Goal: Information Seeking & Learning: Learn about a topic

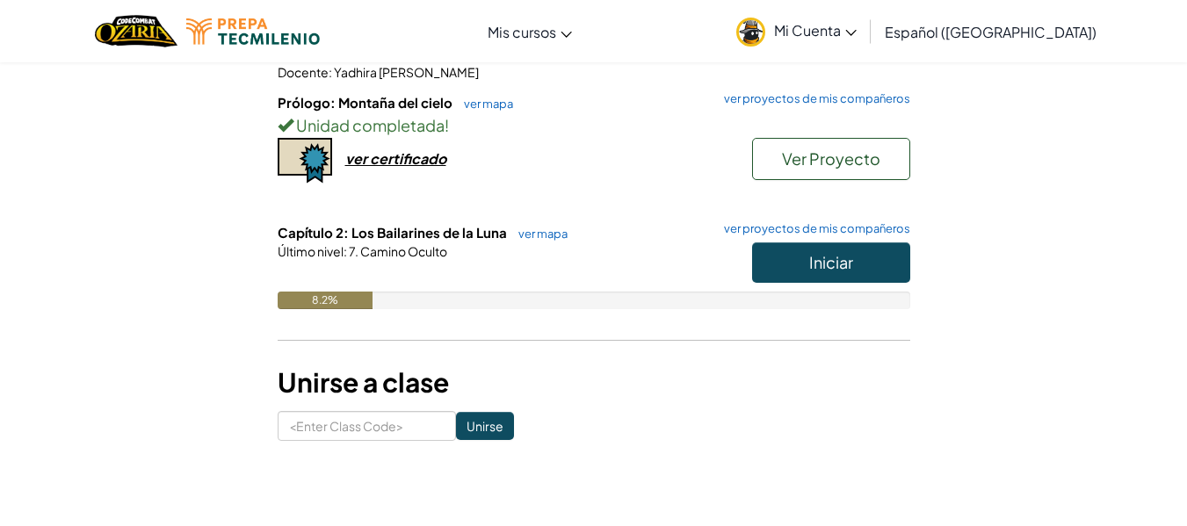
scroll to position [294, 0]
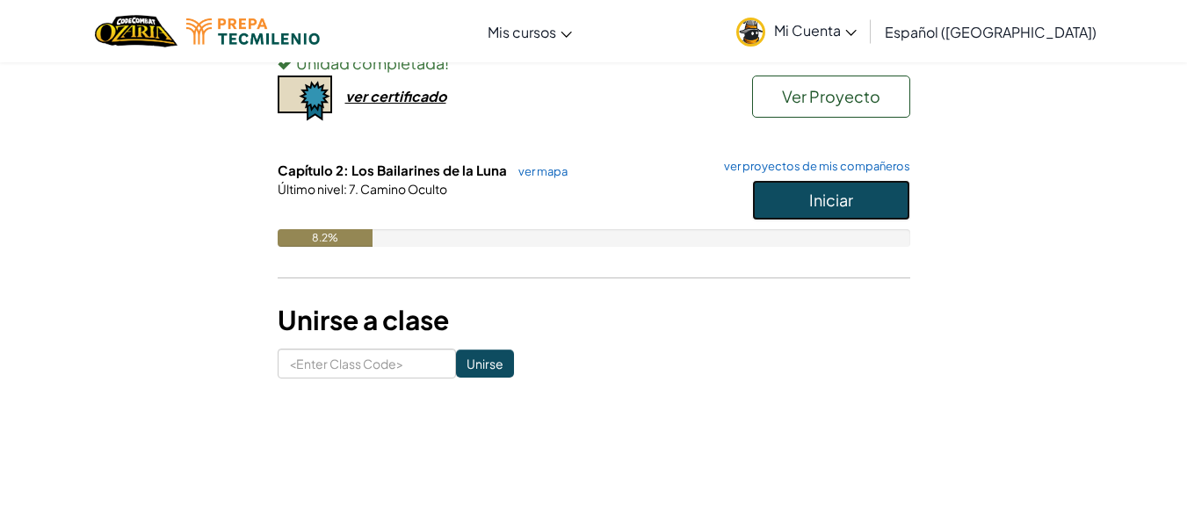
click at [814, 198] on span "Iniciar" at bounding box center [831, 200] width 44 height 20
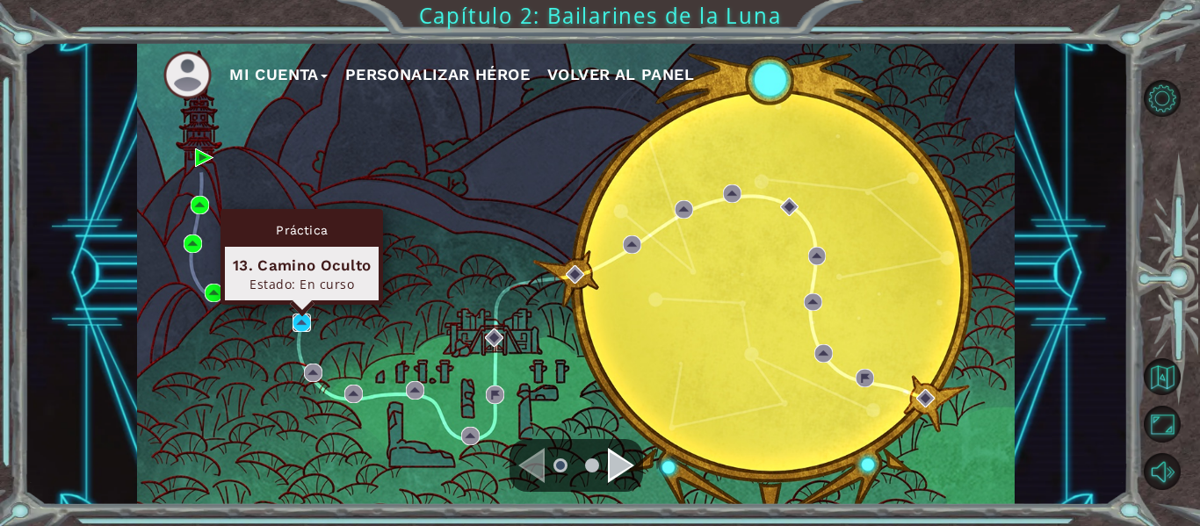
click at [303, 320] on img at bounding box center [302, 323] width 18 height 18
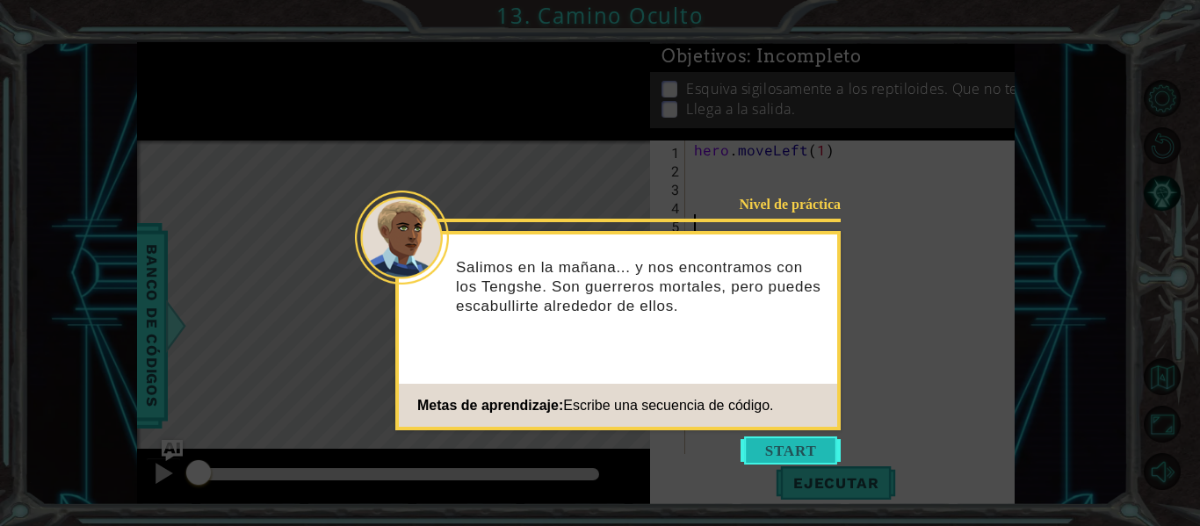
click at [769, 448] on button "Start" at bounding box center [791, 451] width 100 height 28
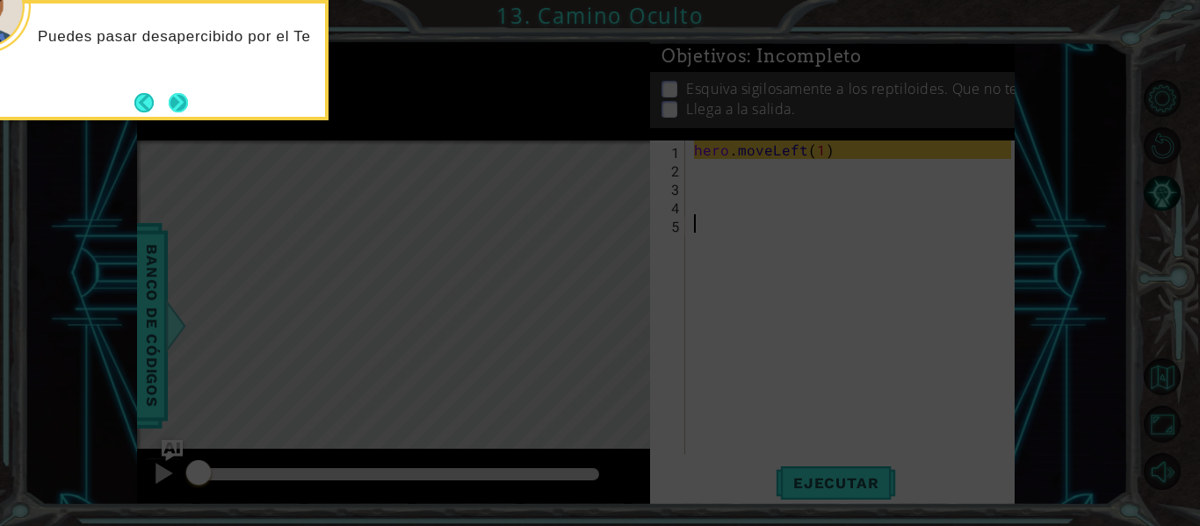
click at [181, 105] on button "Next" at bounding box center [178, 102] width 19 height 19
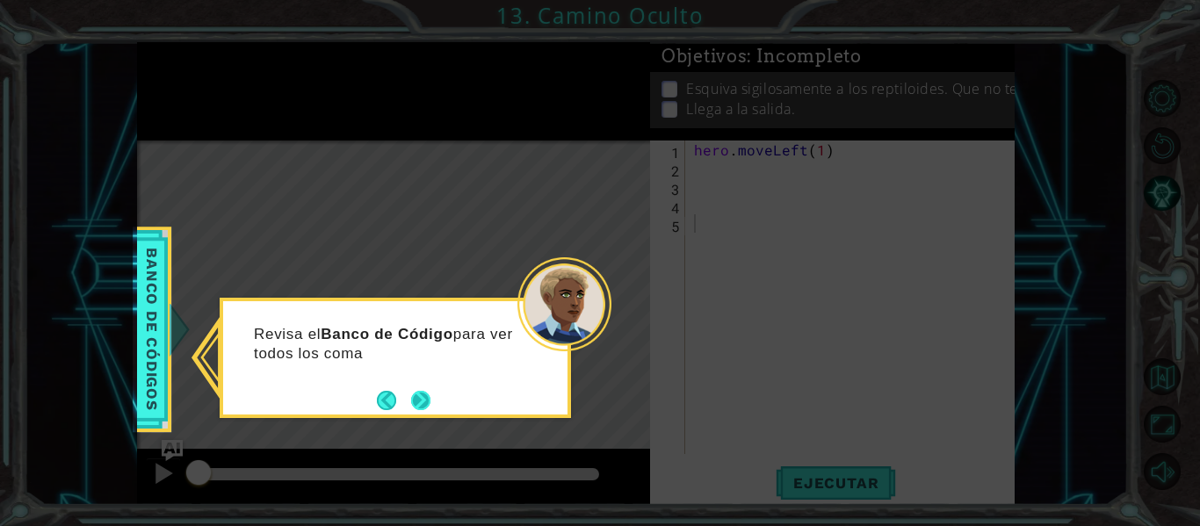
click at [411, 400] on button "Next" at bounding box center [420, 400] width 19 height 19
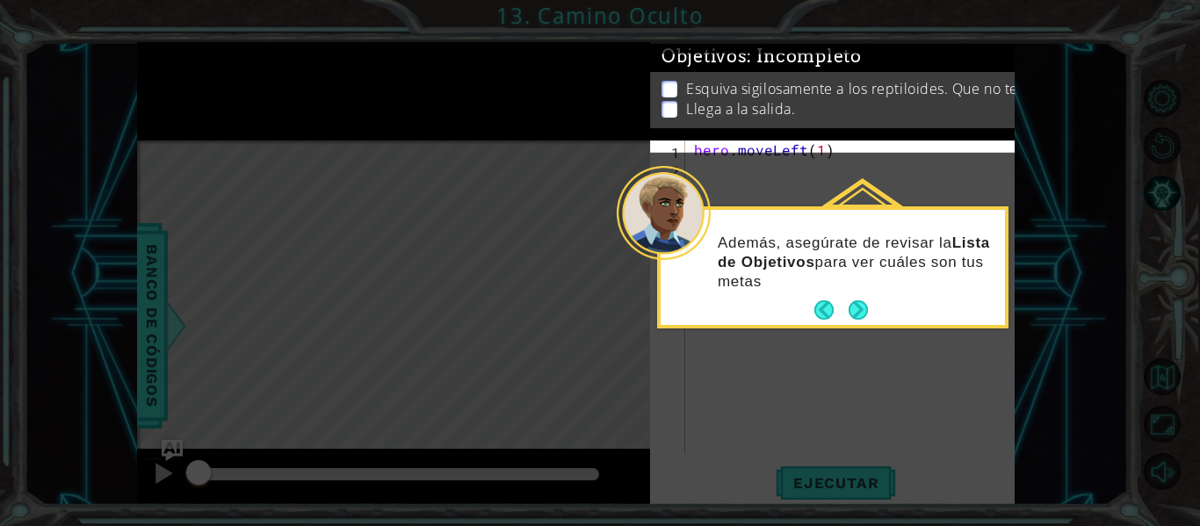
click at [866, 318] on button "Next" at bounding box center [858, 310] width 19 height 19
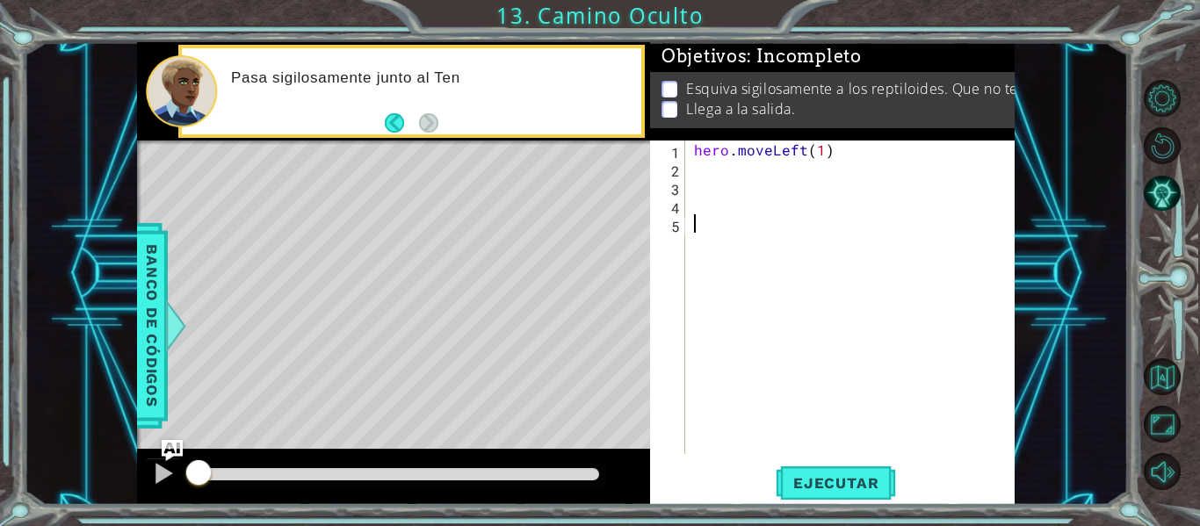
click at [709, 174] on div "hero . moveLeft ( 1 )" at bounding box center [856, 316] width 330 height 351
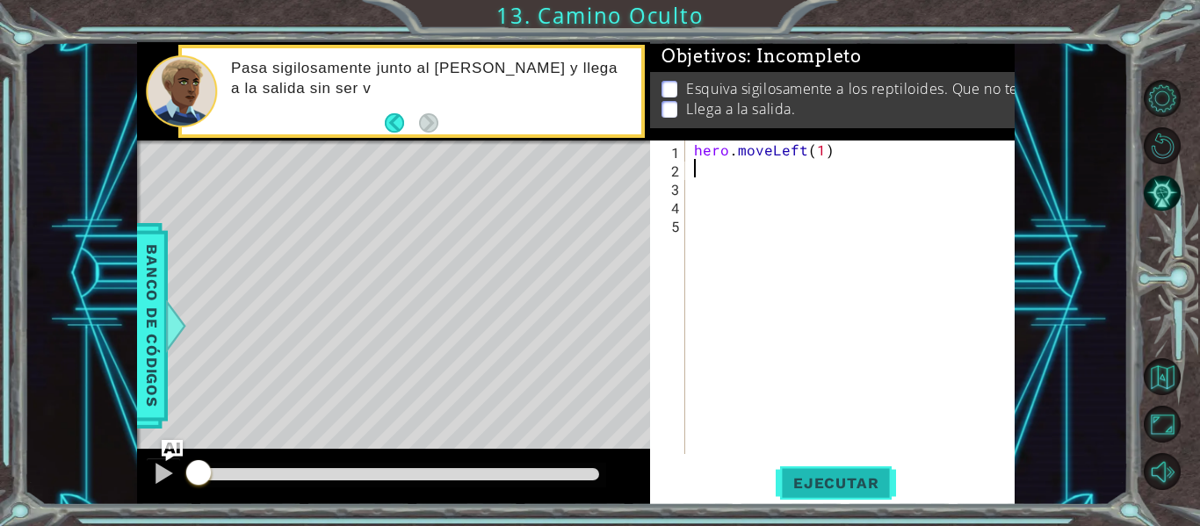
click at [821, 482] on span "Ejecutar" at bounding box center [836, 484] width 120 height 18
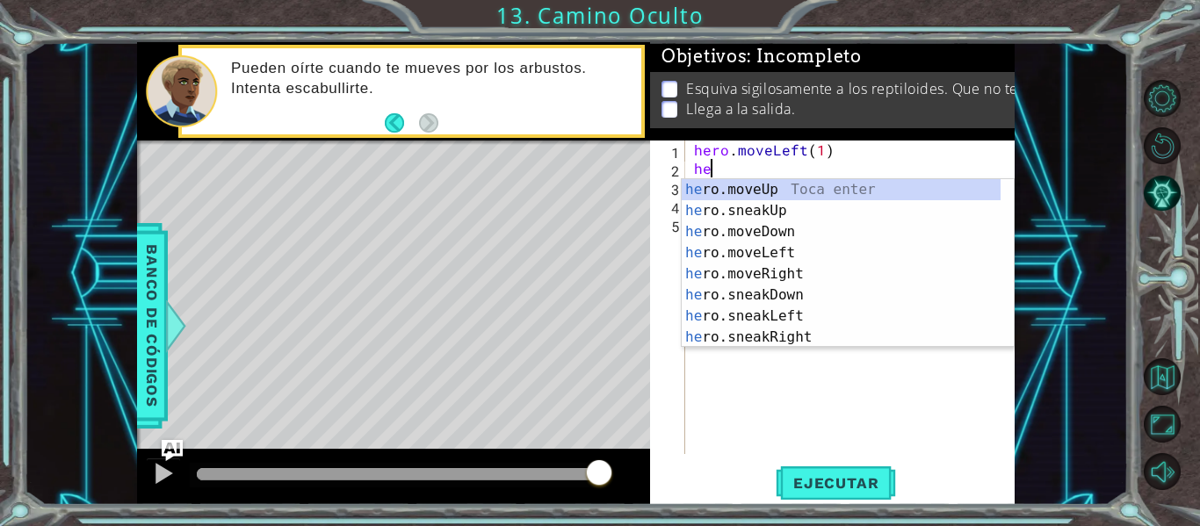
scroll to position [0, 1]
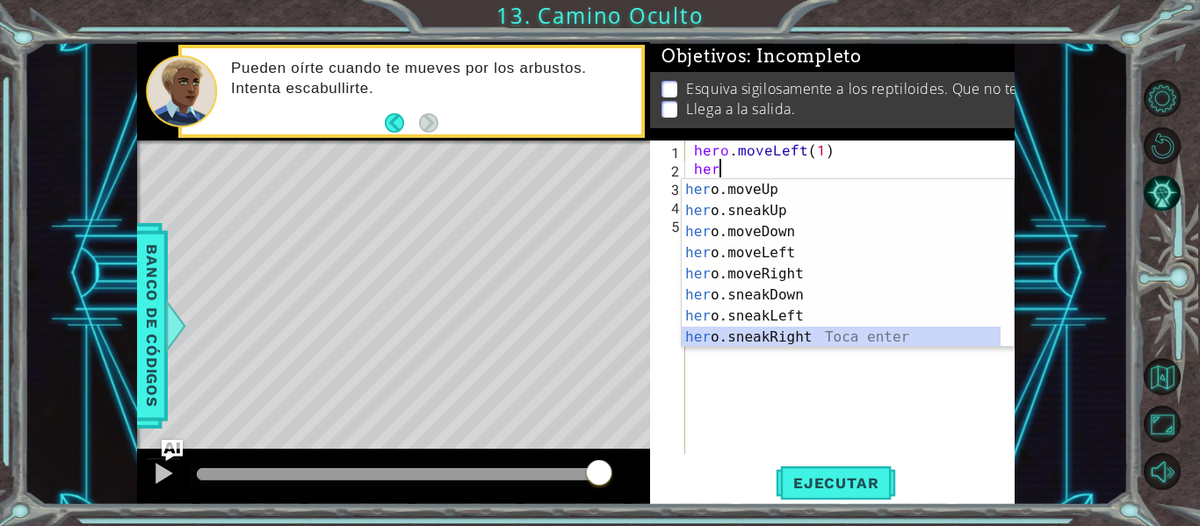
click at [797, 335] on div "her o.moveUp Toca enter her o.sneakUp Toca enter her o.moveDown Toca enter her …" at bounding box center [841, 284] width 319 height 211
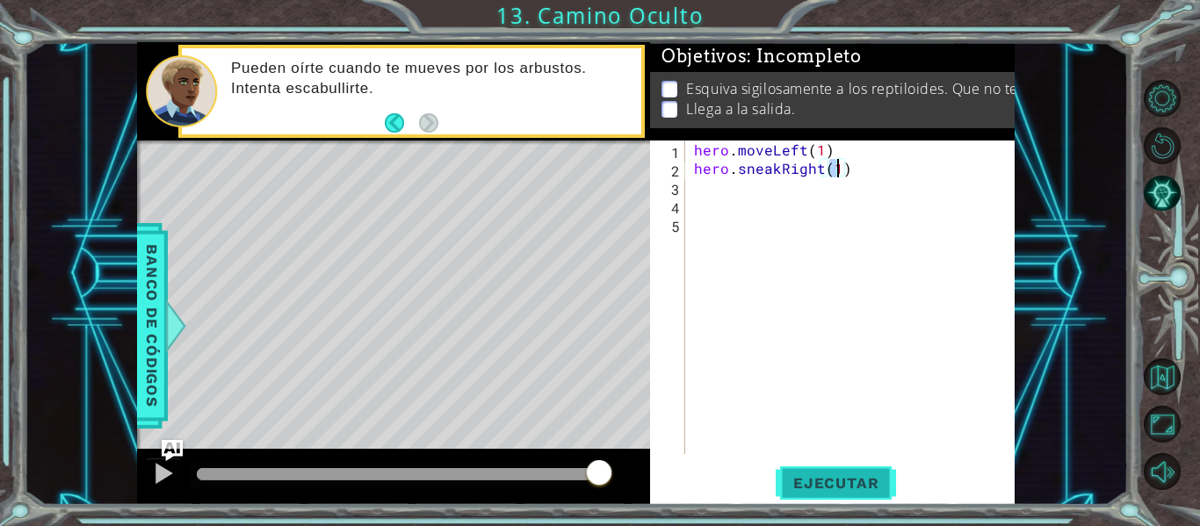
click at [840, 485] on span "Ejecutar" at bounding box center [836, 484] width 120 height 18
click at [838, 478] on span "Ejecutar" at bounding box center [836, 484] width 120 height 18
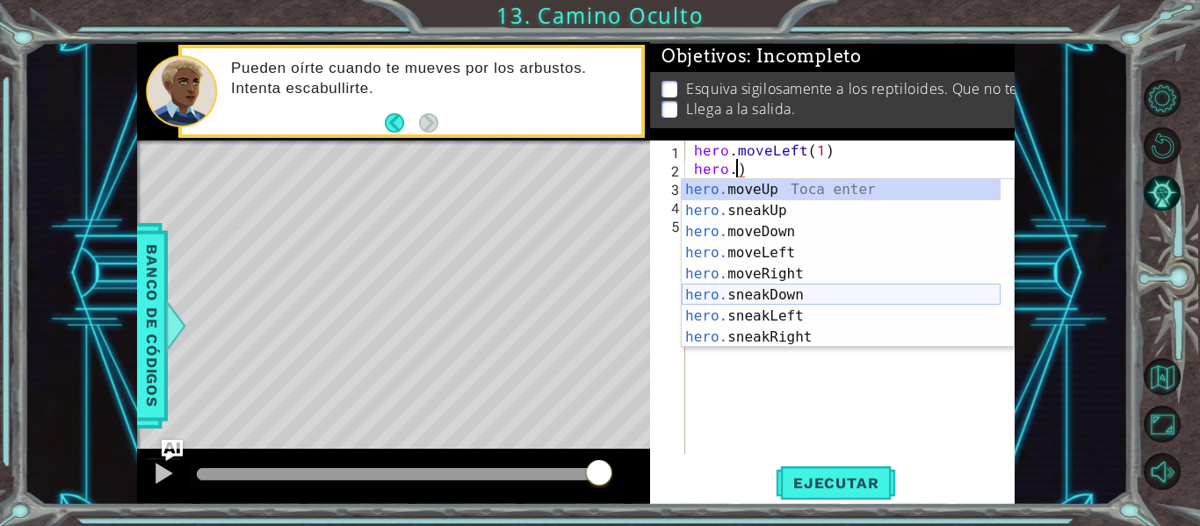
click at [823, 296] on div "hero. moveUp Toca enter hero. sneakUp Toca enter hero. moveDown Toca enter hero…" at bounding box center [841, 284] width 319 height 211
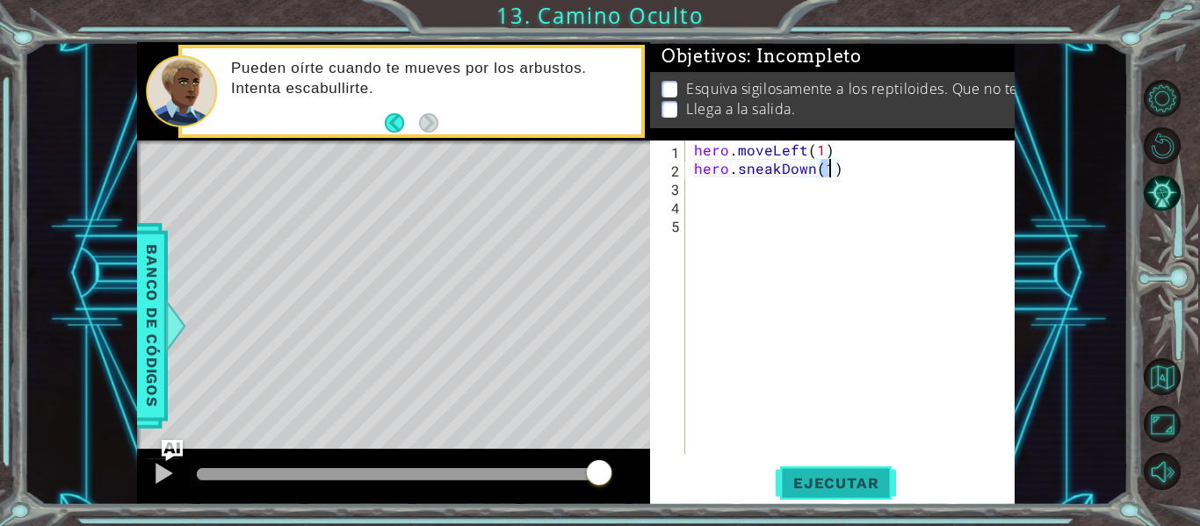
click at [824, 478] on span "Ejecutar" at bounding box center [836, 484] width 120 height 18
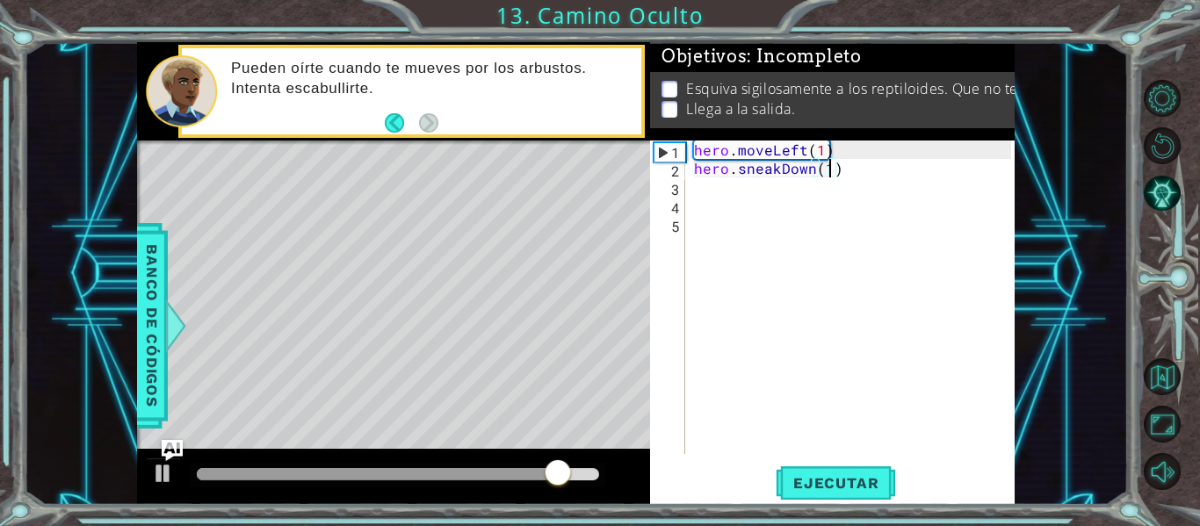
click at [866, 179] on div "hero . moveLeft ( 1 ) hero . sneakDown ( 1 )" at bounding box center [856, 316] width 330 height 351
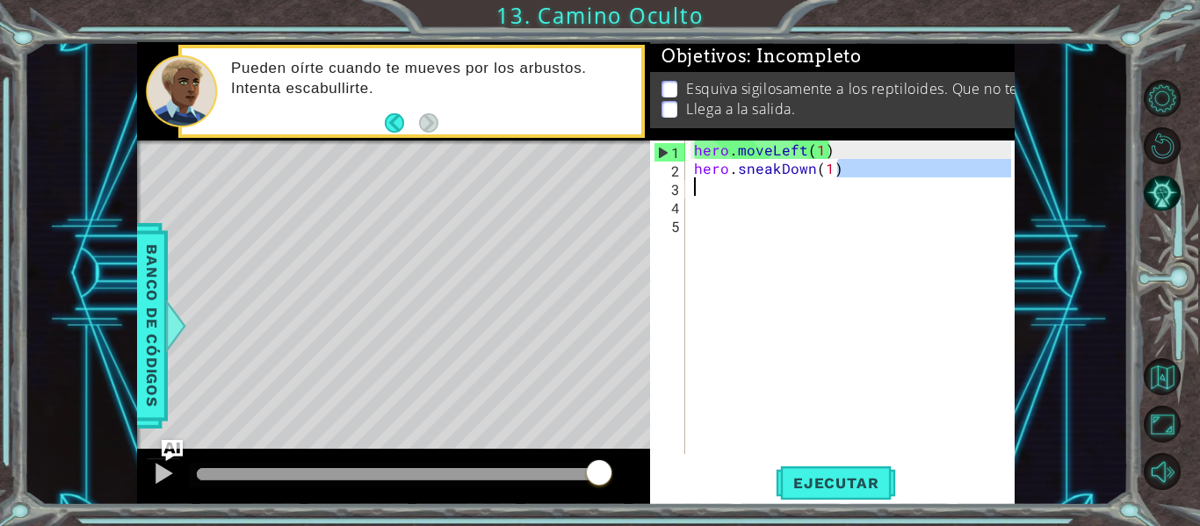
click at [858, 156] on div "hero . moveLeft ( 1 ) hero . sneakDown ( 1 )" at bounding box center [856, 316] width 330 height 351
click at [857, 168] on div "hero . moveLeft ( 1 ) hero . sneakDown ( 1 )" at bounding box center [856, 316] width 330 height 351
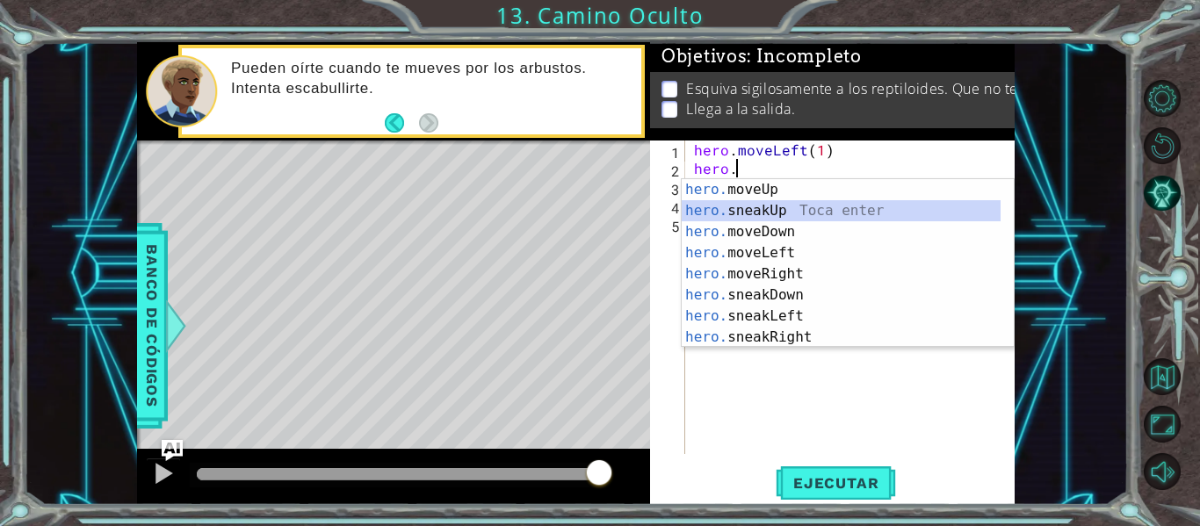
click at [840, 207] on div "hero. moveUp Toca enter hero. sneakUp Toca enter hero. moveDown Toca enter hero…" at bounding box center [841, 284] width 319 height 211
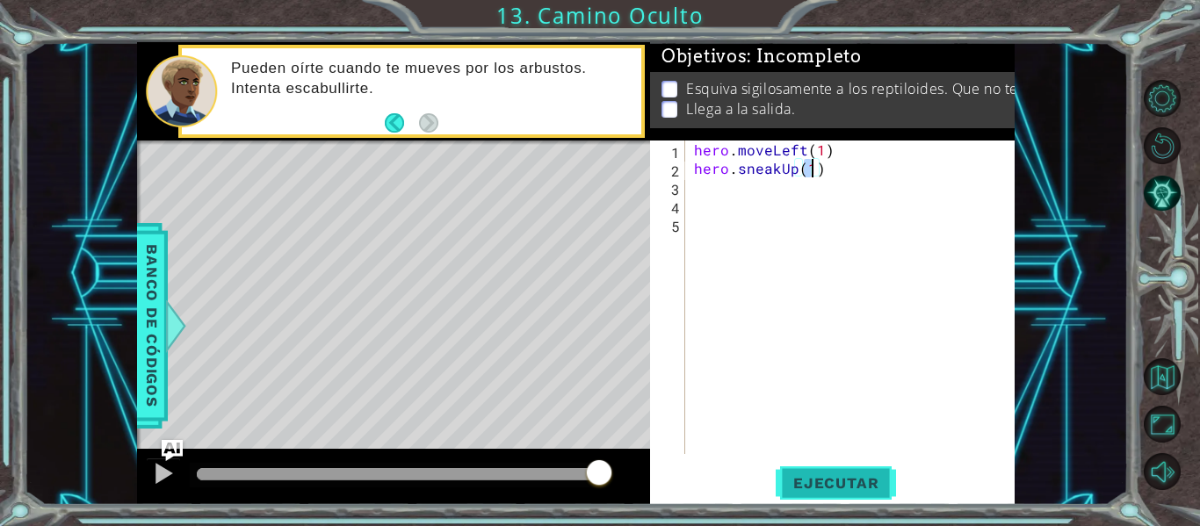
click at [817, 482] on span "Ejecutar" at bounding box center [836, 484] width 120 height 18
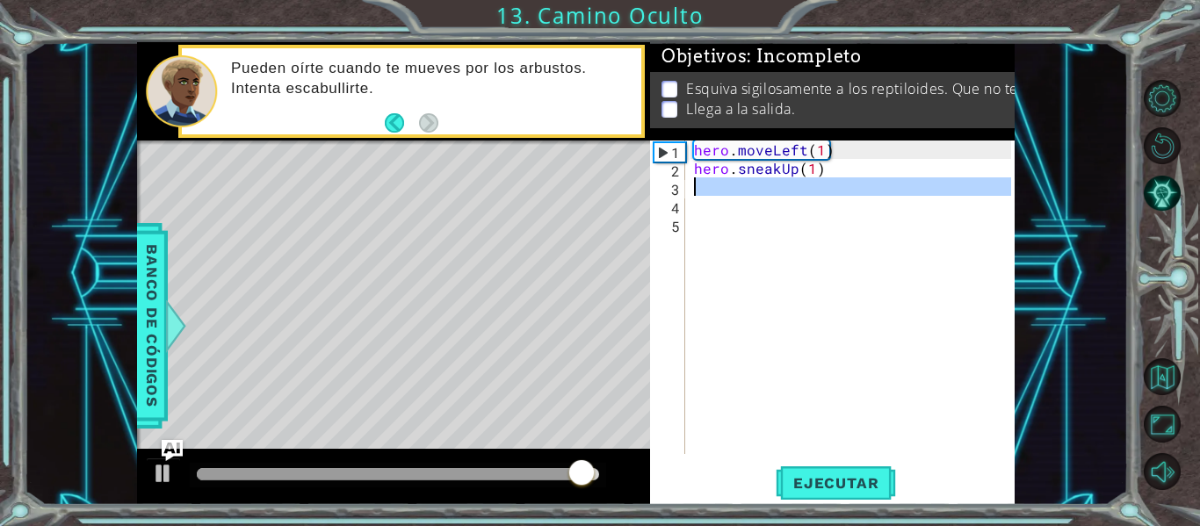
drag, startPoint x: 849, startPoint y: 198, endPoint x: 803, endPoint y: 166, distance: 55.6
click at [803, 165] on div "hero . moveLeft ( 1 ) hero . sneakUp ( 1 )" at bounding box center [856, 316] width 330 height 351
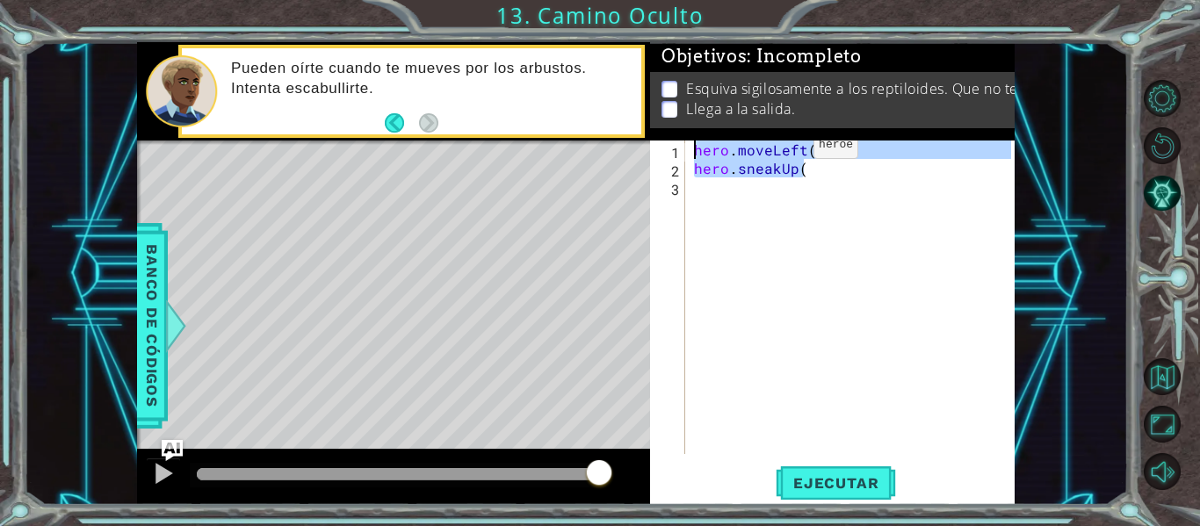
drag, startPoint x: 830, startPoint y: 167, endPoint x: 605, endPoint y: 99, distance: 234.9
click at [603, 101] on div "1 ההההההההההההההההההההההההההההההההההההההההההההההההההההההההההההההההההההההההההההה…" at bounding box center [576, 273] width 878 height 463
type textarea "hero.moveLeft(1) hero.sneakUp("
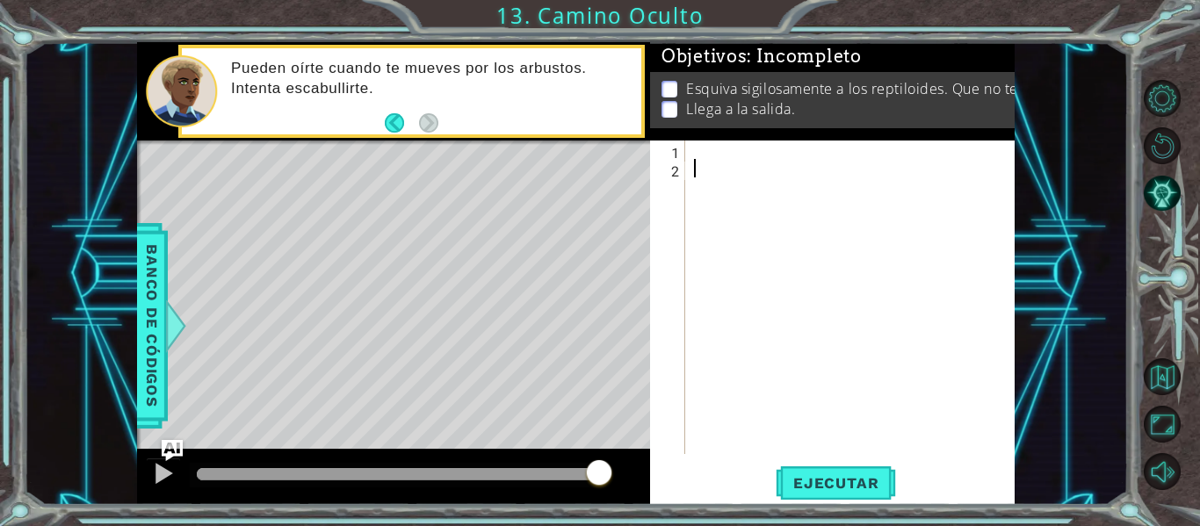
drag, startPoint x: 706, startPoint y: 175, endPoint x: 689, endPoint y: 149, distance: 30.5
click at [701, 167] on div at bounding box center [856, 316] width 330 height 351
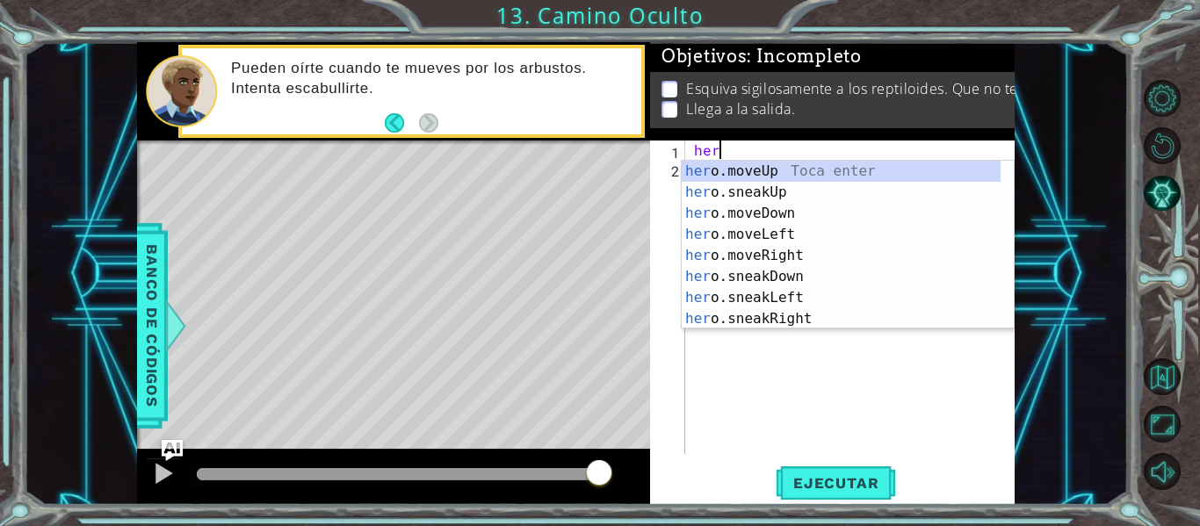
scroll to position [0, 1]
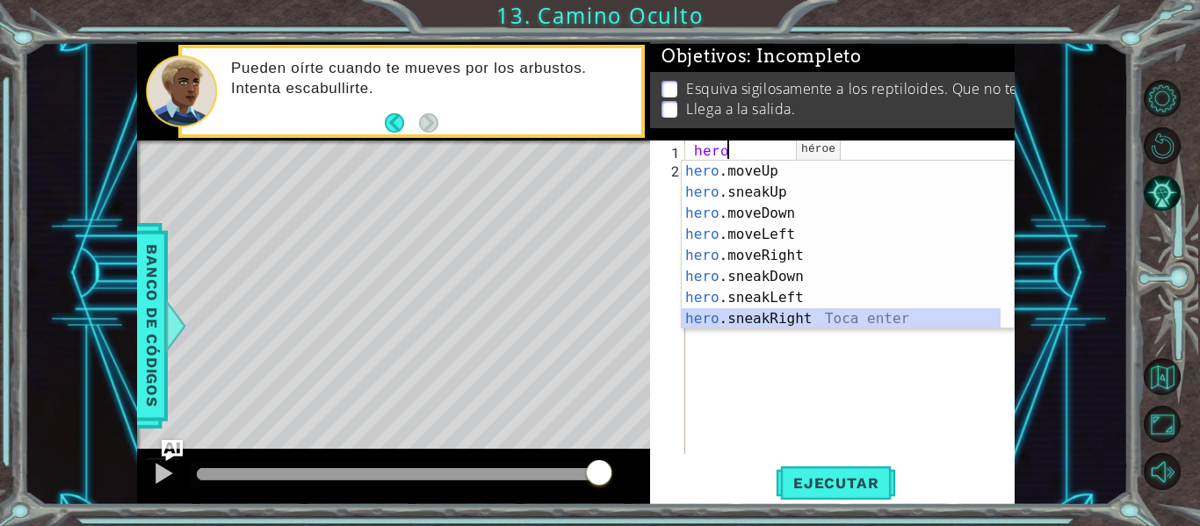
click at [802, 309] on div "hero .moveUp Toca enter hero .sneakUp Toca enter hero .moveDown Toca enter hero…" at bounding box center [841, 266] width 319 height 211
type textarea "hero.sneakRight(1)"
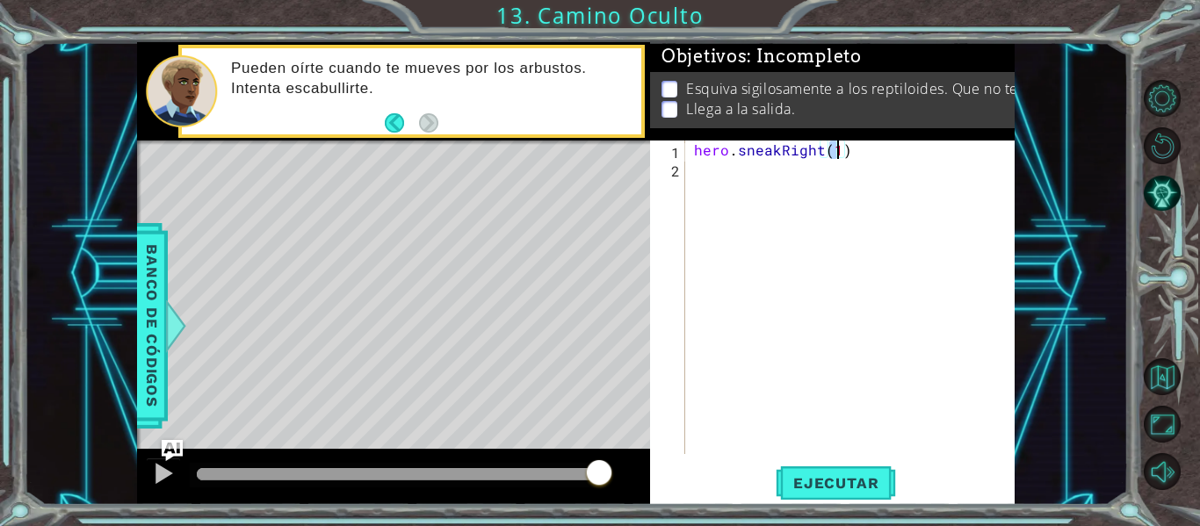
click at [853, 311] on div "hero . sneakRight ( 1 )" at bounding box center [856, 316] width 330 height 351
click at [851, 486] on span "Ejecutar" at bounding box center [836, 484] width 120 height 18
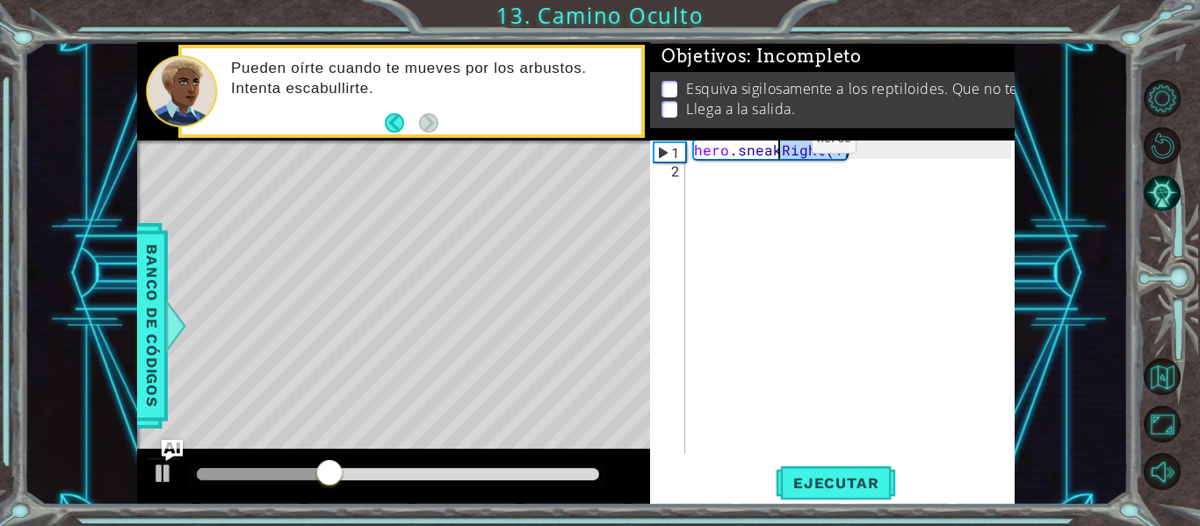
drag, startPoint x: 867, startPoint y: 146, endPoint x: 782, endPoint y: 144, distance: 85.3
click at [782, 144] on div "hero . sneakRight ( 1 )" at bounding box center [856, 316] width 330 height 351
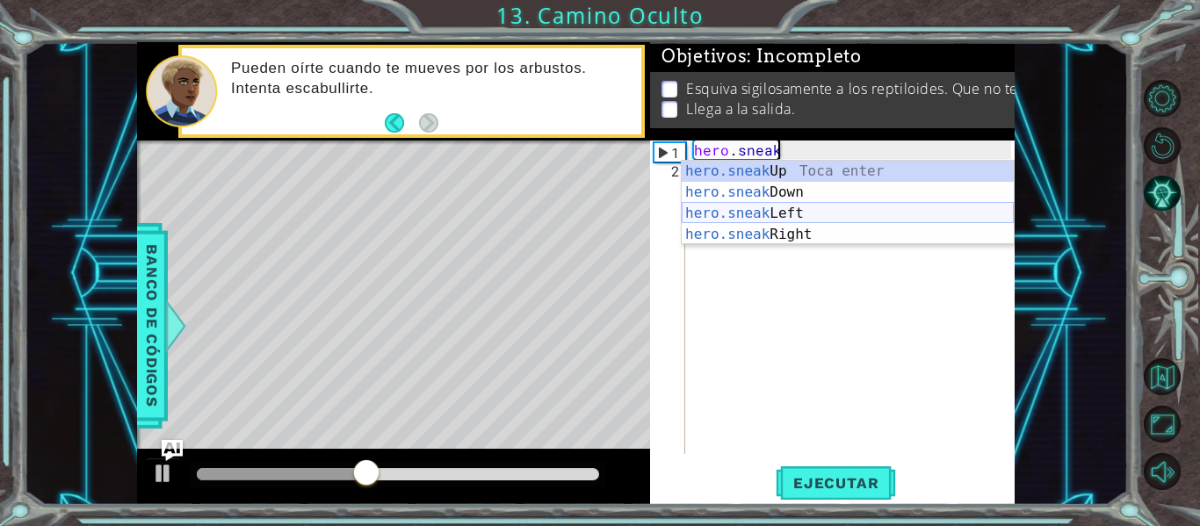
click at [792, 213] on div "hero.sneak Up Toca enter hero.sneak Down Toca enter hero.sneak Left Toca enter …" at bounding box center [848, 224] width 332 height 127
type textarea "hero.sneakLeft(1)"
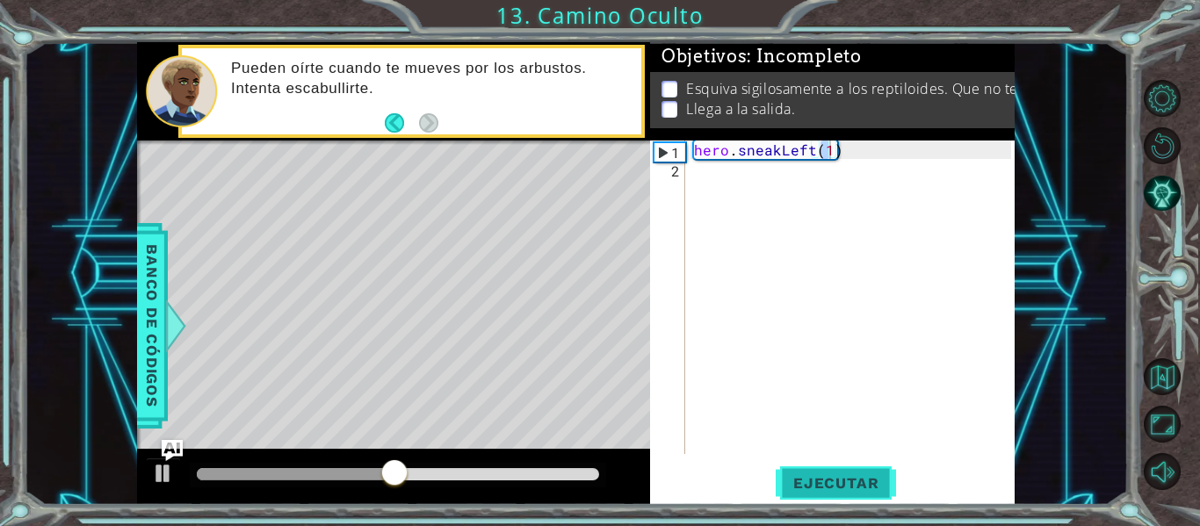
click at [828, 477] on span "Ejecutar" at bounding box center [836, 484] width 120 height 18
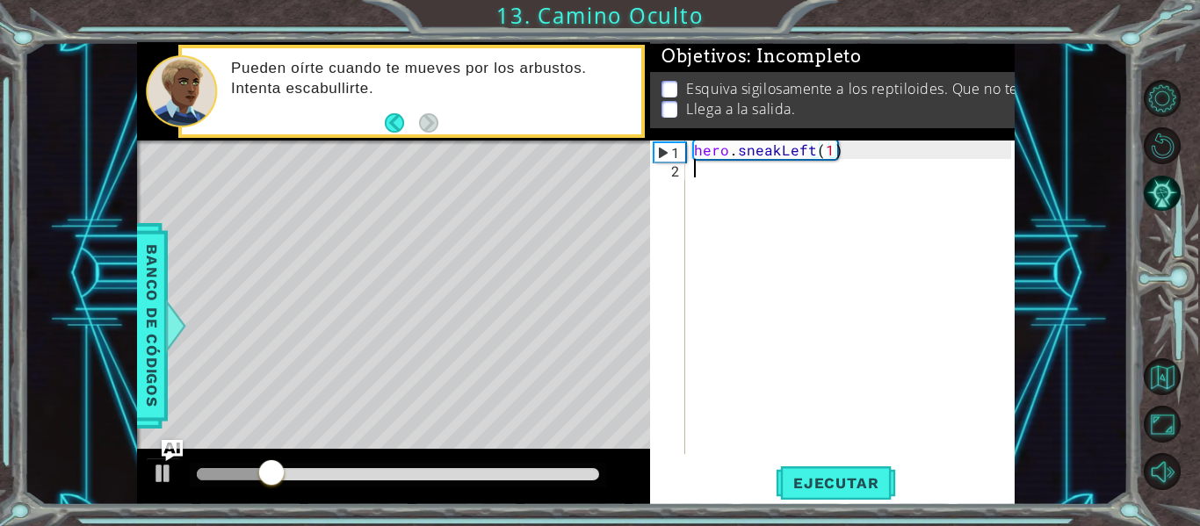
click at [721, 178] on div "hero . sneakLeft ( 1 )" at bounding box center [856, 316] width 330 height 351
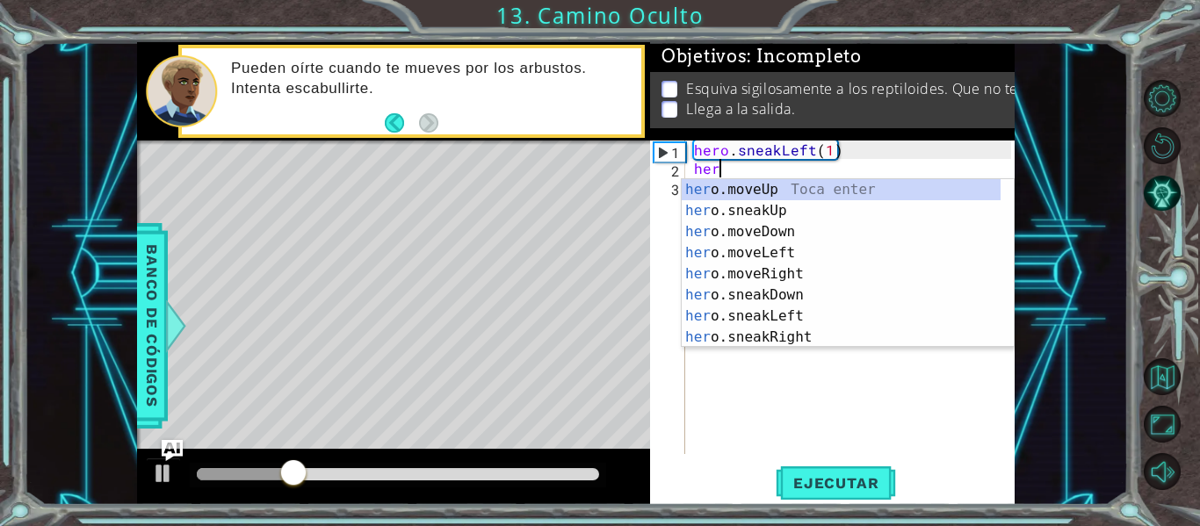
scroll to position [0, 1]
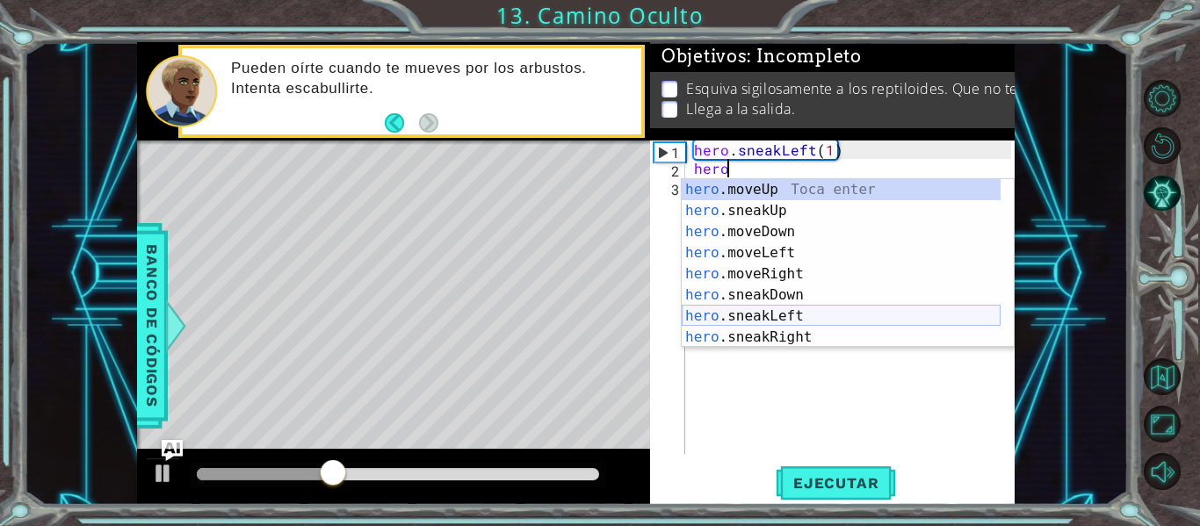
click at [793, 318] on div "hero .moveUp Toca enter hero .sneakUp Toca enter hero .moveDown Toca enter hero…" at bounding box center [841, 284] width 319 height 211
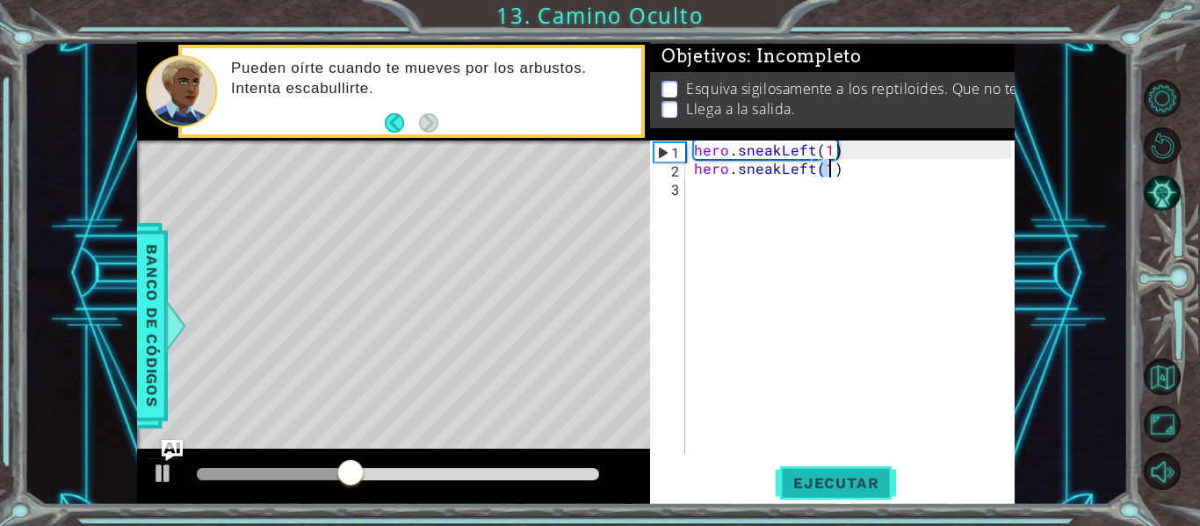
type textarea "hero.sneakLeft(1)"
click at [852, 481] on span "Ejecutar" at bounding box center [836, 484] width 120 height 18
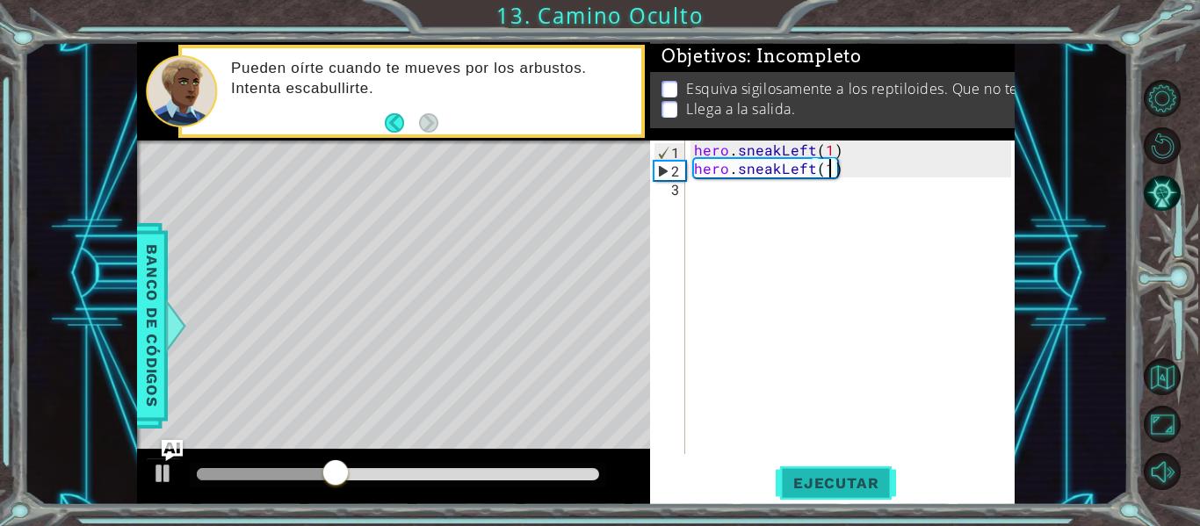
click at [834, 475] on span "Ejecutar" at bounding box center [836, 484] width 120 height 18
click at [725, 196] on div "hero . sneakLeft ( 1 ) hero . sneakLeft ( 1 )" at bounding box center [856, 316] width 330 height 351
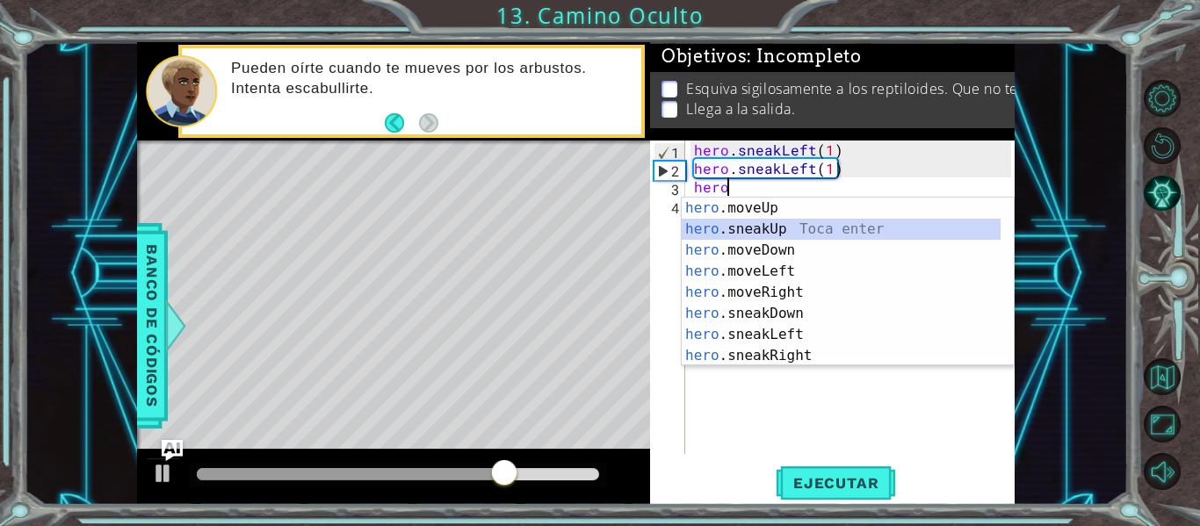
click at [808, 226] on div "hero .moveUp Toca enter hero .sneakUp Toca enter hero .moveDown Toca enter hero…" at bounding box center [841, 303] width 319 height 211
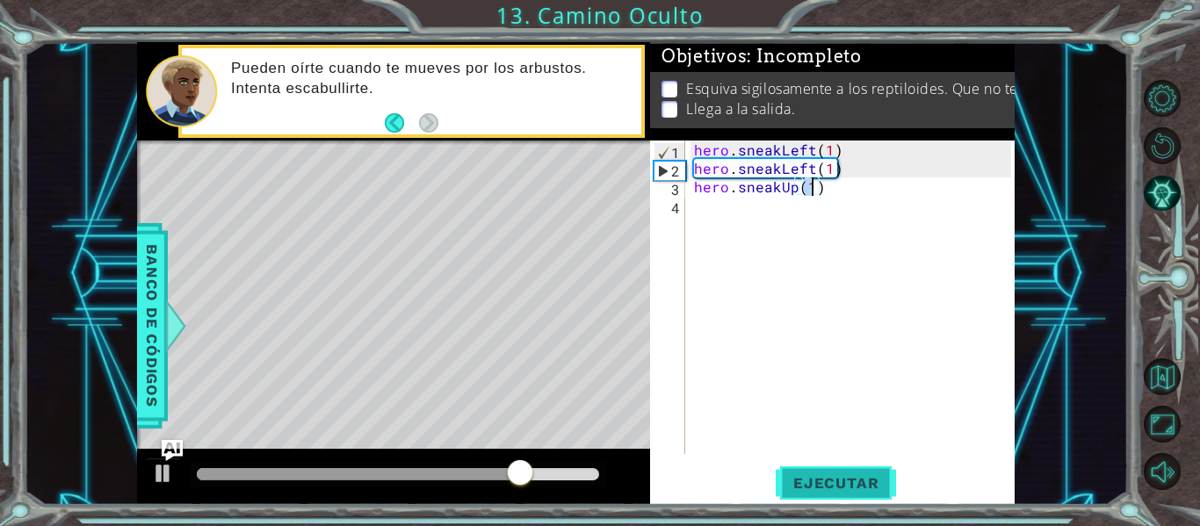
type textarea "hero.sneakUp(1)"
click at [829, 496] on button "Ejecutar" at bounding box center [836, 484] width 120 height 36
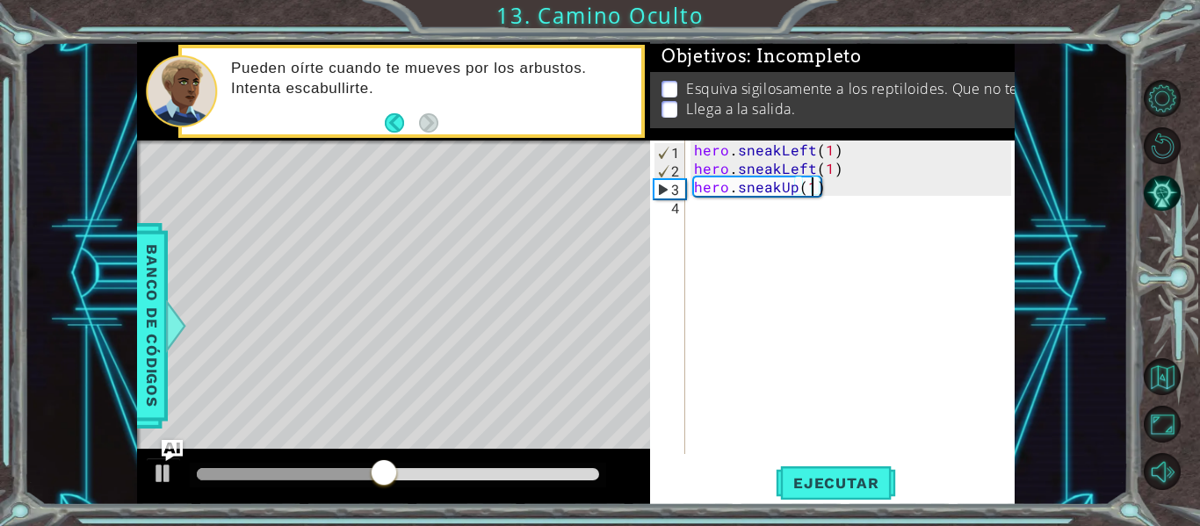
click at [736, 223] on div "hero . sneakLeft ( 1 ) hero . sneakLeft ( 1 ) hero . sneakUp ( 1 )" at bounding box center [856, 316] width 330 height 351
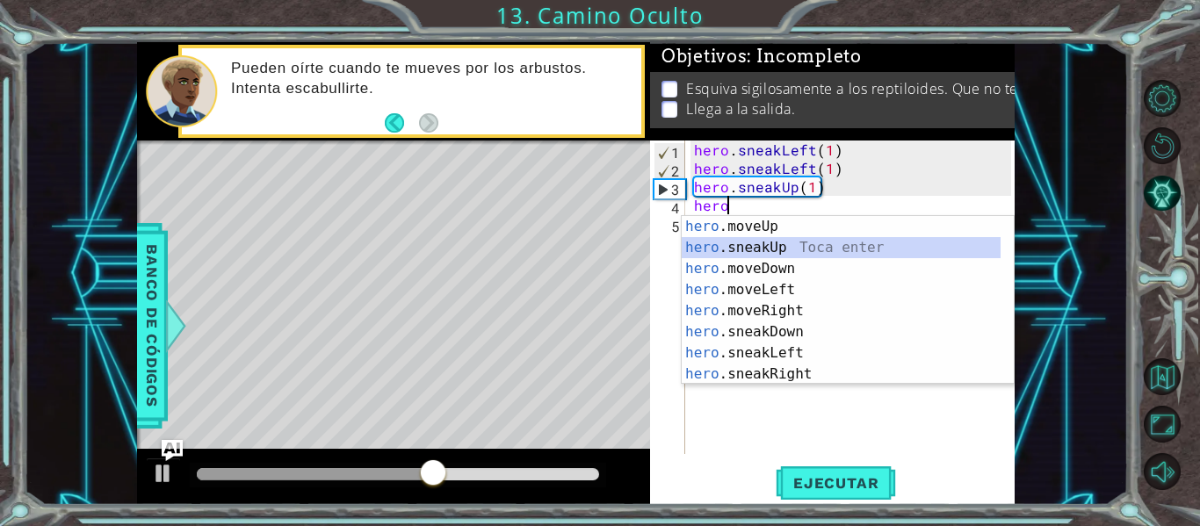
click at [749, 241] on div "hero .moveUp Toca enter hero .sneakUp Toca enter hero .moveDown Toca enter hero…" at bounding box center [841, 321] width 319 height 211
type textarea "hero.sneakUp(1)"
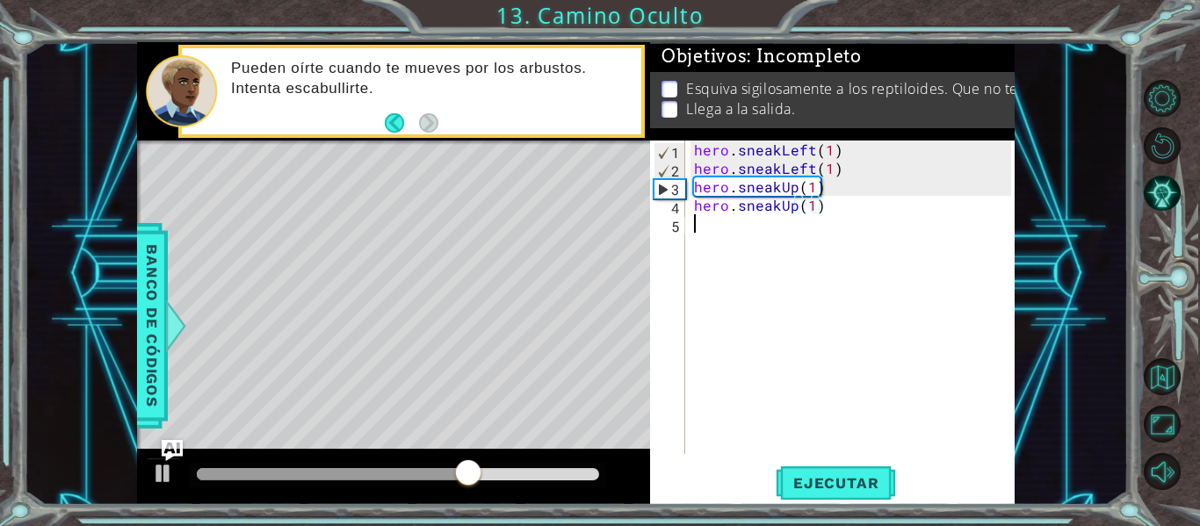
click at [717, 240] on div "hero . sneakLeft ( 1 ) hero . sneakLeft ( 1 ) hero . sneakUp ( 1 ) hero . sneak…" at bounding box center [856, 316] width 330 height 351
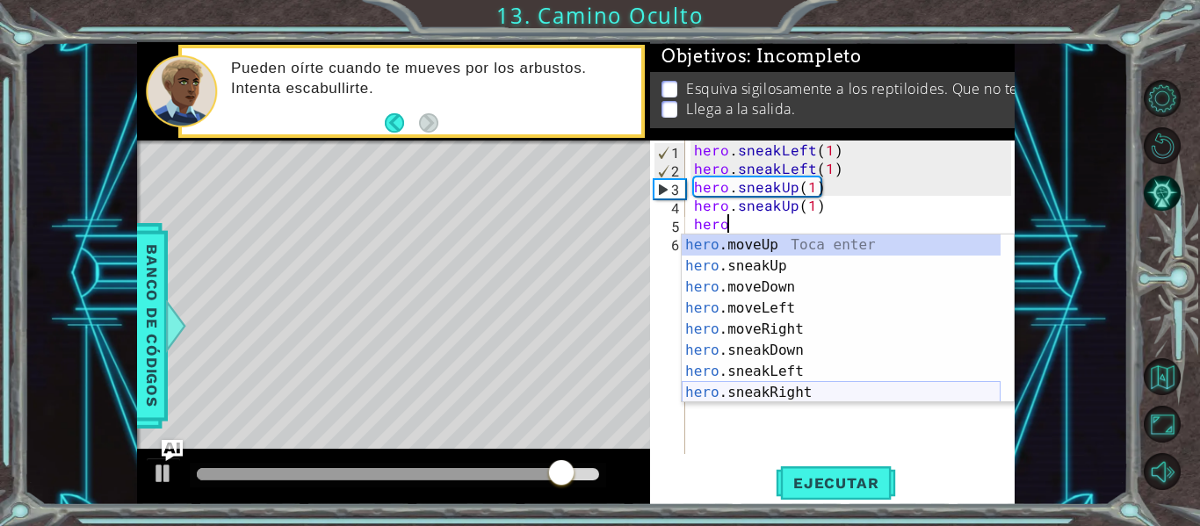
click at [816, 392] on div "hero .moveUp Toca enter hero .sneakUp Toca enter hero .moveDown Toca enter hero…" at bounding box center [841, 340] width 319 height 211
type textarea "hero.sneakRight(1)"
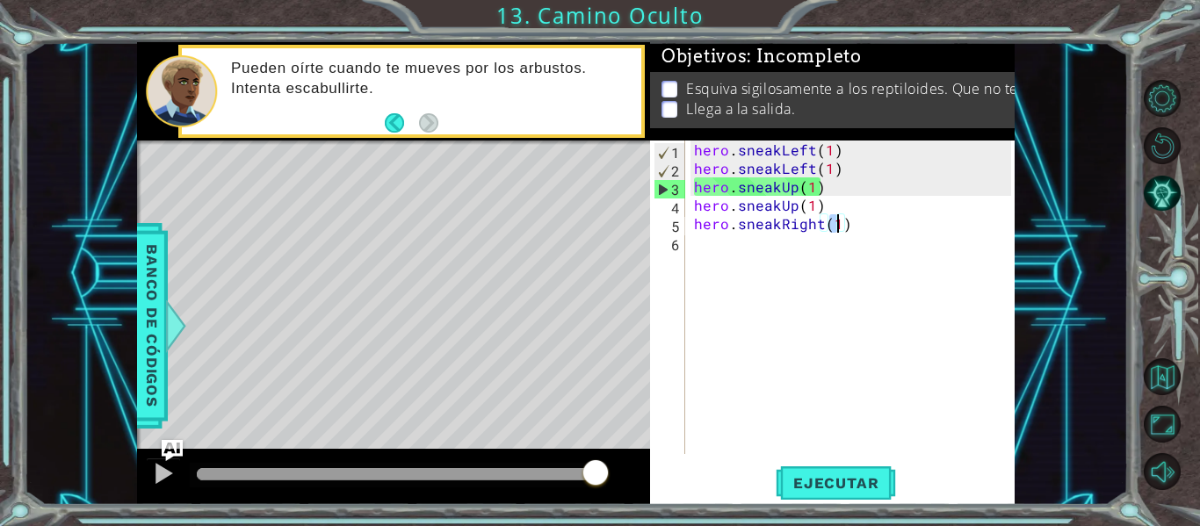
click at [731, 256] on div "hero . sneakLeft ( 1 ) hero . sneakLeft ( 1 ) hero . sneakUp ( 1 ) hero . sneak…" at bounding box center [856, 316] width 330 height 351
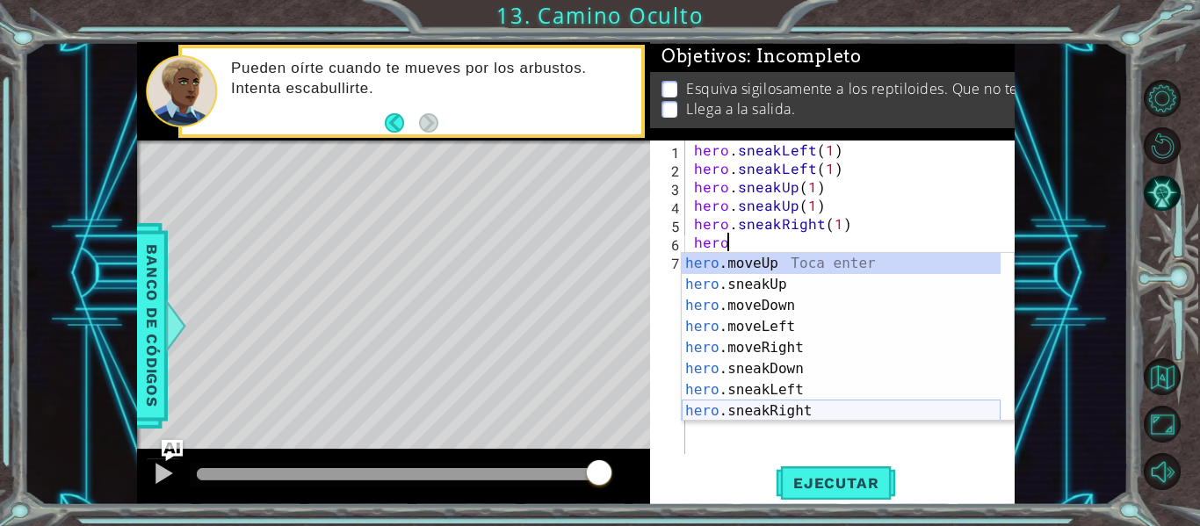
click at [787, 410] on div "hero .moveUp Toca enter hero .sneakUp Toca enter hero .moveDown Toca enter hero…" at bounding box center [841, 358] width 319 height 211
type textarea "hero.sneakRight(1)"
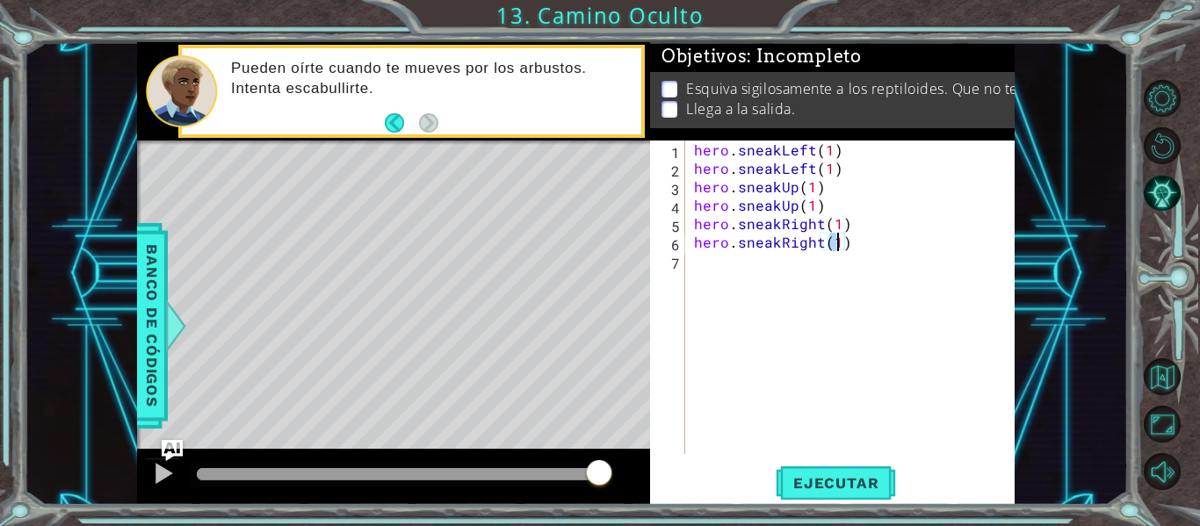
click at [758, 272] on div "hero . sneakLeft ( 1 ) hero . sneakLeft ( 1 ) hero . sneakUp ( 1 ) hero . sneak…" at bounding box center [856, 316] width 330 height 351
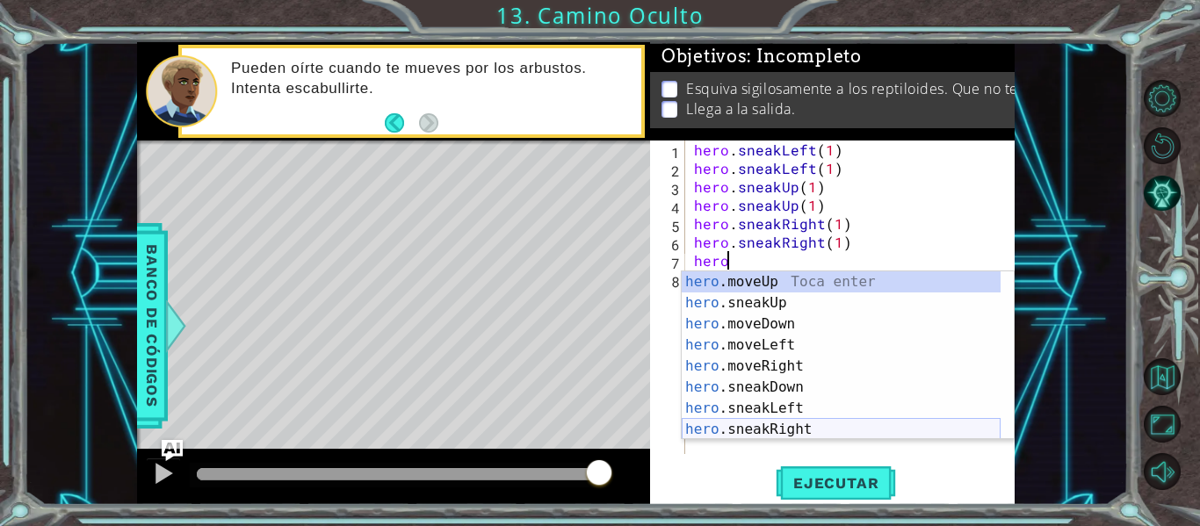
click at [772, 427] on div "hero .moveUp Toca enter hero .sneakUp Toca enter hero .moveDown Toca enter hero…" at bounding box center [841, 377] width 319 height 211
type textarea "hero.sneakRight(1)"
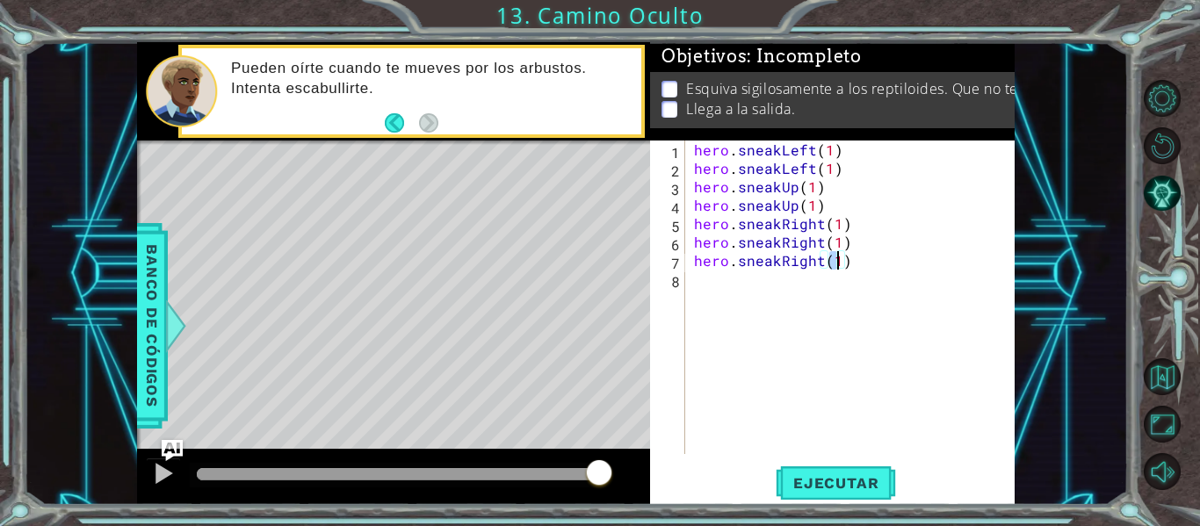
click at [714, 294] on div "hero . sneakLeft ( 1 ) hero . sneakLeft ( 1 ) hero . sneakUp ( 1 ) hero . sneak…" at bounding box center [856, 316] width 330 height 351
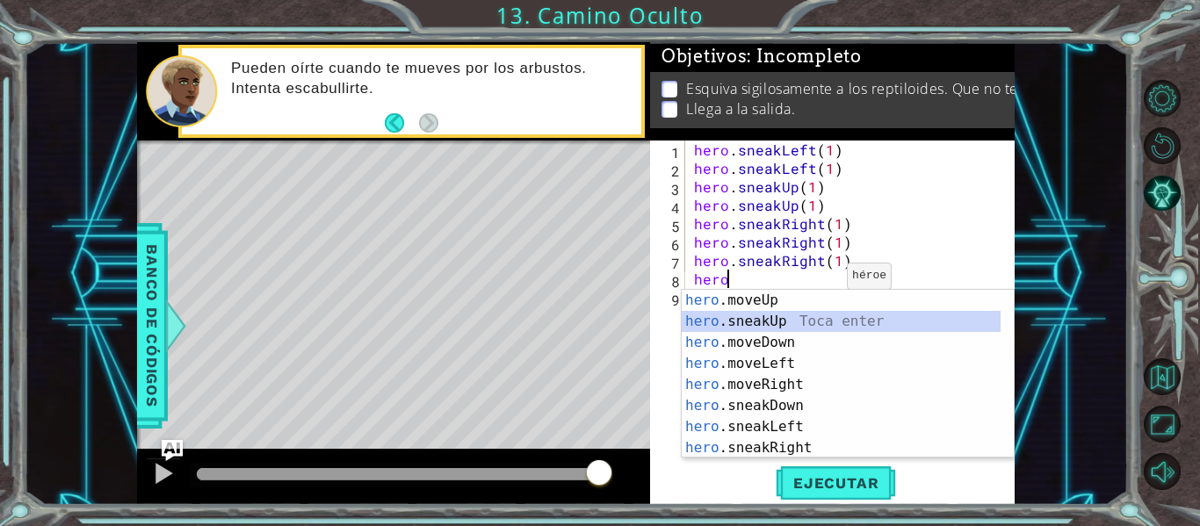
click at [807, 318] on div "hero .moveUp Toca enter hero .sneakUp Toca enter hero .moveDown Toca enter hero…" at bounding box center [841, 395] width 319 height 211
type textarea "hero.sneakUp(1)"
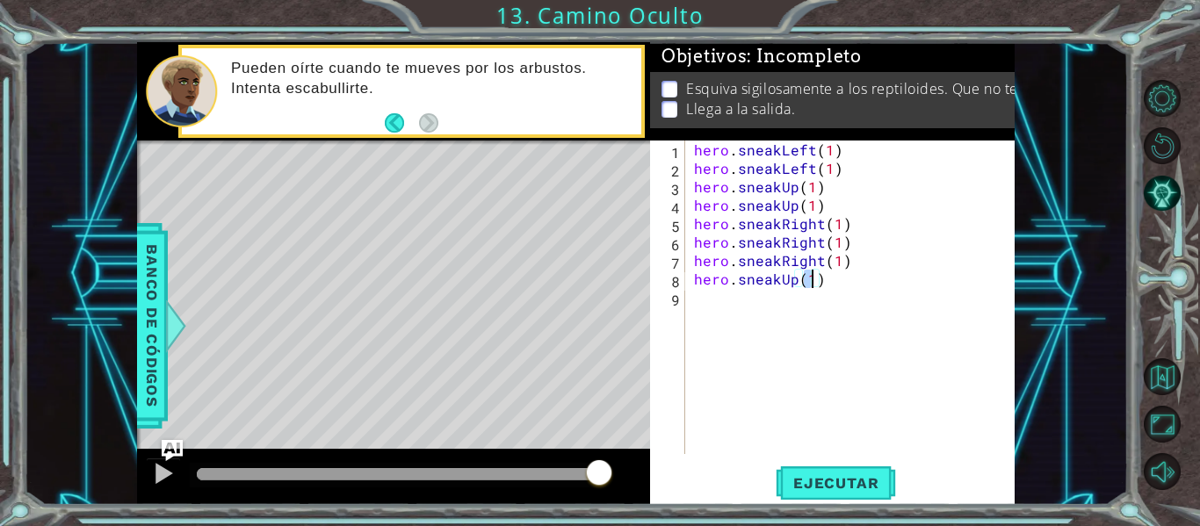
click at [737, 302] on div "hero . sneakLeft ( 1 ) hero . sneakLeft ( 1 ) hero . sneakUp ( 1 ) hero . sneak…" at bounding box center [856, 316] width 330 height 351
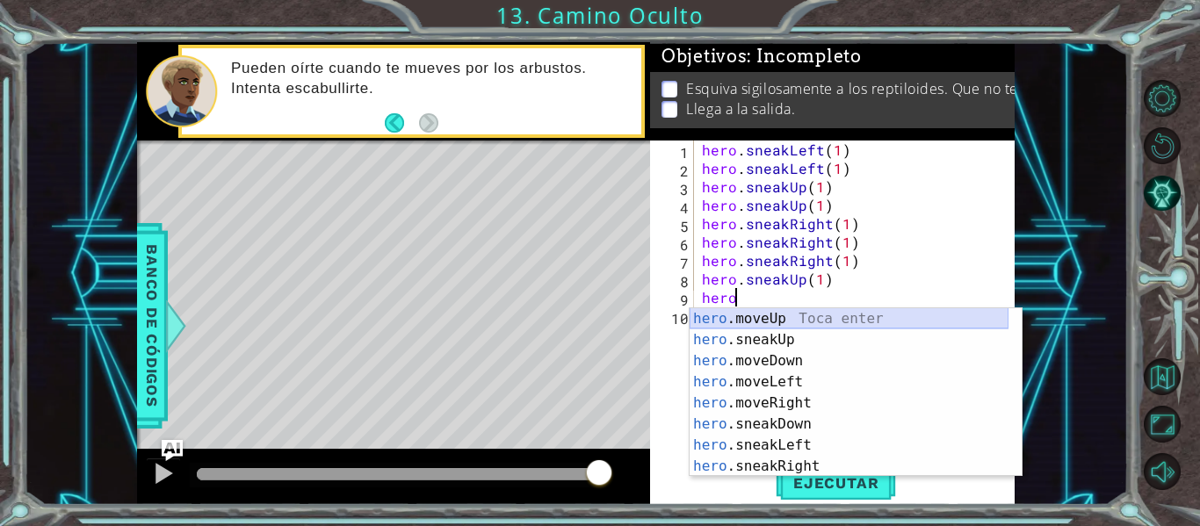
click at [759, 323] on div "hero .moveUp Toca enter hero .sneakUp Toca enter hero .moveDown Toca enter hero…" at bounding box center [849, 413] width 319 height 211
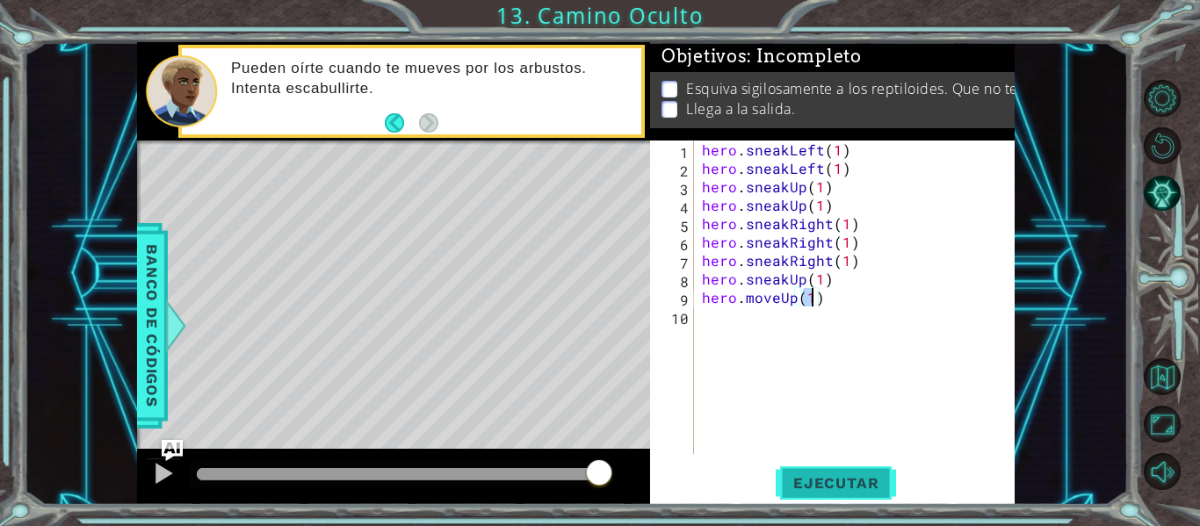
type textarea "hero.moveUp(1)"
click at [839, 491] on span "Ejecutar" at bounding box center [836, 484] width 120 height 18
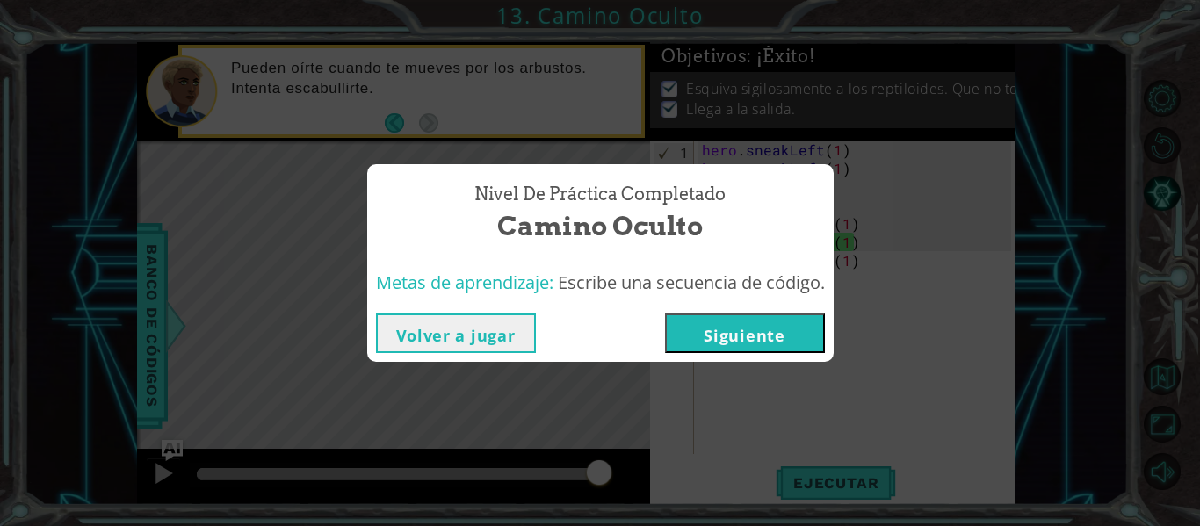
click at [791, 348] on button "Siguiente" at bounding box center [745, 334] width 160 height 40
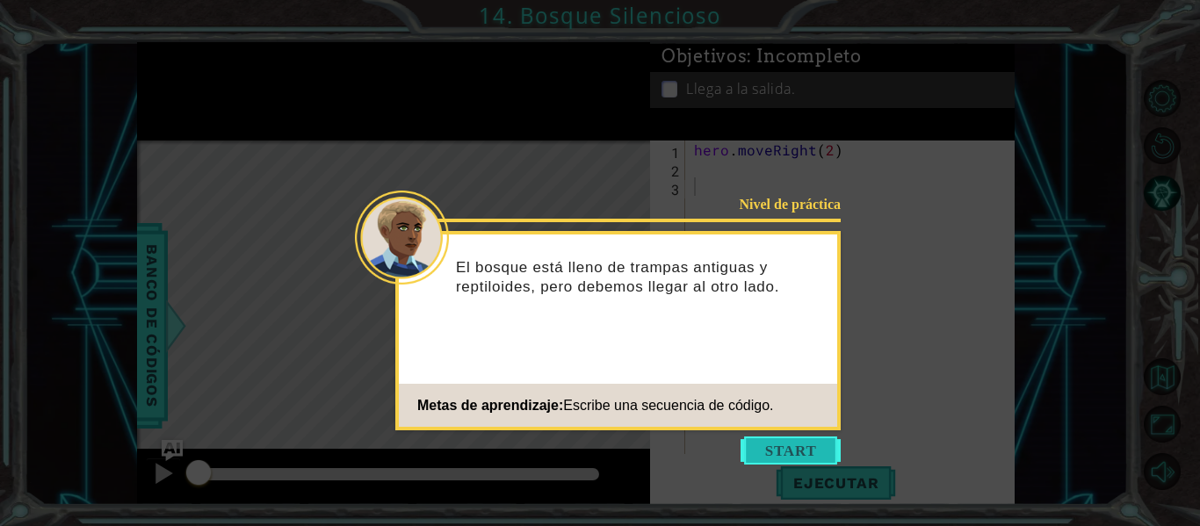
click at [777, 439] on button "Start" at bounding box center [791, 451] width 100 height 28
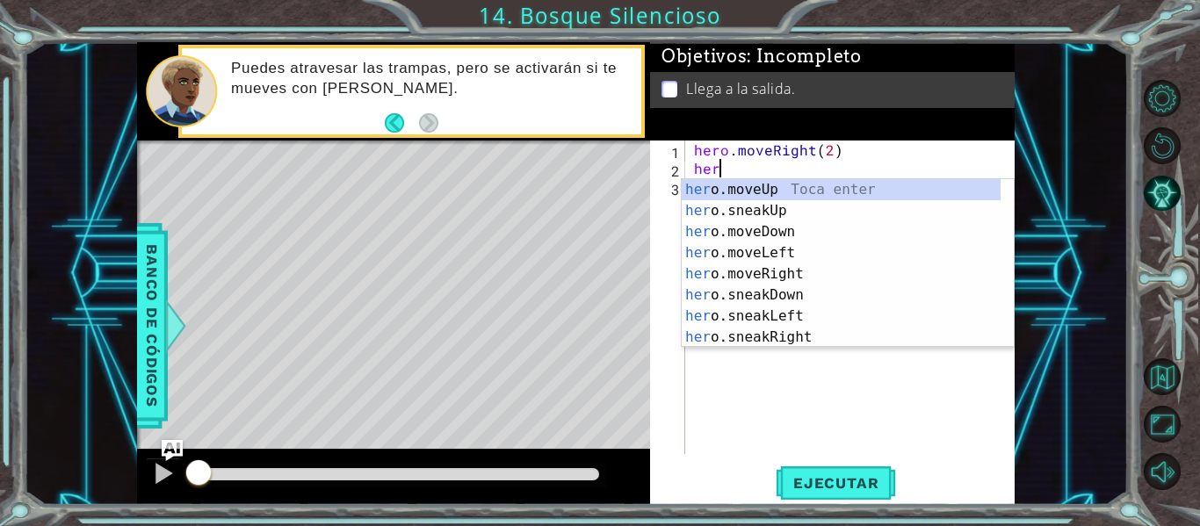
scroll to position [0, 1]
click at [799, 273] on div "hero .moveUp Toca enter hero .sneakUp Toca enter hero .moveDown Toca enter hero…" at bounding box center [841, 284] width 319 height 211
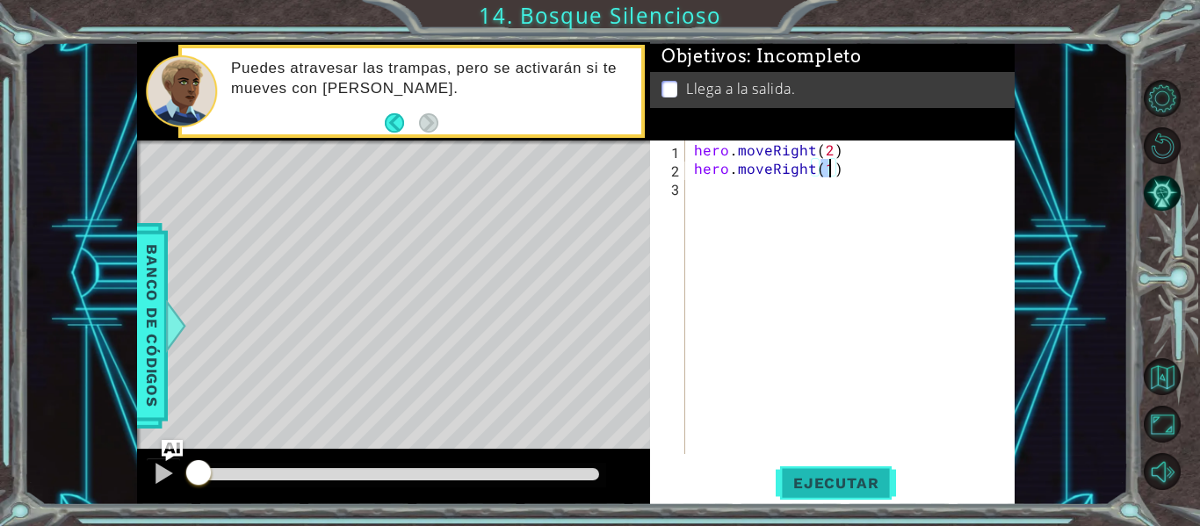
type textarea "hero.moveRight(1)"
click at [870, 489] on span "Ejecutar" at bounding box center [836, 484] width 120 height 18
click at [867, 482] on span "Ejecutar" at bounding box center [836, 484] width 120 height 18
click at [865, 480] on span "Ejecutar" at bounding box center [836, 484] width 120 height 18
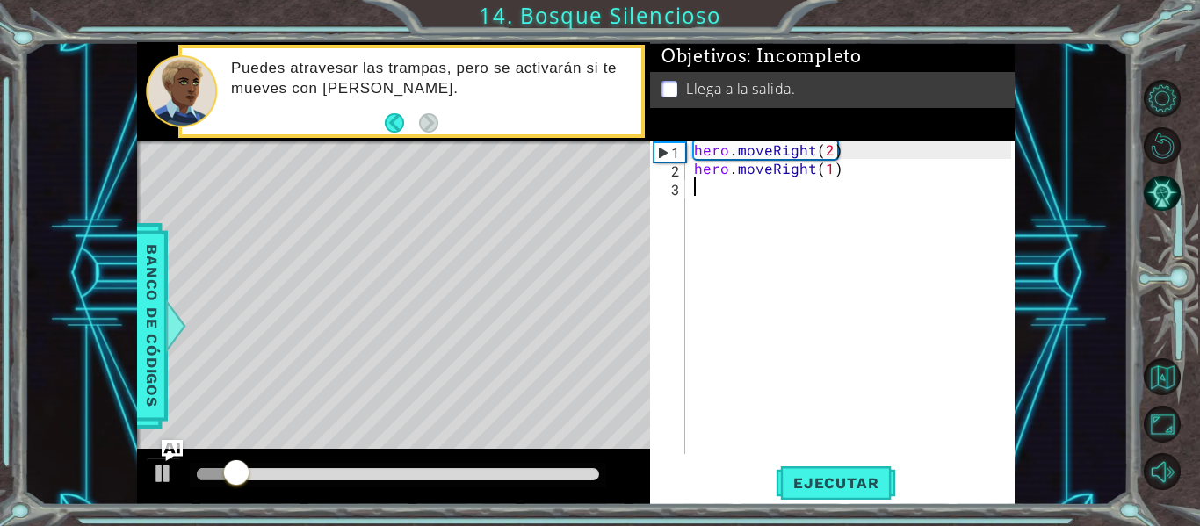
click at [864, 450] on div "hero . moveRight ( 2 ) hero . moveRight ( 1 )" at bounding box center [856, 316] width 330 height 351
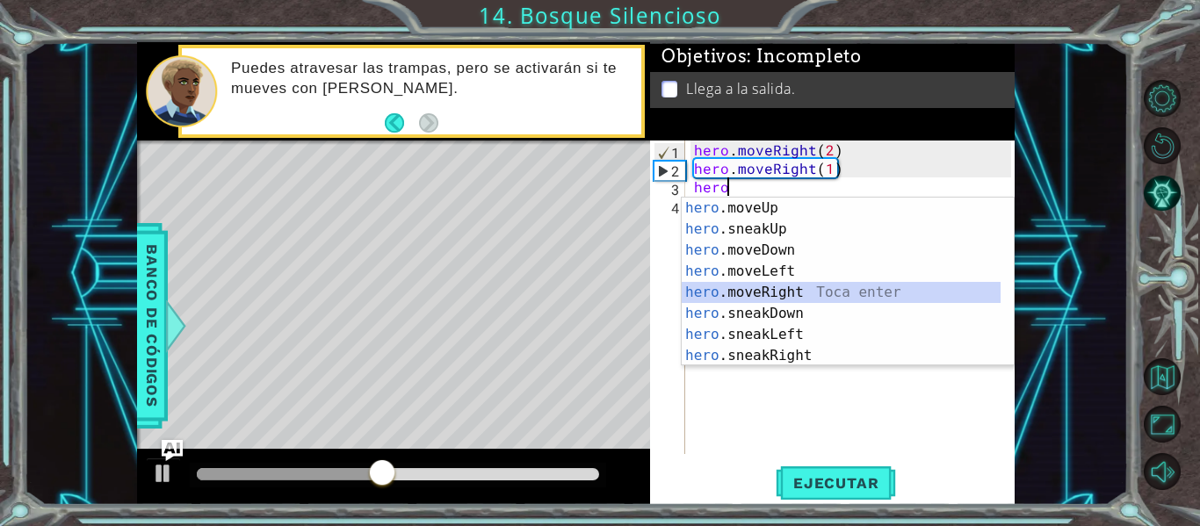
click at [804, 290] on div "hero .moveUp Toca enter hero .sneakUp Toca enter hero .moveDown Toca enter hero…" at bounding box center [841, 303] width 319 height 211
type textarea "hero.moveRight(1)"
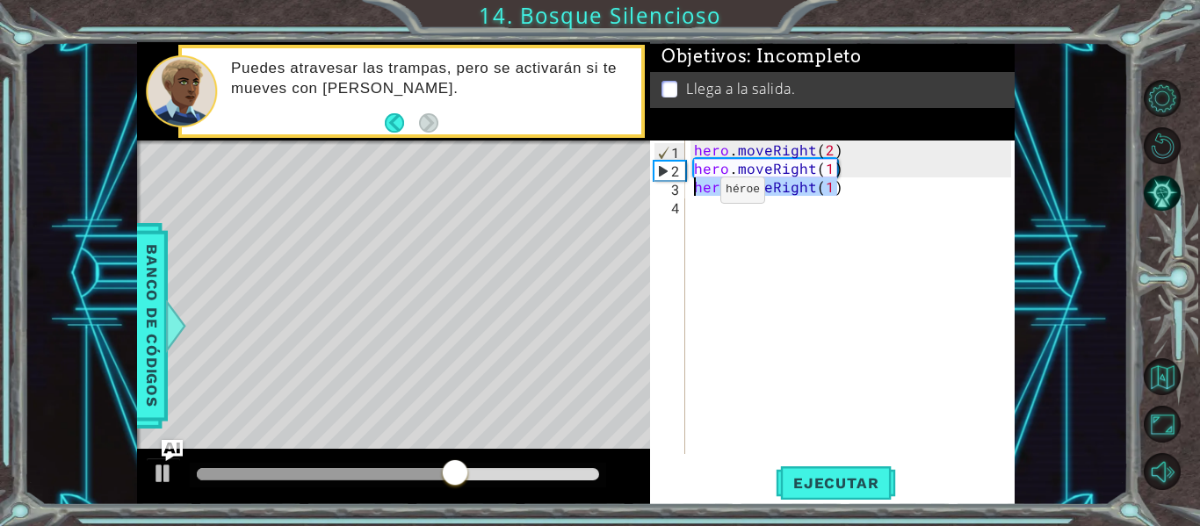
drag, startPoint x: 843, startPoint y: 192, endPoint x: 683, endPoint y: 192, distance: 159.9
click at [683, 192] on div "hero.moveRight(1) 1 2 3 4 hero . moveRight ( 2 ) hero . moveRight ( 1 ) hero . …" at bounding box center [830, 298] width 361 height 314
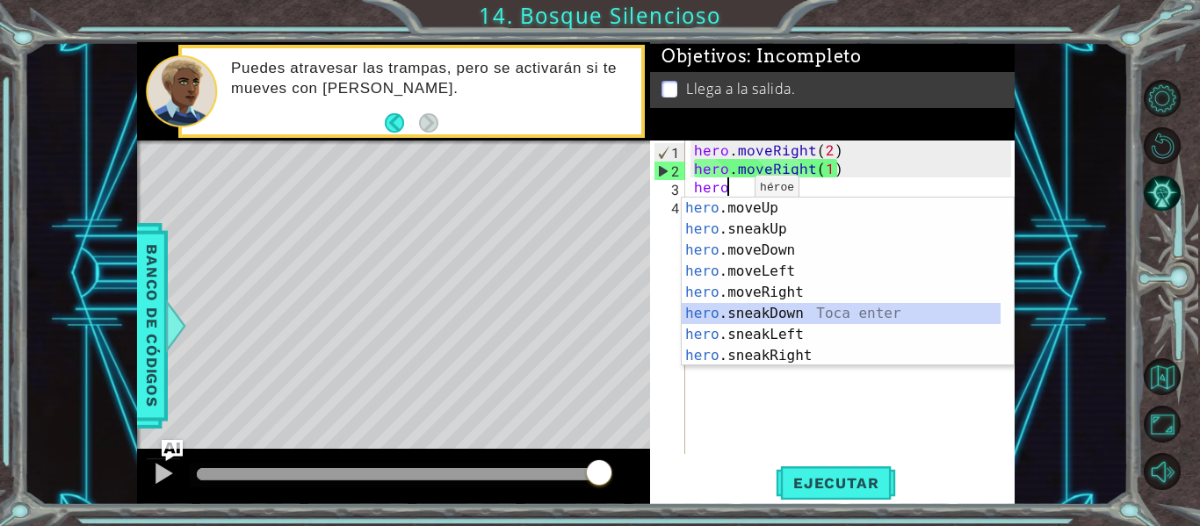
click at [797, 313] on div "hero .moveUp Toca enter hero .sneakUp Toca enter hero .moveDown Toca enter hero…" at bounding box center [841, 303] width 319 height 211
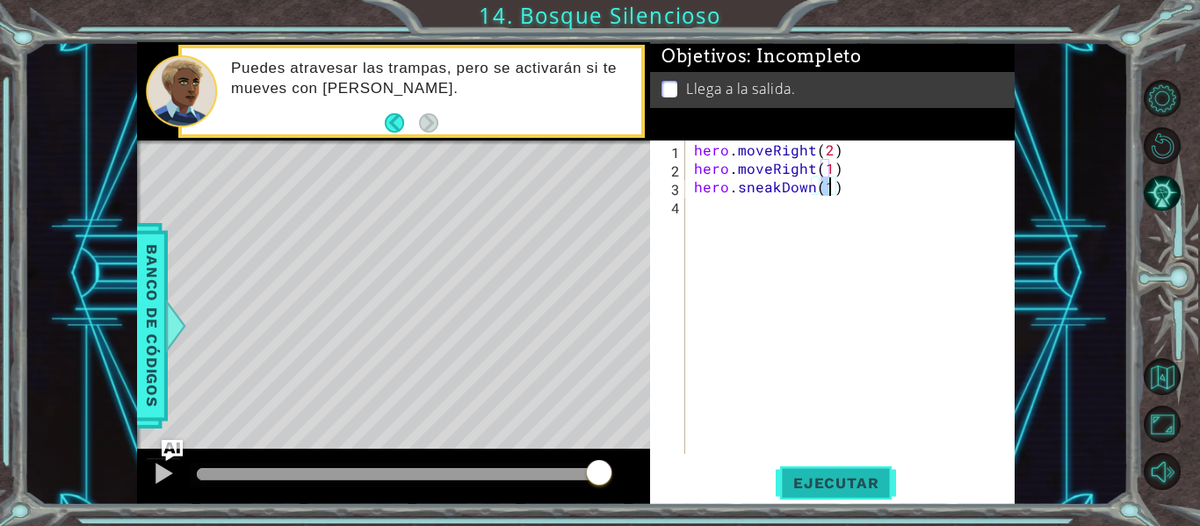
type textarea "hero.sneakDown(1)"
click at [840, 486] on span "Ejecutar" at bounding box center [836, 484] width 120 height 18
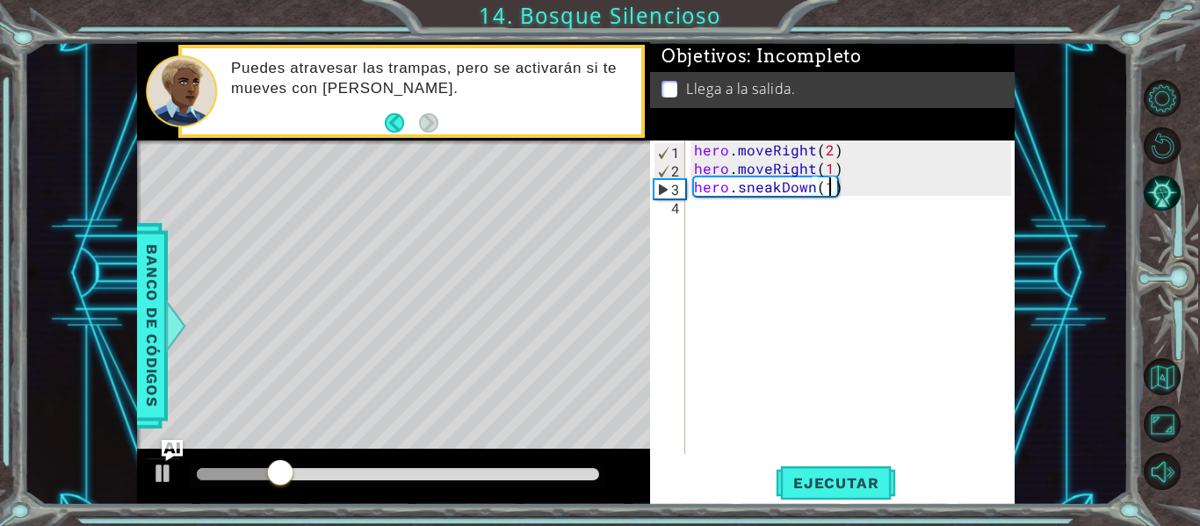
click at [746, 210] on div "hero . moveRight ( 2 ) hero . moveRight ( 1 ) hero . sneakDown ( 1 )" at bounding box center [856, 316] width 330 height 351
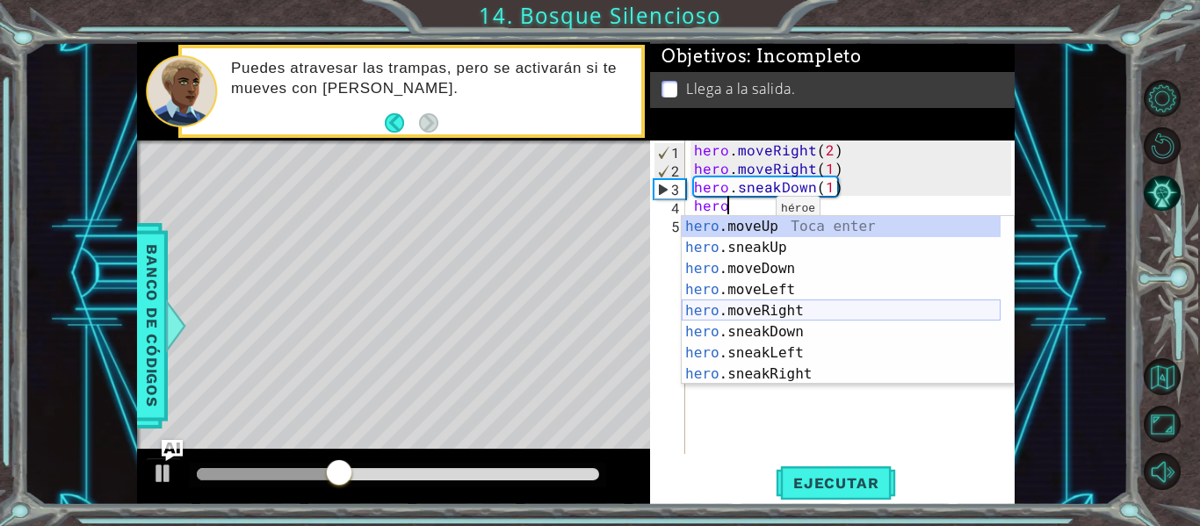
click at [755, 313] on div "hero .moveUp Toca enter hero .sneakUp Toca enter hero .moveDown Toca enter hero…" at bounding box center [841, 321] width 319 height 211
type textarea "hero.moveRight(1)"
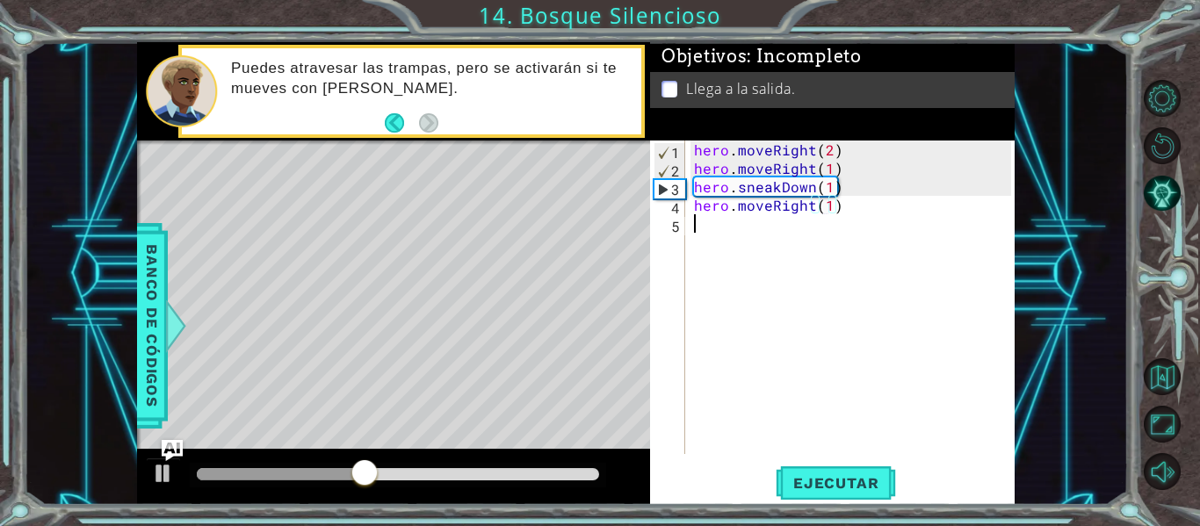
click at [720, 258] on div "hero . moveRight ( 2 ) hero . moveRight ( 1 ) hero . sneakDown ( 1 ) hero . mov…" at bounding box center [856, 316] width 330 height 351
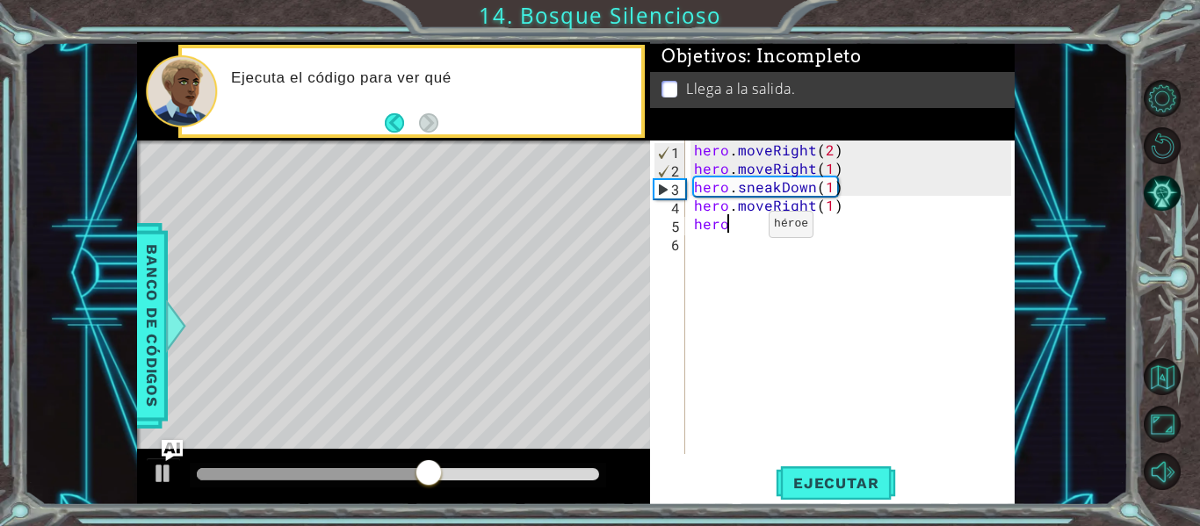
scroll to position [0, 2]
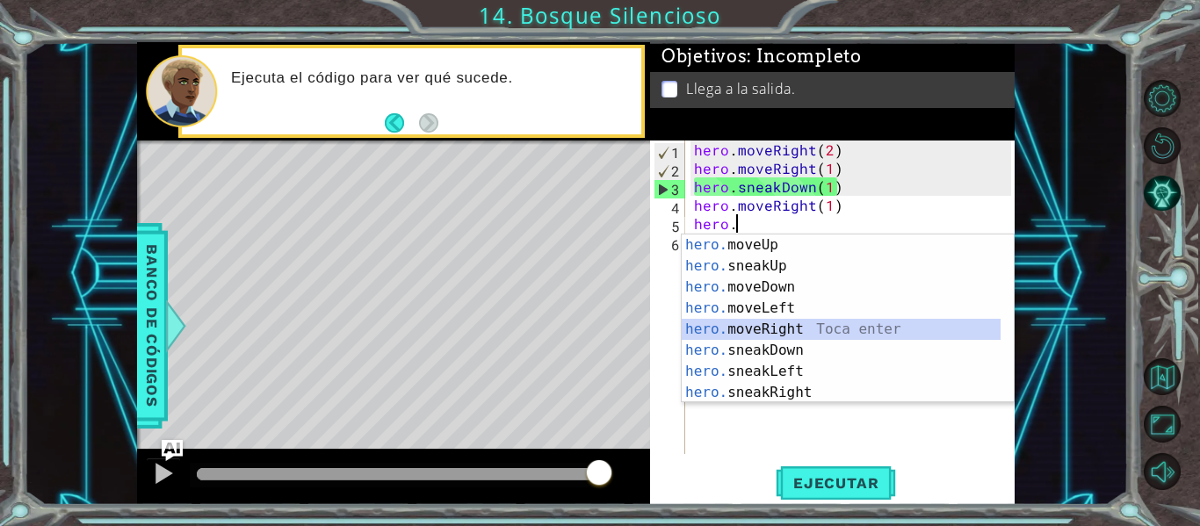
click at [793, 323] on div "hero. moveUp Toca enter hero. sneakUp Toca enter hero. moveDown Toca enter hero…" at bounding box center [841, 340] width 319 height 211
type textarea "hero.moveRight(1)"
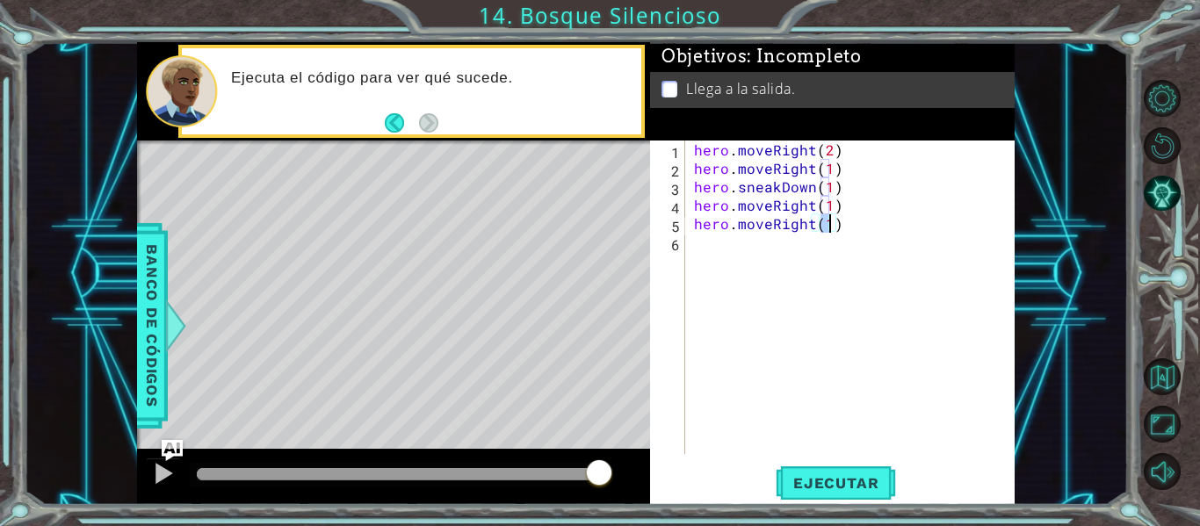
click at [762, 266] on div "hero . moveRight ( 2 ) hero . moveRight ( 1 ) hero . sneakDown ( 1 ) hero . mov…" at bounding box center [856, 316] width 330 height 351
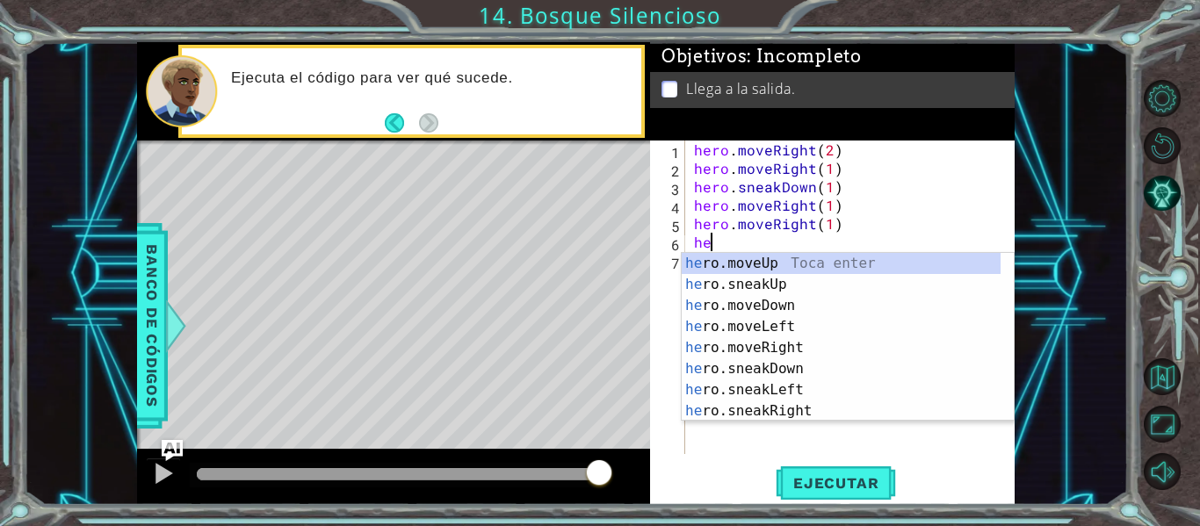
scroll to position [0, 1]
click at [791, 300] on div "her o.moveUp Toca enter her o.sneakUp Toca enter her o.moveDown Toca enter her …" at bounding box center [841, 358] width 319 height 211
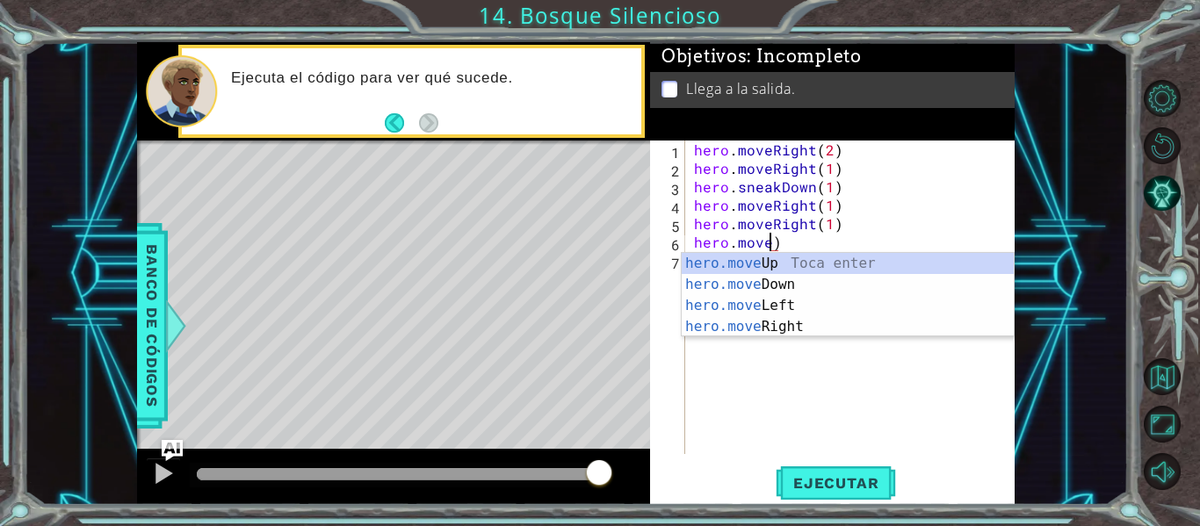
click at [804, 241] on div "hero . moveRight ( 2 ) hero . moveRight ( 1 ) hero . sneakDown ( 1 ) hero . mov…" at bounding box center [856, 316] width 330 height 351
click at [797, 259] on div "hero.move Up Toca enter hero.move Down Toca enter hero.move Left Toca enter her…" at bounding box center [848, 316] width 332 height 127
type textarea "hero.moveUp(1)"
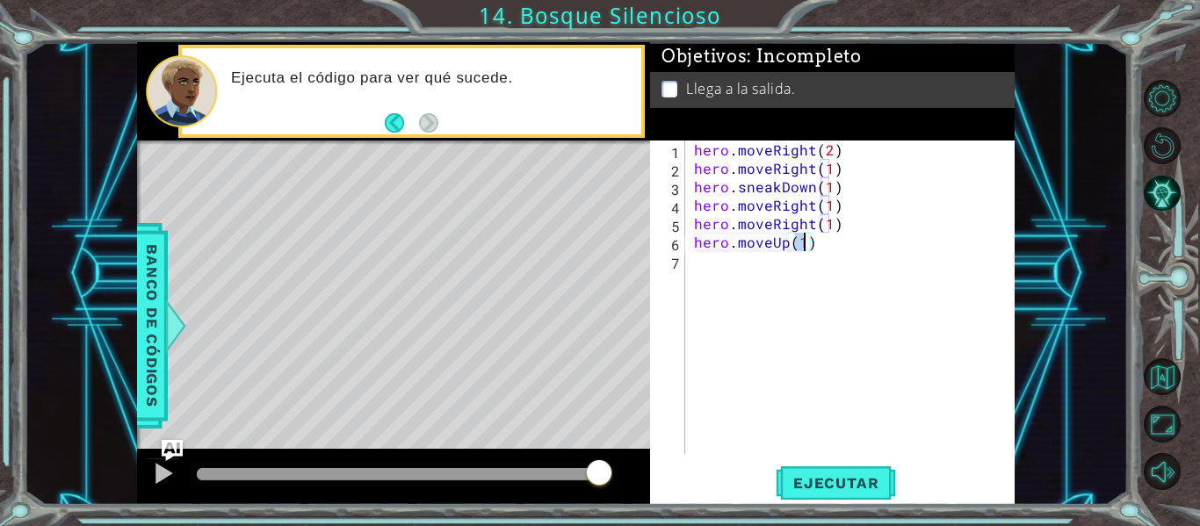
click at [767, 272] on div "hero . moveRight ( 2 ) hero . moveRight ( 1 ) hero . sneakDown ( 1 ) hero . mov…" at bounding box center [856, 316] width 330 height 351
click at [820, 475] on span "Ejecutar" at bounding box center [836, 484] width 120 height 18
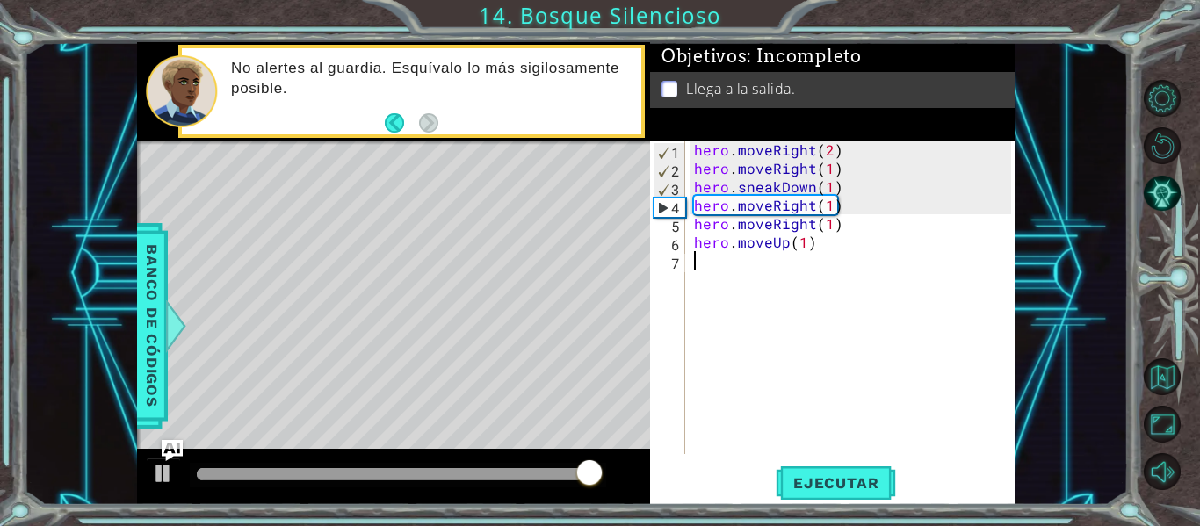
click at [840, 248] on div "hero . moveRight ( 2 ) hero . moveRight ( 1 ) hero . sneakDown ( 1 ) hero . mov…" at bounding box center [856, 316] width 330 height 351
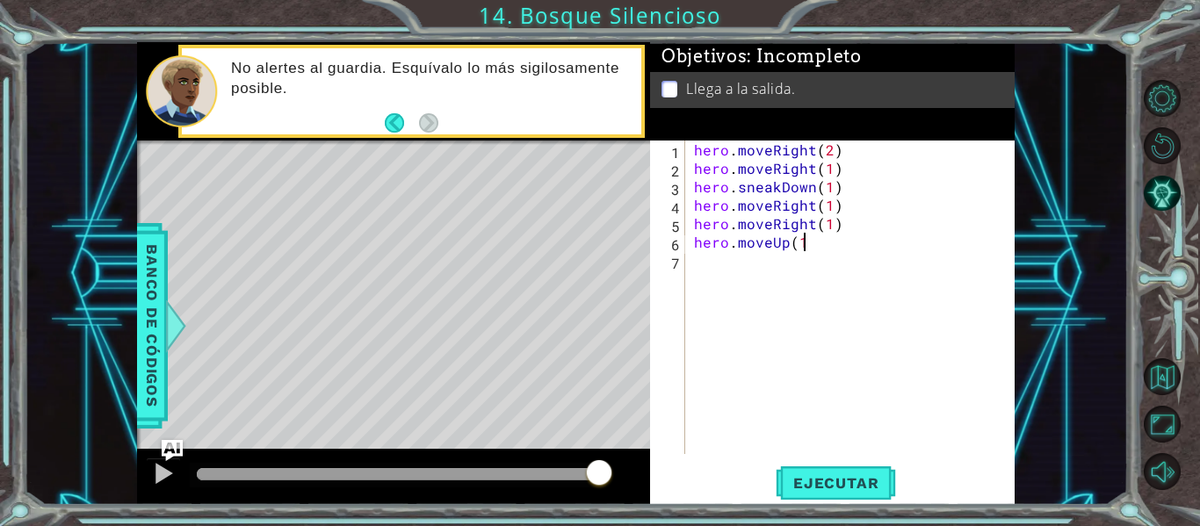
type textarea "h"
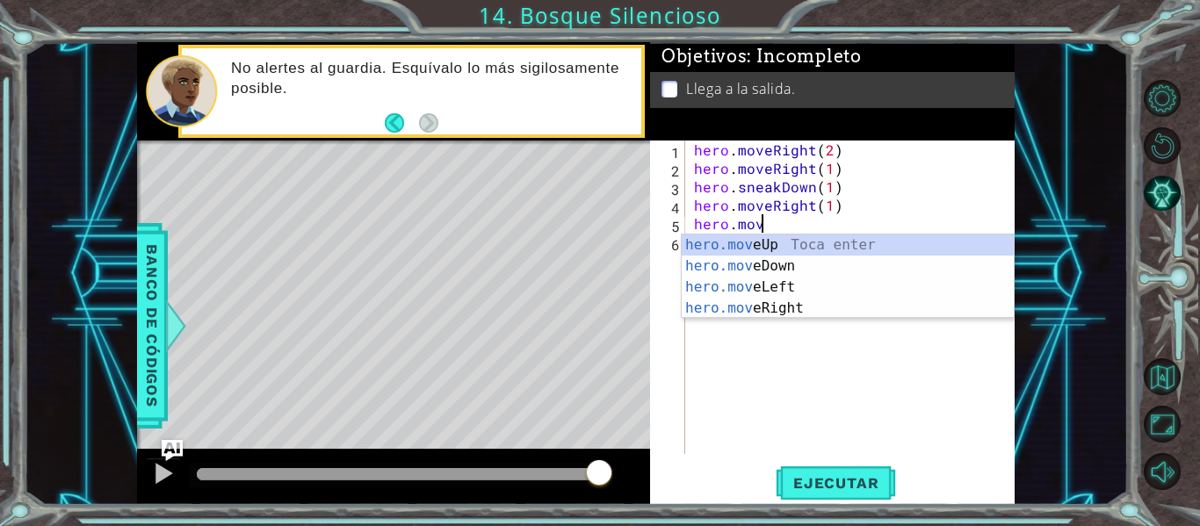
type textarea "h"
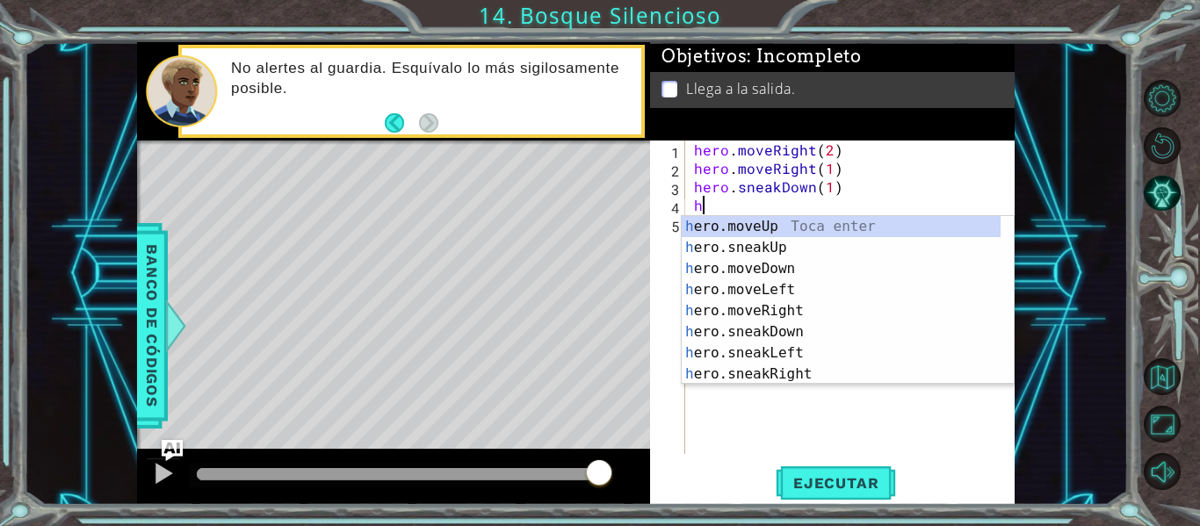
type textarea "h"
type textarea "hero.sneakDown(1)"
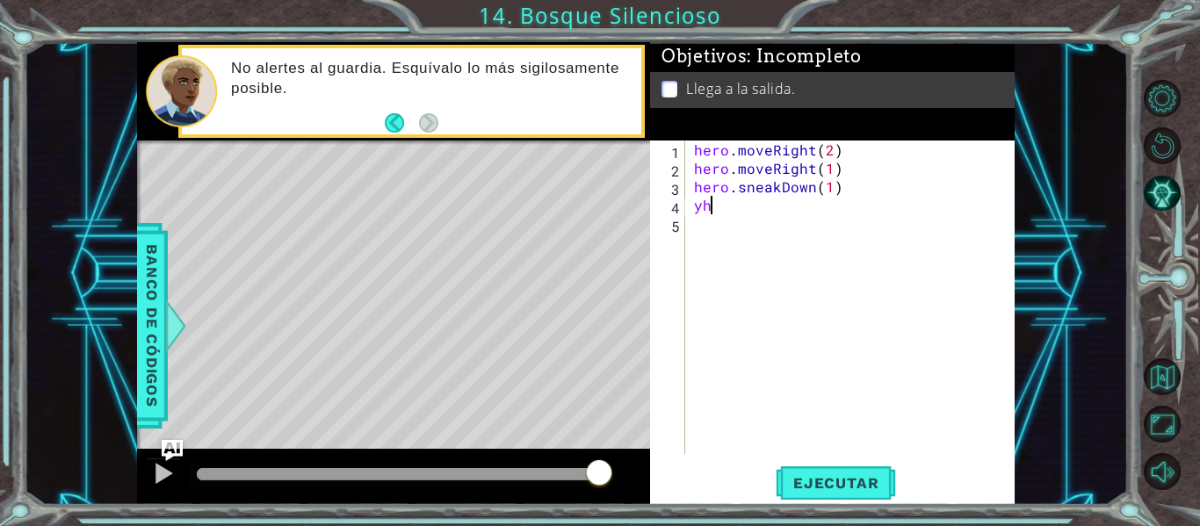
type textarea "y"
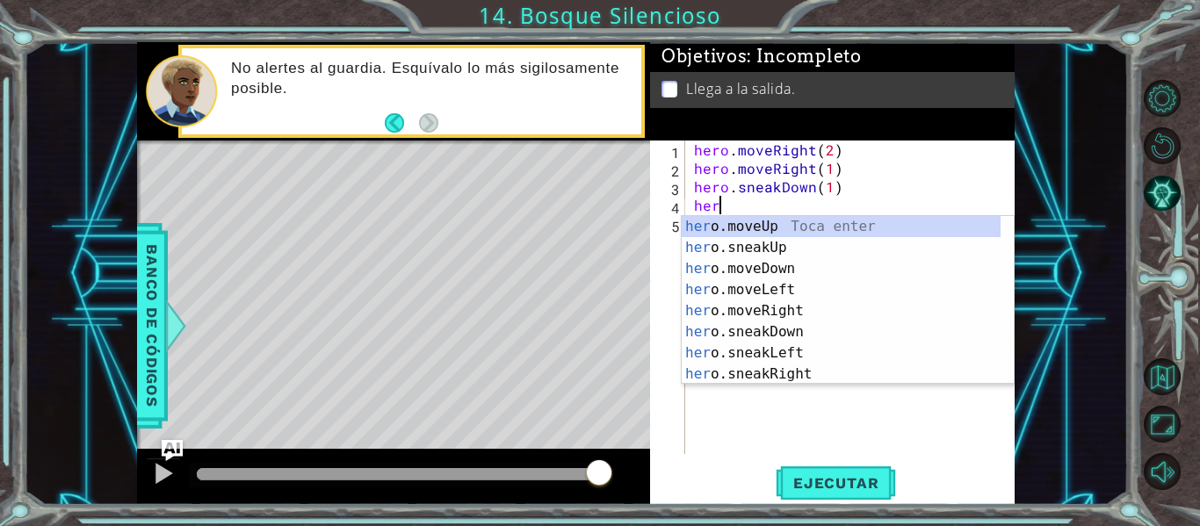
scroll to position [0, 1]
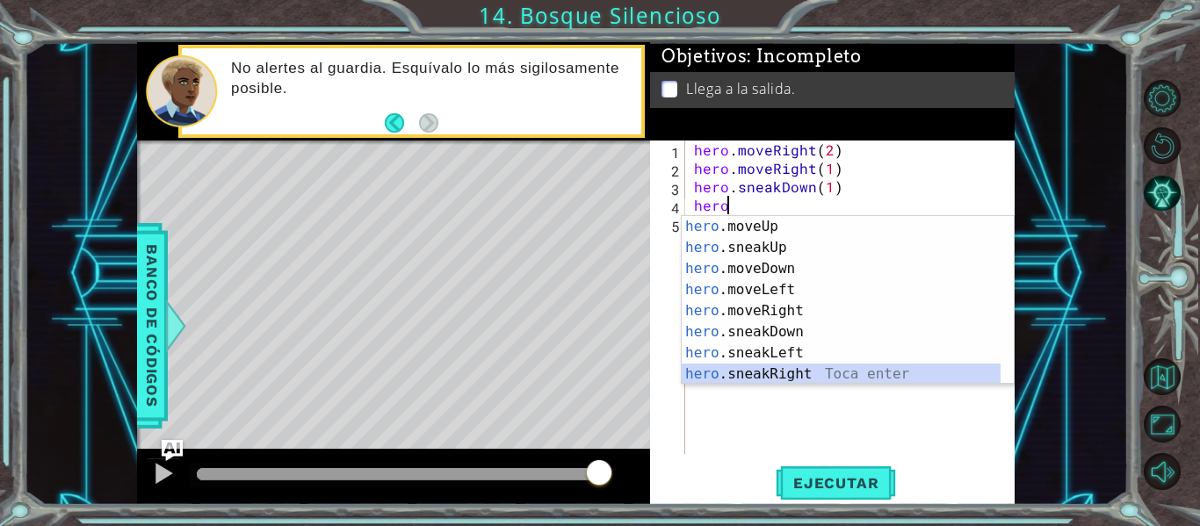
click at [819, 375] on div "hero .moveUp Toca enter hero .sneakUp Toca enter hero .moveDown Toca enter hero…" at bounding box center [841, 321] width 319 height 211
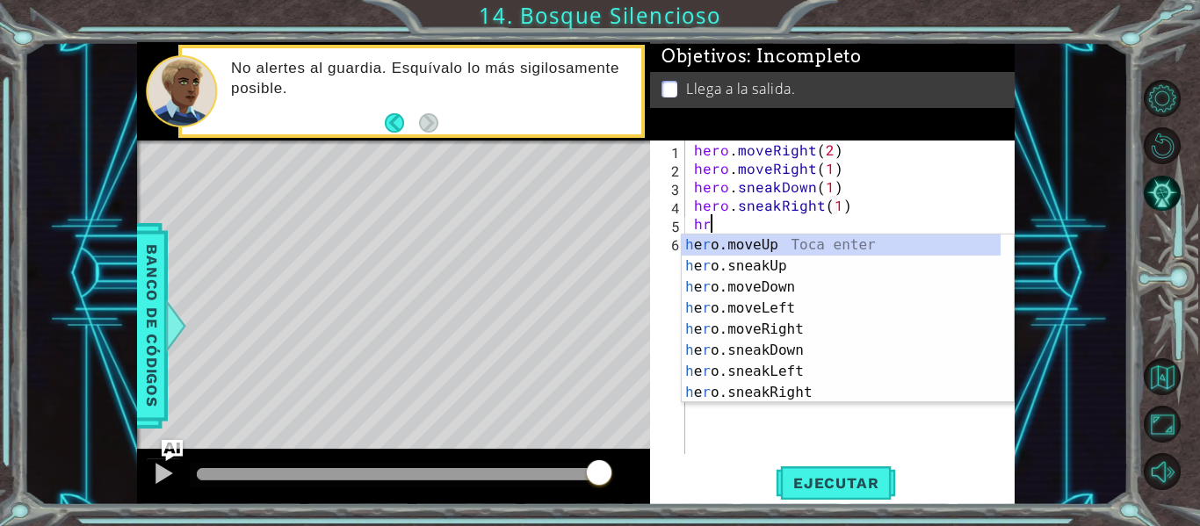
scroll to position [0, 11]
click at [813, 393] on div "h e ro .moveUp Toca enter h e ro .sneakUp Toca enter h e ro .moveDown Toca ente…" at bounding box center [841, 340] width 319 height 211
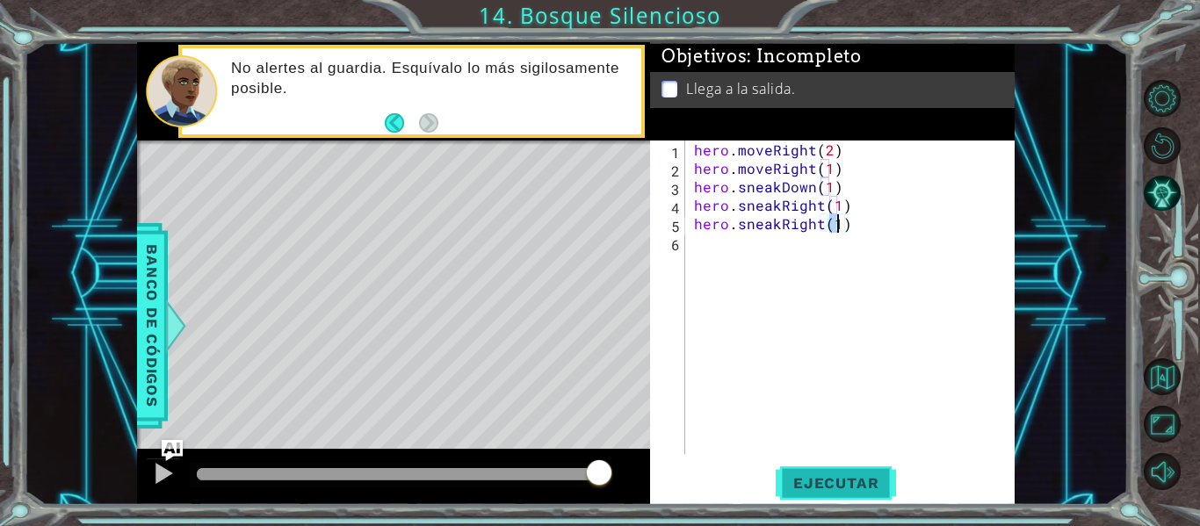
type textarea "hero.sneakRight(1)"
click at [839, 491] on span "Ejecutar" at bounding box center [836, 484] width 120 height 18
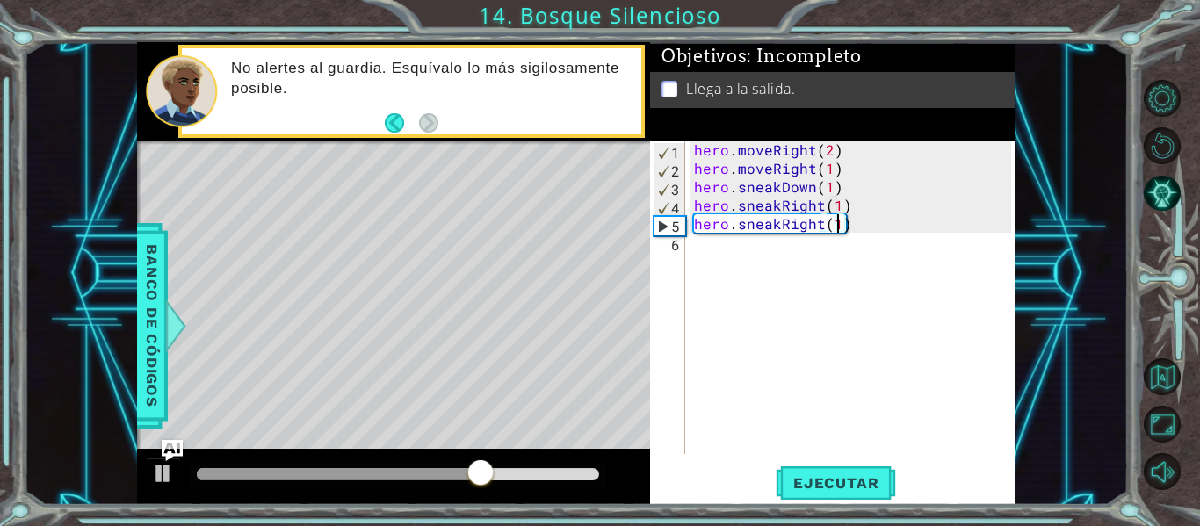
click at [702, 250] on div "hero . moveRight ( 2 ) hero . moveRight ( 1 ) hero . sneakDown ( 1 ) hero . sne…" at bounding box center [856, 316] width 330 height 351
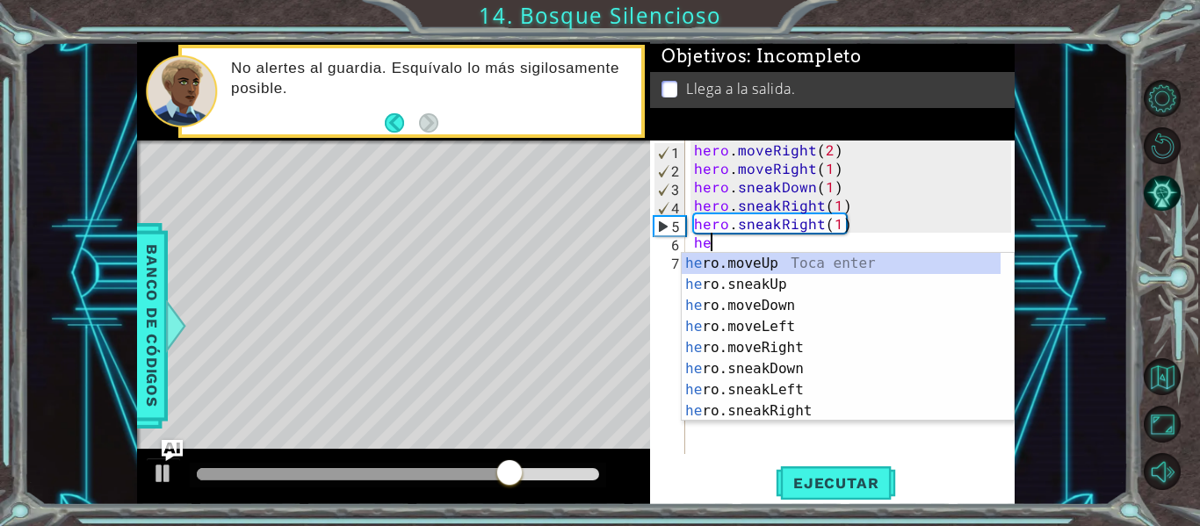
scroll to position [0, 1]
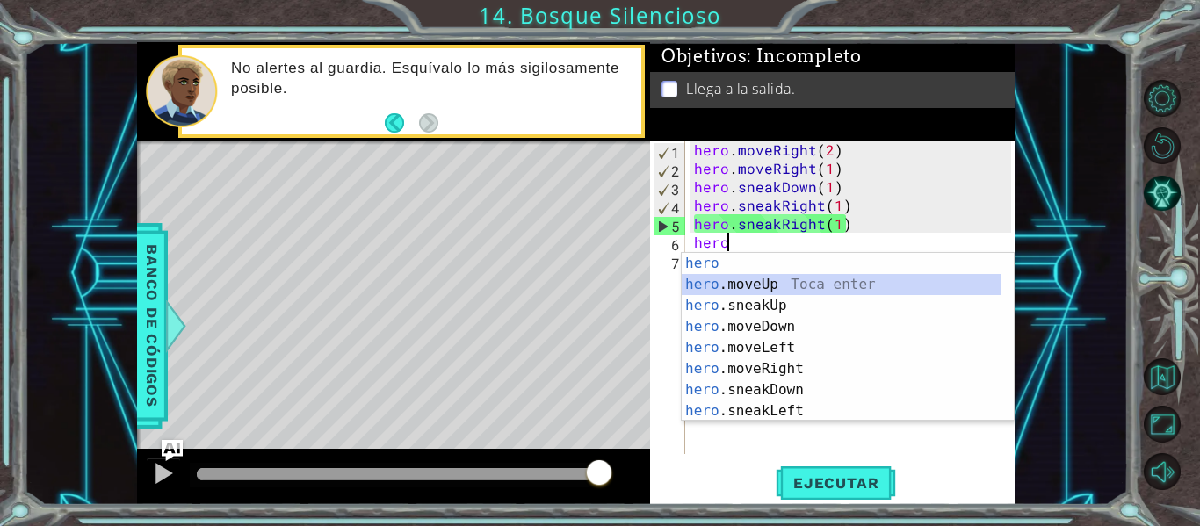
click at [751, 283] on div "hero Toca enter hero .moveUp Toca enter hero .sneakUp Toca enter hero .moveDown…" at bounding box center [841, 358] width 319 height 211
type textarea "hero.moveUp(1)"
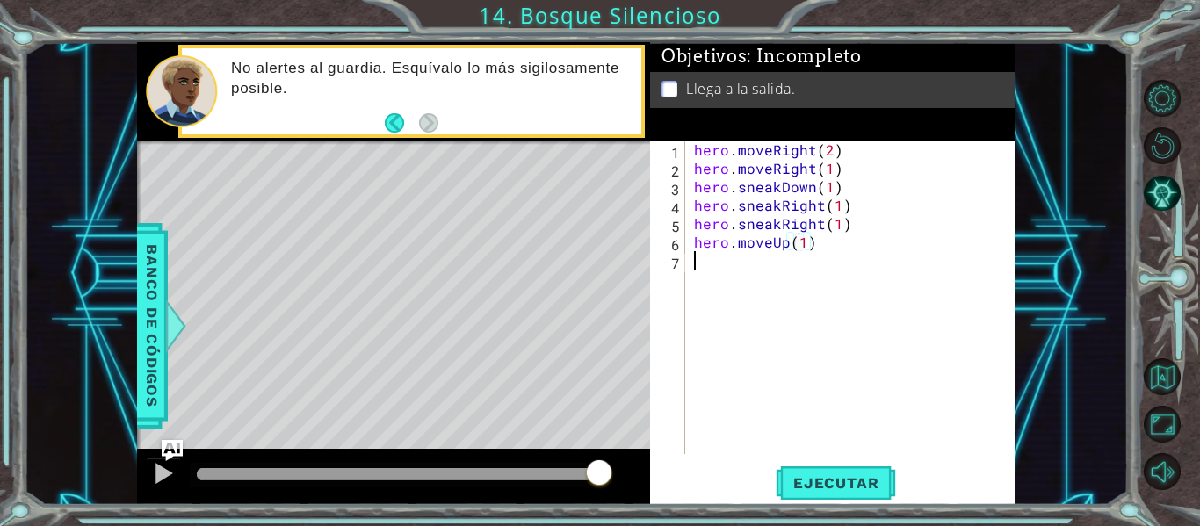
click at [717, 266] on div "hero . moveRight ( 2 ) hero . moveRight ( 1 ) hero . sneakDown ( 1 ) hero . sne…" at bounding box center [856, 316] width 330 height 351
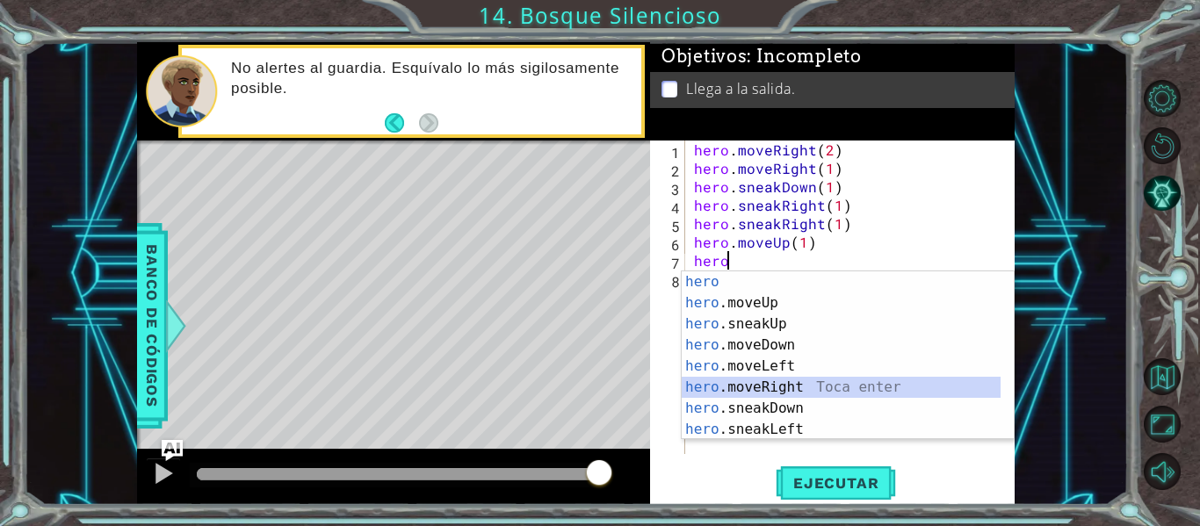
click at [801, 379] on div "hero Toca enter hero .moveUp Toca enter hero .sneakUp Toca enter hero .moveDown…" at bounding box center [841, 377] width 319 height 211
type textarea "hero.moveRight(1)"
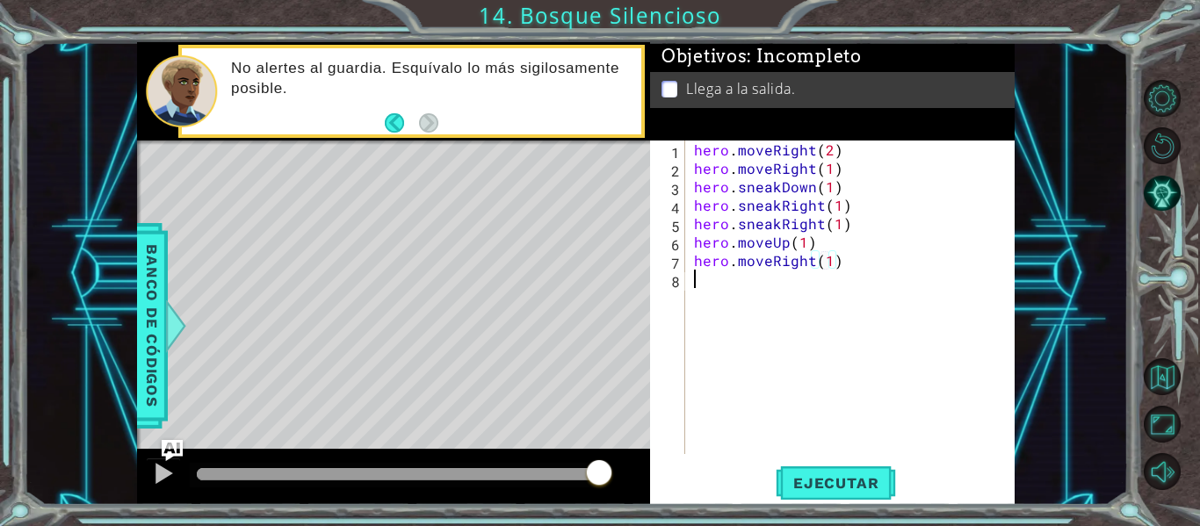
click at [722, 277] on div "hero . moveRight ( 2 ) hero . moveRight ( 1 ) hero . sneakDown ( 1 ) hero . sne…" at bounding box center [856, 316] width 330 height 351
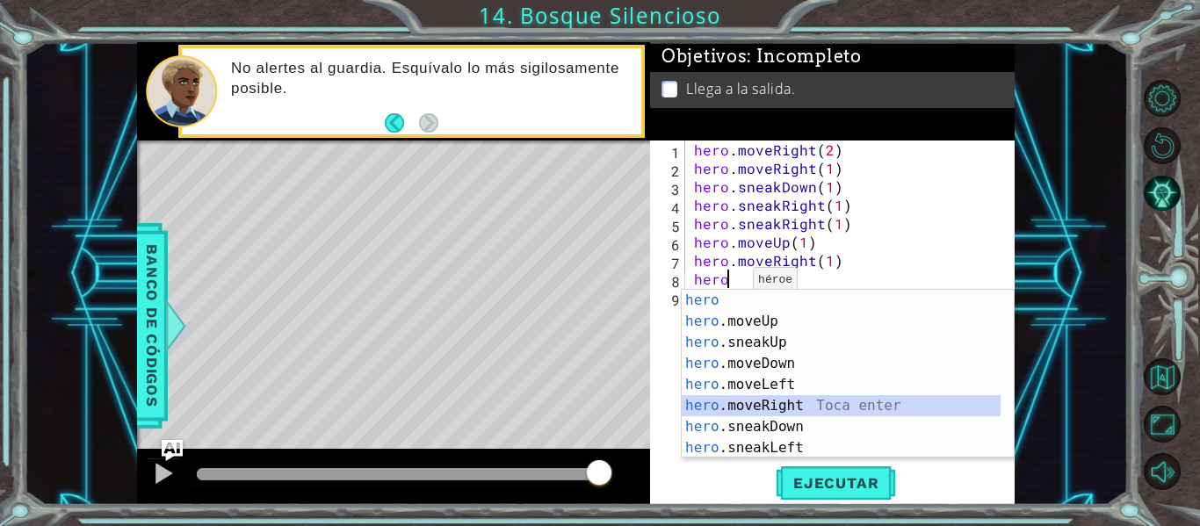
click at [787, 402] on div "hero Toca enter hero .moveUp Toca enter hero .sneakUp Toca enter hero .moveDown…" at bounding box center [841, 395] width 319 height 211
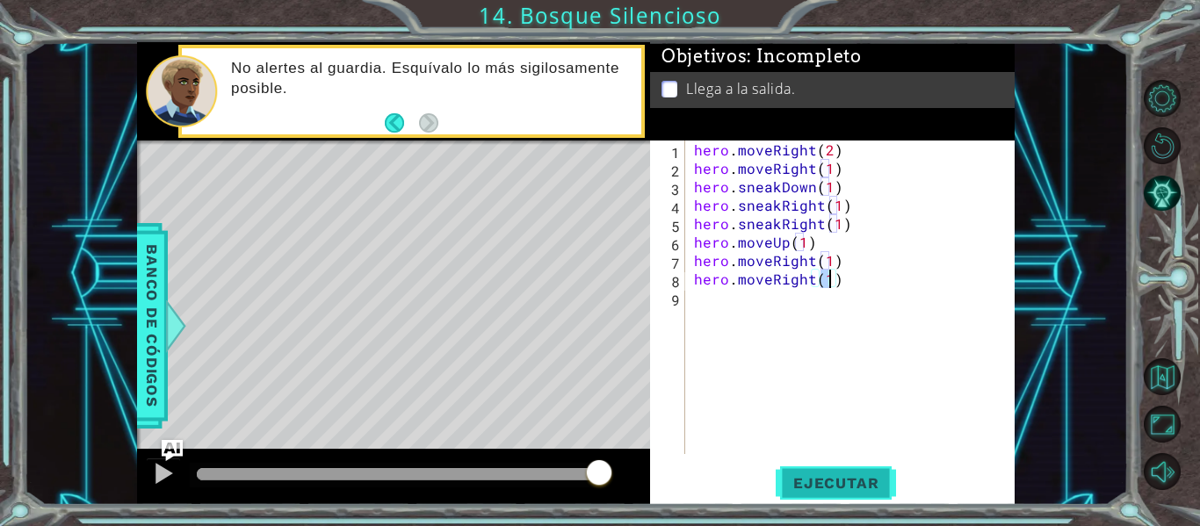
type textarea "hero.moveRight(1)"
click at [839, 469] on button "Ejecutar" at bounding box center [836, 484] width 120 height 36
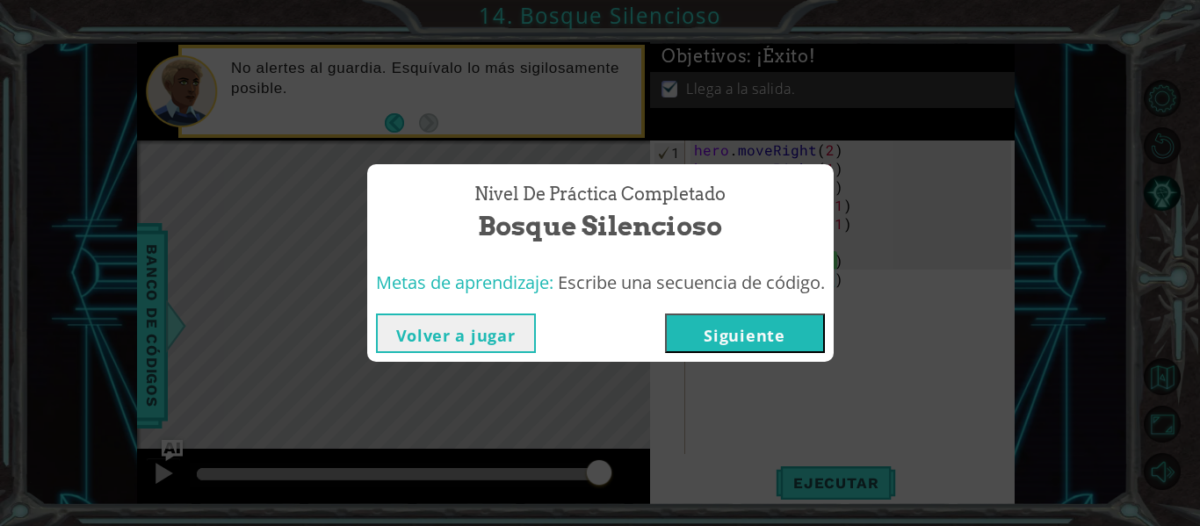
click at [732, 332] on button "Siguiente" at bounding box center [745, 334] width 160 height 40
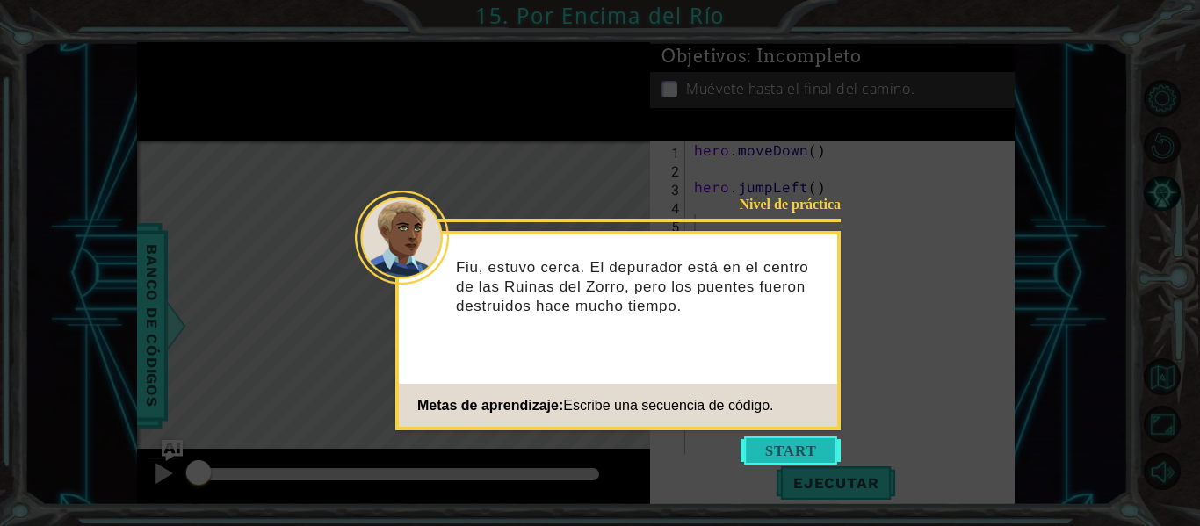
click at [811, 442] on button "Start" at bounding box center [791, 451] width 100 height 28
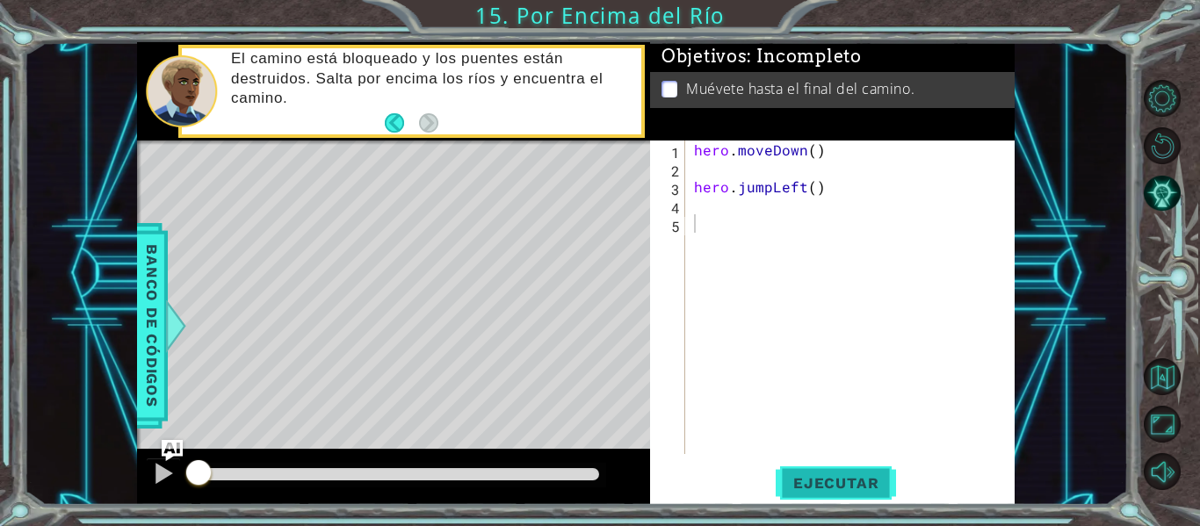
click at [836, 475] on span "Ejecutar" at bounding box center [836, 484] width 120 height 18
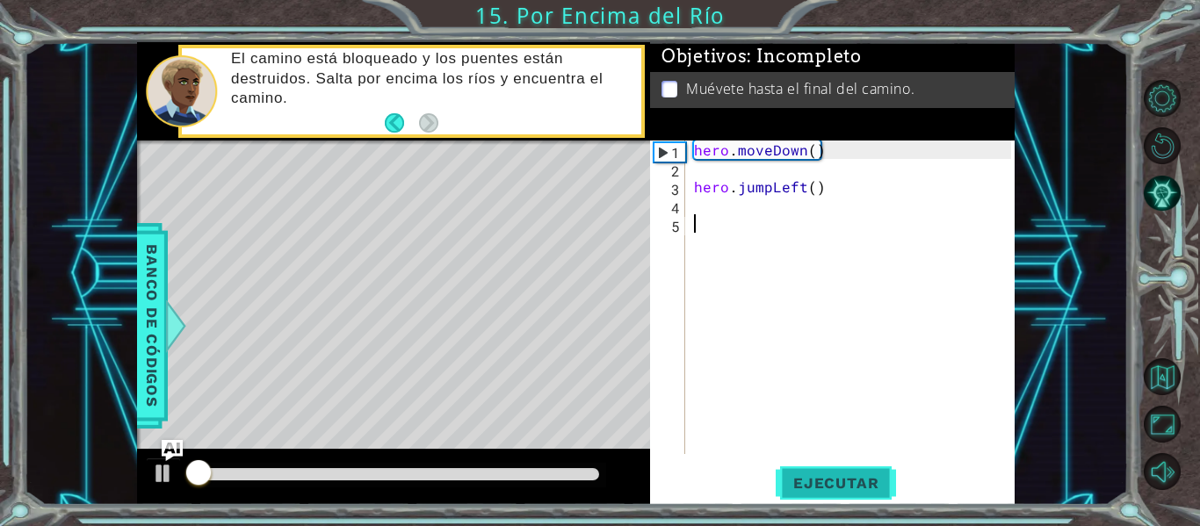
click at [836, 475] on span "Ejecutar" at bounding box center [836, 484] width 120 height 18
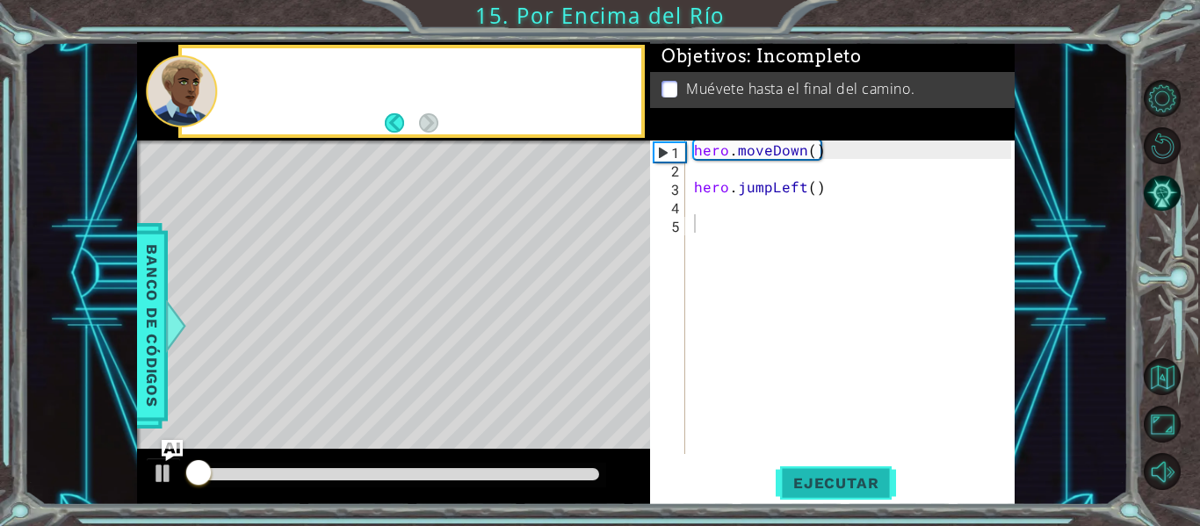
click at [836, 475] on span "Ejecutar" at bounding box center [836, 484] width 120 height 18
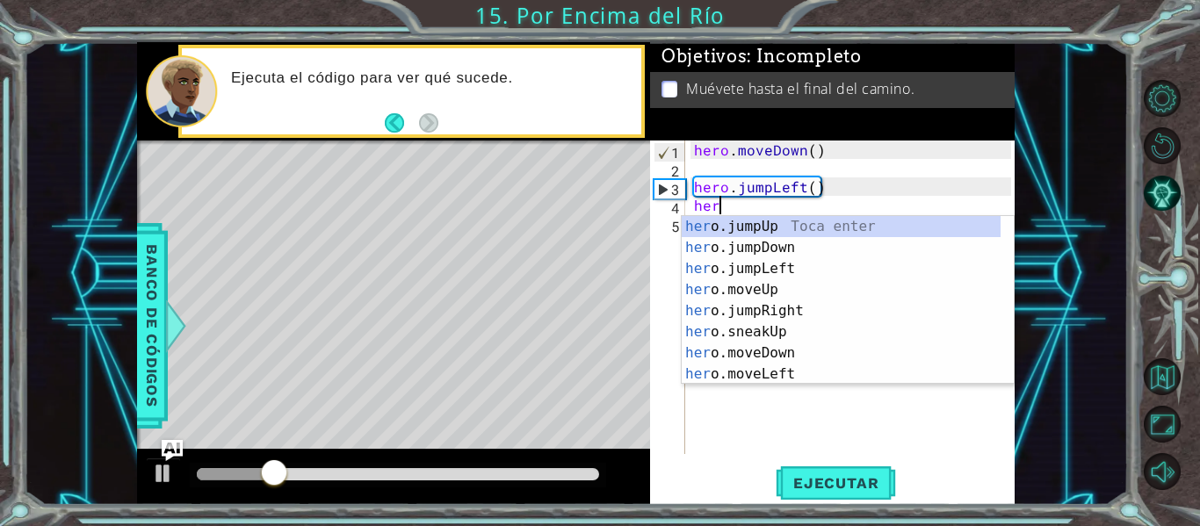
scroll to position [0, 1]
type textarea "hero"
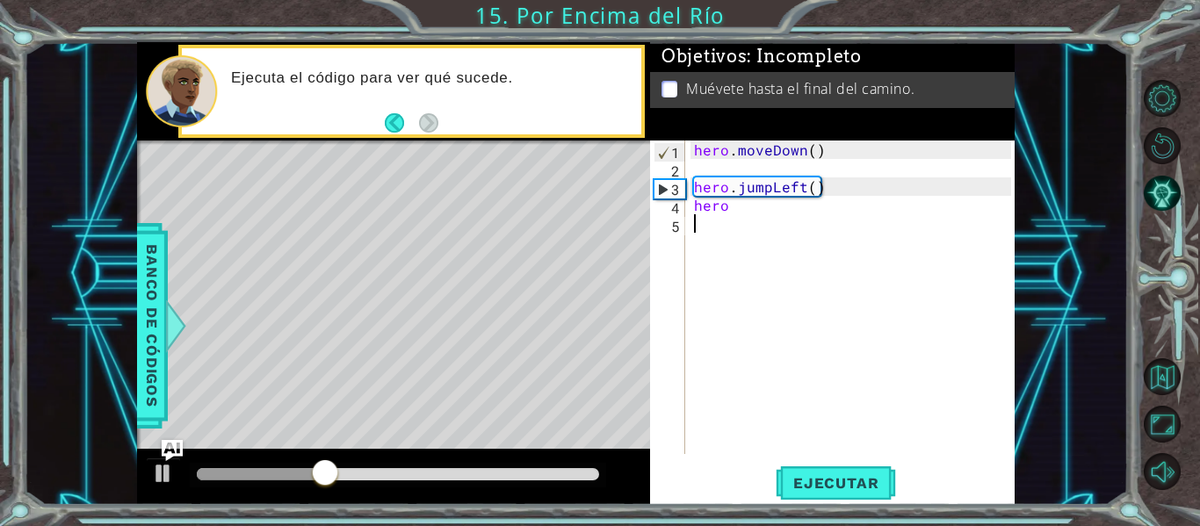
click at [853, 424] on div "hero . moveDown ( ) hero . jumpLeft ( ) hero" at bounding box center [856, 316] width 330 height 351
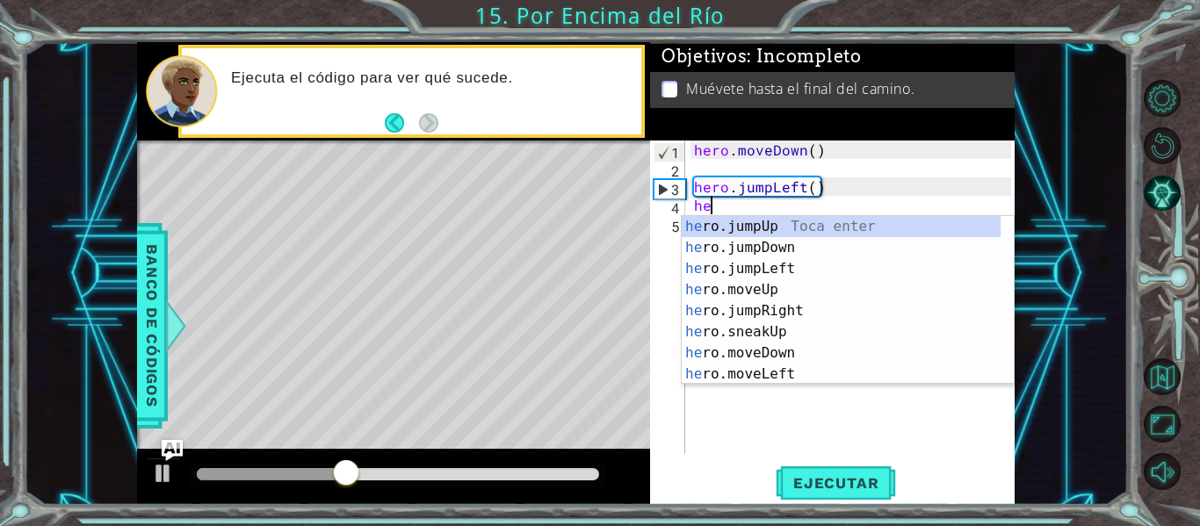
type textarea "h"
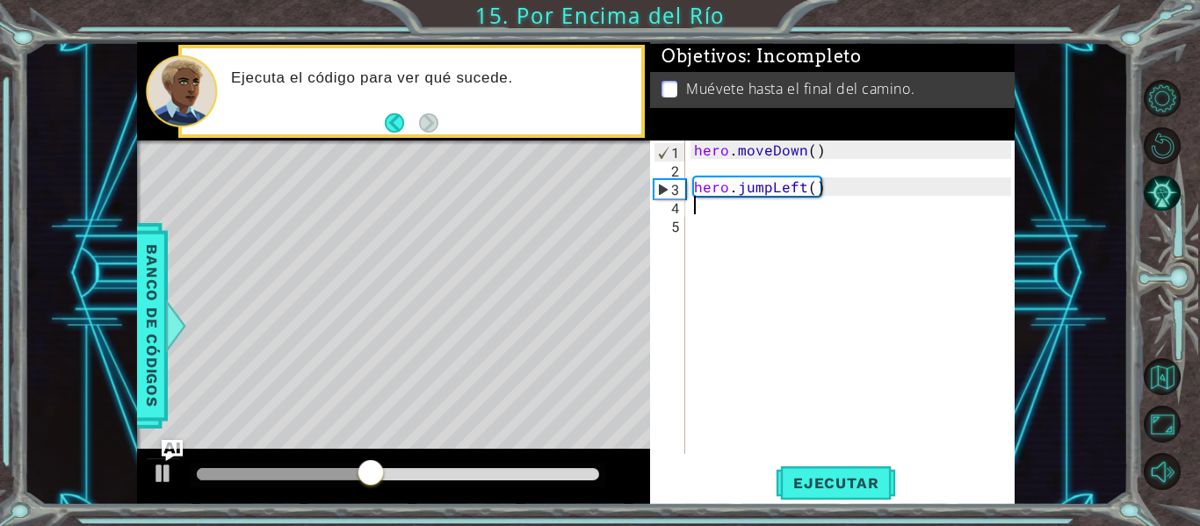
click at [750, 228] on div "hero . moveDown ( ) hero . jumpLeft ( )" at bounding box center [856, 316] width 330 height 351
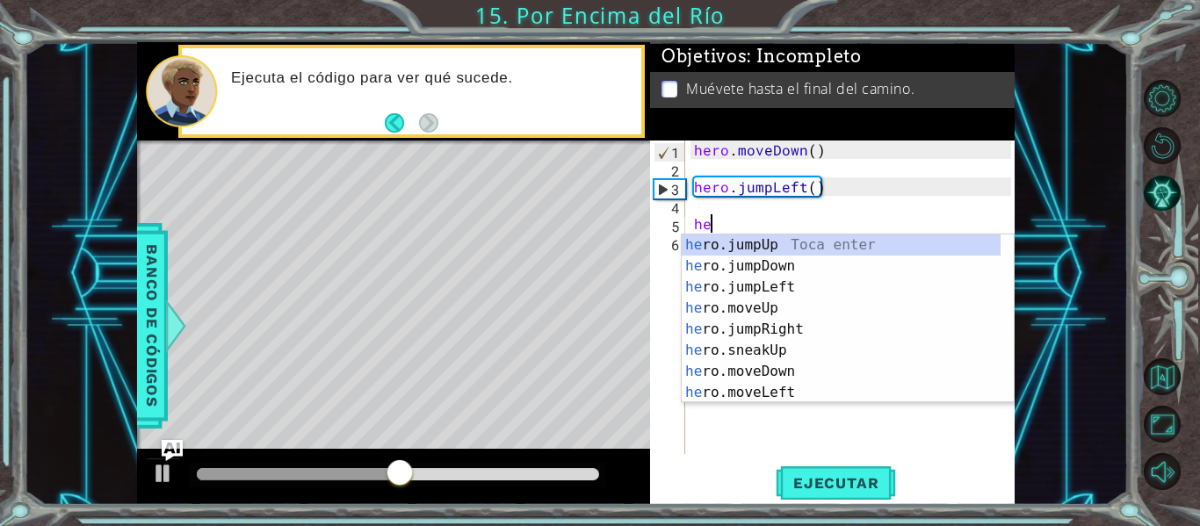
type textarea "hero"
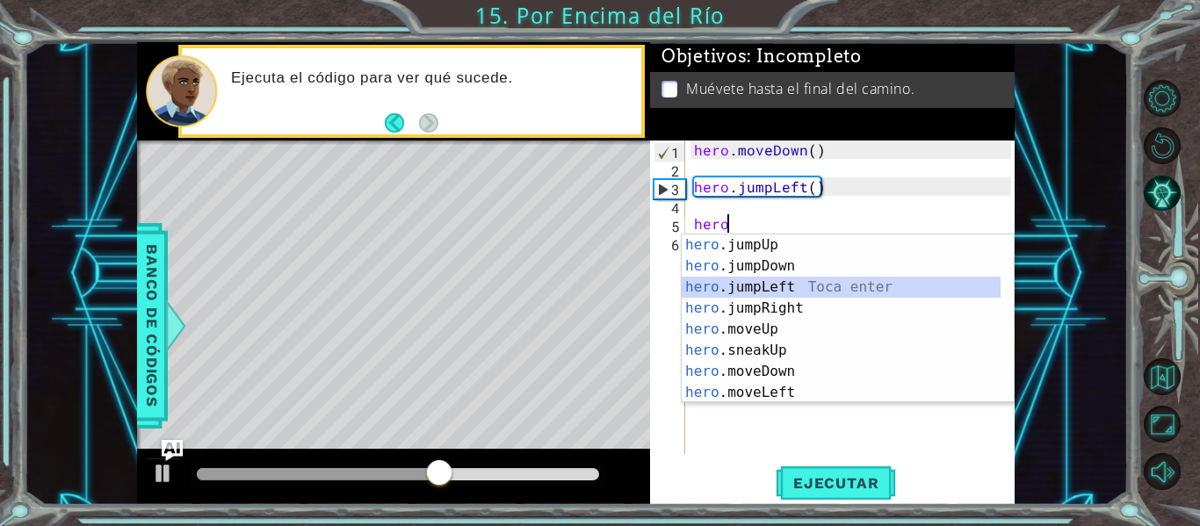
click at [802, 280] on div "hero .jumpUp Toca enter hero .jumpDown Toca enter hero .jumpLeft Toca enter her…" at bounding box center [841, 340] width 319 height 211
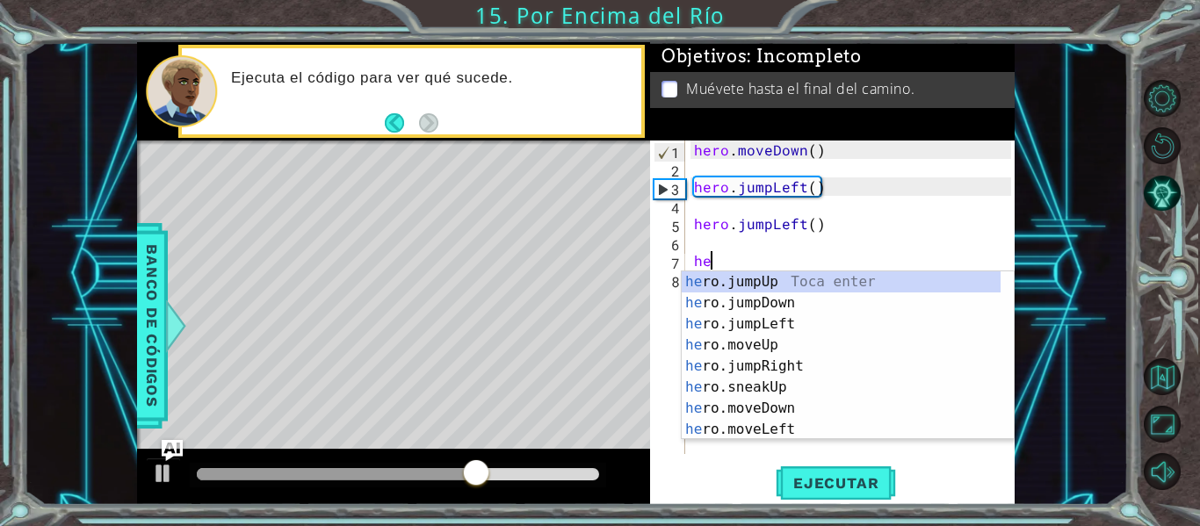
type textarea "hero"
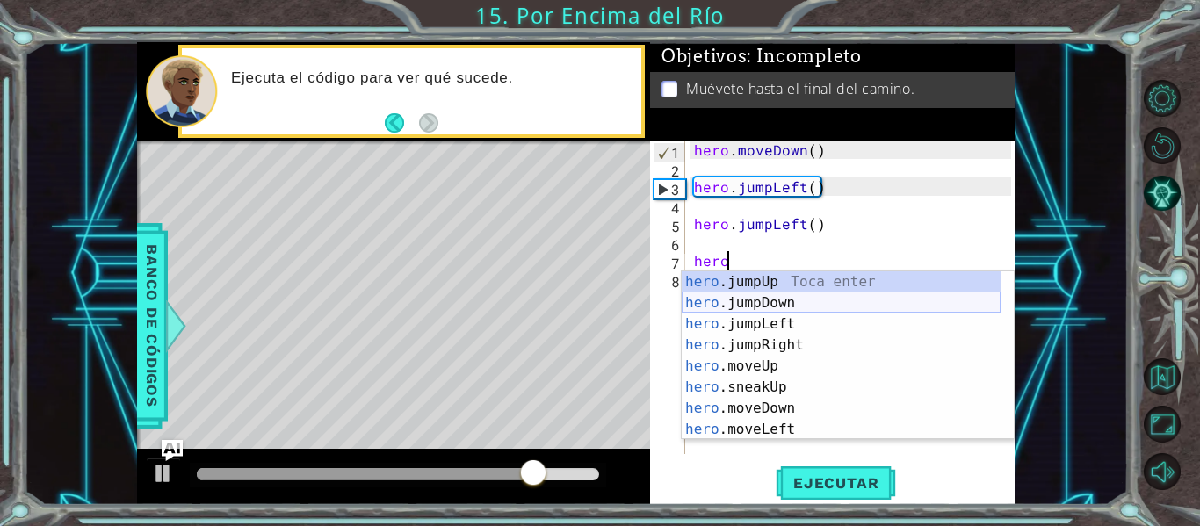
click at [779, 301] on div "hero .jumpUp Toca enter hero .jumpDown Toca enter hero .jumpLeft Toca enter her…" at bounding box center [841, 377] width 319 height 211
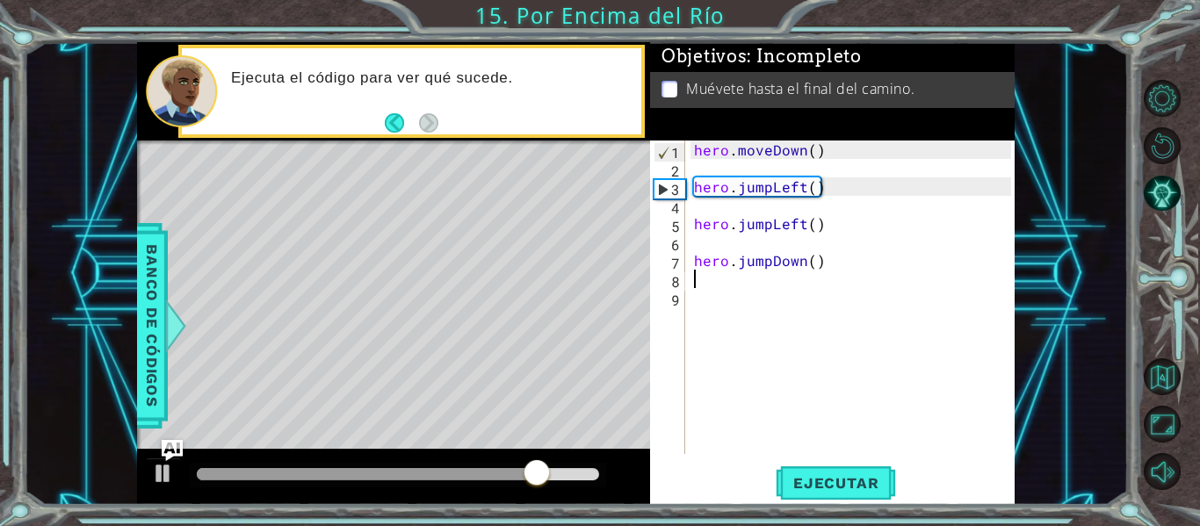
scroll to position [0, 0]
click at [859, 479] on span "Ejecutar" at bounding box center [836, 484] width 120 height 18
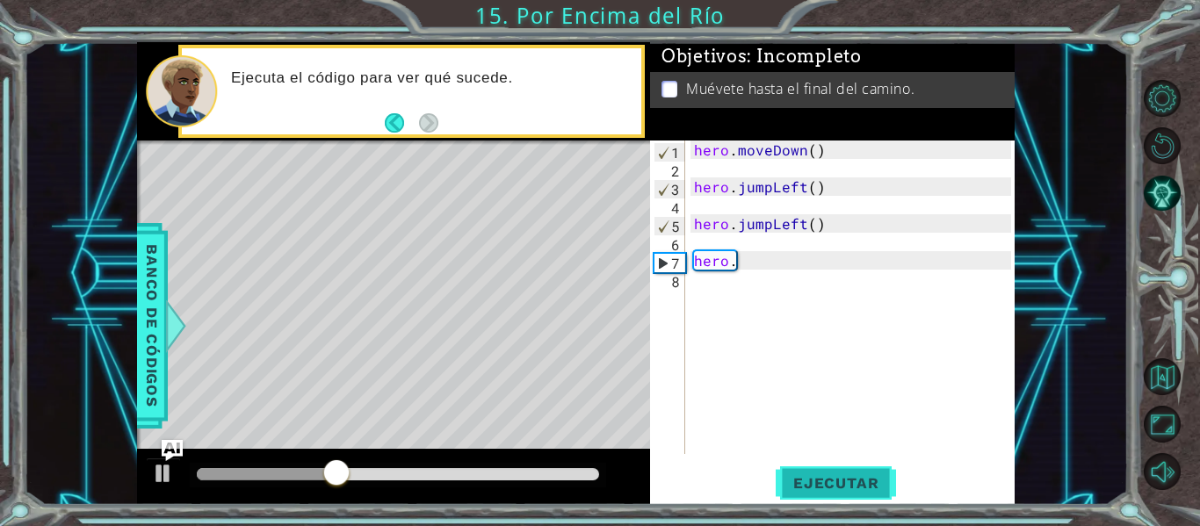
click at [849, 479] on span "Ejecutar" at bounding box center [836, 484] width 120 height 18
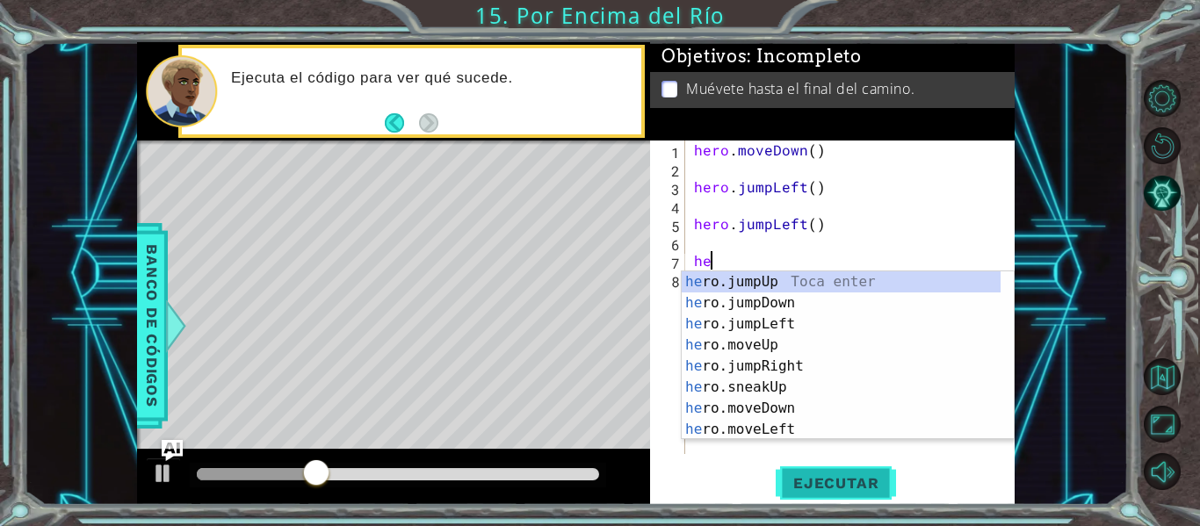
type textarea "h"
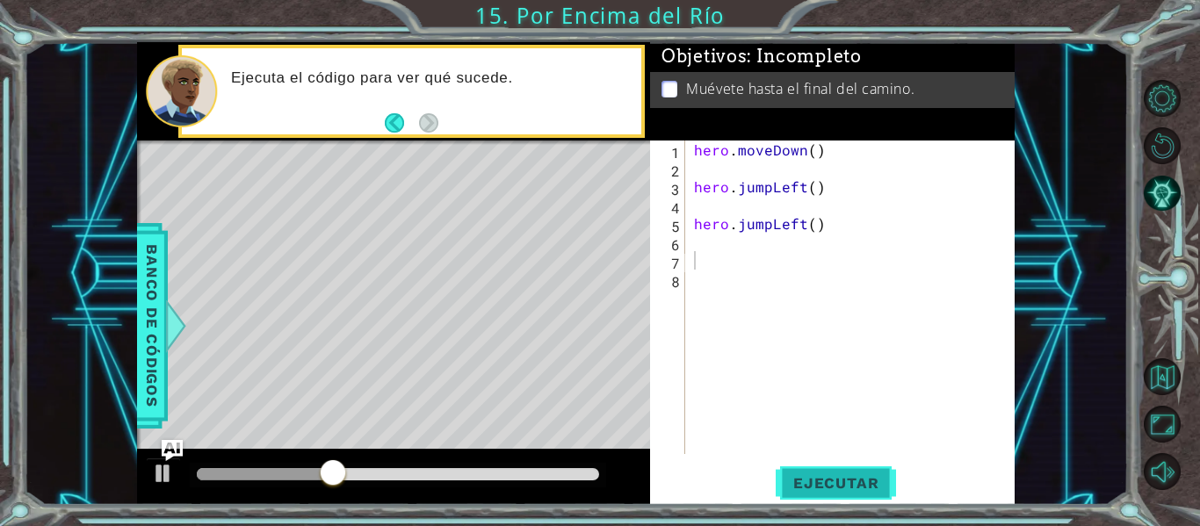
click at [849, 479] on span "Ejecutar" at bounding box center [836, 484] width 120 height 18
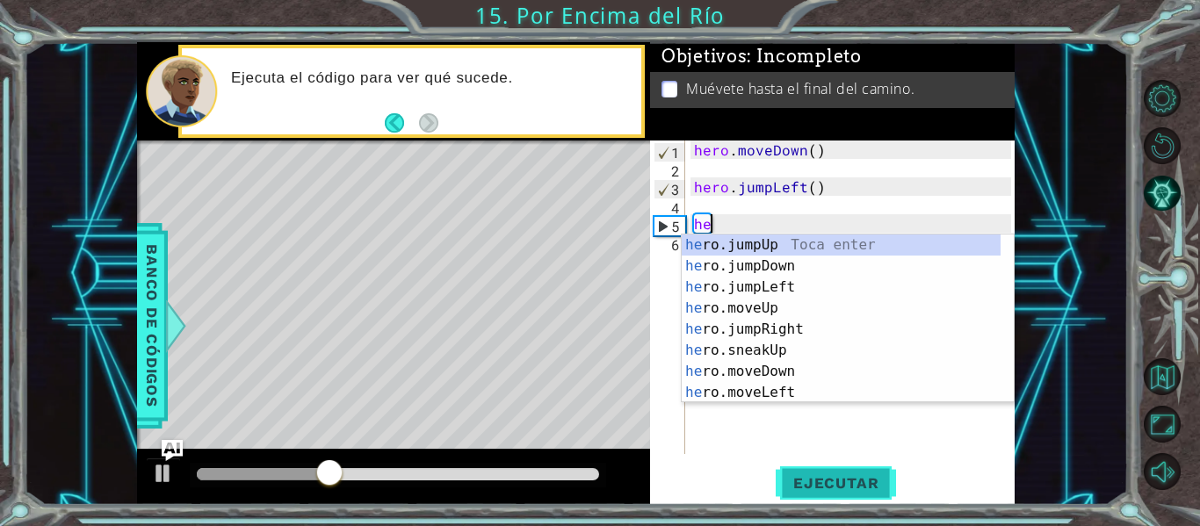
type textarea "h"
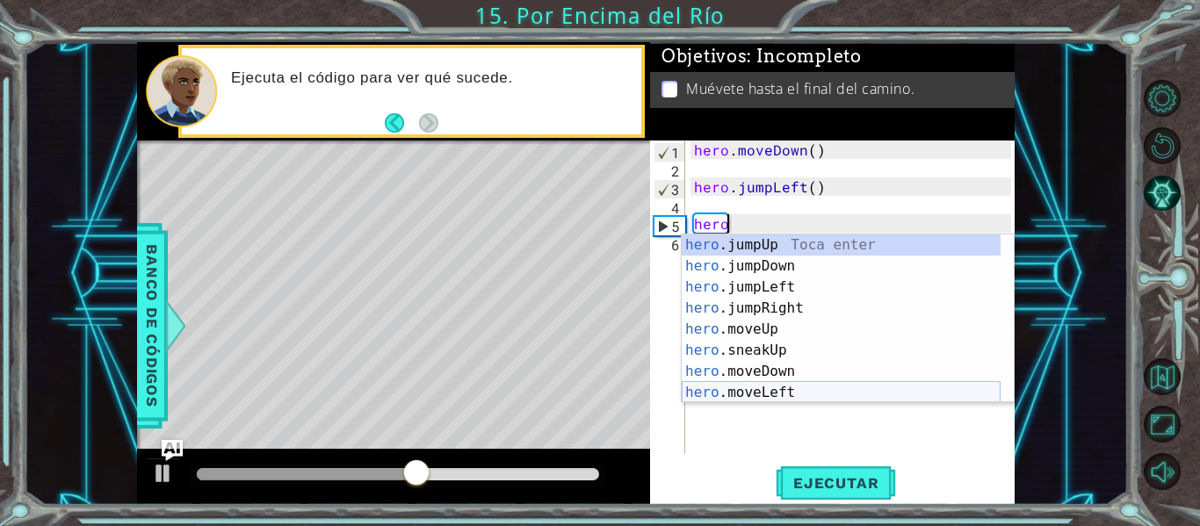
click at [830, 401] on div "hero .jumpUp Toca enter hero .jumpDown Toca enter hero .jumpLeft Toca enter her…" at bounding box center [841, 340] width 319 height 211
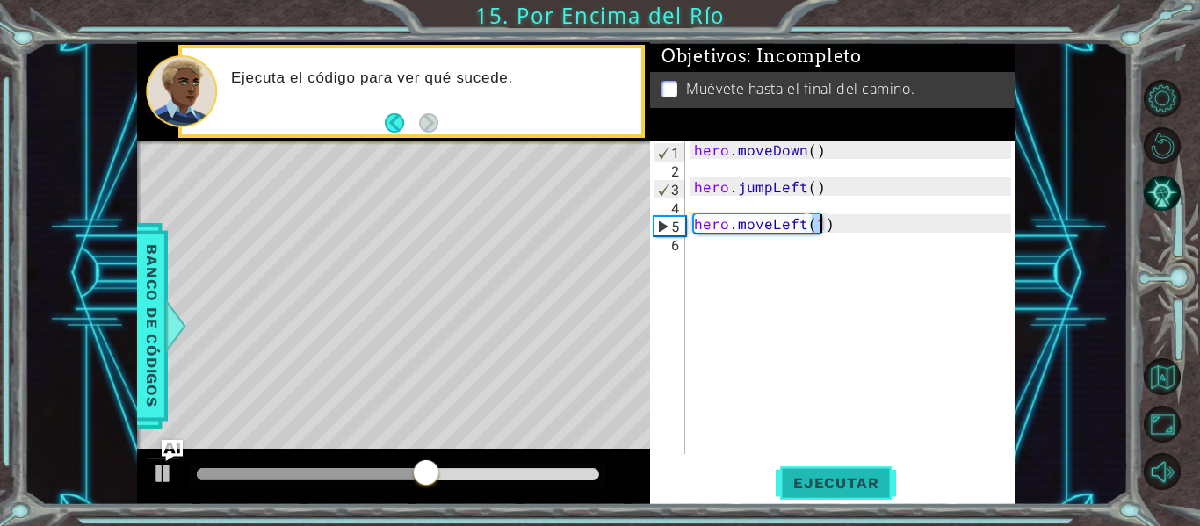
type textarea "hero.moveLeft(1)"
click at [837, 482] on span "Ejecutar" at bounding box center [836, 484] width 120 height 18
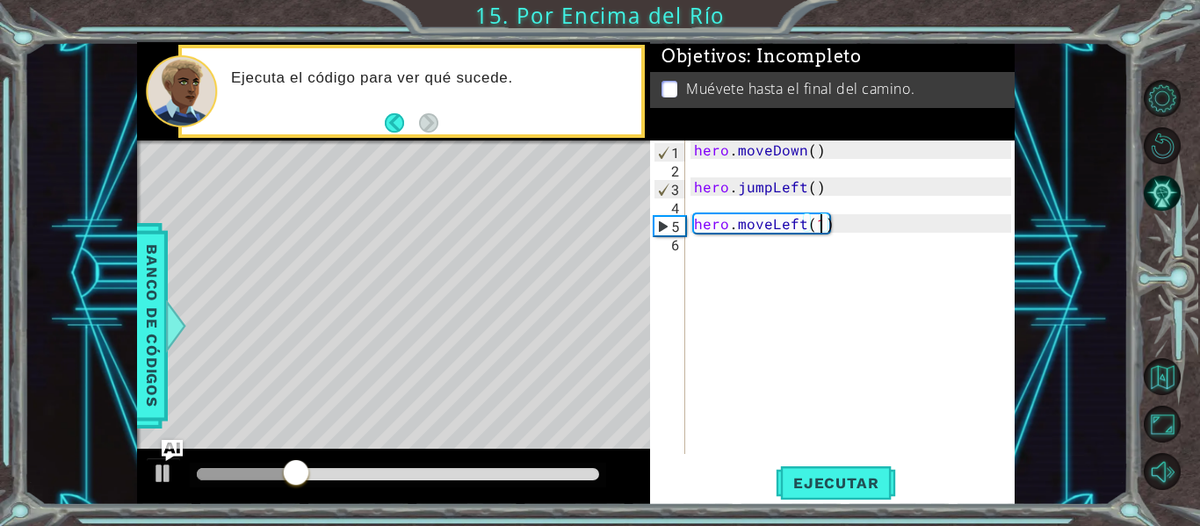
click at [720, 254] on div "hero . moveDown ( ) hero . jumpLeft ( ) hero . moveLeft ( 1 )" at bounding box center [856, 316] width 330 height 351
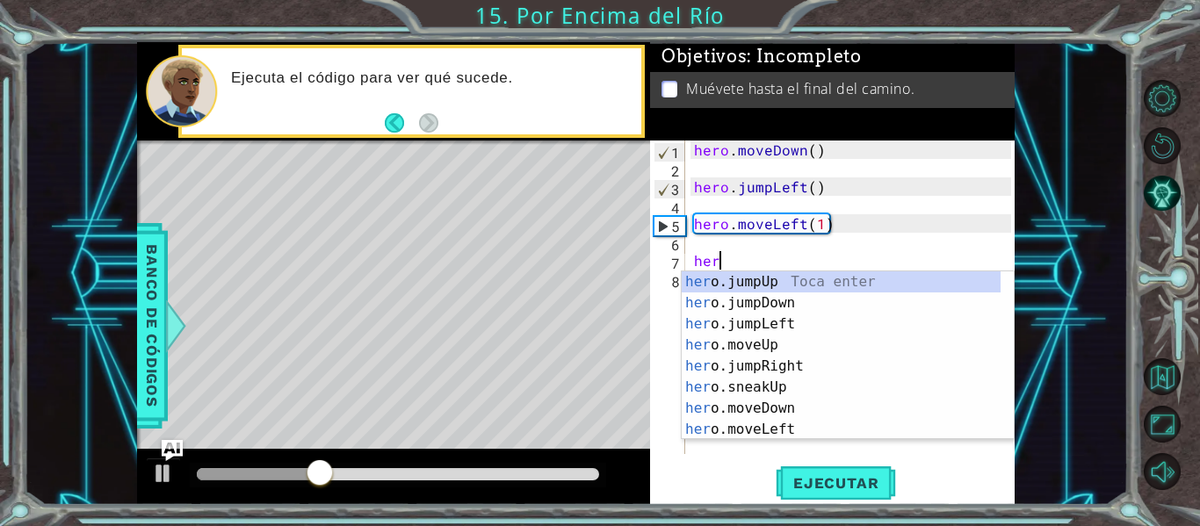
type textarea "hero"
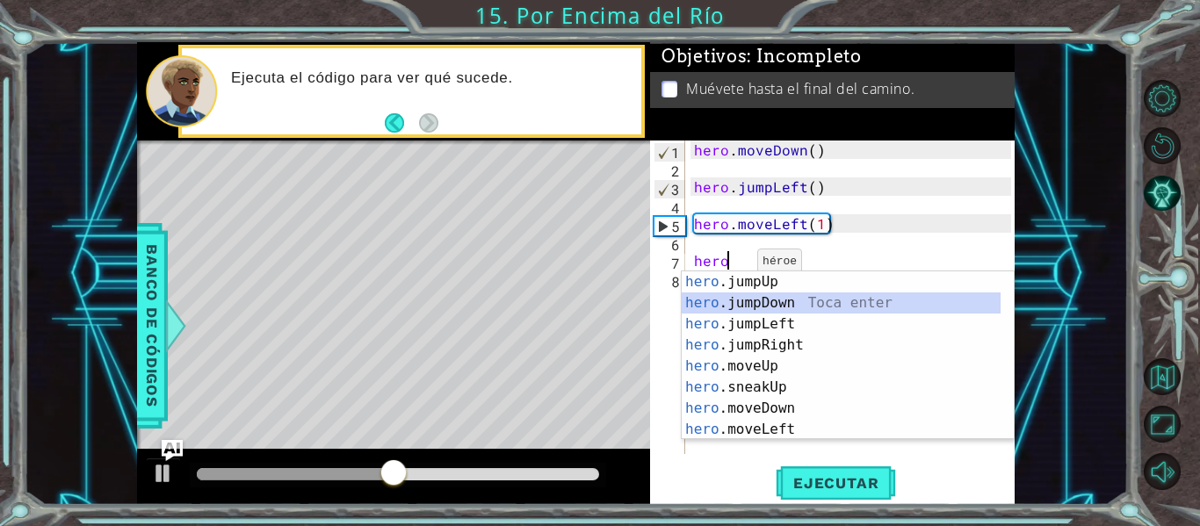
click at [824, 294] on div "hero .jumpUp Toca enter hero .jumpDown Toca enter hero .jumpLeft Toca enter her…" at bounding box center [841, 377] width 319 height 211
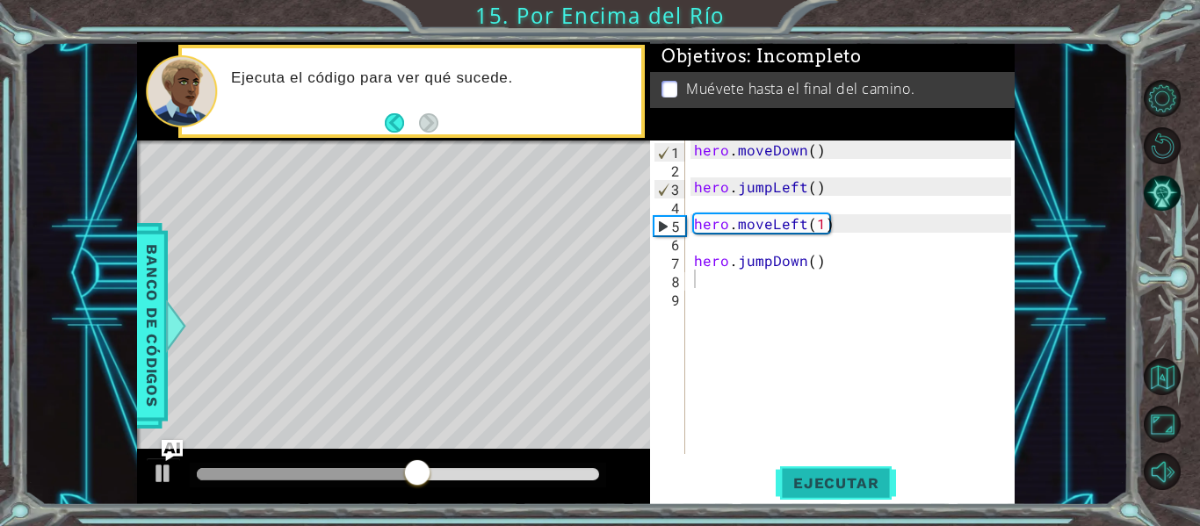
click at [830, 481] on span "Ejecutar" at bounding box center [836, 484] width 120 height 18
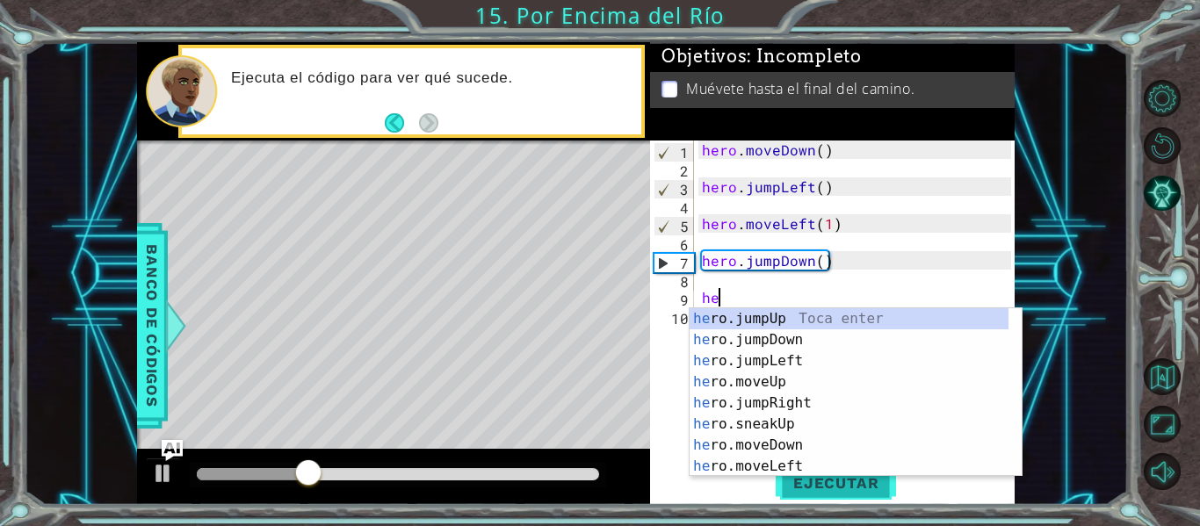
scroll to position [0, 1]
type textarea "hero"
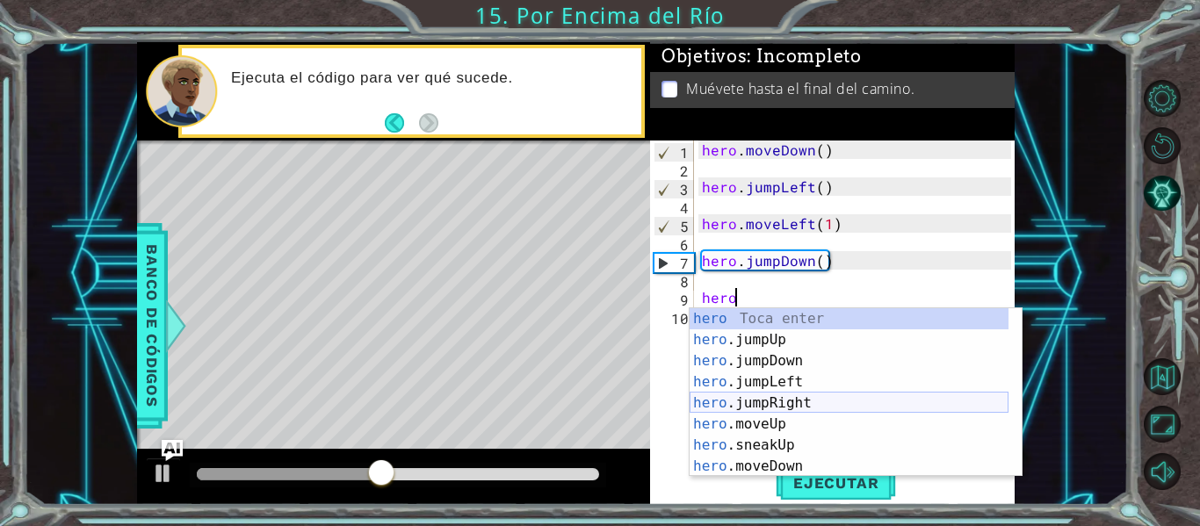
click at [797, 404] on div "hero Toca enter hero .jumpUp Toca enter hero .jumpDown Toca enter hero .jumpLef…" at bounding box center [849, 413] width 319 height 211
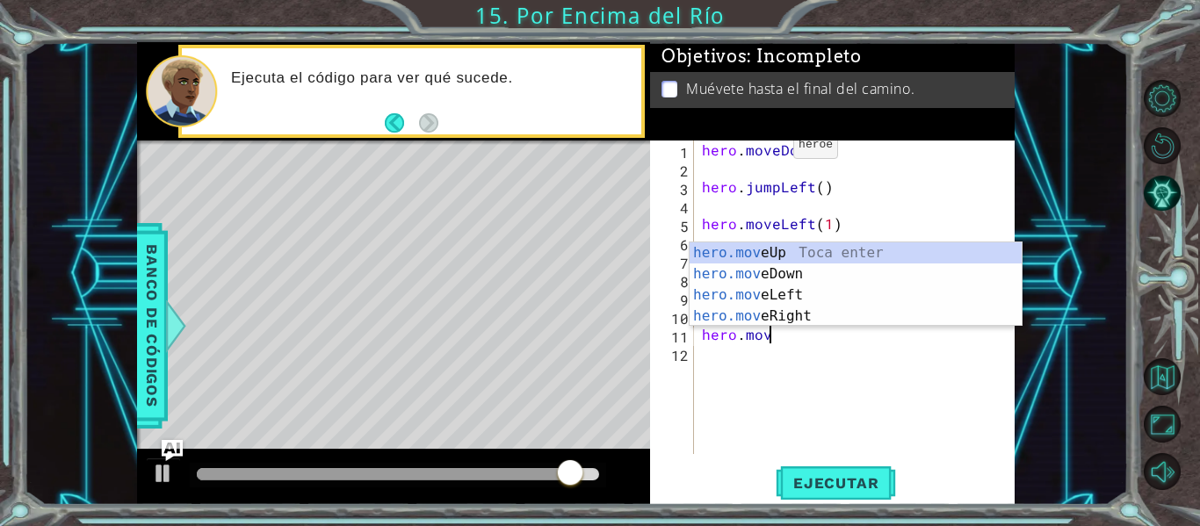
scroll to position [0, 4]
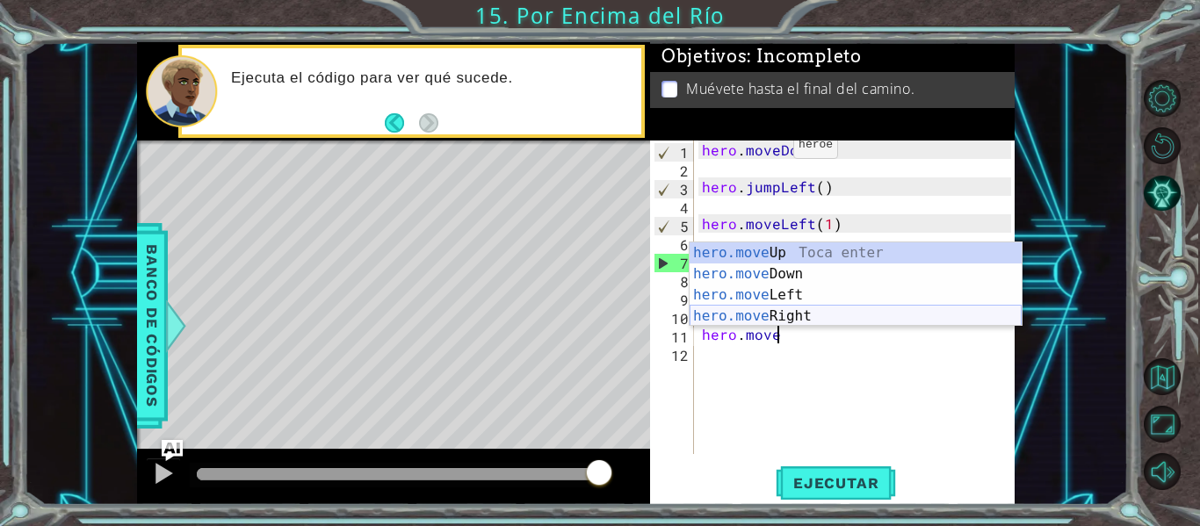
click at [816, 309] on div "hero.move Up Toca enter hero.move Down Toca enter hero.move Left Toca enter her…" at bounding box center [856, 306] width 332 height 127
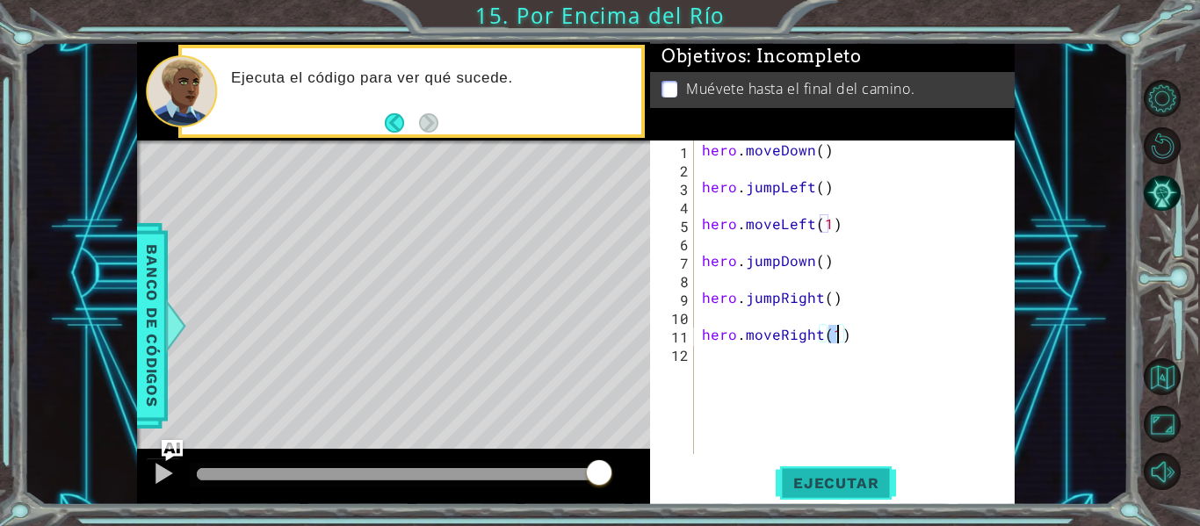
type textarea "hero.moveRight(1)"
click at [868, 475] on span "Ejecutar" at bounding box center [836, 484] width 120 height 18
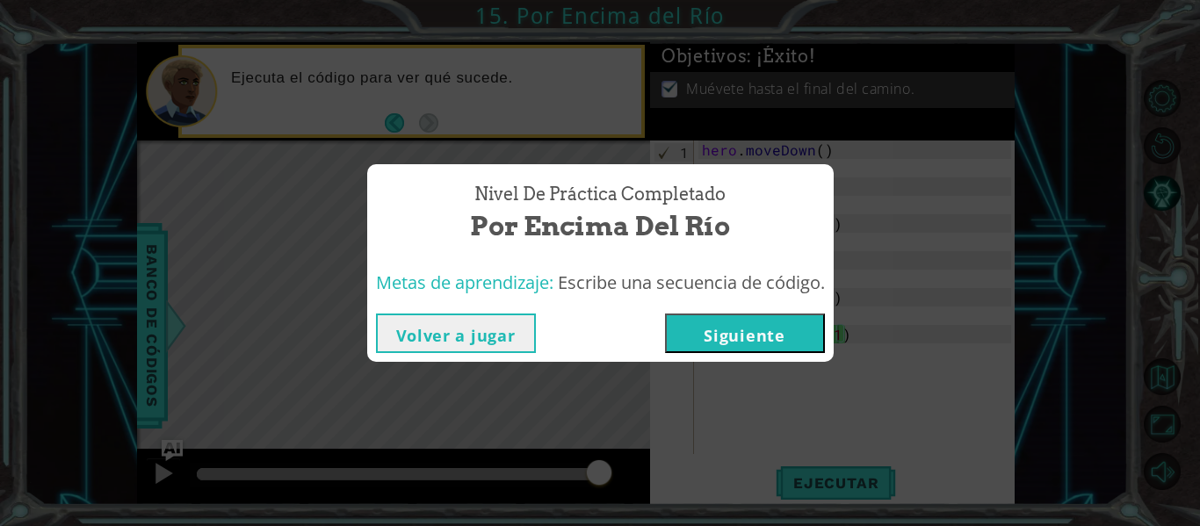
click at [770, 336] on button "Siguiente" at bounding box center [745, 334] width 160 height 40
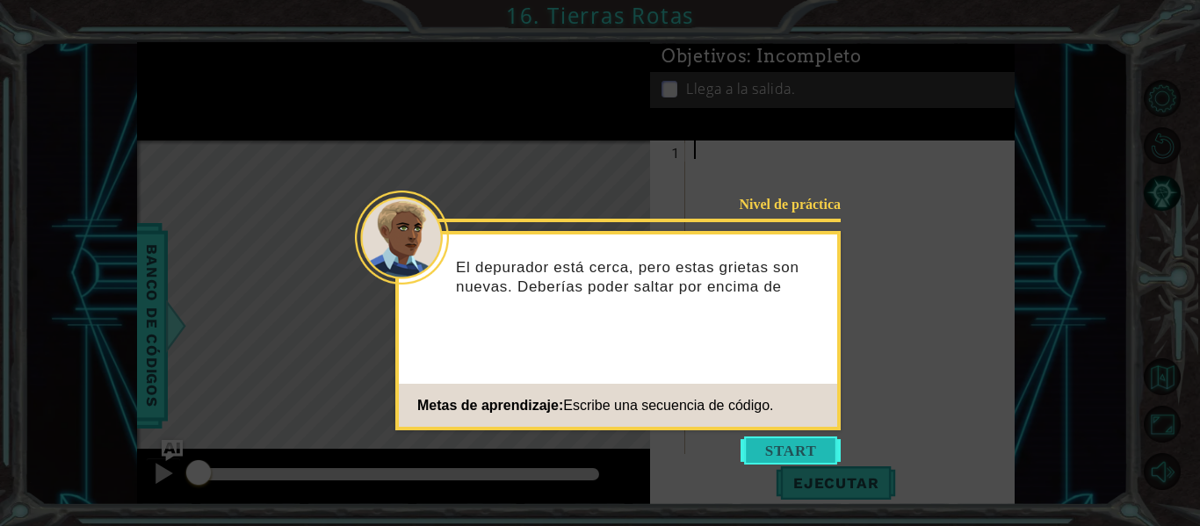
click at [758, 445] on button "Start" at bounding box center [791, 451] width 100 height 28
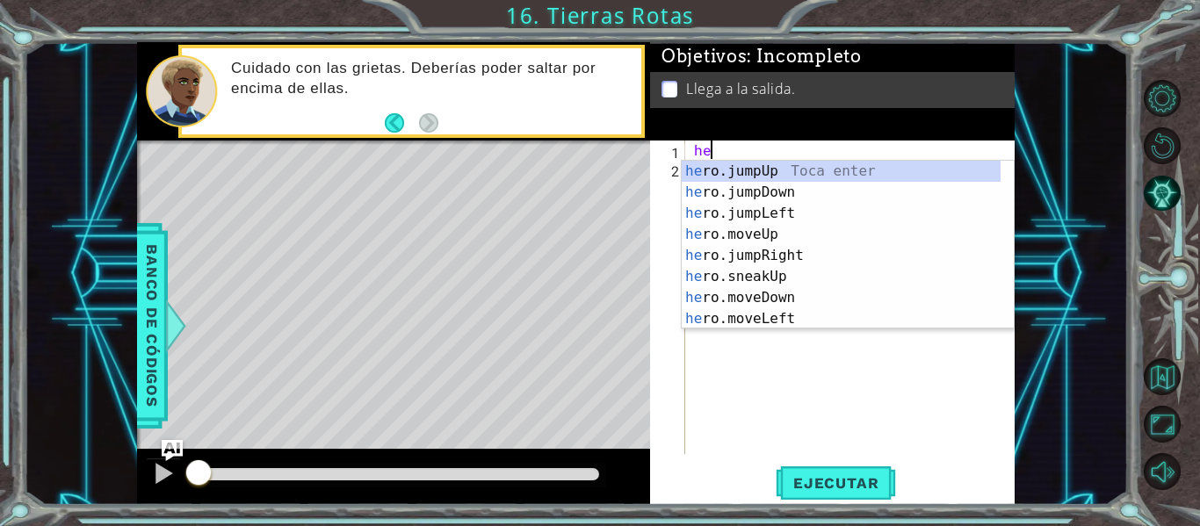
scroll to position [0, 1]
type textarea "hero"
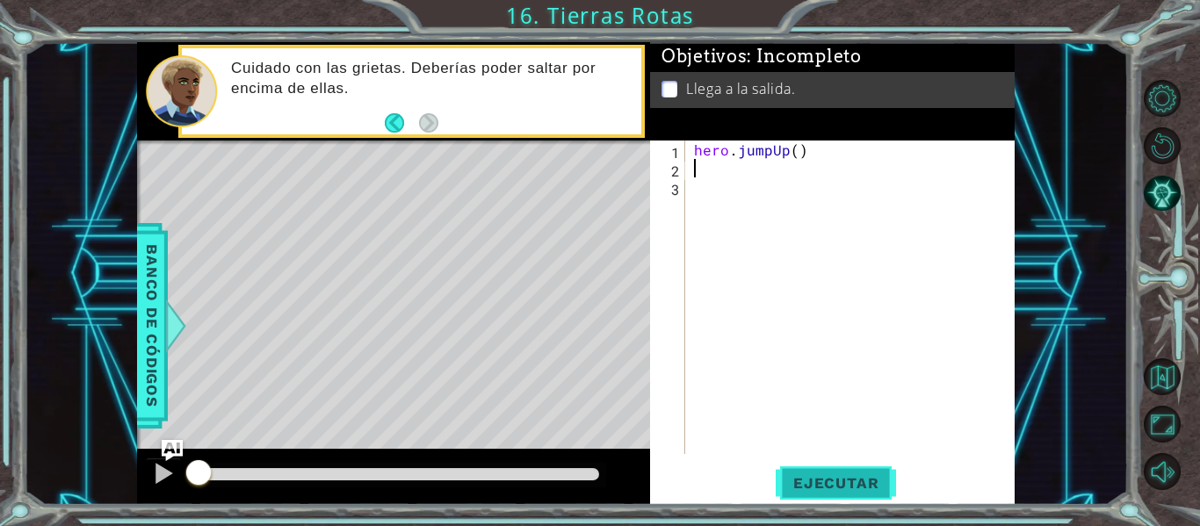
click at [796, 481] on span "Ejecutar" at bounding box center [836, 484] width 120 height 18
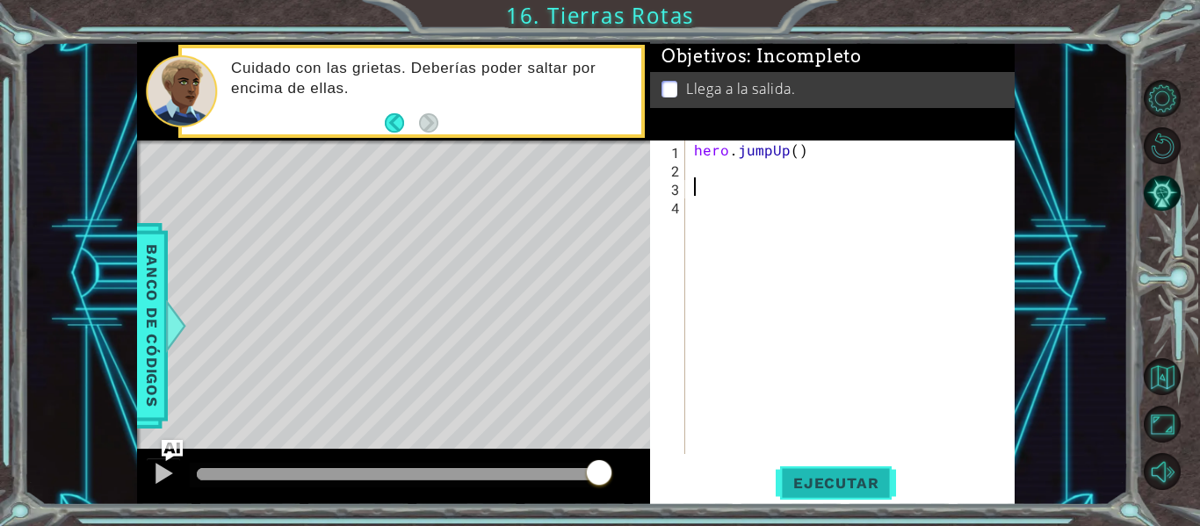
click at [848, 484] on span "Ejecutar" at bounding box center [836, 484] width 120 height 18
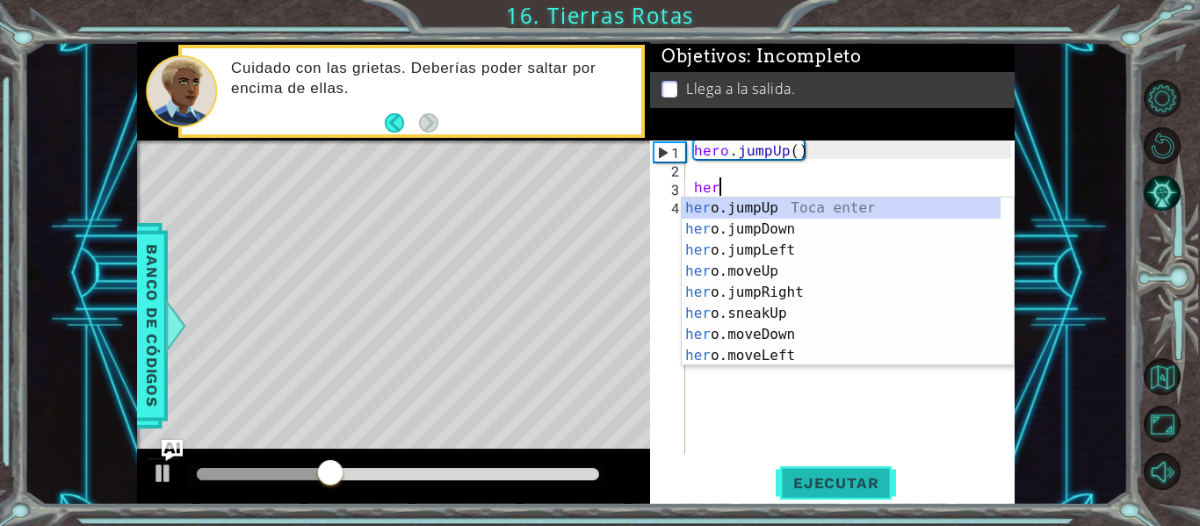
scroll to position [0, 1]
type textarea "hero"
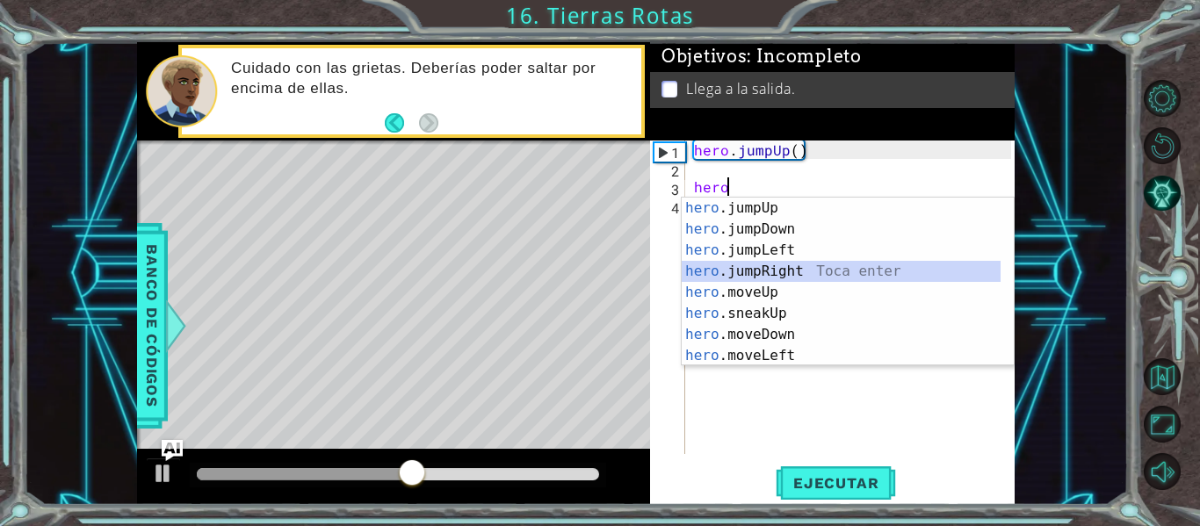
click at [800, 272] on div "hero .jumpUp Toca enter hero .jumpDown Toca enter hero .jumpLeft Toca enter her…" at bounding box center [841, 303] width 319 height 211
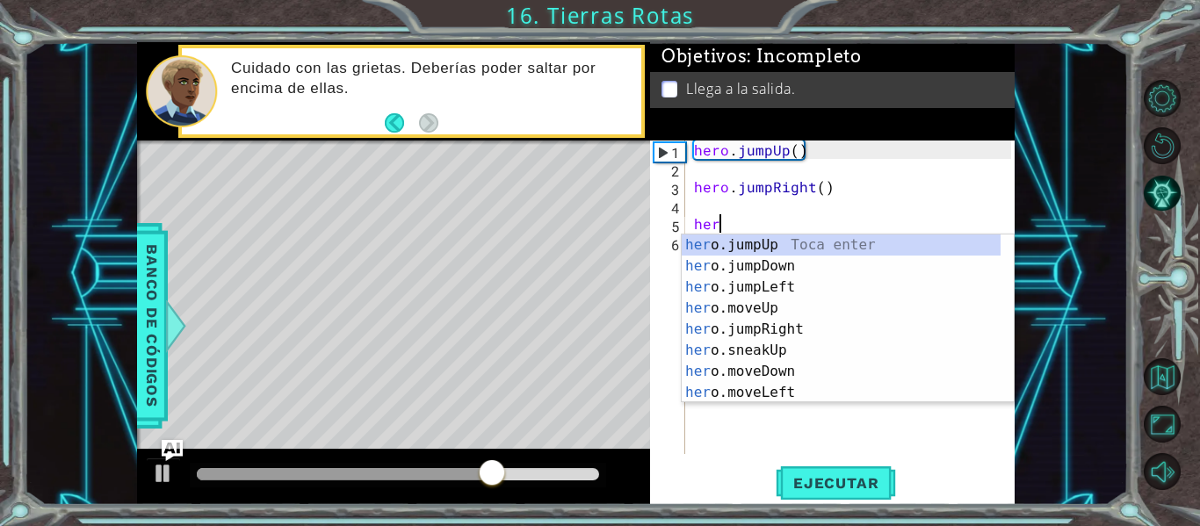
type textarea "hero"
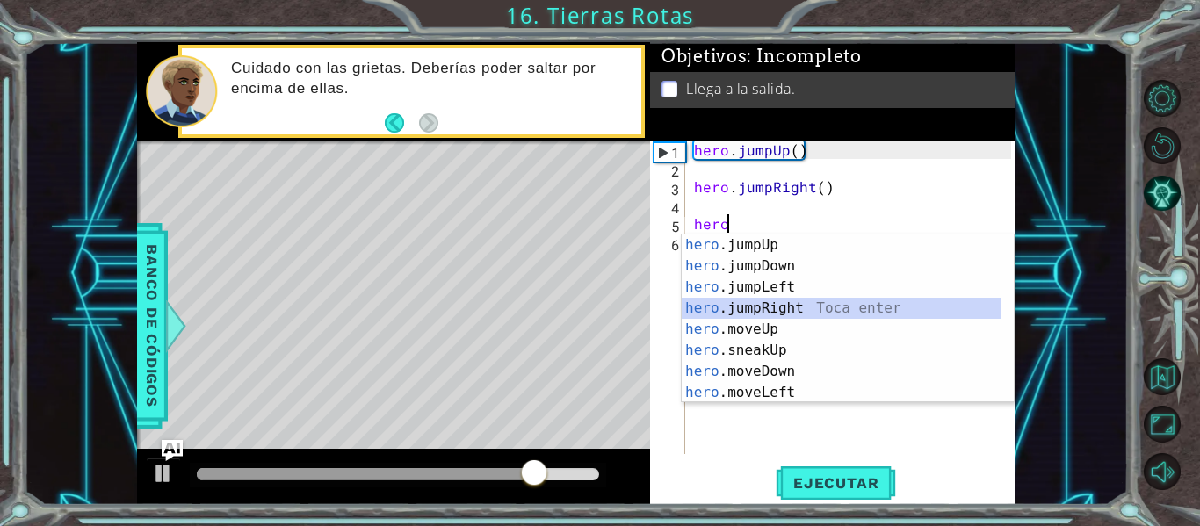
click at [782, 311] on div "hero .jumpUp Toca enter hero .jumpDown Toca enter hero .jumpLeft Toca enter her…" at bounding box center [841, 340] width 319 height 211
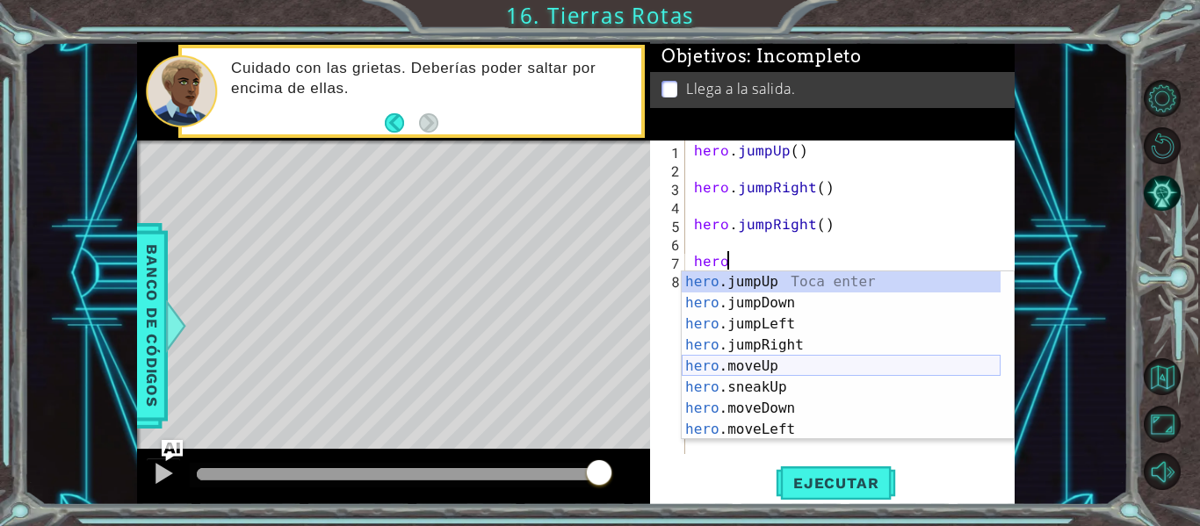
click at [770, 364] on div "hero .jumpUp Toca enter hero .jumpDown Toca enter hero .jumpLeft Toca enter her…" at bounding box center [841, 377] width 319 height 211
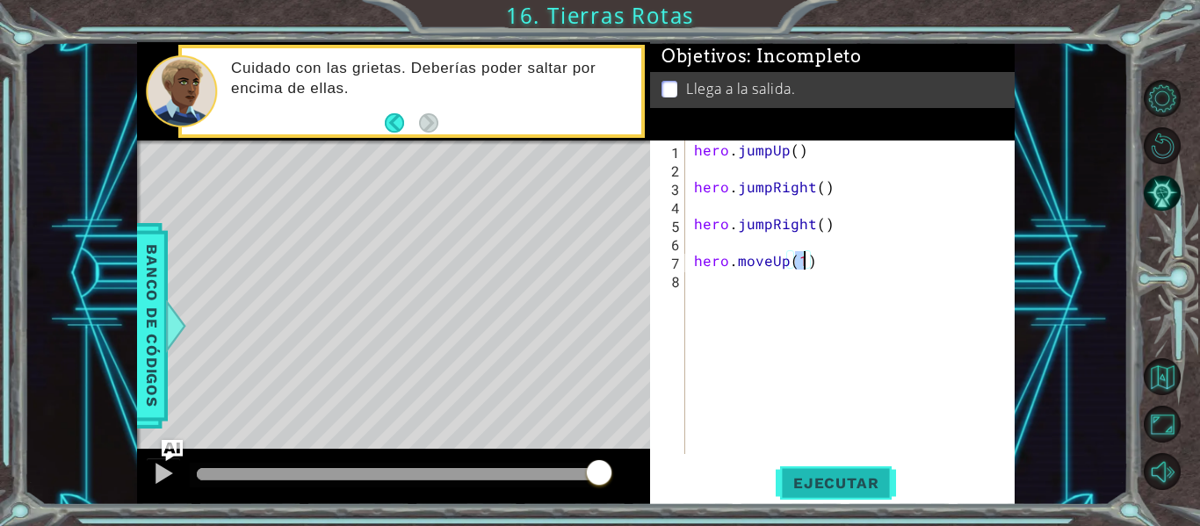
type textarea "hero.moveUp(1)"
click at [866, 474] on button "Ejecutar" at bounding box center [836, 484] width 120 height 36
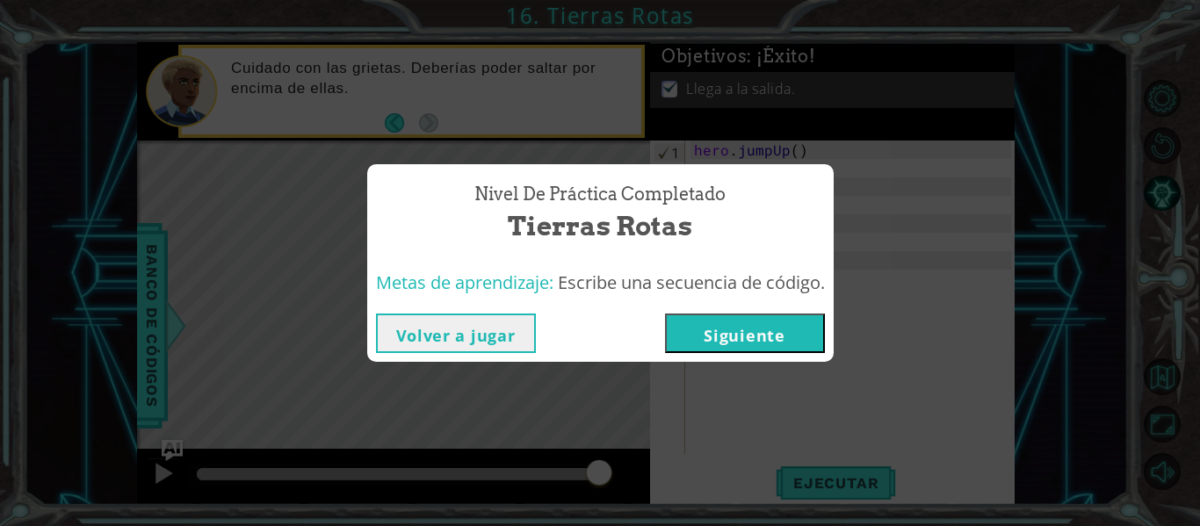
click at [730, 324] on button "Siguiente" at bounding box center [745, 334] width 160 height 40
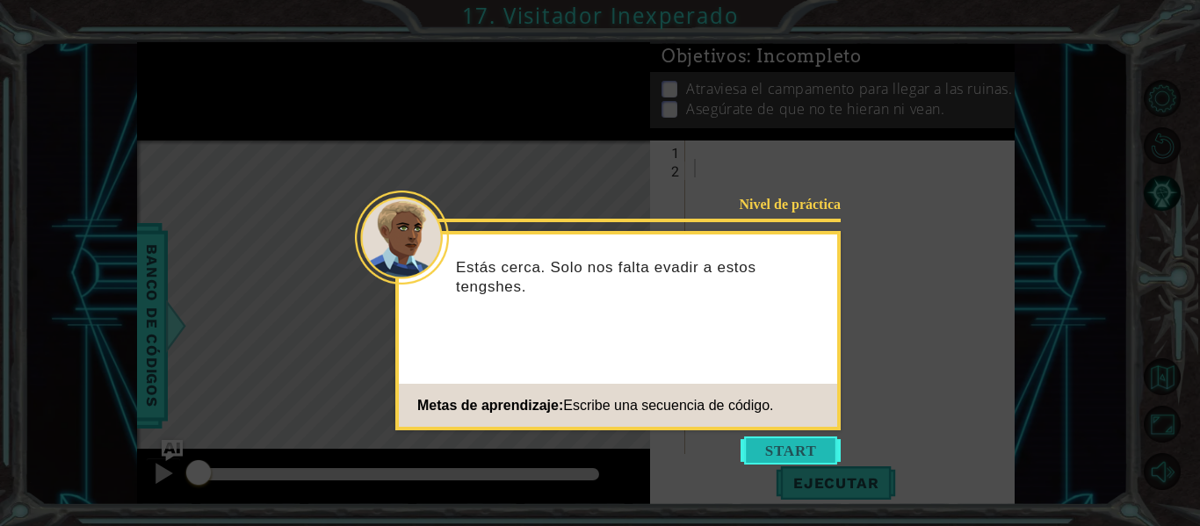
click at [758, 445] on button "Start" at bounding box center [791, 451] width 100 height 28
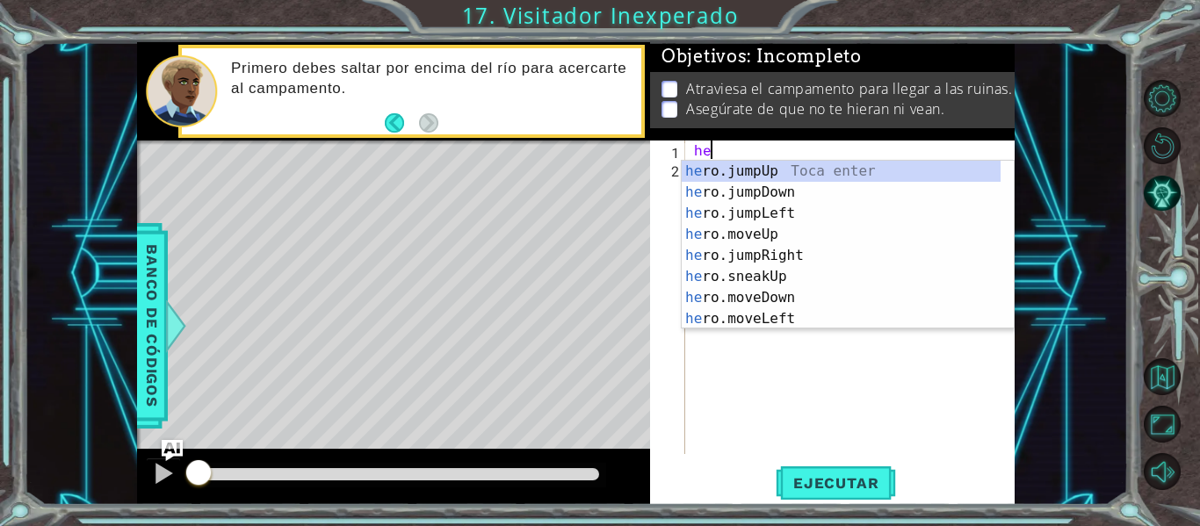
scroll to position [0, 1]
click at [807, 236] on div "her o.jumpUp Toca enter her o.jumpDown Toca enter her o.jumpLeft Toca enter her…" at bounding box center [841, 266] width 319 height 211
type textarea "hero.moveUp(1)"
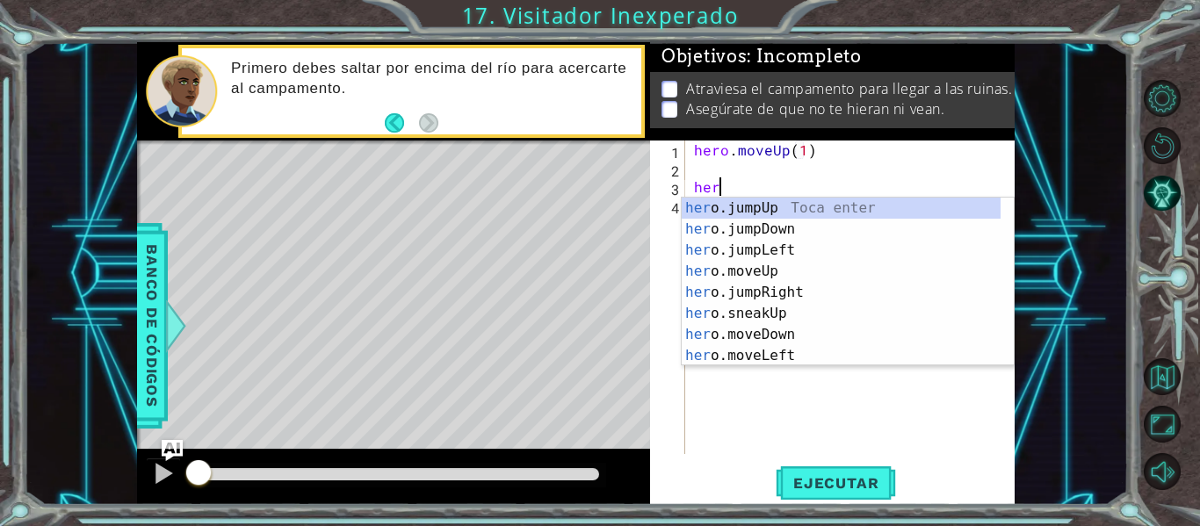
type textarea "hero"
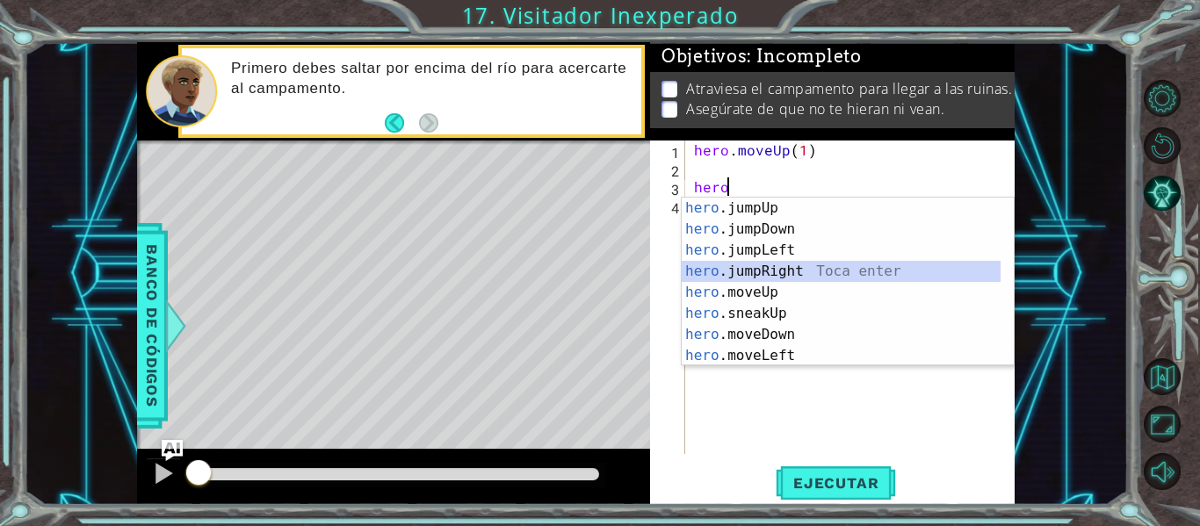
click at [824, 265] on div "hero .jumpUp Toca enter hero .jumpDown Toca enter hero .jumpLeft Toca enter her…" at bounding box center [841, 303] width 319 height 211
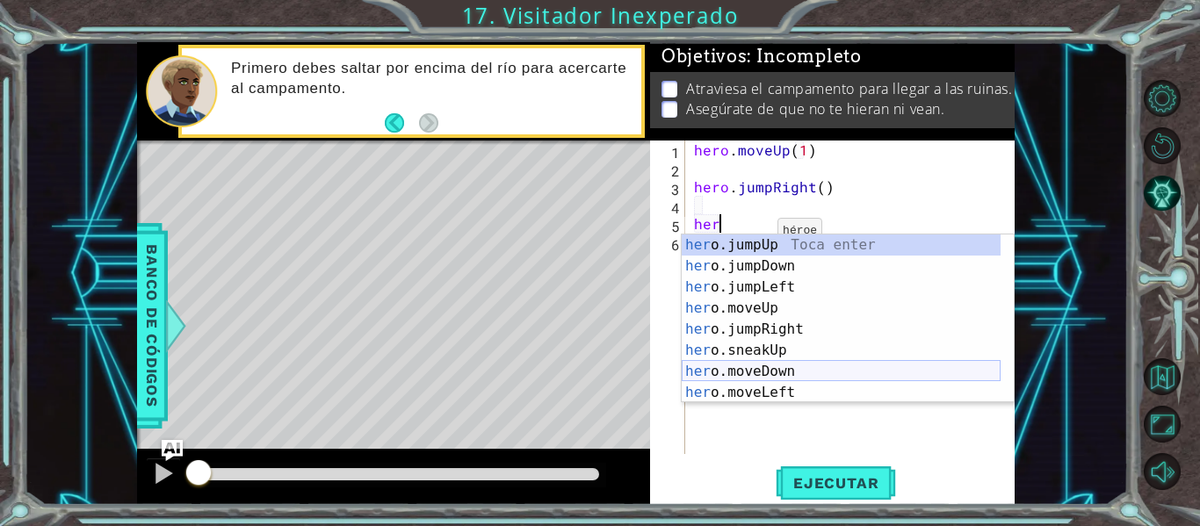
click at [800, 366] on div "her o.jumpUp Toca enter her o.jumpDown Toca enter her o.jumpLeft Toca enter her…" at bounding box center [841, 340] width 319 height 211
type textarea "hero.moveDown(1)"
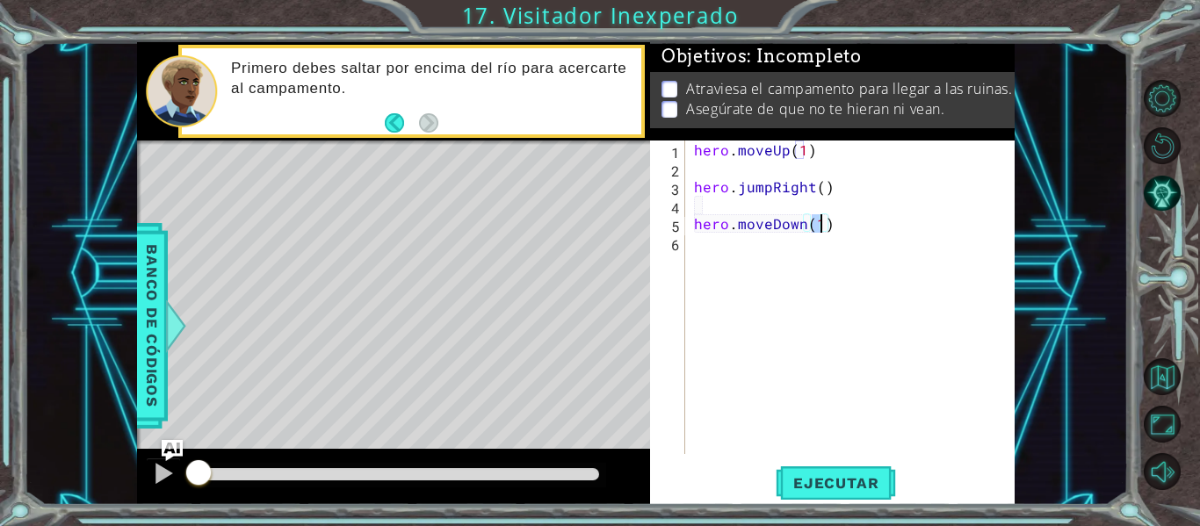
click at [699, 259] on div "hero . moveUp ( 1 ) hero . jumpRight ( ) hero . moveDown ( 1 )" at bounding box center [856, 316] width 330 height 351
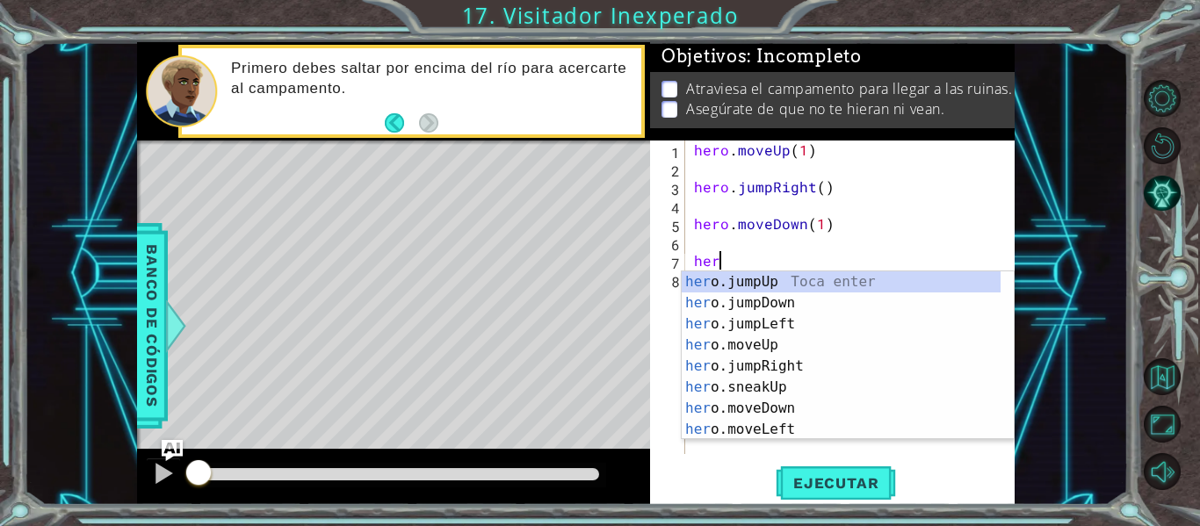
type textarea "hero"
click at [812, 310] on div "hero .jumpUp Toca enter hero .jumpDown Toca enter hero .jumpLeft Toca enter her…" at bounding box center [841, 377] width 319 height 211
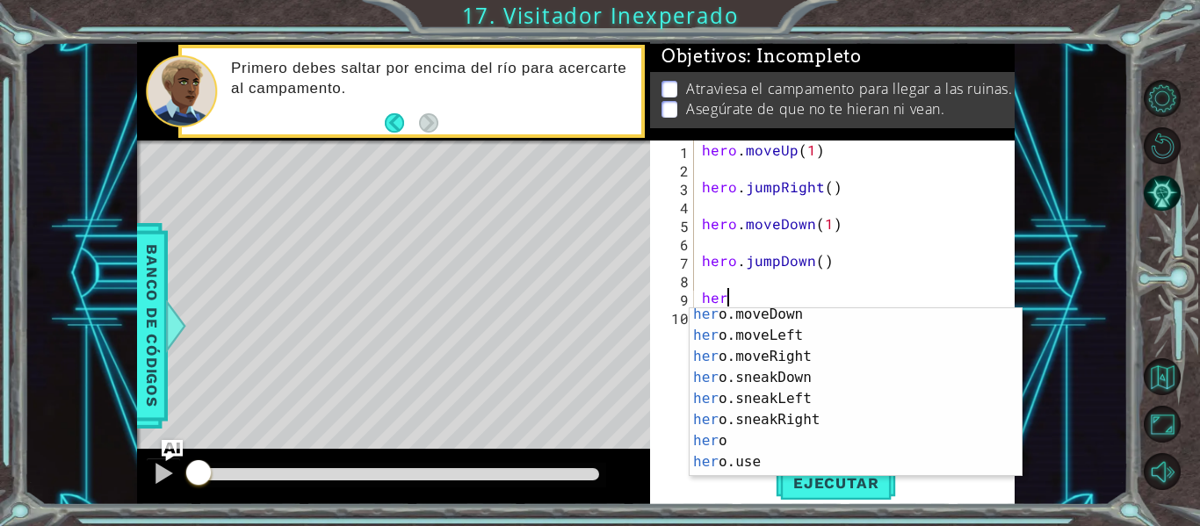
scroll to position [140, 0]
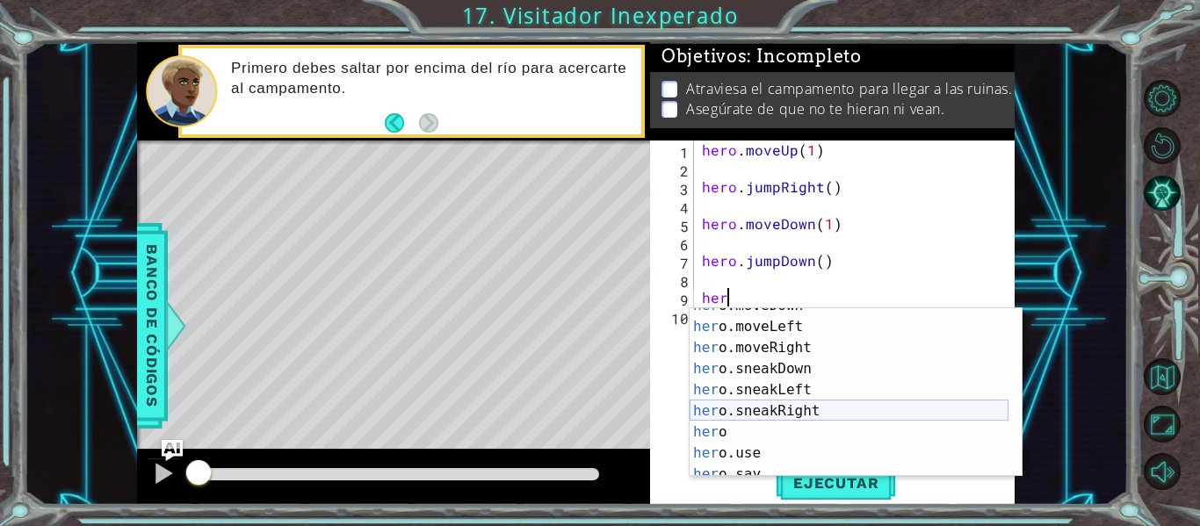
click at [797, 416] on div "her o.moveDown Toca enter her o.moveLeft [PERSON_NAME] enter her o.moveRight To…" at bounding box center [849, 400] width 319 height 211
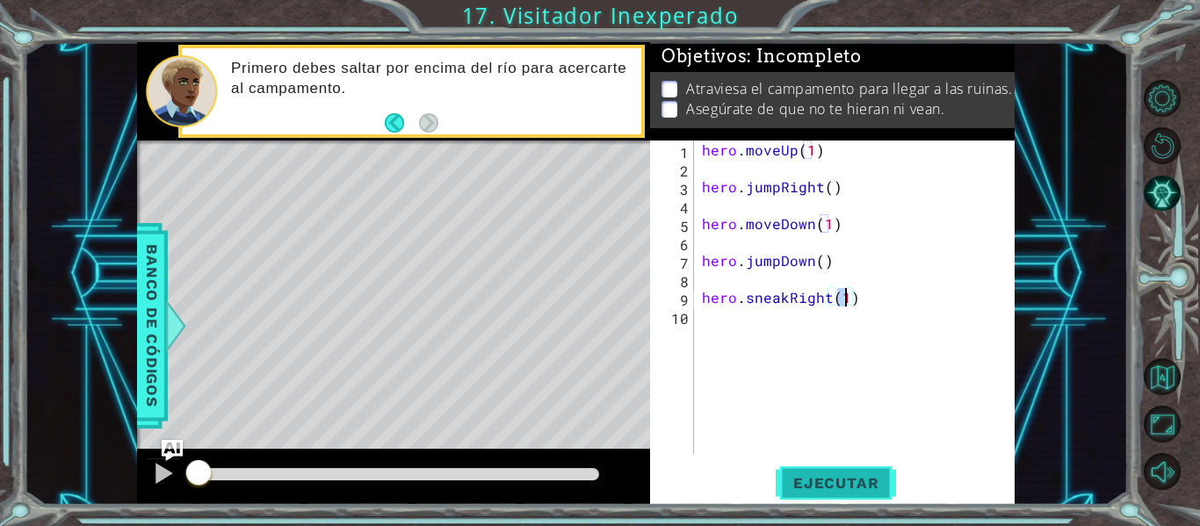
click at [855, 479] on span "Ejecutar" at bounding box center [836, 484] width 120 height 18
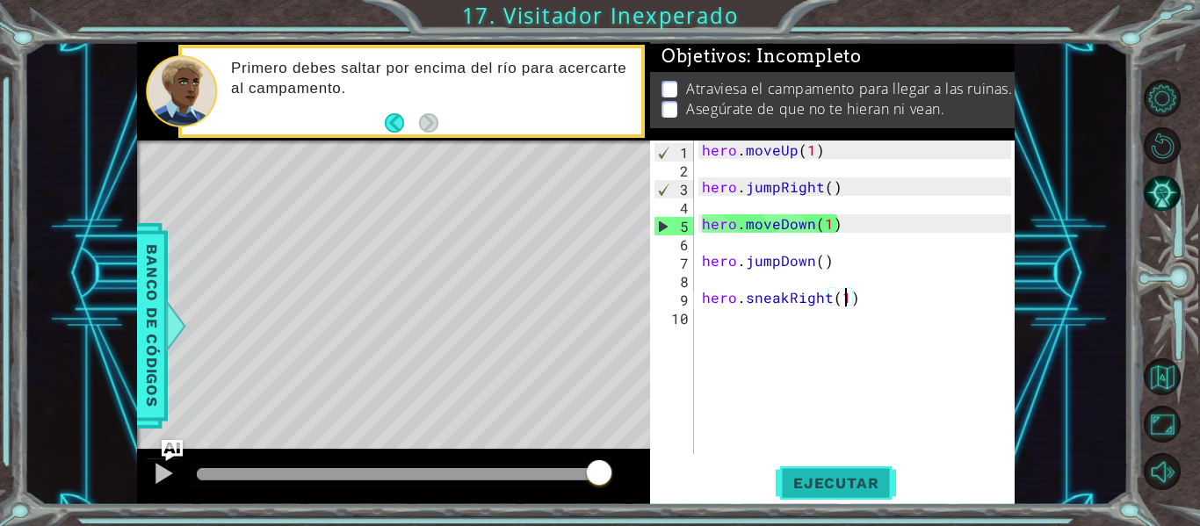
click at [855, 479] on span "Ejecutar" at bounding box center [836, 484] width 120 height 18
drag, startPoint x: 840, startPoint y: 221, endPoint x: 745, endPoint y: 228, distance: 95.2
click at [745, 228] on div "hero . moveUp ( 1 ) hero . jumpRight ( ) hero . moveDown ( 1 ) hero . jumpDown …" at bounding box center [860, 316] width 322 height 351
type textarea "hero."
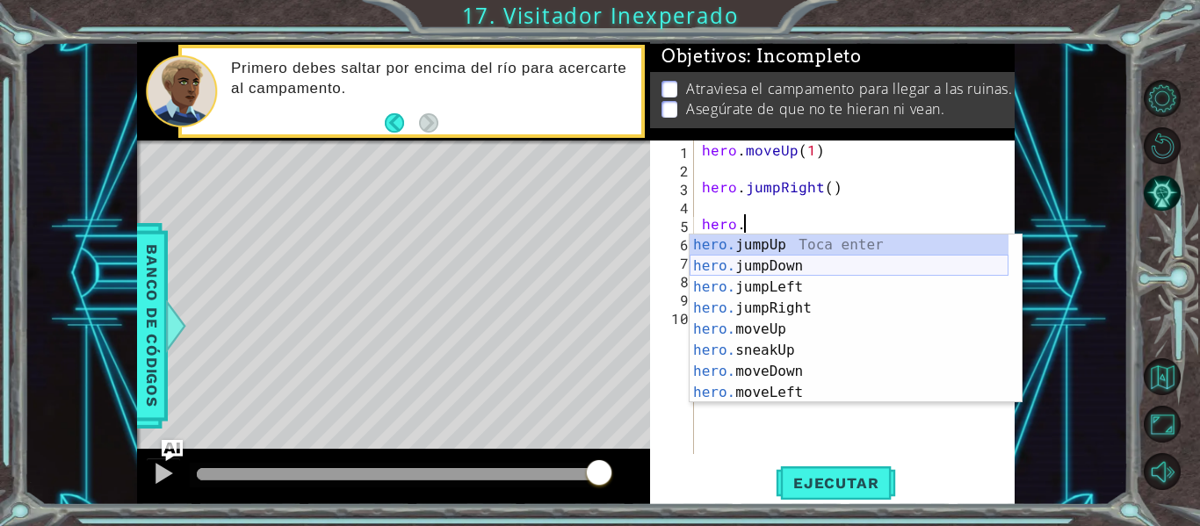
click at [785, 261] on div "hero. jumpUp Toca enter hero. jumpDown Toca enter hero. jumpLeft Toca enter her…" at bounding box center [849, 340] width 319 height 211
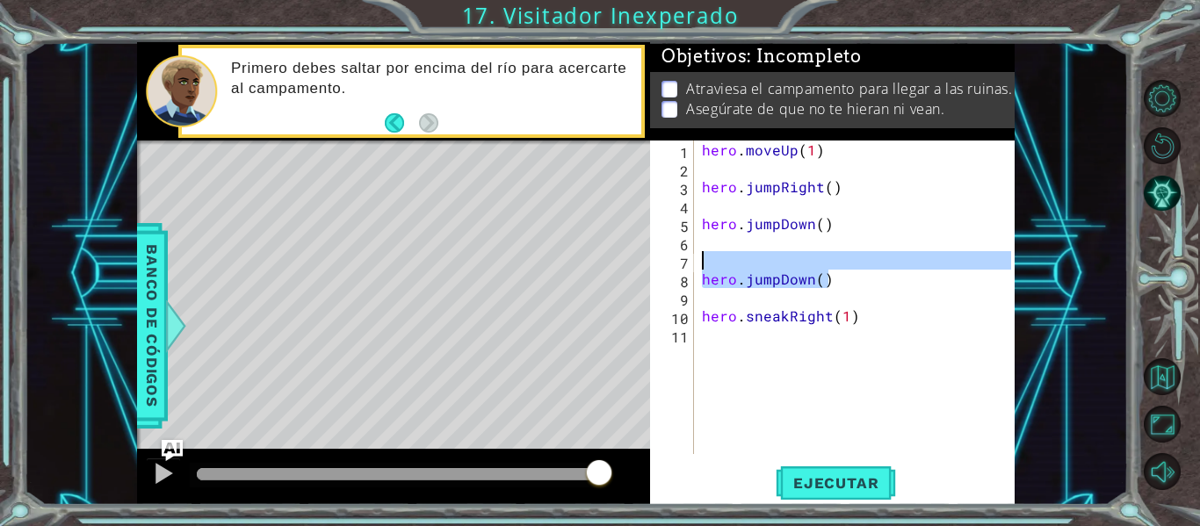
drag, startPoint x: 826, startPoint y: 283, endPoint x: 698, endPoint y: 262, distance: 130.0
click at [697, 261] on div "1 2 3 4 5 6 7 8 9 10 11 hero . moveUp ( 1 ) hero . jumpRight ( ) hero . jumpDow…" at bounding box center [830, 298] width 361 height 314
type textarea "hero.jumpDown()"
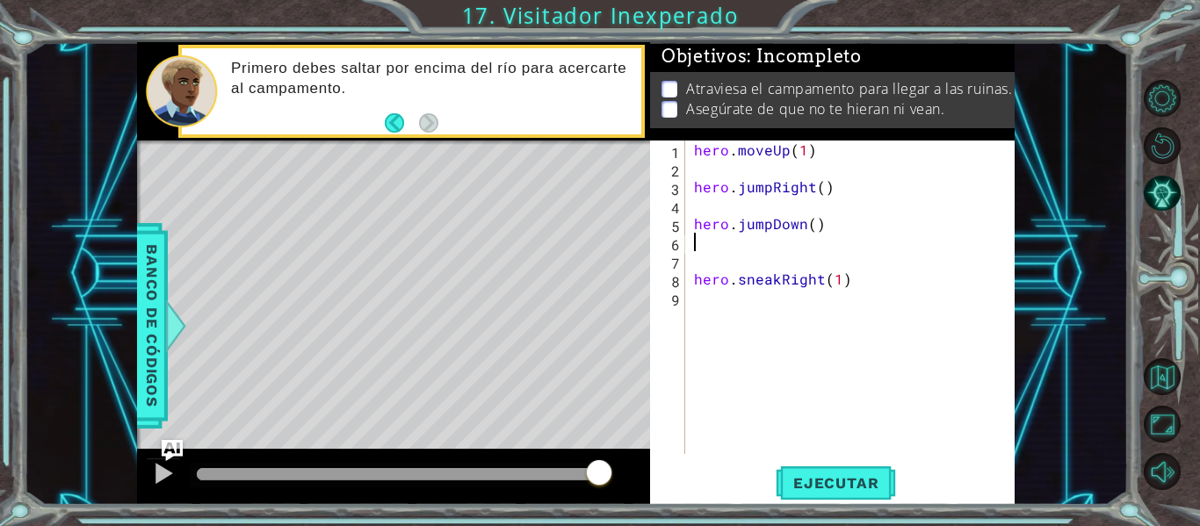
type textarea "hero.jumpDown()"
click at [710, 282] on div "hero . moveUp ( 1 ) hero . jumpRight ( ) hero . jumpDown ( ) hero . sneakRight …" at bounding box center [856, 316] width 330 height 351
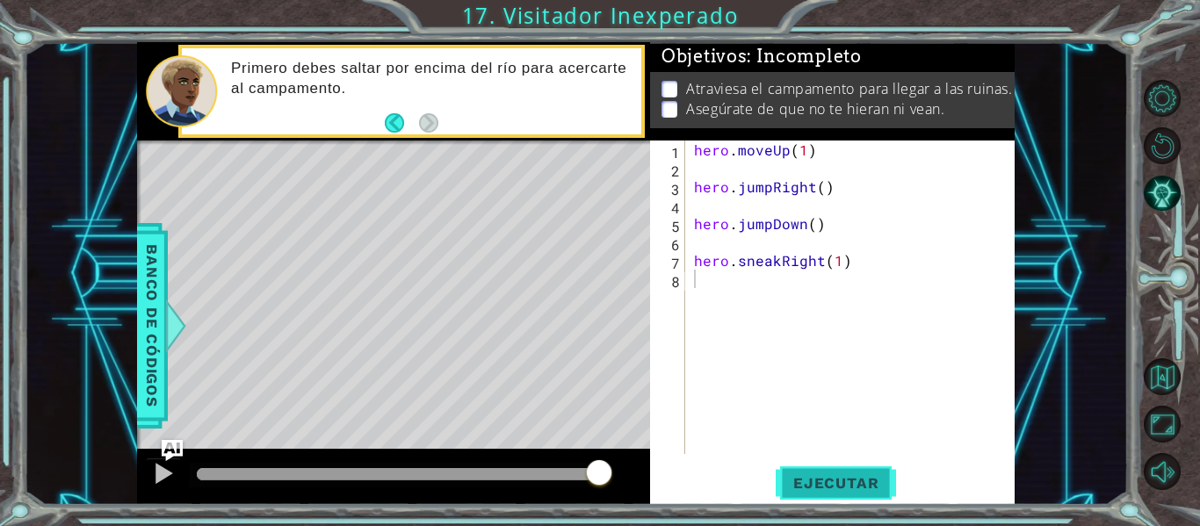
click at [829, 473] on button "Ejecutar" at bounding box center [836, 484] width 120 height 36
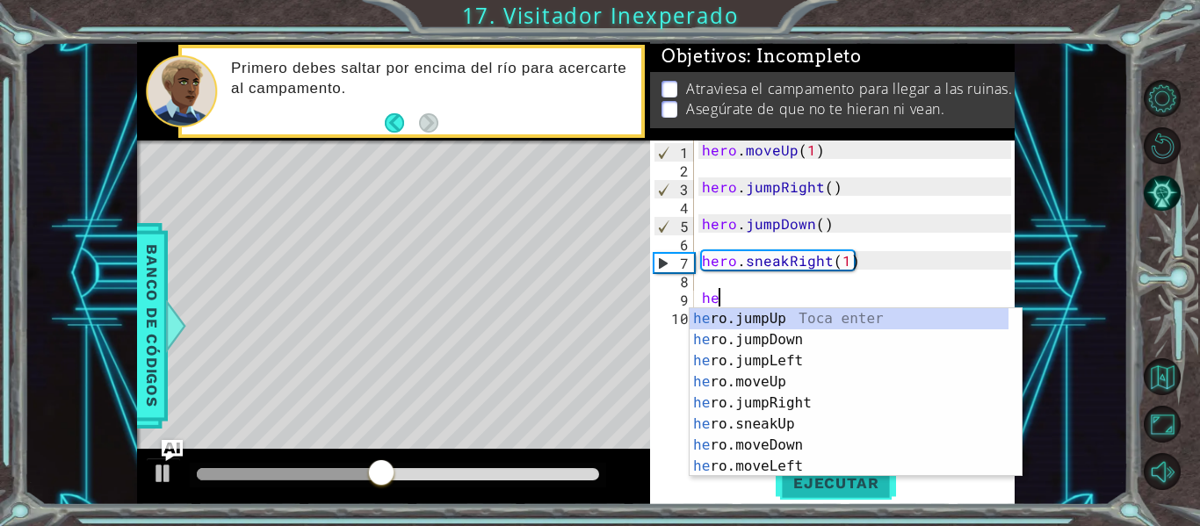
scroll to position [0, 1]
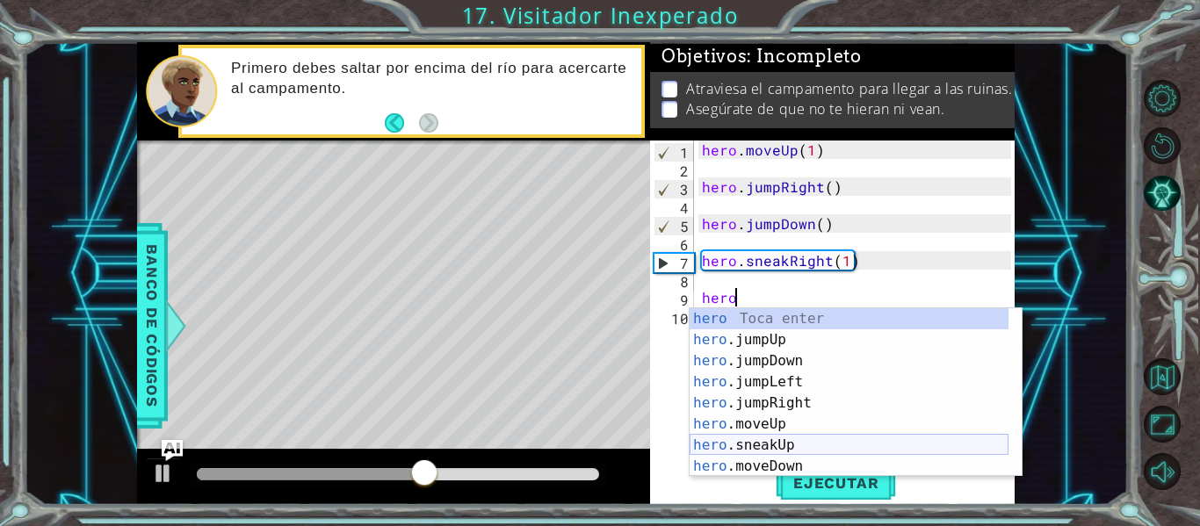
click at [792, 441] on div "hero Toca enter hero .jumpUp Toca enter hero .jumpDown Toca enter hero .jumpLef…" at bounding box center [849, 413] width 319 height 211
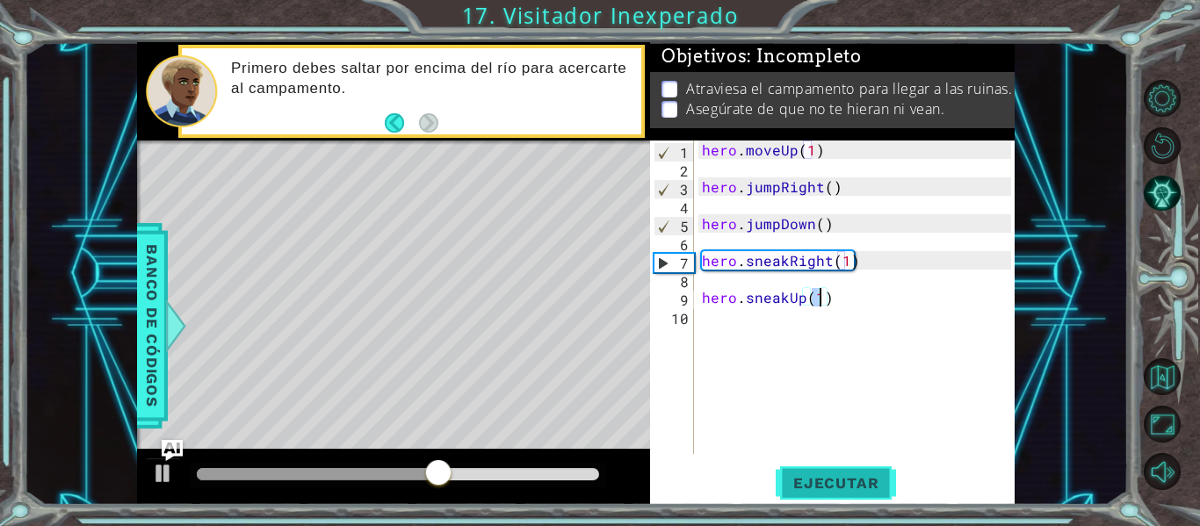
type textarea "hero.sneakUp(1)"
click at [818, 468] on button "Ejecutar" at bounding box center [836, 484] width 120 height 36
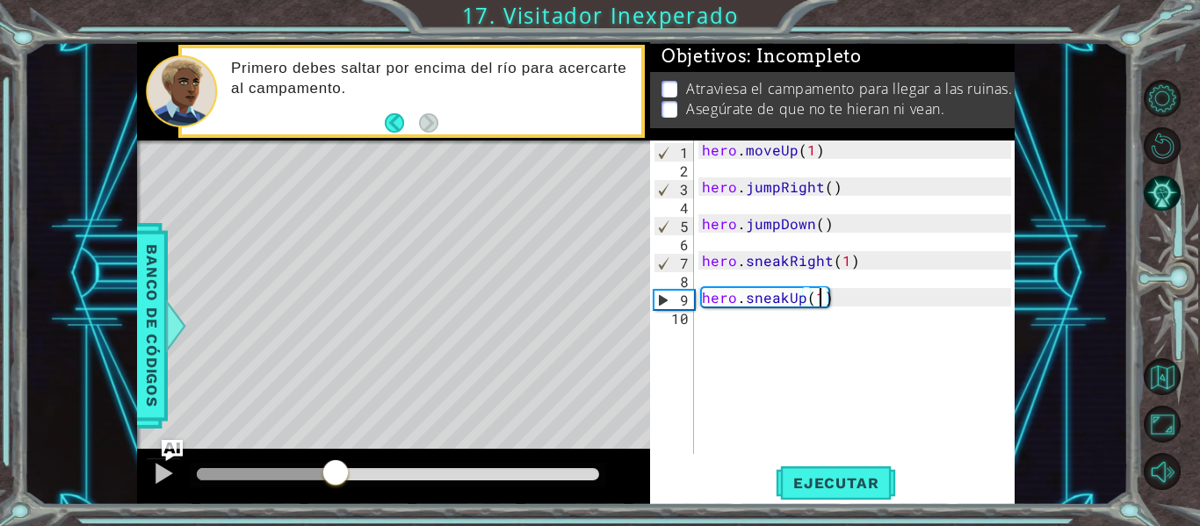
drag, startPoint x: 236, startPoint y: 465, endPoint x: 337, endPoint y: 451, distance: 101.2
click at [337, 451] on div at bounding box center [393, 477] width 513 height 56
click at [736, 325] on div "hero . moveUp ( 1 ) hero . jumpRight ( ) hero . jumpDown ( ) hero . sneakRight …" at bounding box center [860, 316] width 322 height 351
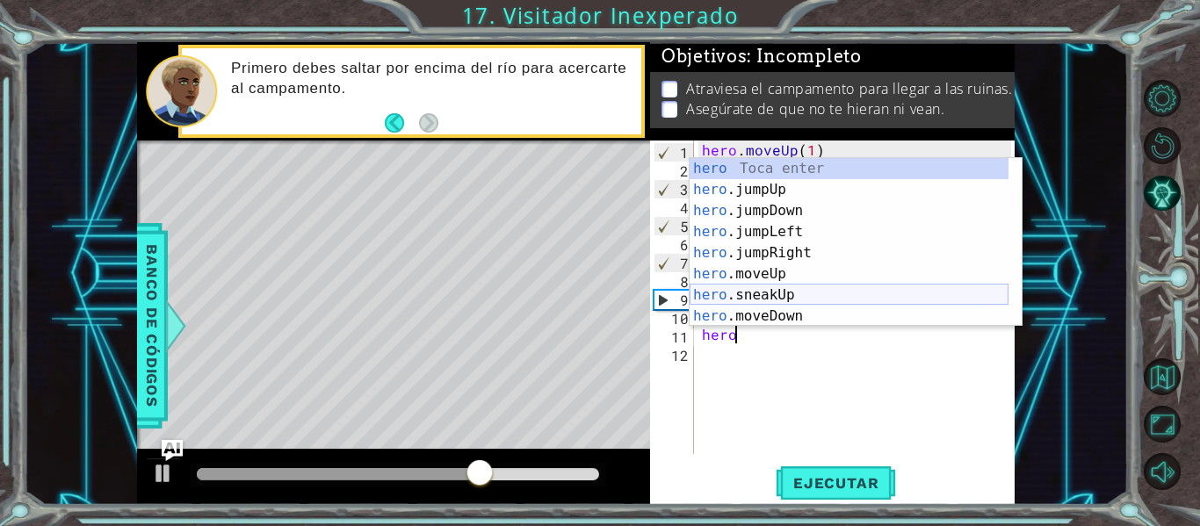
click at [801, 301] on div "hero Toca enter hero .jumpUp Toca enter hero .jumpDown Toca enter hero .jumpLef…" at bounding box center [849, 263] width 319 height 211
type textarea "hero.sneakUp(1)"
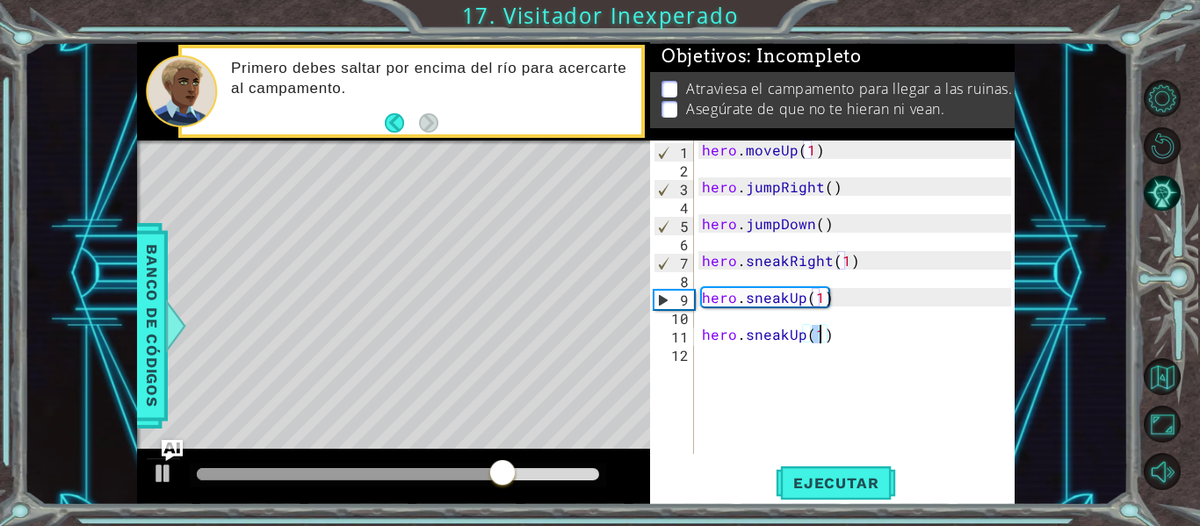
click at [704, 361] on div "hero . moveUp ( 1 ) hero . jumpRight ( ) hero . jumpDown ( ) hero . sneakRight …" at bounding box center [860, 316] width 322 height 351
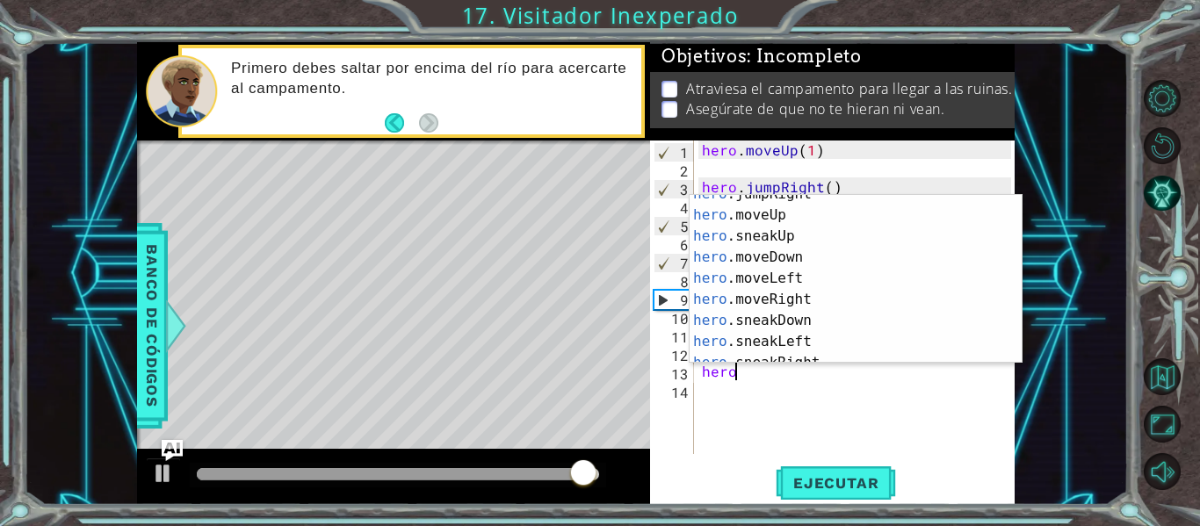
scroll to position [105, 0]
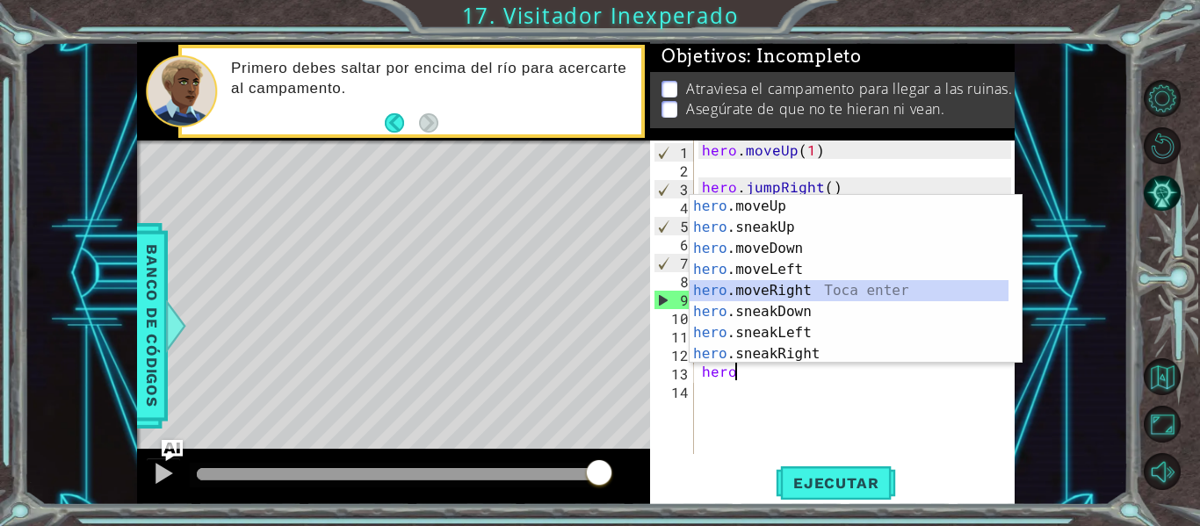
click at [905, 295] on div "hero .jumpRight Toca enter hero .moveUp Toca enter hero .sneakUp Toca enter her…" at bounding box center [849, 280] width 319 height 211
type textarea "hero.moveRight(1)"
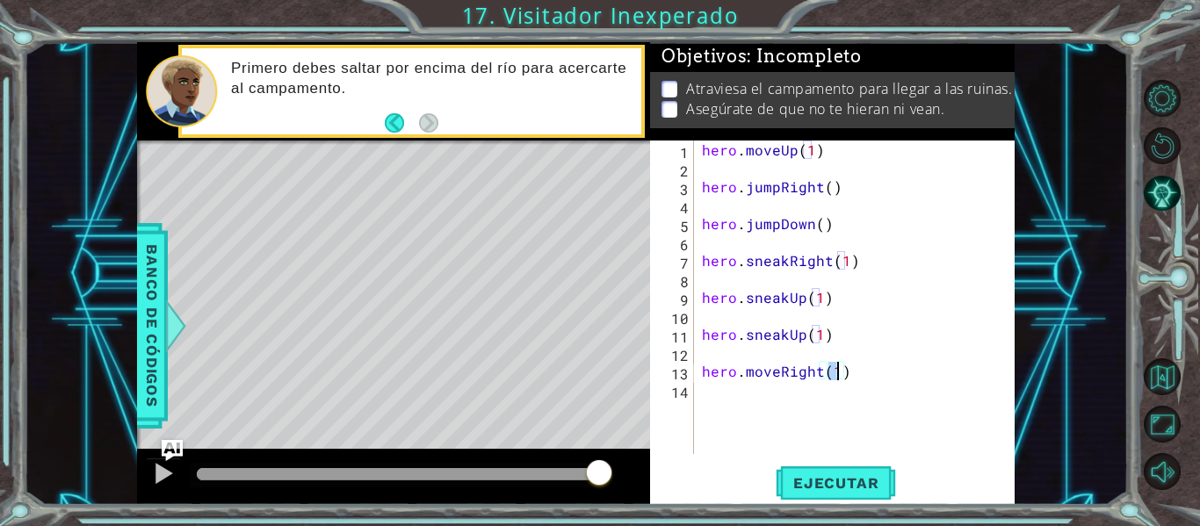
click at [855, 385] on div "hero . moveUp ( 1 ) hero . jumpRight ( ) hero . jumpDown ( ) hero . sneakRight …" at bounding box center [860, 316] width 322 height 351
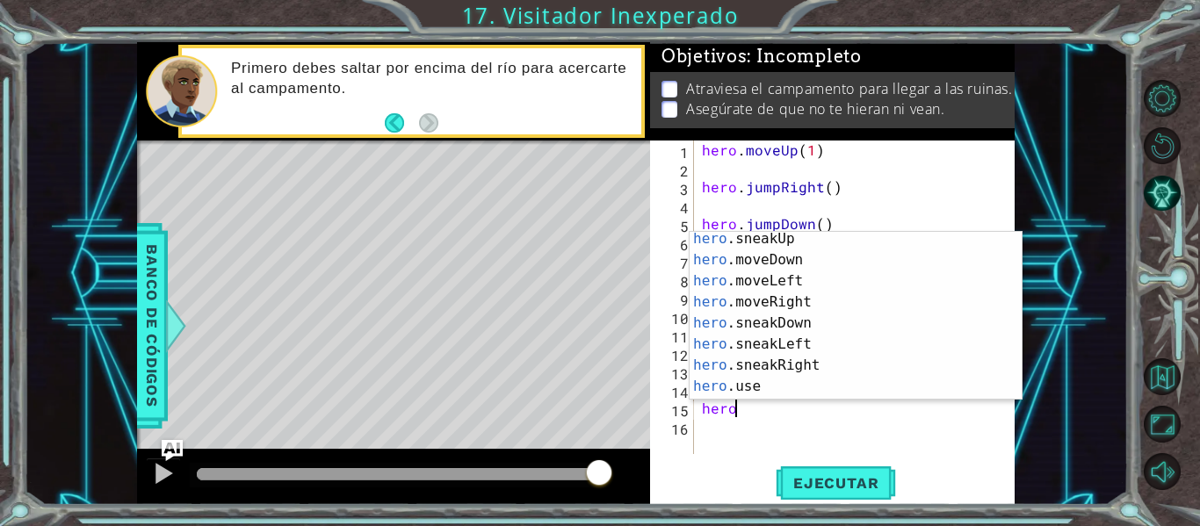
scroll to position [144, 0]
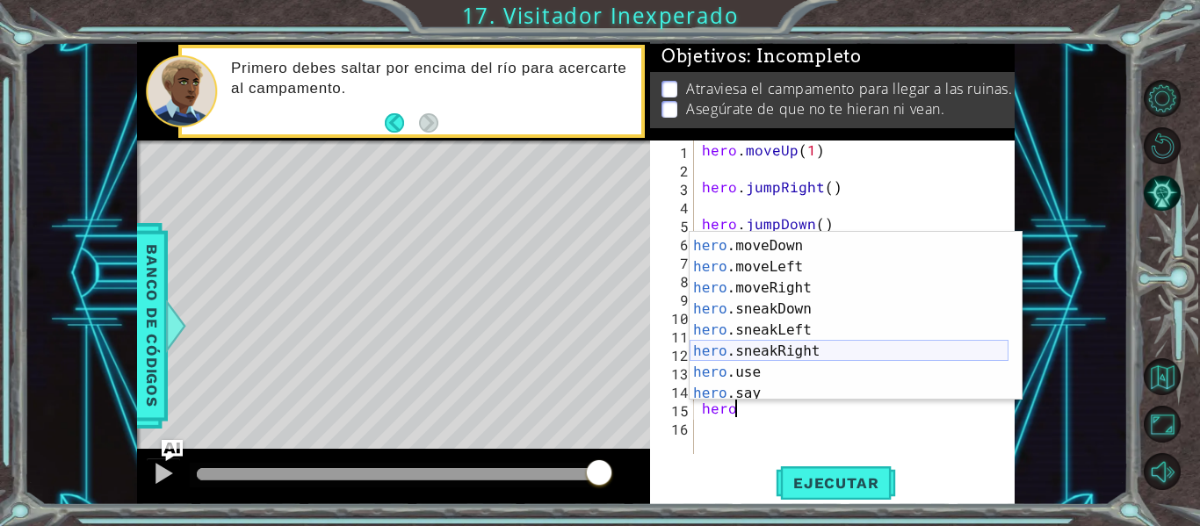
click at [920, 361] on div "hero .sneakUp Toca enter hero .moveDown Toca enter hero .moveLeft Toca enter he…" at bounding box center [849, 319] width 319 height 211
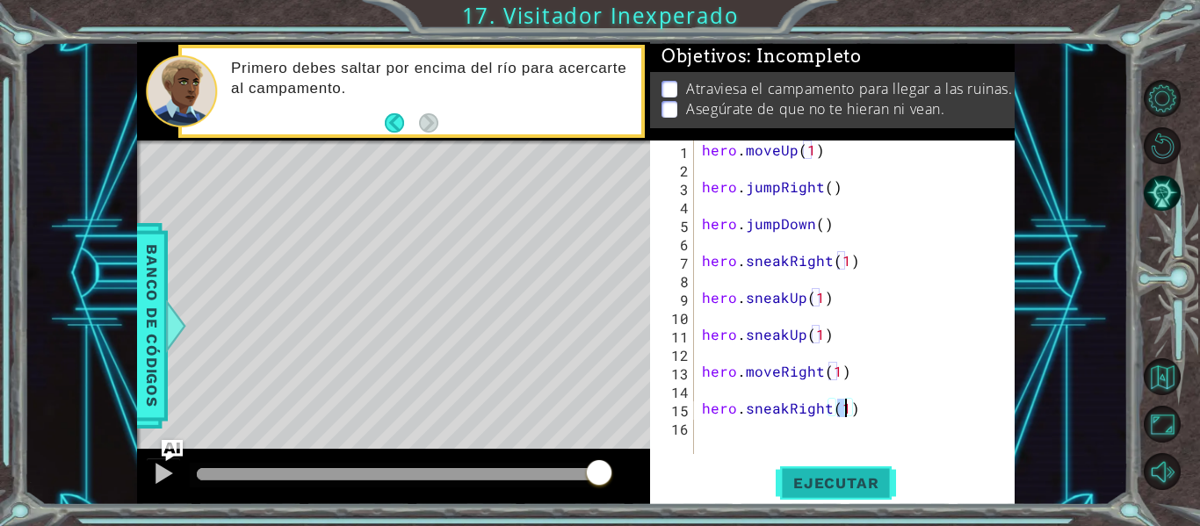
click at [837, 497] on button "Ejecutar" at bounding box center [836, 484] width 120 height 36
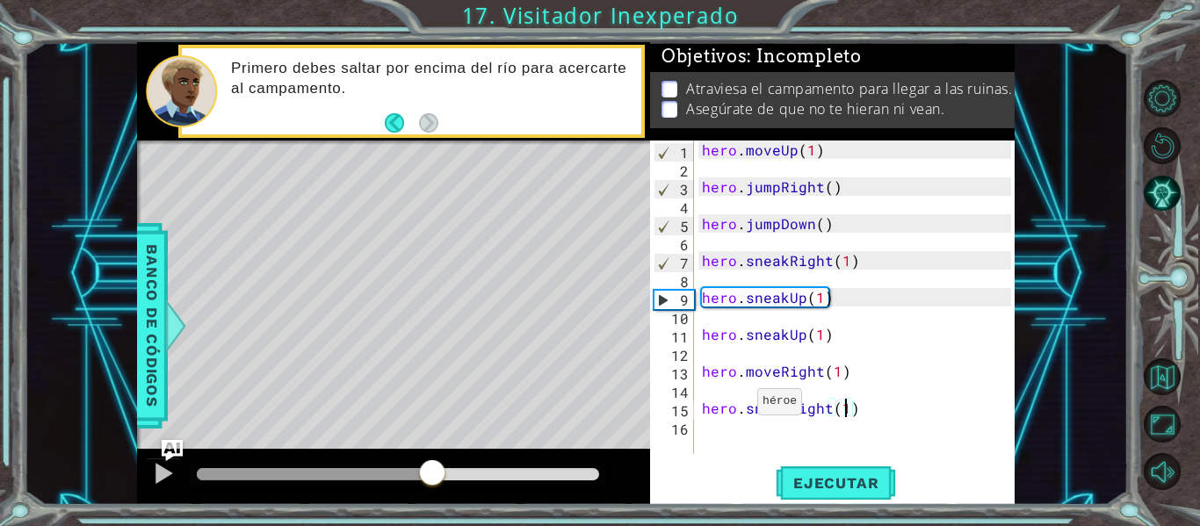
drag, startPoint x: 302, startPoint y: 468, endPoint x: 417, endPoint y: 409, distance: 128.5
click at [417, 409] on div "methods hero use(thing) moveUp(steps) moveDown(steps) moveLeft(steps) moveRight…" at bounding box center [576, 273] width 878 height 463
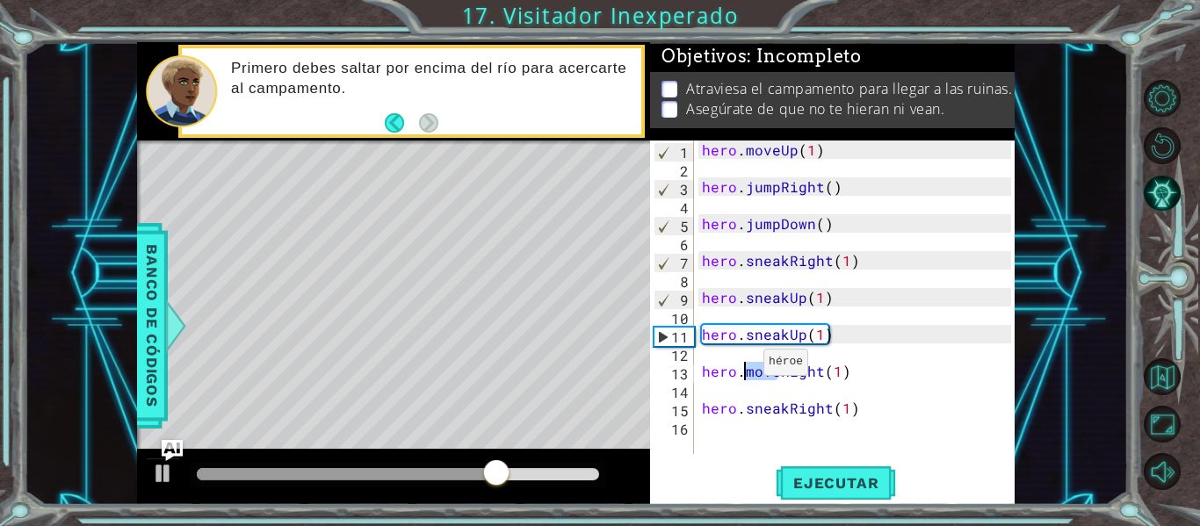
drag, startPoint x: 776, startPoint y: 373, endPoint x: 741, endPoint y: 366, distance: 35.8
click at [741, 366] on div "hero . moveUp ( 1 ) hero . jumpRight ( ) hero . jumpDown ( ) hero . sneakRight …" at bounding box center [860, 316] width 322 height 351
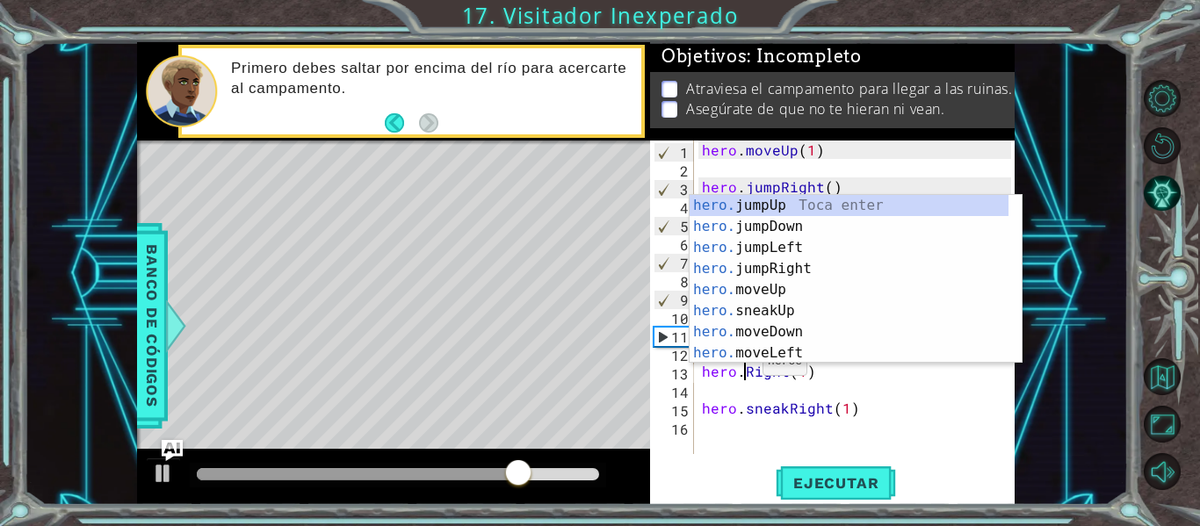
scroll to position [0, 0]
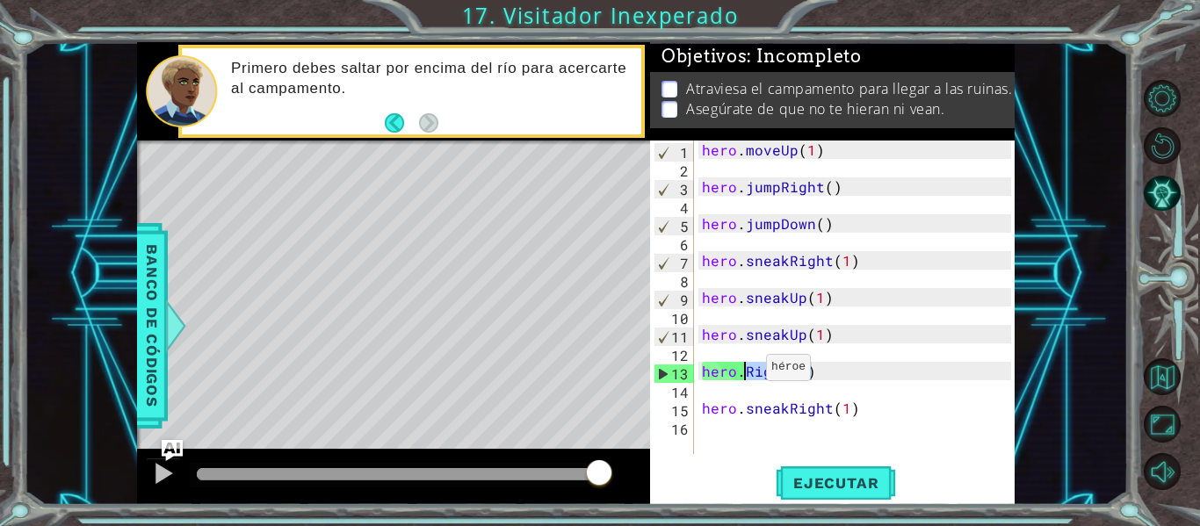
drag, startPoint x: 831, startPoint y: 372, endPoint x: 745, endPoint y: 372, distance: 86.1
click at [744, 372] on div "hero . moveUp ( 1 ) hero . jumpRight ( ) hero . jumpDown ( ) hero . sneakRight …" at bounding box center [860, 316] width 322 height 351
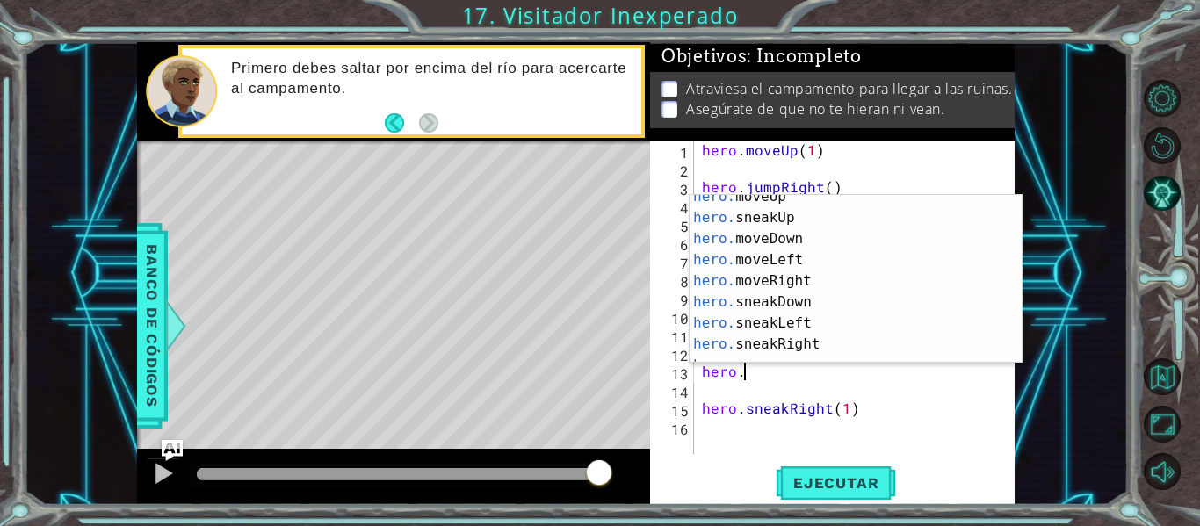
scroll to position [93, 0]
click at [964, 341] on div "hero. moveUp Toca enter hero. sneakUp Toca enter hero. moveDown Toca enter hero…" at bounding box center [849, 291] width 319 height 211
type textarea "hero.sneakRight(1)"
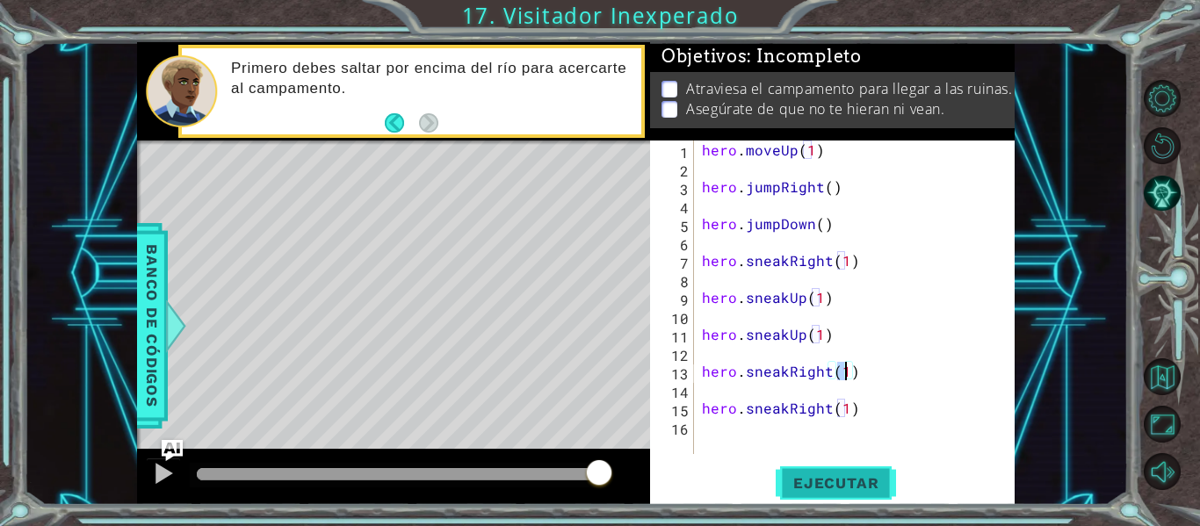
click at [860, 497] on button "Ejecutar" at bounding box center [836, 484] width 120 height 36
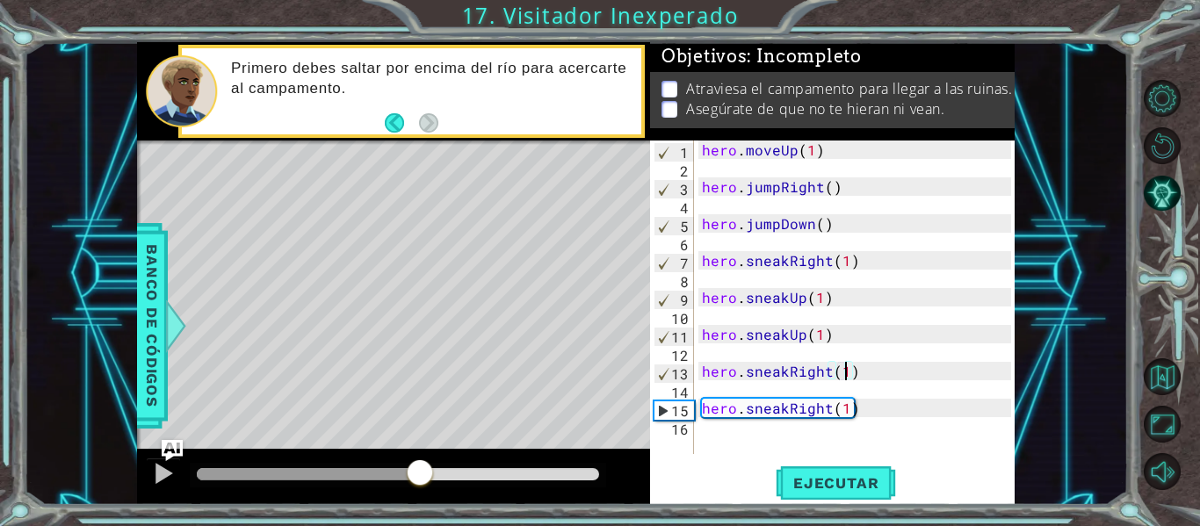
drag, startPoint x: 227, startPoint y: 462, endPoint x: 420, endPoint y: 472, distance: 193.6
click at [420, 472] on div at bounding box center [420, 475] width 32 height 32
click at [711, 434] on div "hero . moveUp ( 1 ) hero . jumpRight ( ) hero . jumpDown ( ) hero . sneakRight …" at bounding box center [860, 316] width 322 height 351
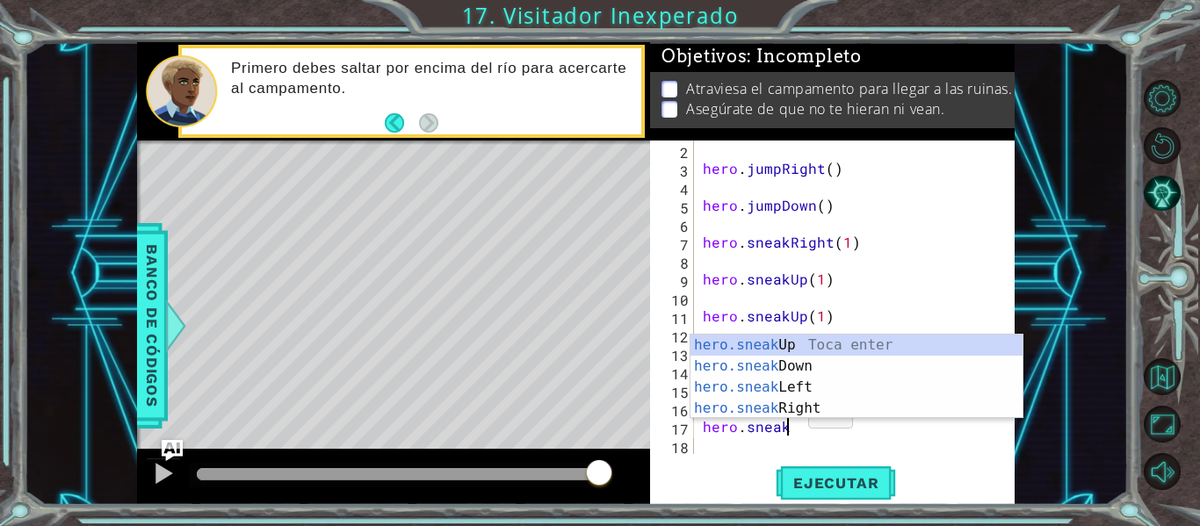
scroll to position [0, 4]
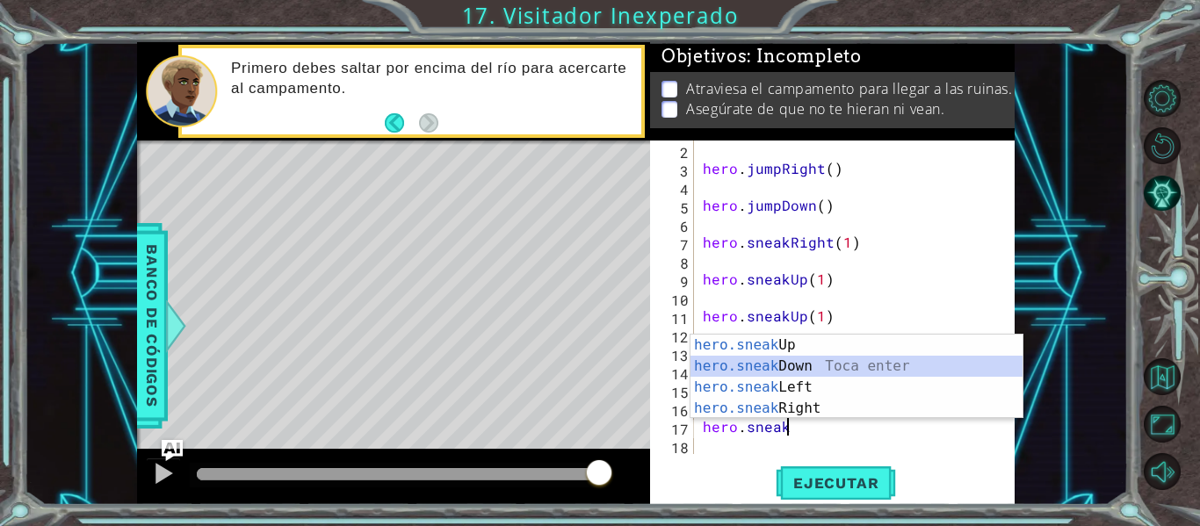
click at [921, 359] on div "hero.sneak Up Toca enter hero.sneak Down Toca enter hero.sneak Left Toca enter …" at bounding box center [857, 398] width 332 height 127
type textarea "hero.sneakDown(1)"
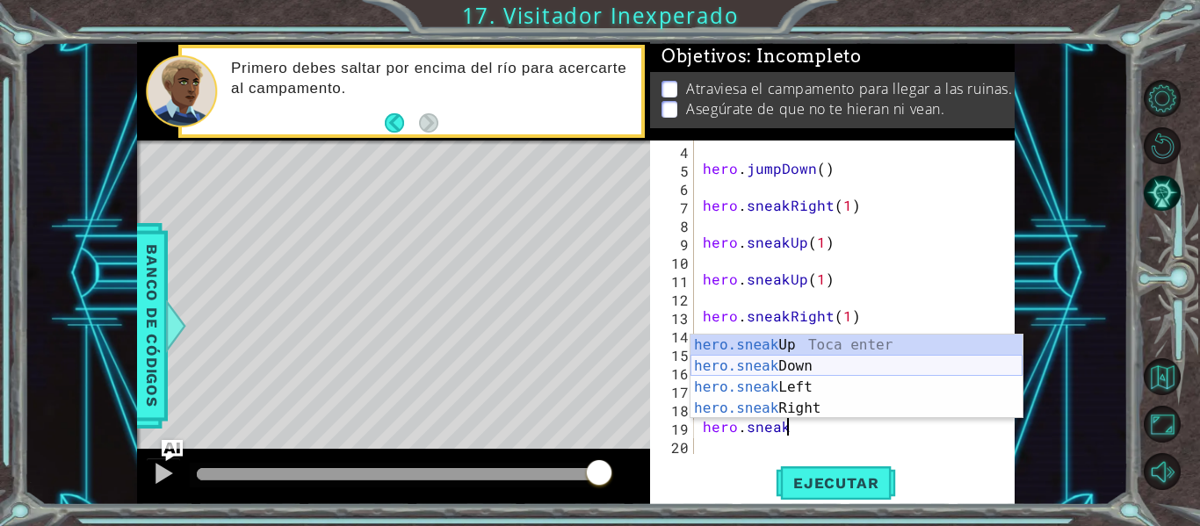
click at [803, 366] on div "hero.sneak Up Toca enter hero.sneak Down Toca enter hero.sneak Left Toca enter …" at bounding box center [857, 398] width 332 height 127
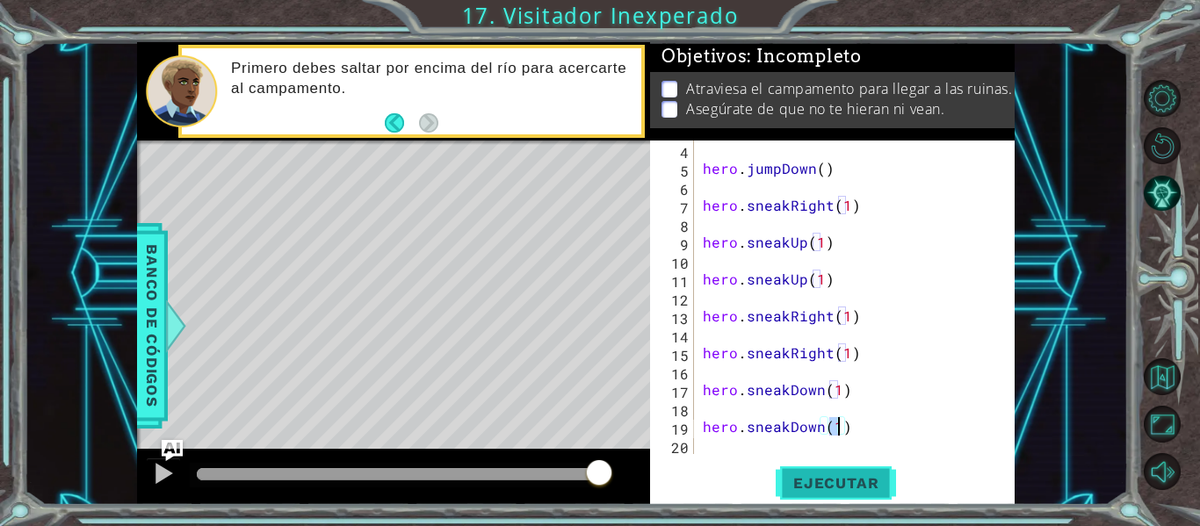
type textarea "hero.sneakDown(1)"
click at [821, 482] on span "Ejecutar" at bounding box center [836, 484] width 120 height 18
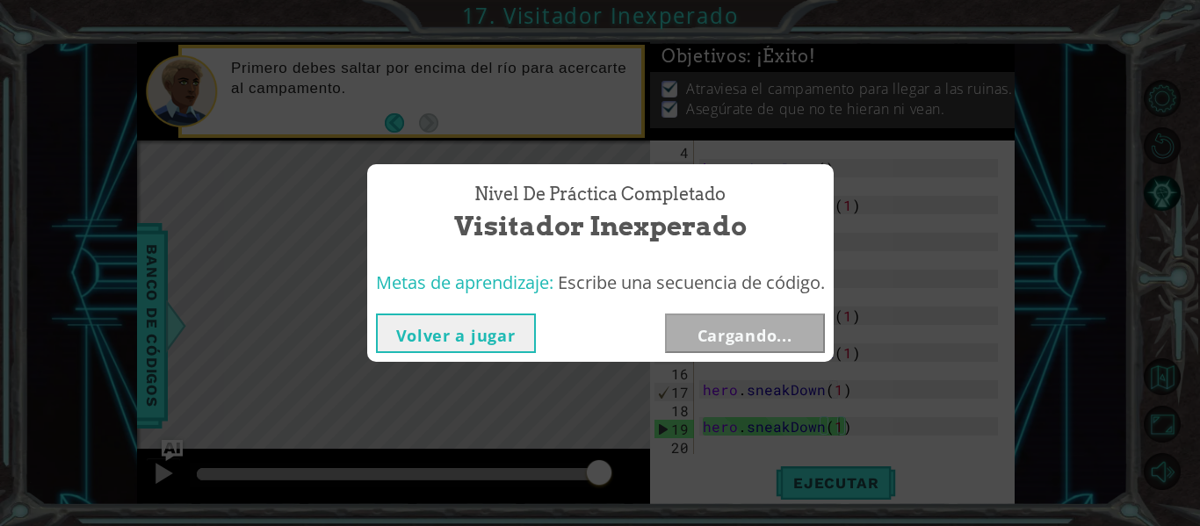
drag, startPoint x: 205, startPoint y: 464, endPoint x: 662, endPoint y: 448, distance: 457.3
click at [662, 448] on body "1 ההההההההההההההההההההההההההההההההההההההההההההההההההההההההההההההההההההההההההההה…" at bounding box center [600, 263] width 1200 height 526
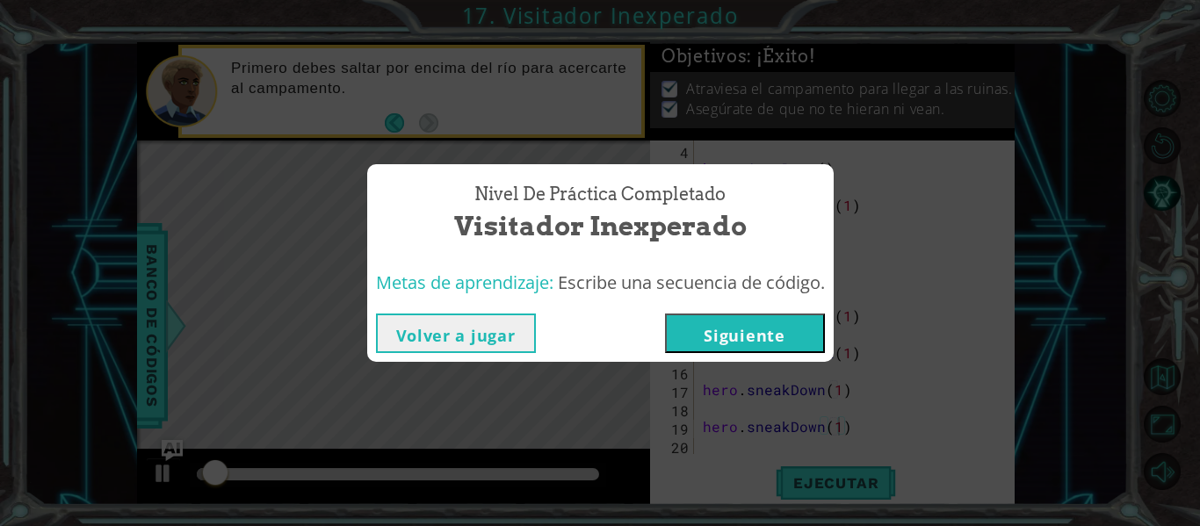
click at [723, 331] on button "Siguiente" at bounding box center [745, 334] width 160 height 40
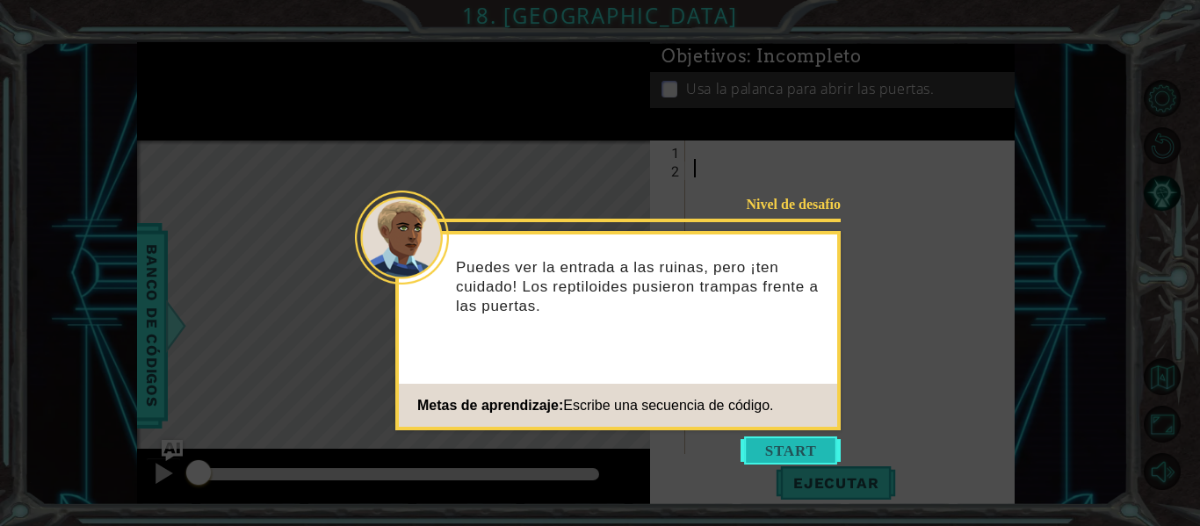
click at [798, 458] on button "Start" at bounding box center [791, 451] width 100 height 28
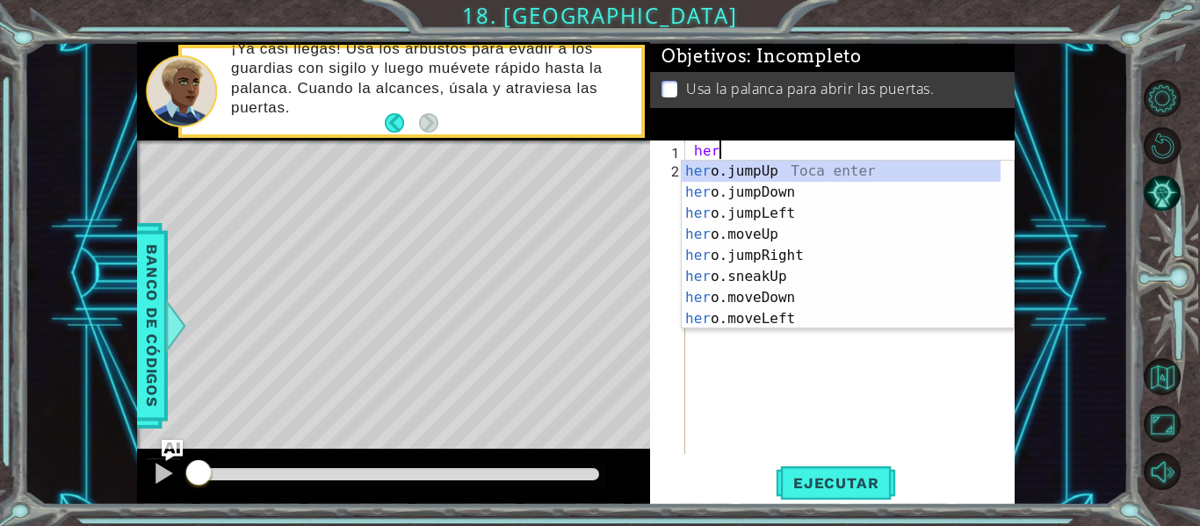
scroll to position [0, 1]
click at [791, 261] on div "hero .jumpUp Toca enter hero .jumpDown Toca enter hero .jumpLeft Toca enter her…" at bounding box center [841, 266] width 319 height 211
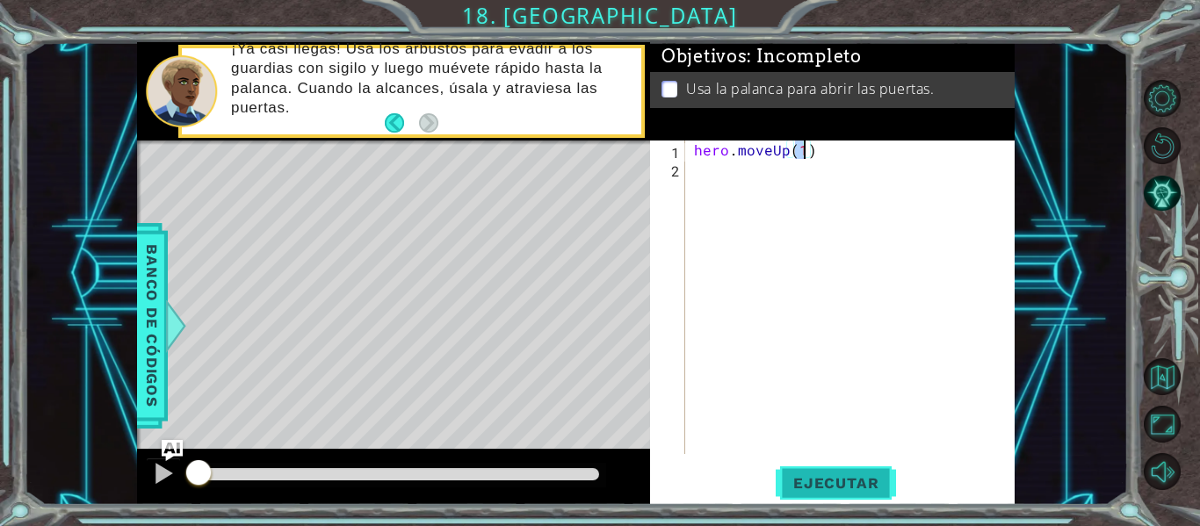
type textarea "hero.moveUp(1)"
click at [801, 483] on span "Ejecutar" at bounding box center [836, 484] width 120 height 18
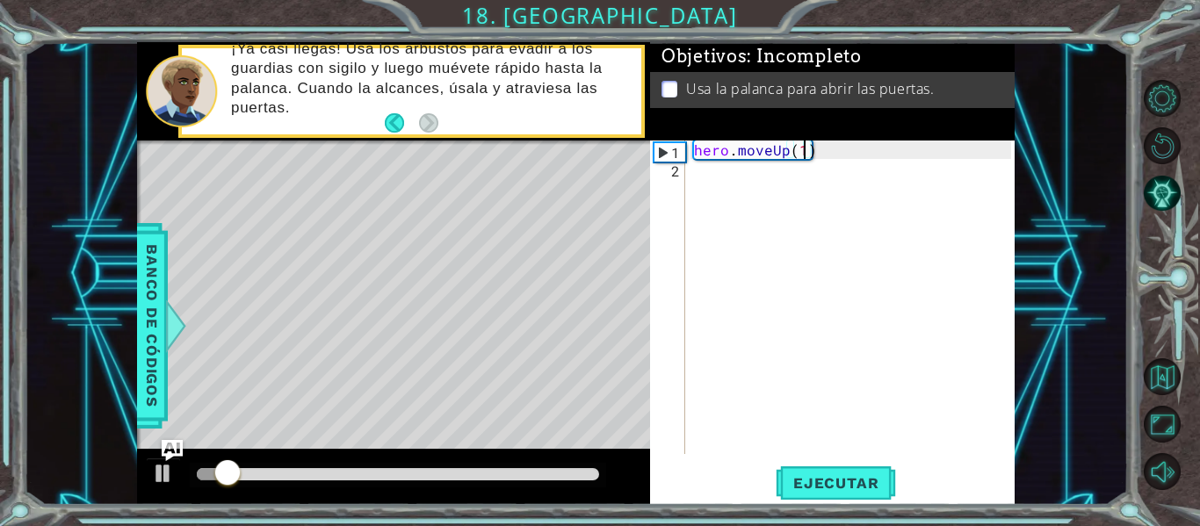
click at [825, 171] on div "hero . moveUp ( 1 )" at bounding box center [856, 316] width 330 height 351
click at [837, 152] on div "hero . moveUp ( 1 )" at bounding box center [856, 316] width 330 height 351
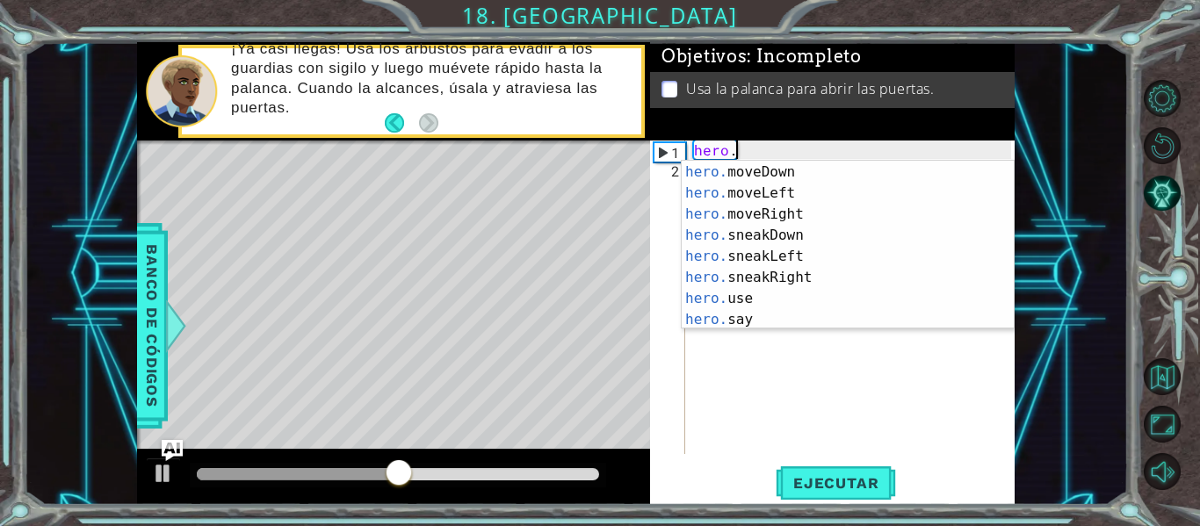
scroll to position [128, 0]
click at [855, 280] on div "hero. moveDown Toca enter hero. moveLeft Toca enter hero. moveRight Toca enter …" at bounding box center [841, 266] width 319 height 211
type textarea "hero.sneakRight(1)"
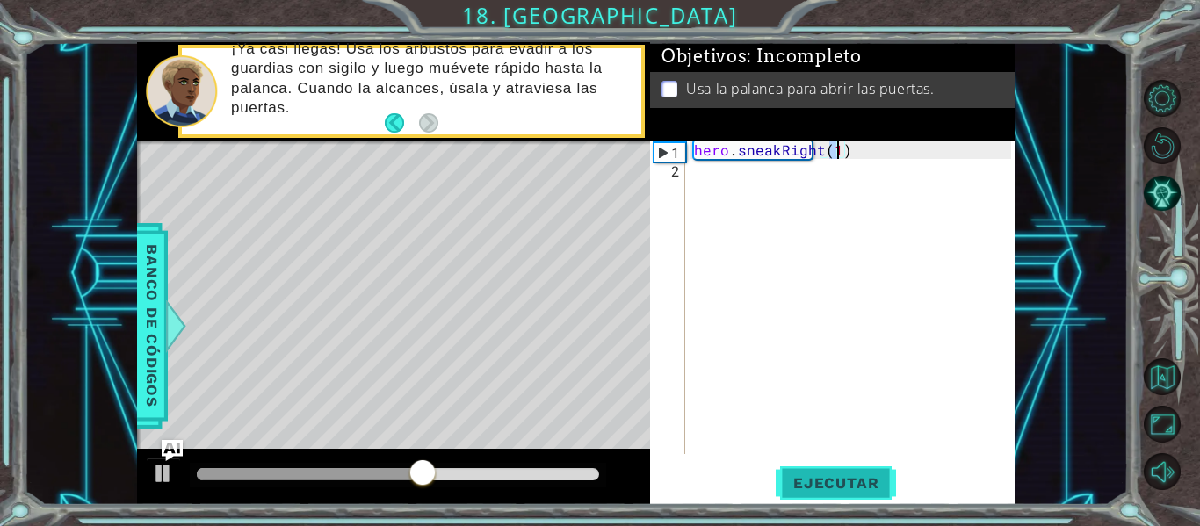
click at [817, 484] on span "Ejecutar" at bounding box center [836, 484] width 120 height 18
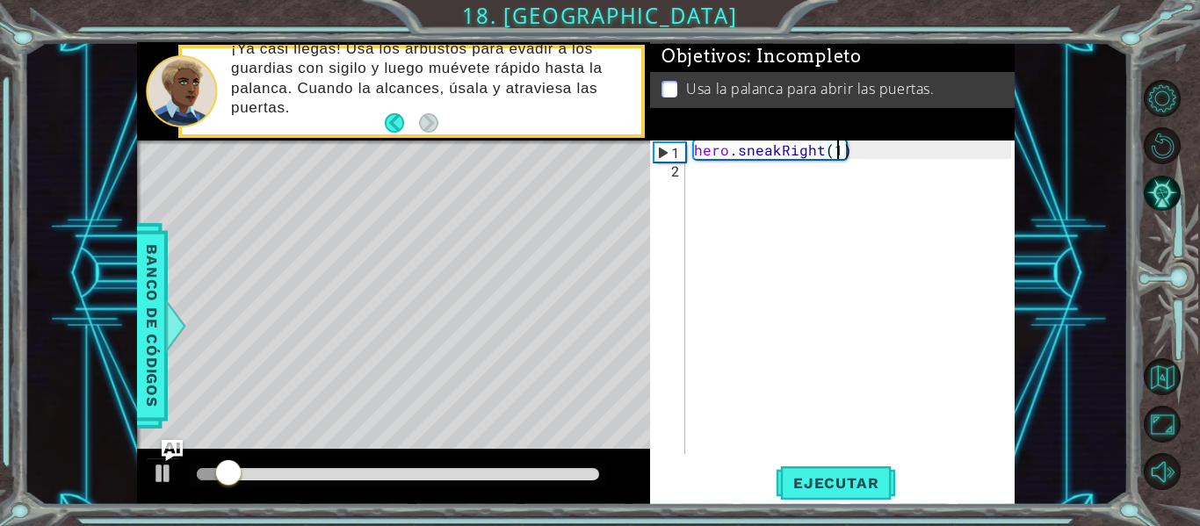
click at [732, 181] on div "hero . sneakRight ( 1 )" at bounding box center [856, 316] width 330 height 351
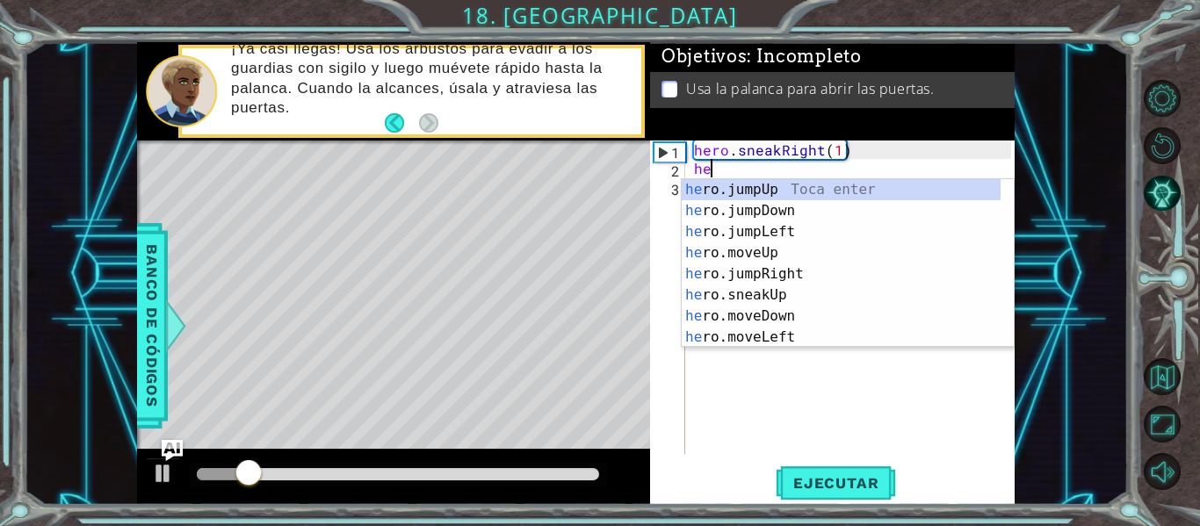
scroll to position [0, 1]
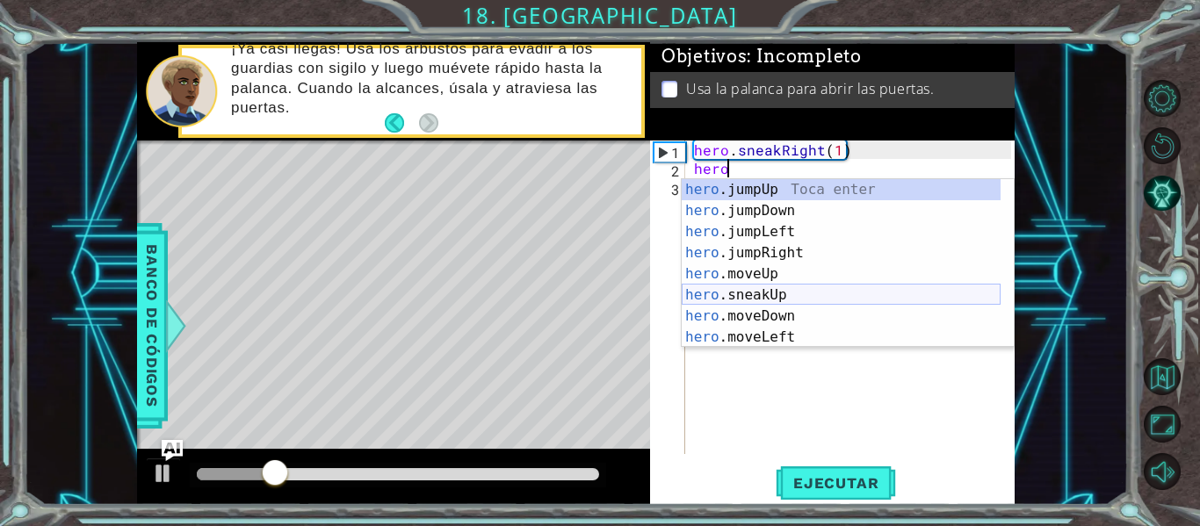
click at [794, 297] on div "hero .jumpUp Toca enter hero .jumpDown Toca enter hero .jumpLeft Toca enter her…" at bounding box center [841, 284] width 319 height 211
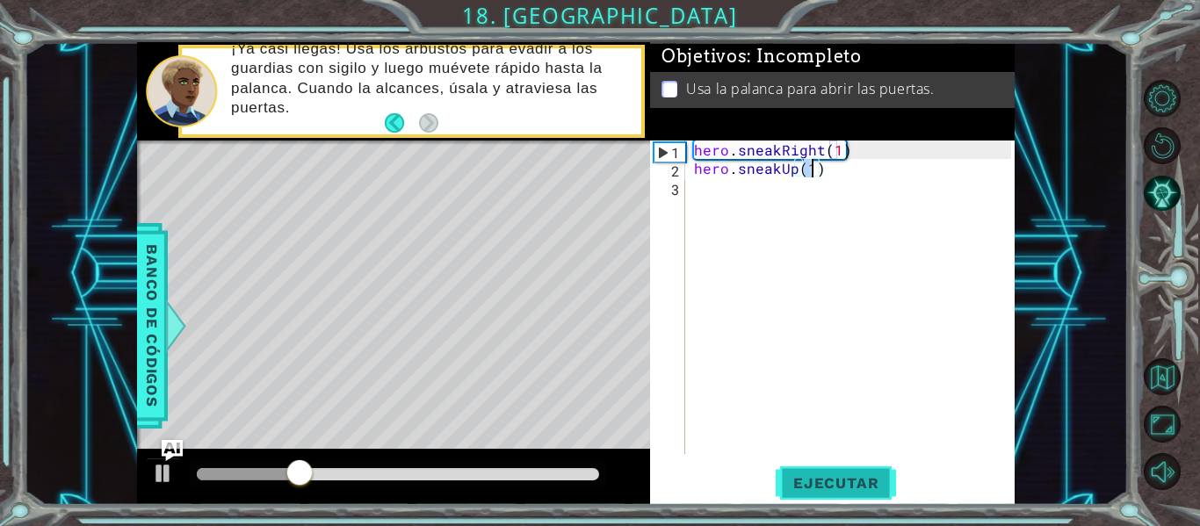
type textarea "hero.sneakUp(1)"
click at [857, 487] on span "Ejecutar" at bounding box center [836, 484] width 120 height 18
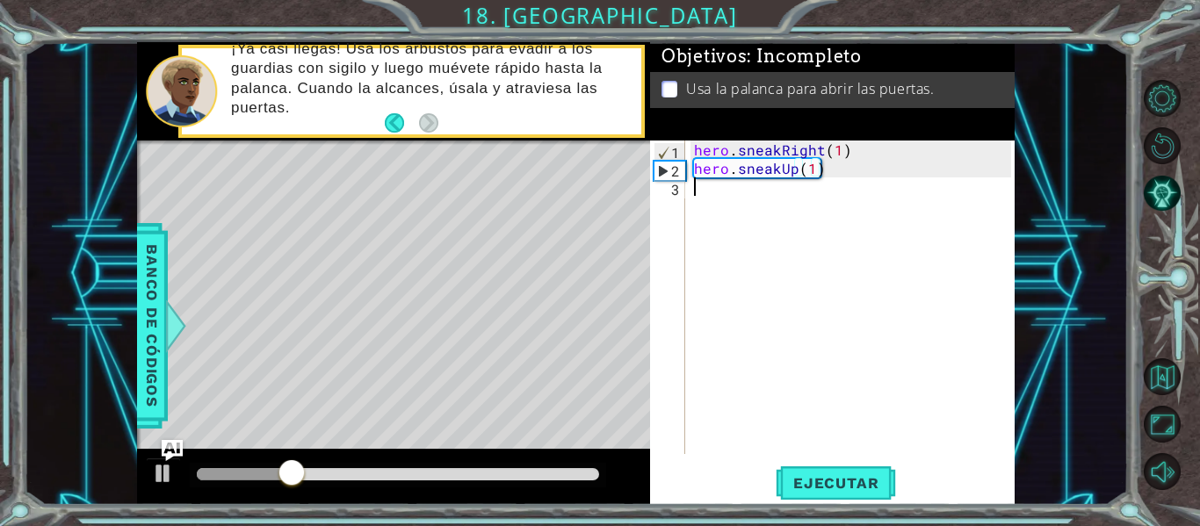
click at [734, 191] on div "hero . sneakRight ( 1 ) hero . sneakUp ( 1 )" at bounding box center [856, 316] width 330 height 351
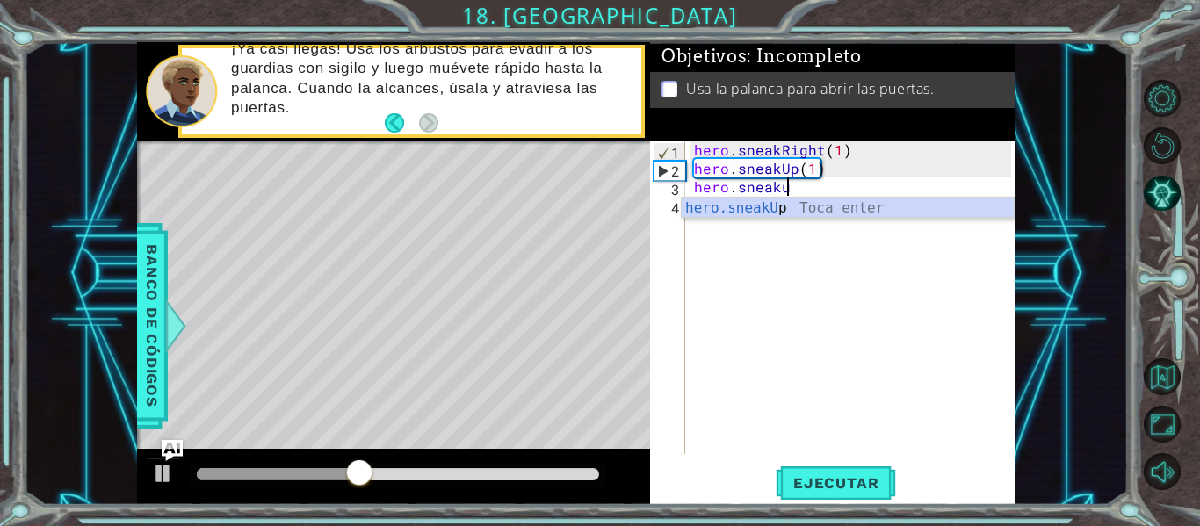
scroll to position [0, 5]
type textarea "hero.sneakUp(1)"
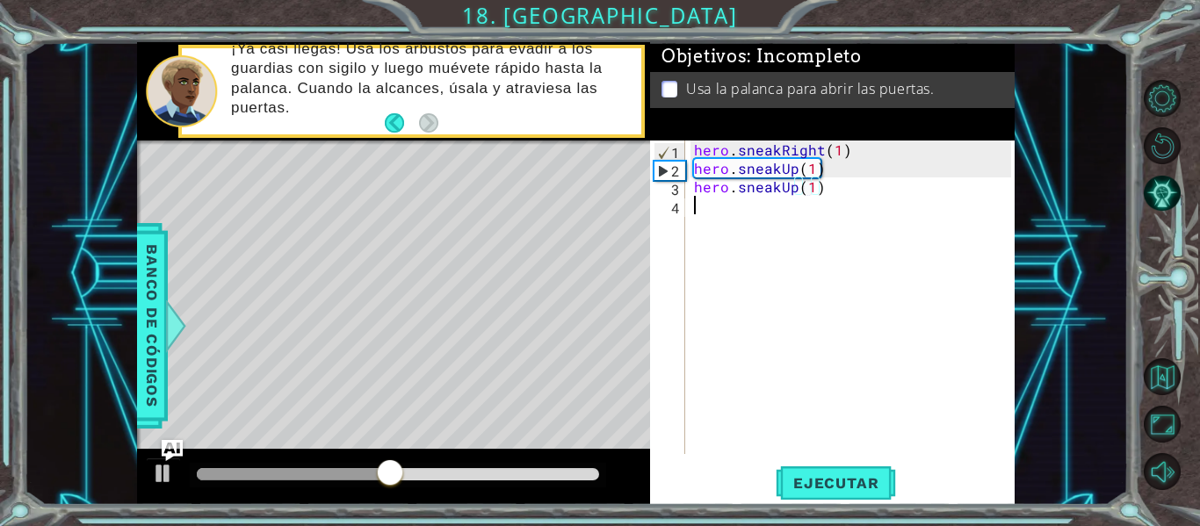
click at [758, 214] on div "hero . sneakRight ( 1 ) hero . sneakUp ( 1 ) hero . sneakUp ( 1 )" at bounding box center [856, 316] width 330 height 351
click at [816, 482] on span "Ejecutar" at bounding box center [836, 484] width 120 height 18
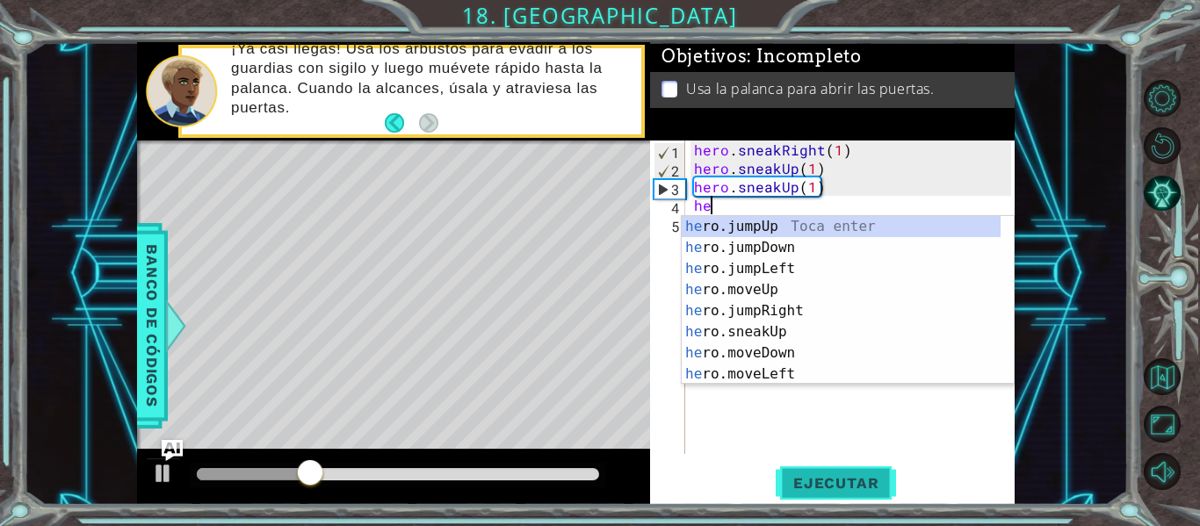
scroll to position [0, 1]
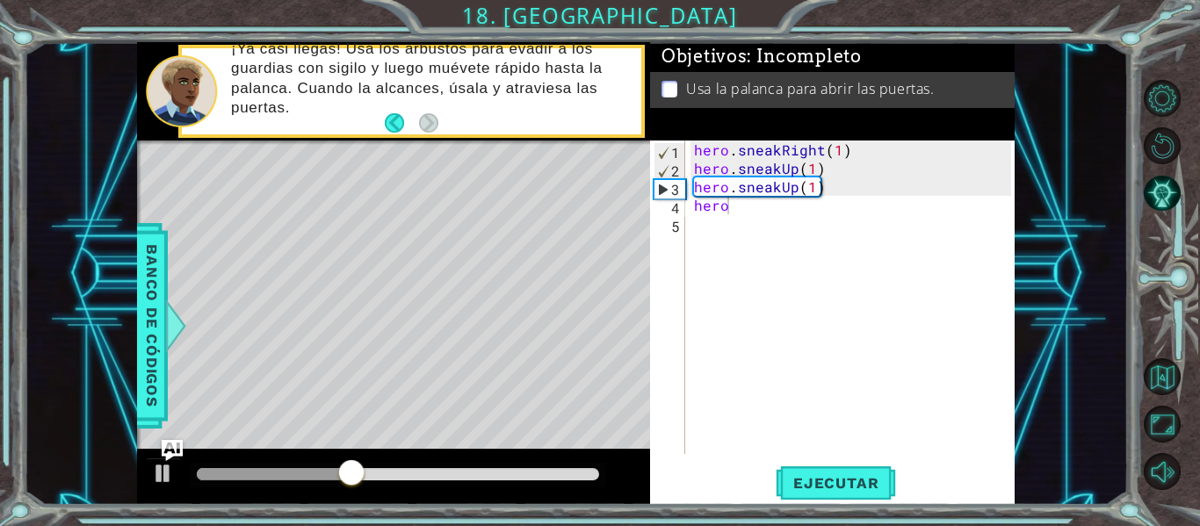
click at [1013, 304] on body "1 ההההההההההההההההההההההההההההההההההההההההההההההההההההההההההההההההההההההההההההה…" at bounding box center [600, 263] width 1200 height 526
click at [792, 212] on div "hero . sneakRight ( 1 ) hero . sneakUp ( 1 ) hero . sneakUp ( 1 ) hero" at bounding box center [856, 316] width 330 height 351
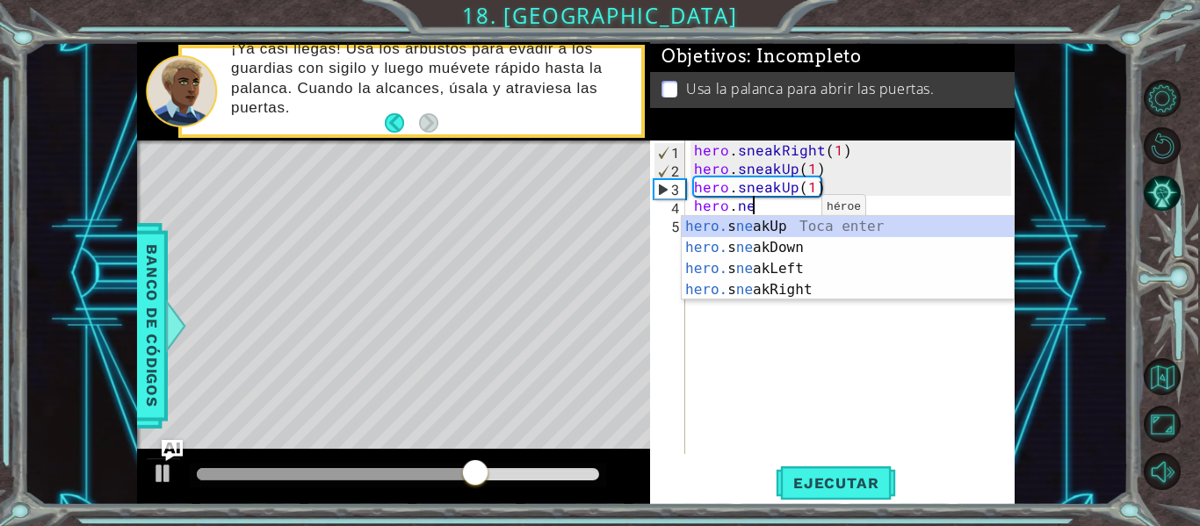
scroll to position [0, 4]
click at [798, 288] on div "hero. s neak Up Toca enter hero. s neak Down Toca enter hero. s neak Left Toca …" at bounding box center [848, 279] width 332 height 127
type textarea "hero.sneakRight(1)"
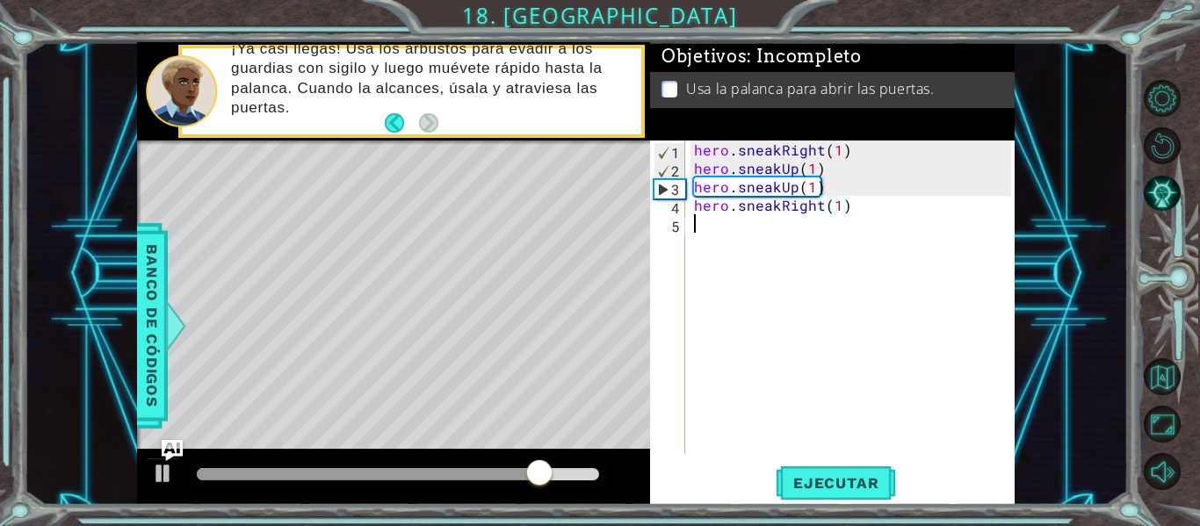
click at [706, 236] on div "hero . sneakRight ( 1 ) hero . sneakUp ( 1 ) hero . sneakUp ( 1 ) hero . sneakR…" at bounding box center [856, 316] width 330 height 351
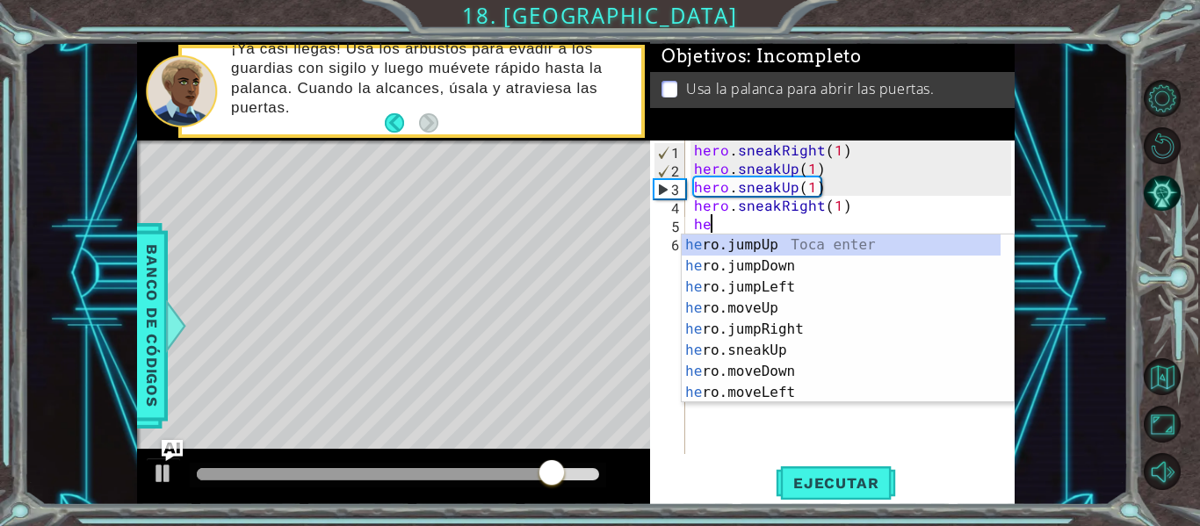
scroll to position [0, 1]
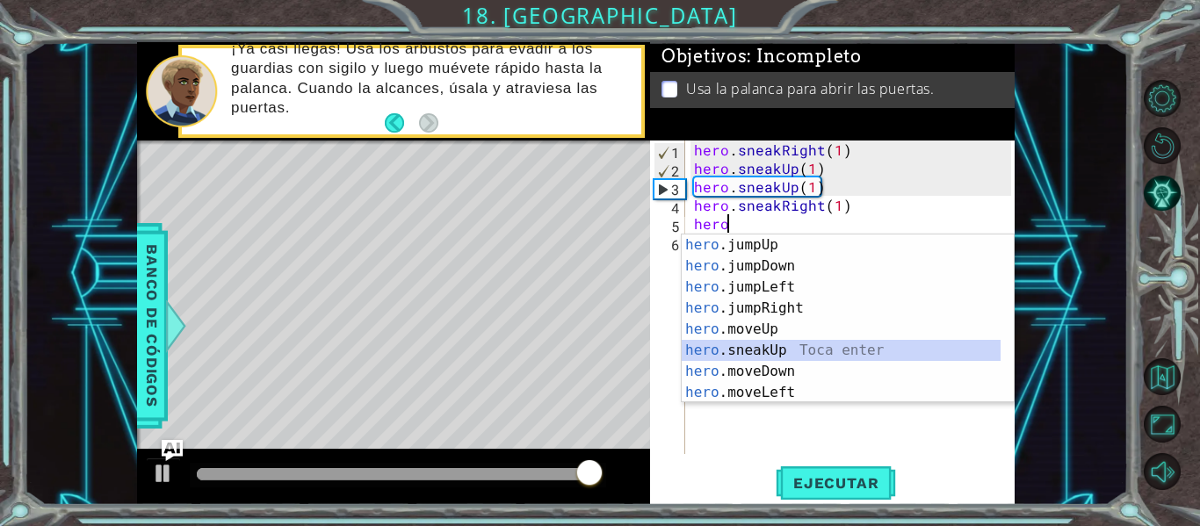
click at [843, 353] on div "hero .jumpUp Toca enter hero .jumpDown Toca enter hero .jumpLeft Toca enter her…" at bounding box center [841, 340] width 319 height 211
type textarea "hero.sneakUp(1)"
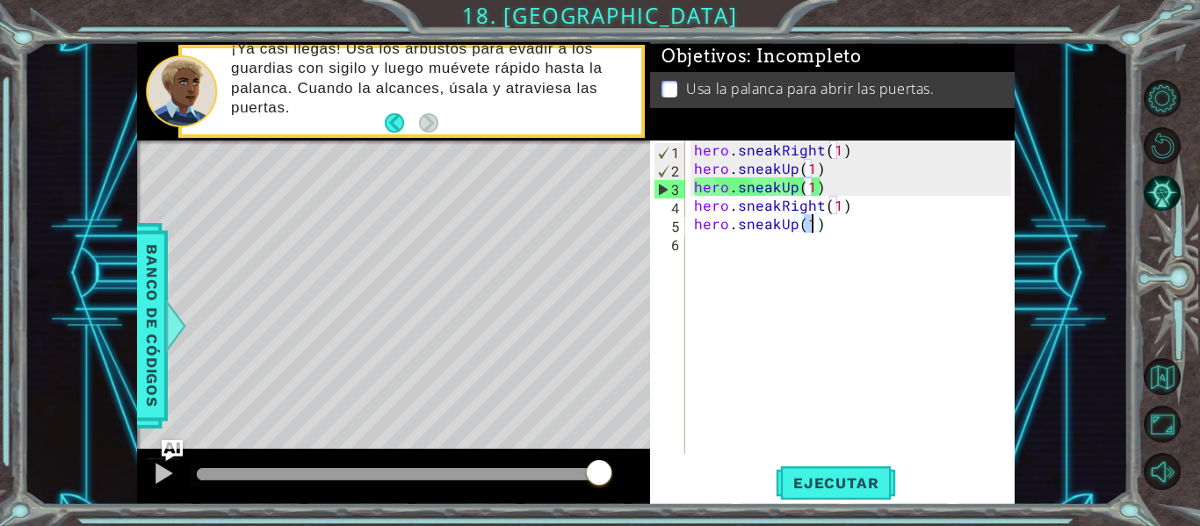
click at [726, 261] on div "hero . sneakRight ( 1 ) hero . sneakUp ( 1 ) hero . sneakUp ( 1 ) hero . sneakR…" at bounding box center [856, 316] width 330 height 351
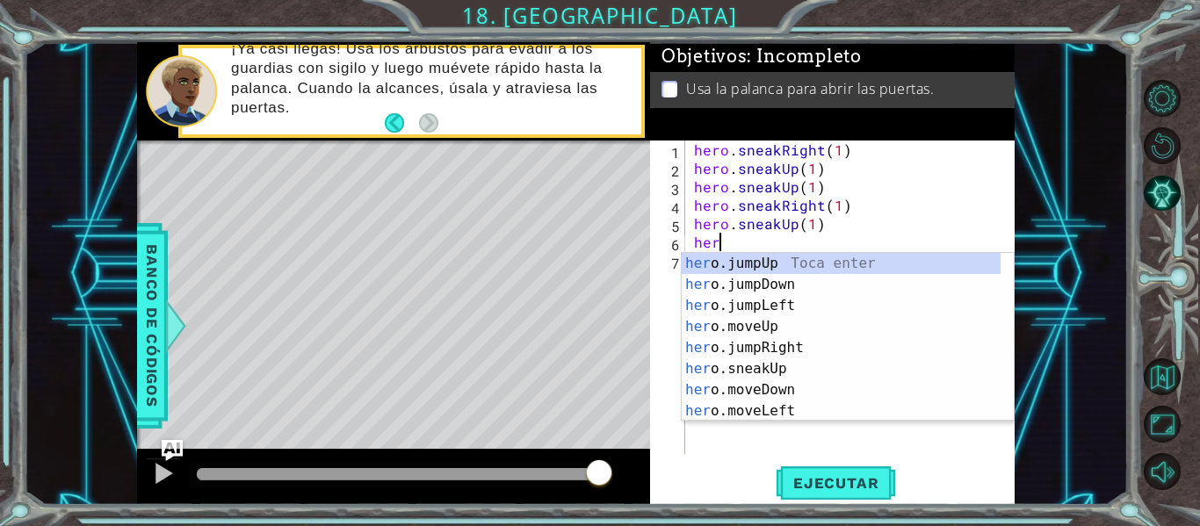
type textarea "hero"
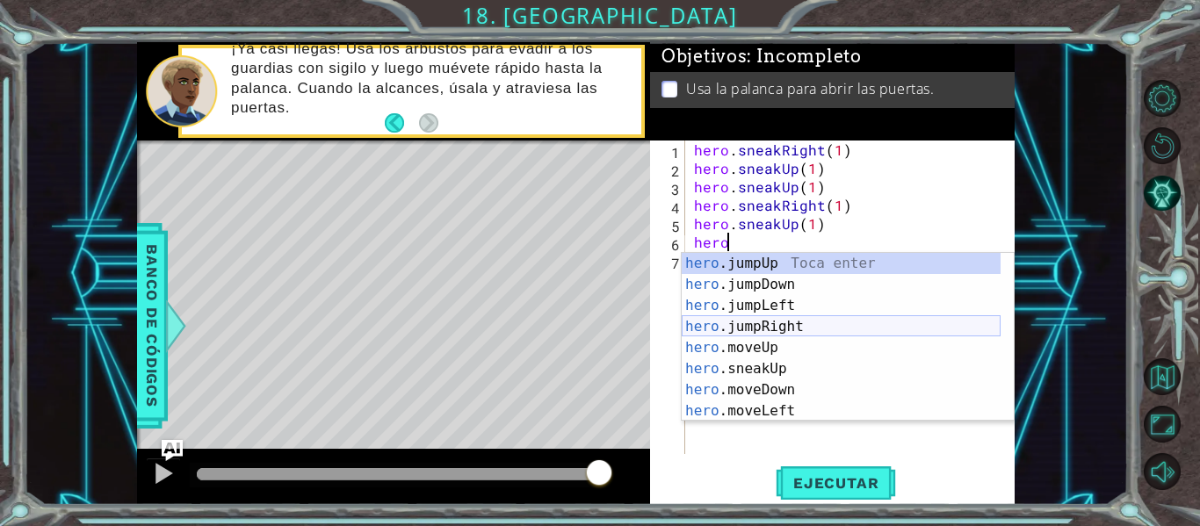
click at [788, 328] on div "hero .jumpUp Toca enter hero .jumpDown Toca enter hero .jumpLeft Toca enter her…" at bounding box center [841, 358] width 319 height 211
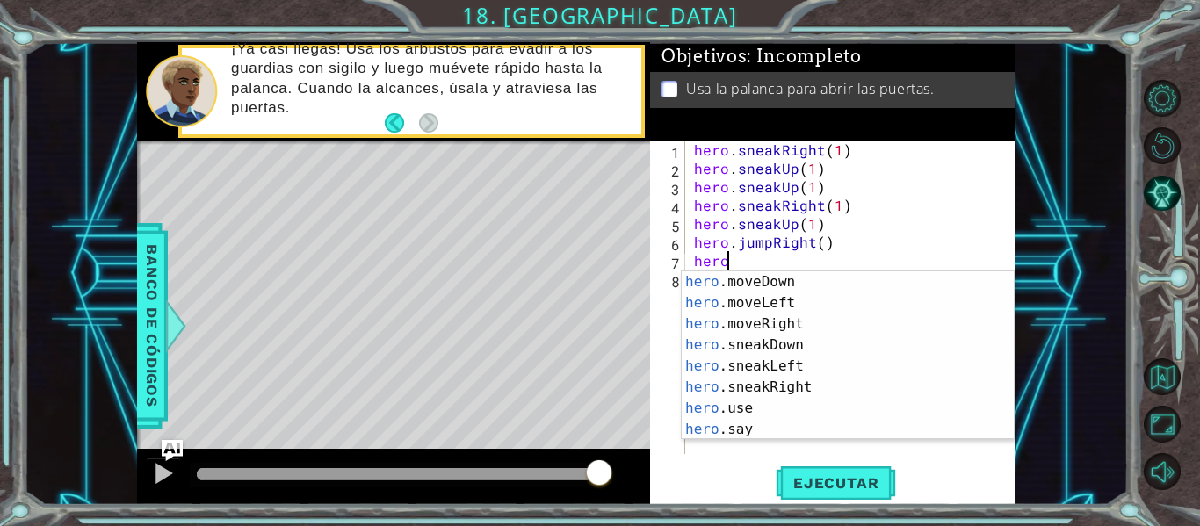
scroll to position [122, 0]
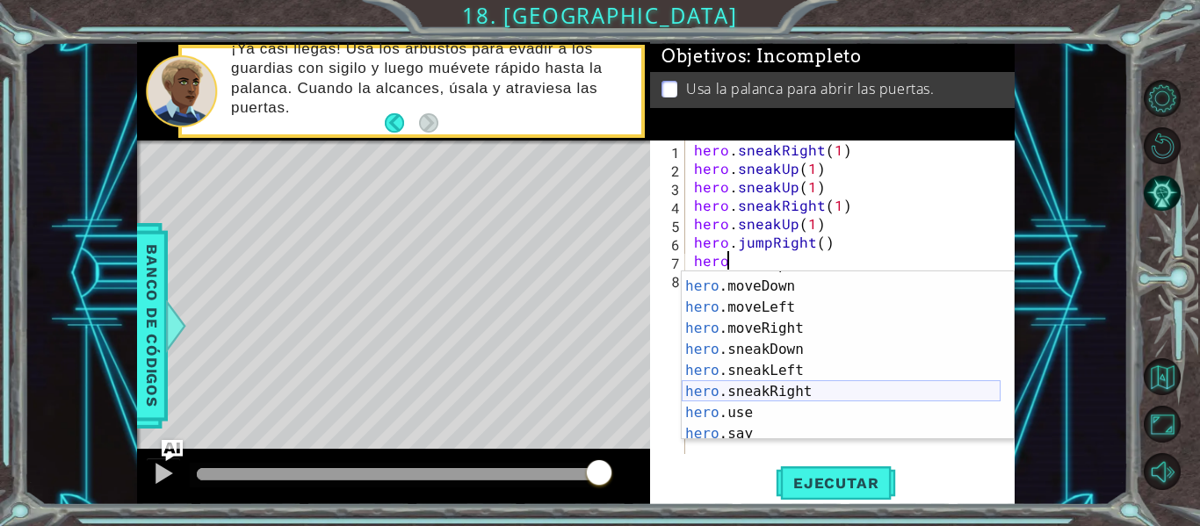
click at [872, 390] on div "hero .sneakUp Toca enter hero .moveDown Toca enter hero .moveLeft Toca enter he…" at bounding box center [841, 360] width 319 height 211
type textarea "hero.sneakRight(1)"
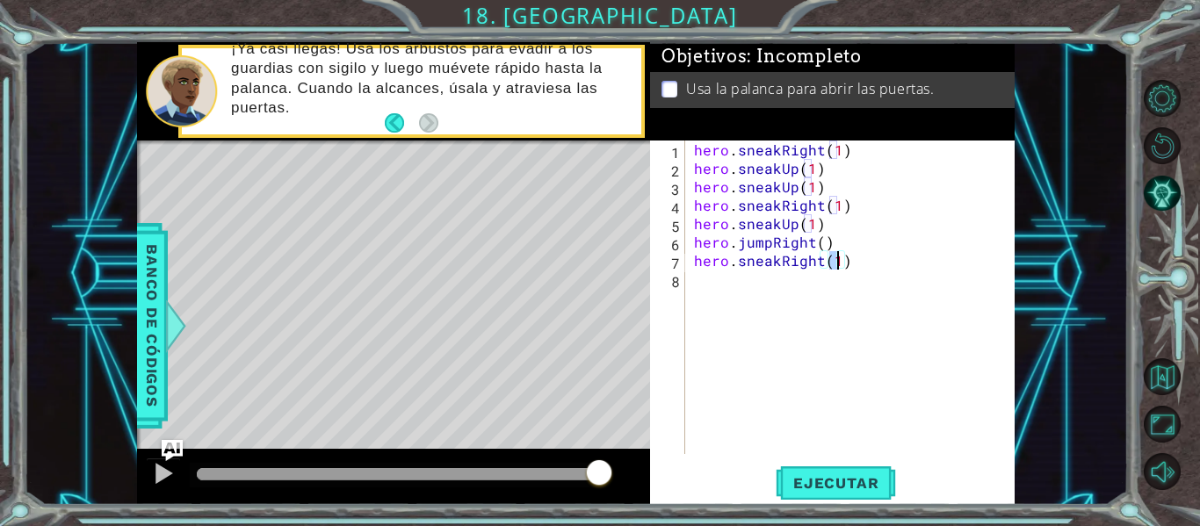
click at [695, 288] on div "hero . sneakRight ( 1 ) hero . sneakUp ( 1 ) hero . sneakUp ( 1 ) hero . sneakR…" at bounding box center [856, 316] width 330 height 351
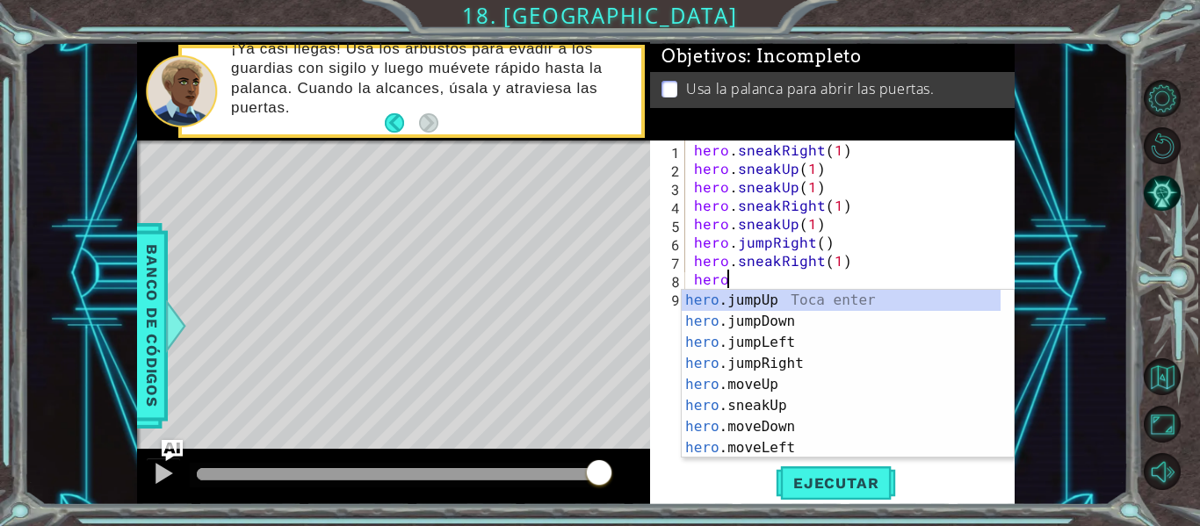
scroll to position [0, 1]
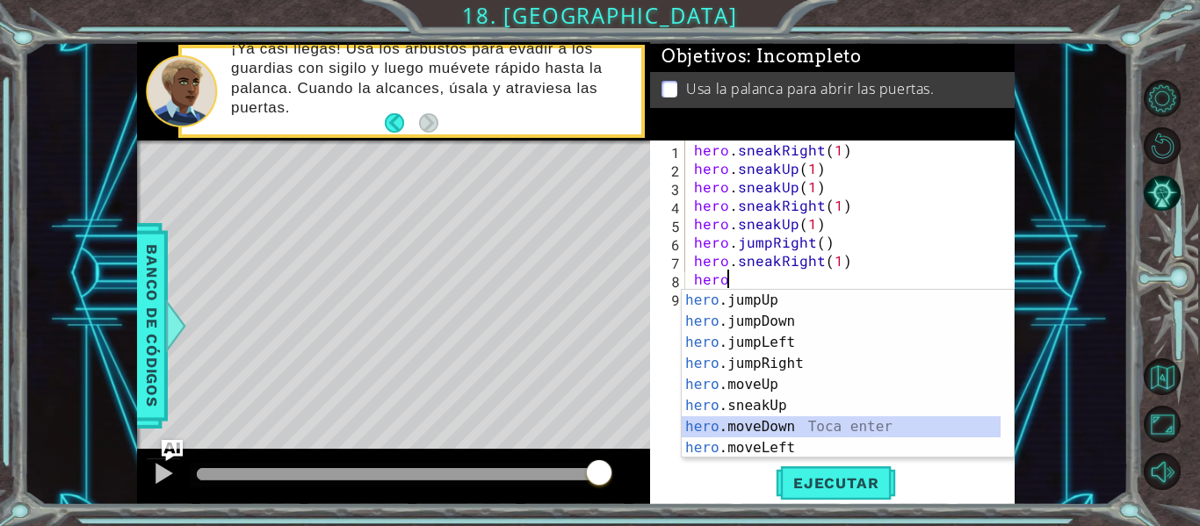
click at [821, 427] on div "hero .jumpUp Toca enter hero .jumpDown Toca enter hero .jumpLeft Toca enter her…" at bounding box center [841, 395] width 319 height 211
type textarea "hero.moveDown(1)"
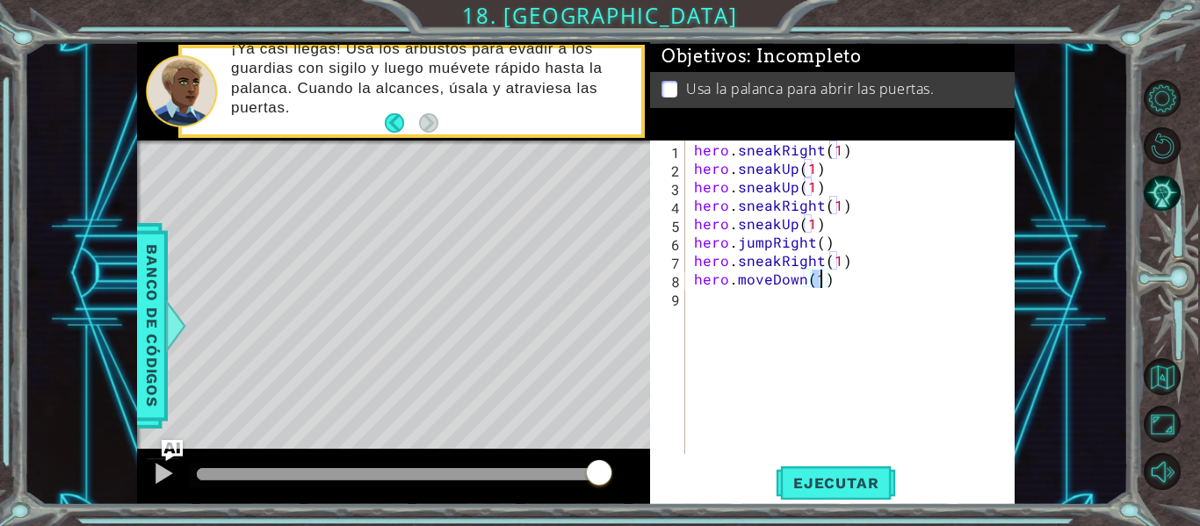
click at [716, 322] on div "hero . sneakRight ( 1 ) hero . sneakUp ( 1 ) hero . sneakUp ( 1 ) hero . sneakR…" at bounding box center [856, 316] width 330 height 351
click at [857, 488] on span "Ejecutar" at bounding box center [836, 484] width 120 height 18
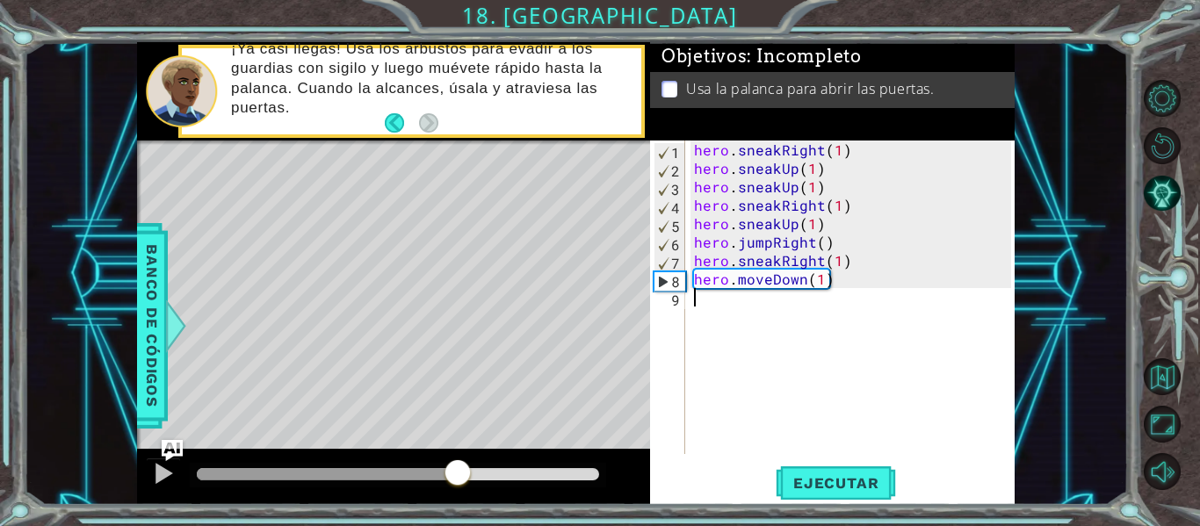
drag, startPoint x: 206, startPoint y: 474, endPoint x: 466, endPoint y: 453, distance: 261.0
click at [462, 455] on div at bounding box center [393, 477] width 513 height 56
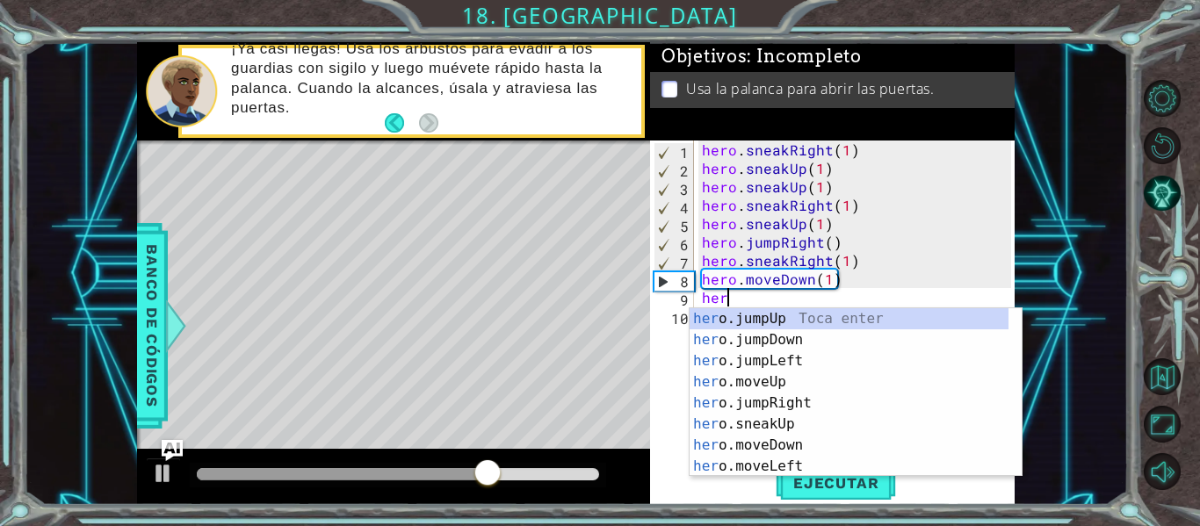
scroll to position [0, 1]
type textarea "hero"
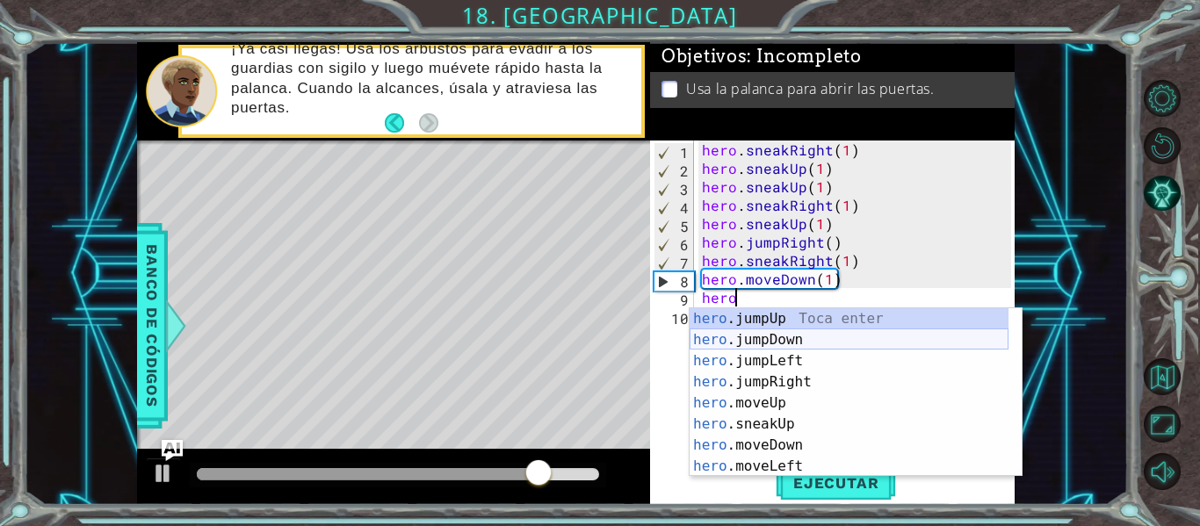
click at [794, 345] on div "hero .jumpUp Toca enter hero .jumpDown Toca enter hero .jumpLeft Toca enter her…" at bounding box center [849, 413] width 319 height 211
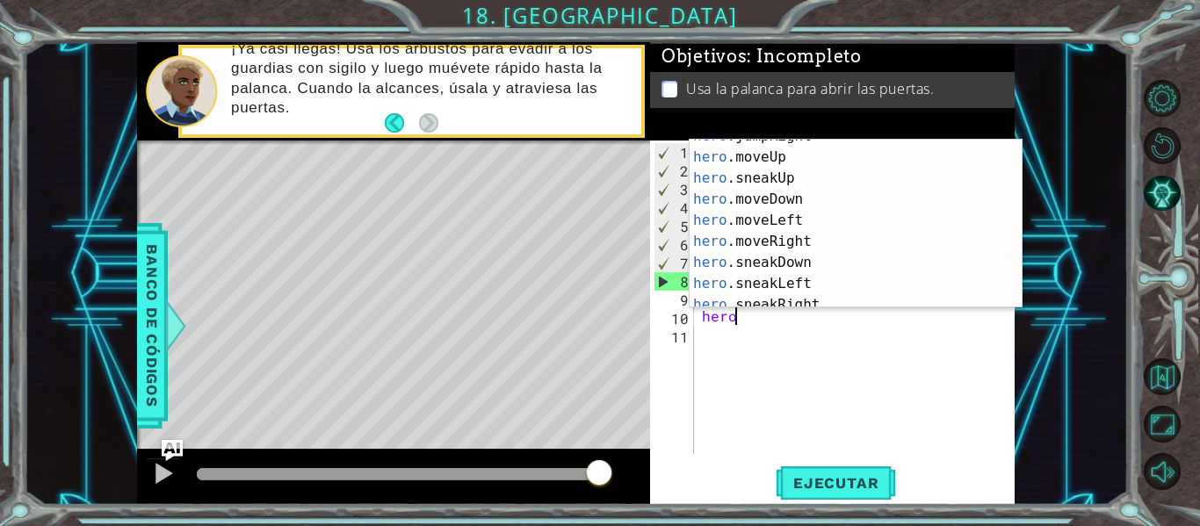
scroll to position [77, 0]
click at [970, 247] on div "hero .jumpRight Toca enter hero .moveUp Toca enter hero .sneakUp Toca enter her…" at bounding box center [849, 231] width 319 height 211
type textarea "hero.moveRight(1)"
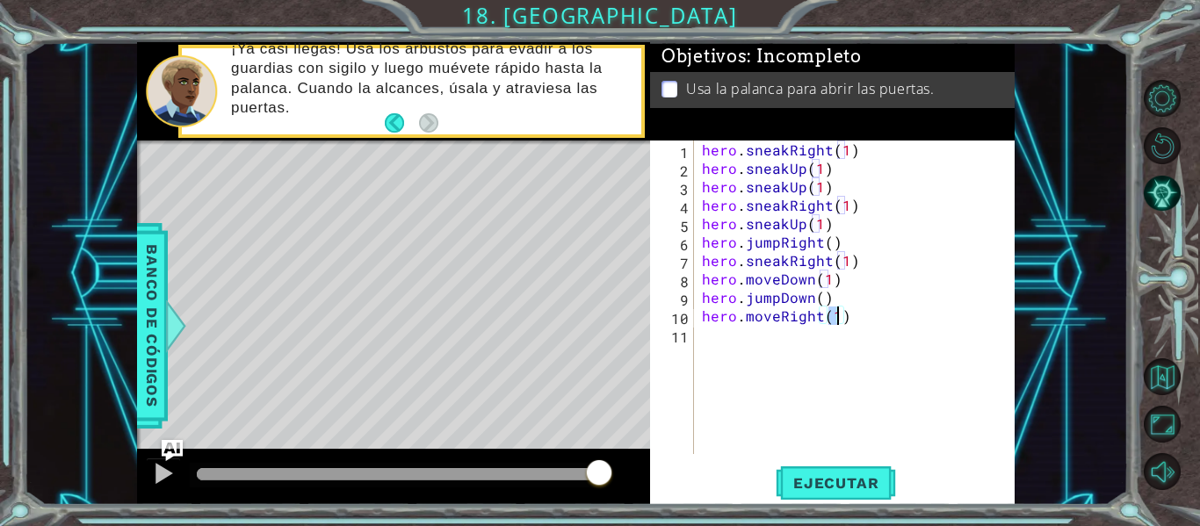
click at [736, 353] on div "hero . sneakRight ( 1 ) hero . sneakUp ( 1 ) hero . sneakUp ( 1 ) hero . sneakR…" at bounding box center [860, 316] width 322 height 351
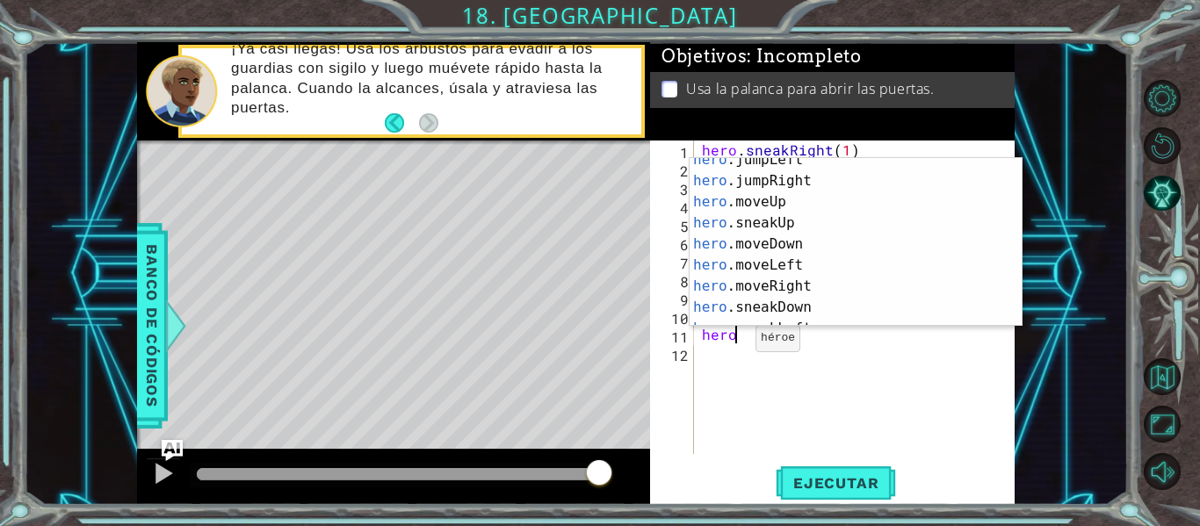
scroll to position [67, 0]
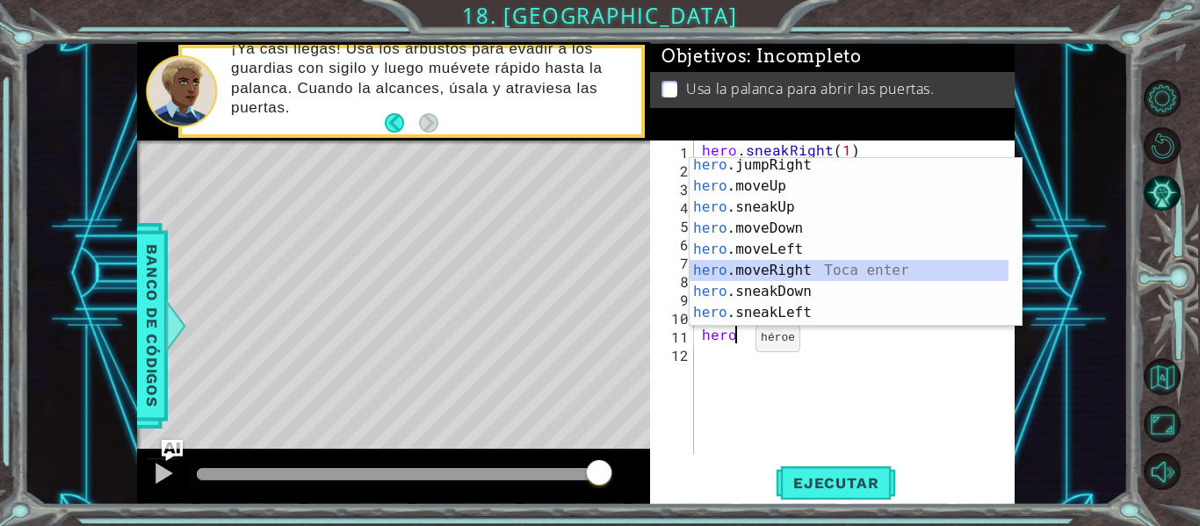
click at [970, 272] on div "hero .jumpRight Toca enter hero .moveUp Toca enter hero .sneakUp Toca enter her…" at bounding box center [849, 260] width 319 height 211
type textarea "hero.moveRight(1)"
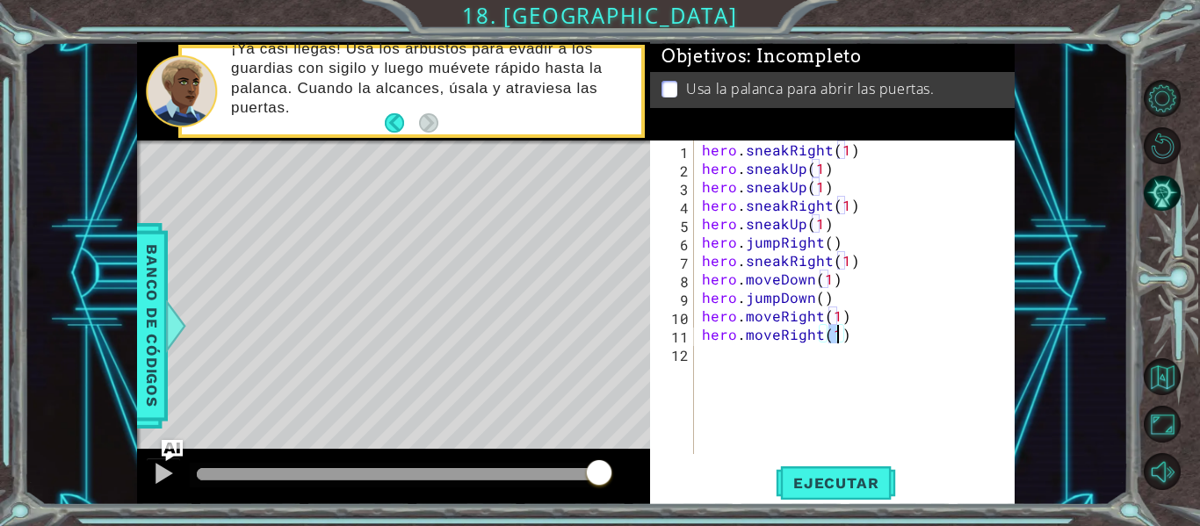
click at [759, 363] on div "hero . sneakRight ( 1 ) hero . sneakUp ( 1 ) hero . sneakUp ( 1 ) hero . sneakR…" at bounding box center [860, 316] width 322 height 351
click at [802, 482] on span "Ejecutar" at bounding box center [836, 484] width 120 height 18
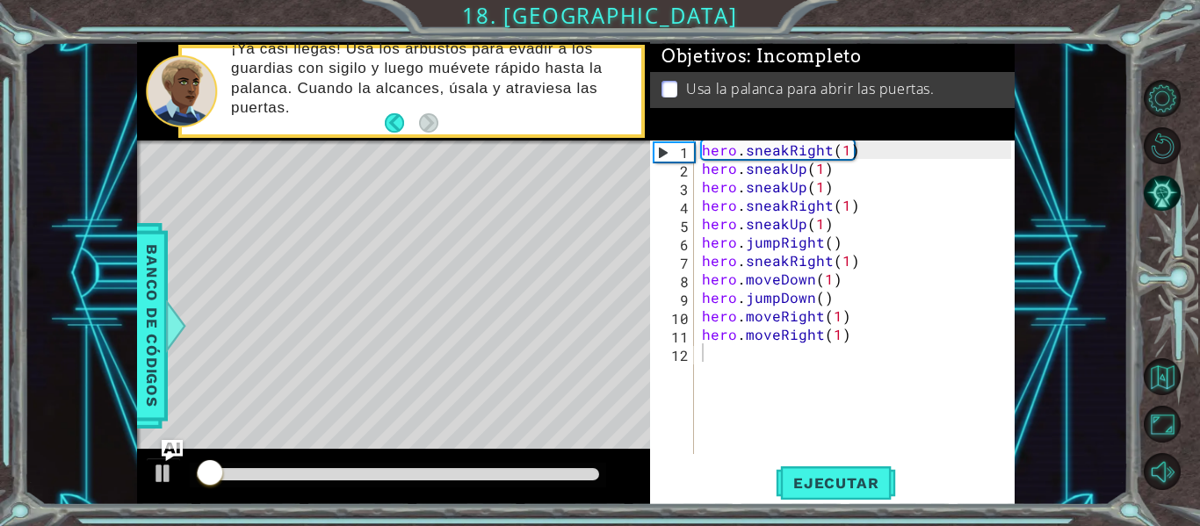
drag, startPoint x: 186, startPoint y: 468, endPoint x: 219, endPoint y: 460, distance: 33.7
click at [219, 460] on div at bounding box center [393, 477] width 513 height 56
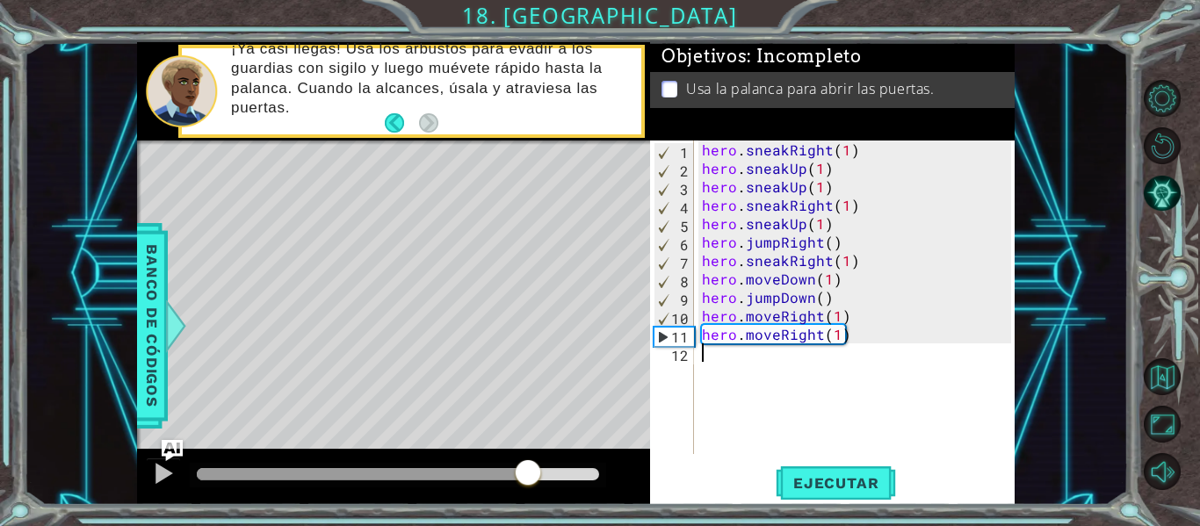
drag, startPoint x: 219, startPoint y: 460, endPoint x: 532, endPoint y: 474, distance: 313.1
click at [530, 474] on div at bounding box center [528, 475] width 32 height 32
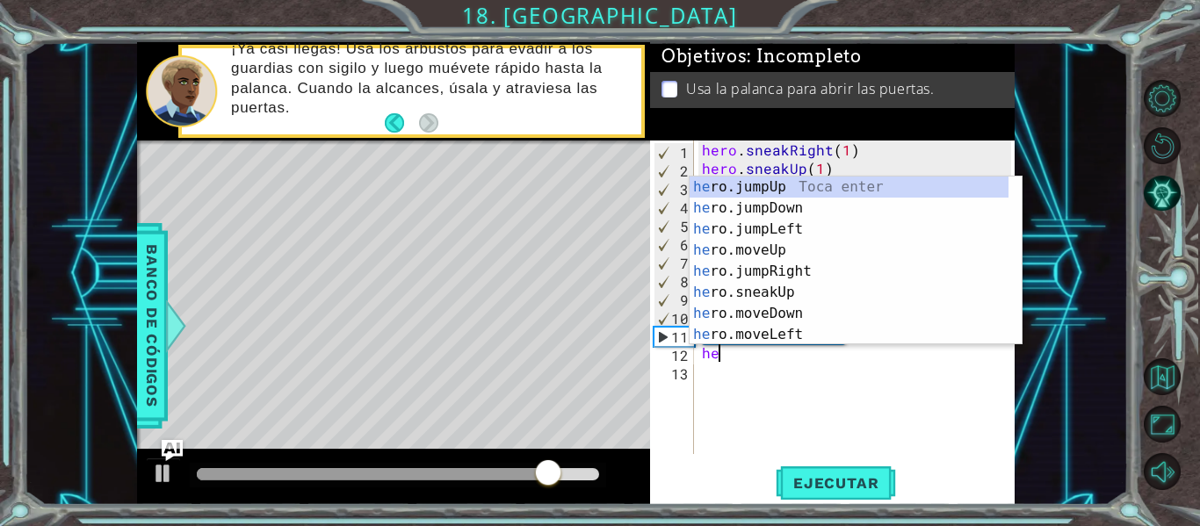
type textarea "hero"
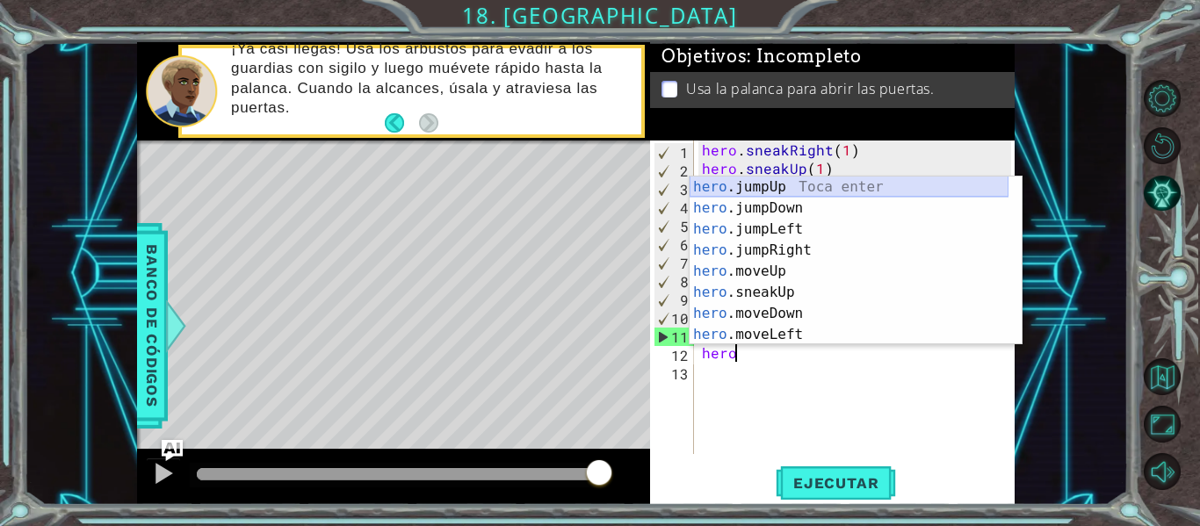
click at [806, 184] on div "hero .jumpUp Toca enter hero .jumpDown Toca enter hero .jumpLeft Toca enter her…" at bounding box center [849, 282] width 319 height 211
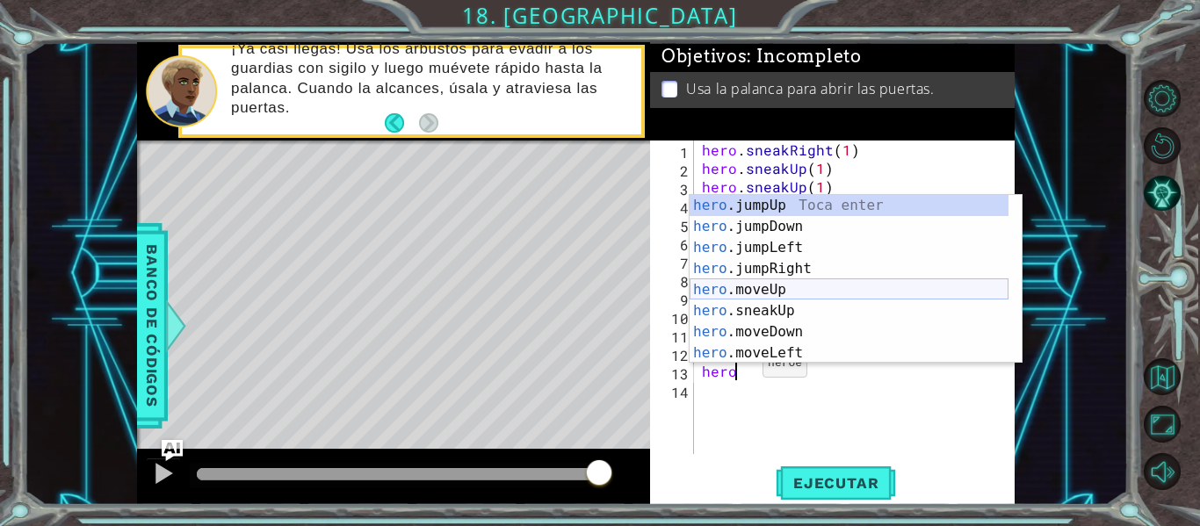
click at [805, 290] on div "hero .jumpUp Toca enter hero .jumpDown Toca enter hero .jumpLeft Toca enter her…" at bounding box center [849, 300] width 319 height 211
type textarea "hero.moveUp(1)"
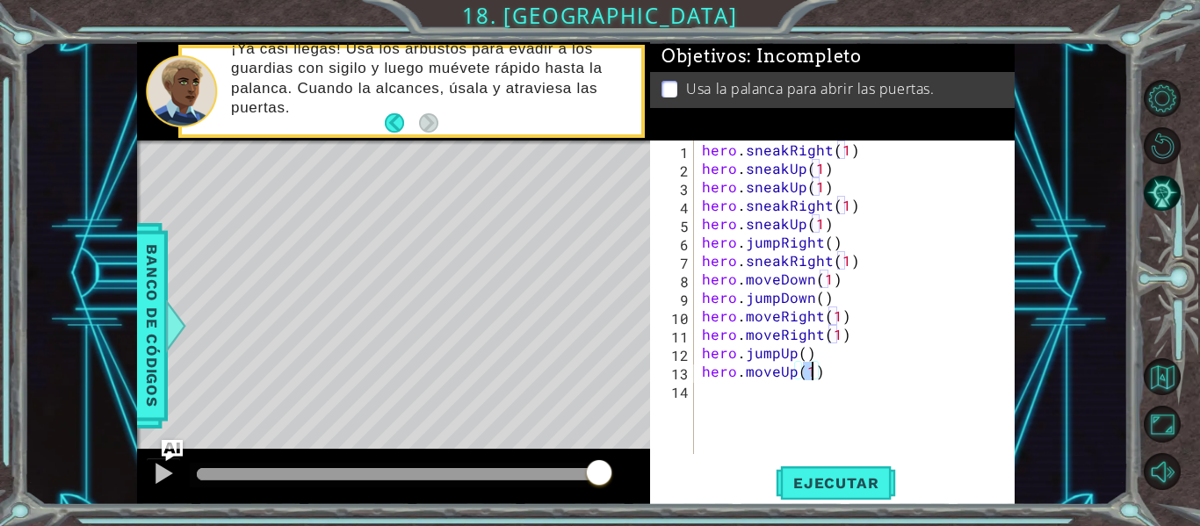
click at [866, 413] on div "hero . sneakRight ( 1 ) hero . sneakUp ( 1 ) hero . sneakUp ( 1 ) hero . sneakR…" at bounding box center [860, 316] width 322 height 351
click at [848, 474] on button "Ejecutar" at bounding box center [836, 484] width 120 height 36
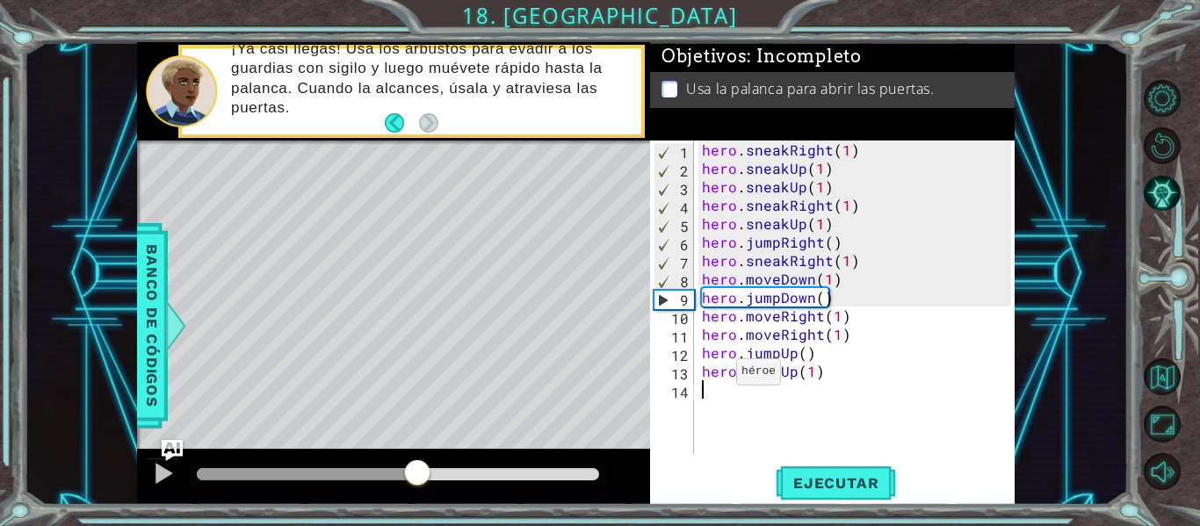
drag, startPoint x: 217, startPoint y: 467, endPoint x: 422, endPoint y: 489, distance: 205.9
click at [422, 489] on div at bounding box center [418, 475] width 32 height 32
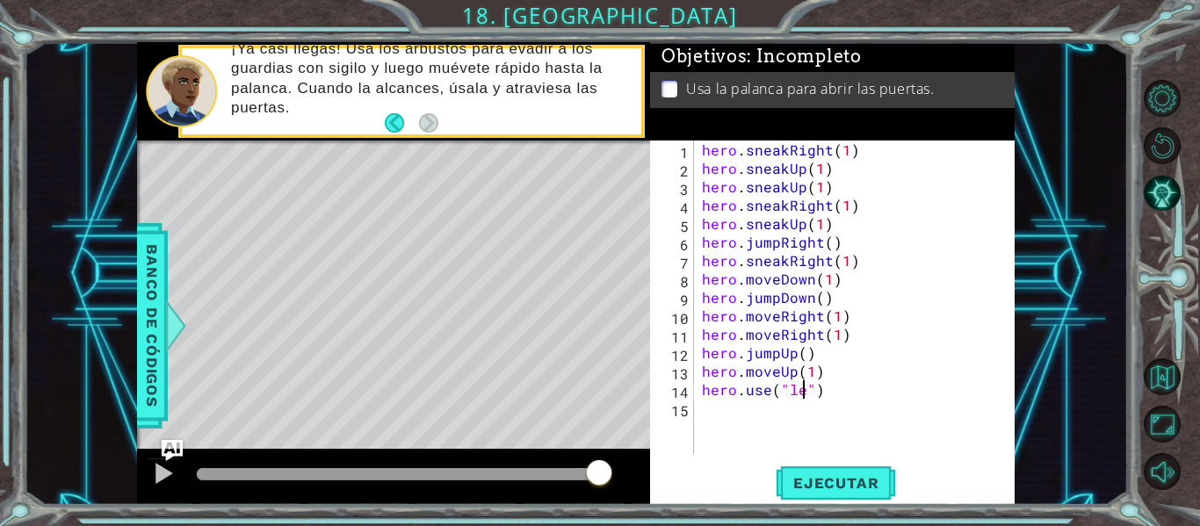
scroll to position [0, 8]
type textarea "hero.use("lever")"
click at [846, 481] on span "Ejecutar" at bounding box center [836, 484] width 120 height 18
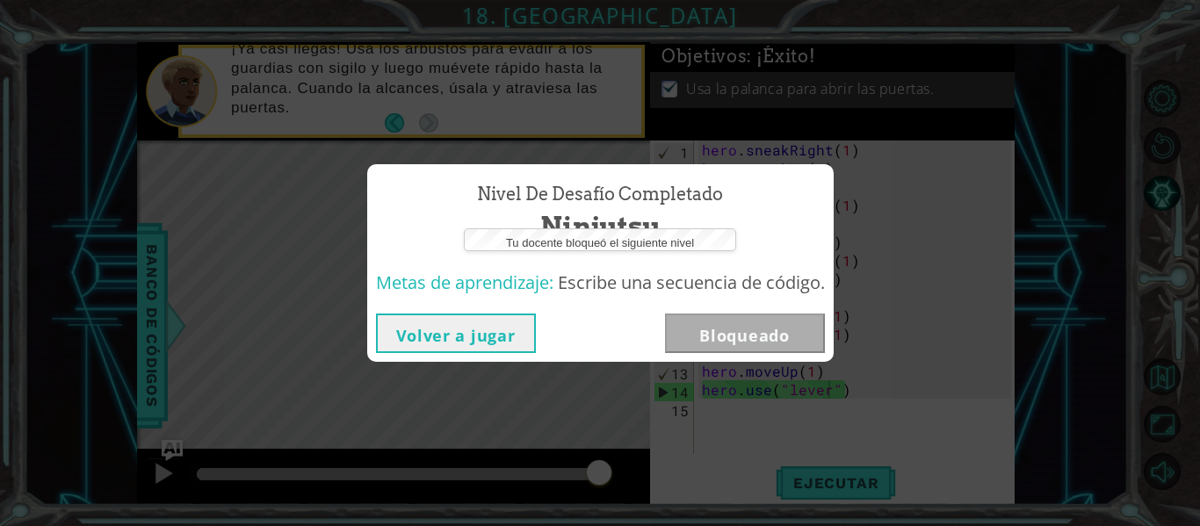
drag, startPoint x: 271, startPoint y: 469, endPoint x: 598, endPoint y: 468, distance: 327.8
click at [598, 468] on body "1 ההההההההההההההההההההההההההההההההההההההההההההההההההההההההההההההההההההההההההההה…" at bounding box center [600, 263] width 1200 height 526
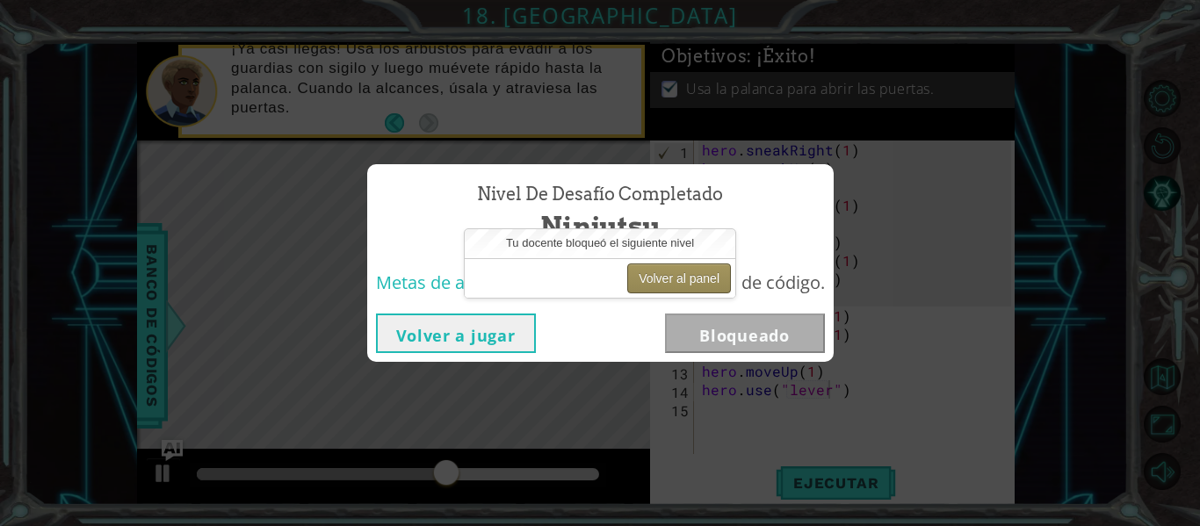
click at [679, 275] on button "Volver al panel" at bounding box center [679, 279] width 104 height 30
click at [686, 274] on button "Volver al panel" at bounding box center [679, 279] width 104 height 30
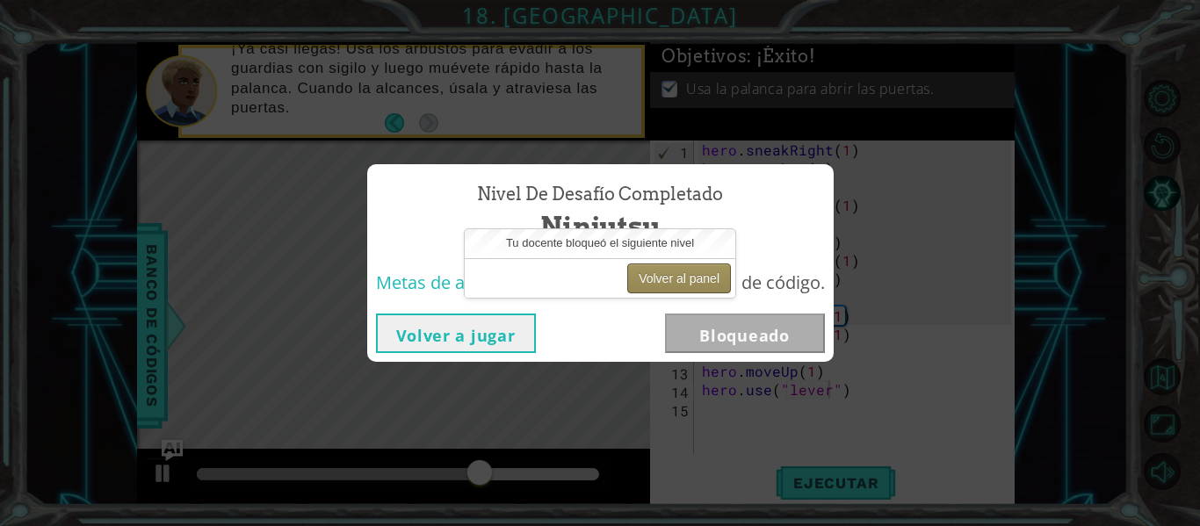
click at [686, 274] on button "Volver al panel" at bounding box center [679, 279] width 104 height 30
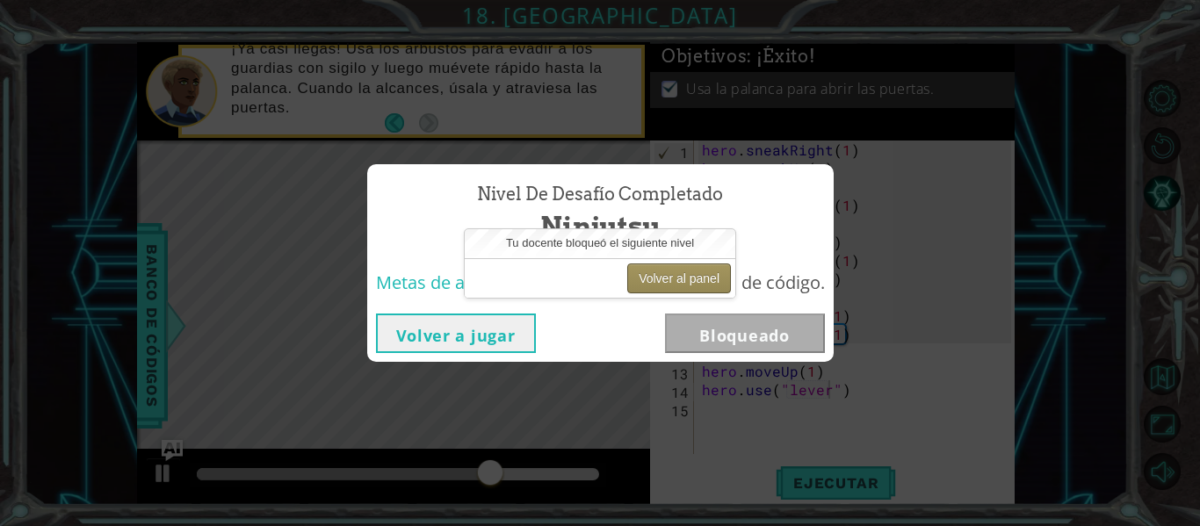
click at [686, 274] on button "Volver al panel" at bounding box center [679, 279] width 104 height 30
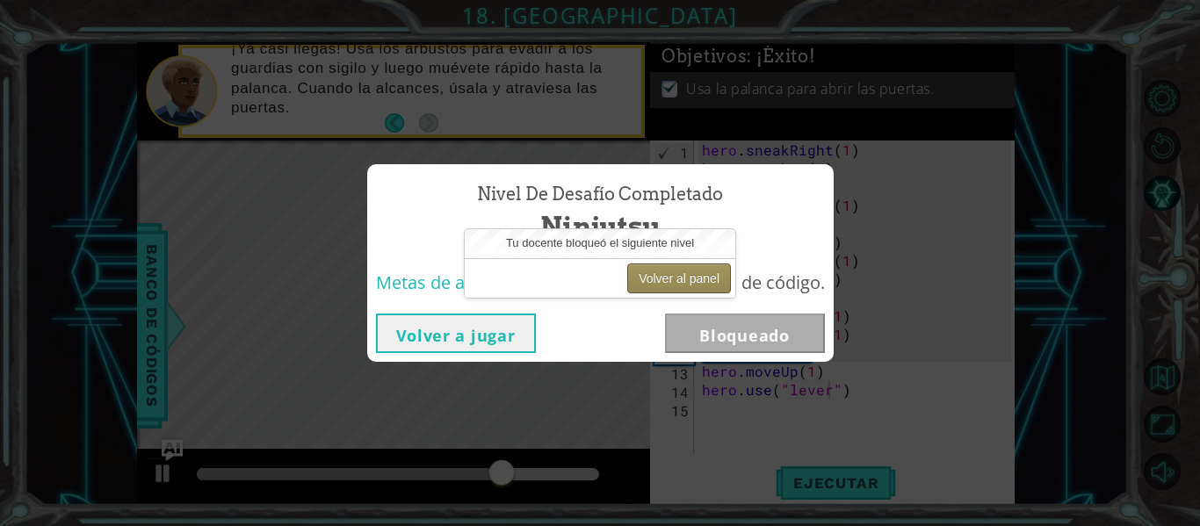
click at [686, 274] on button "Volver al panel" at bounding box center [679, 279] width 104 height 30
click at [480, 339] on button "Volver a jugar" at bounding box center [456, 334] width 160 height 40
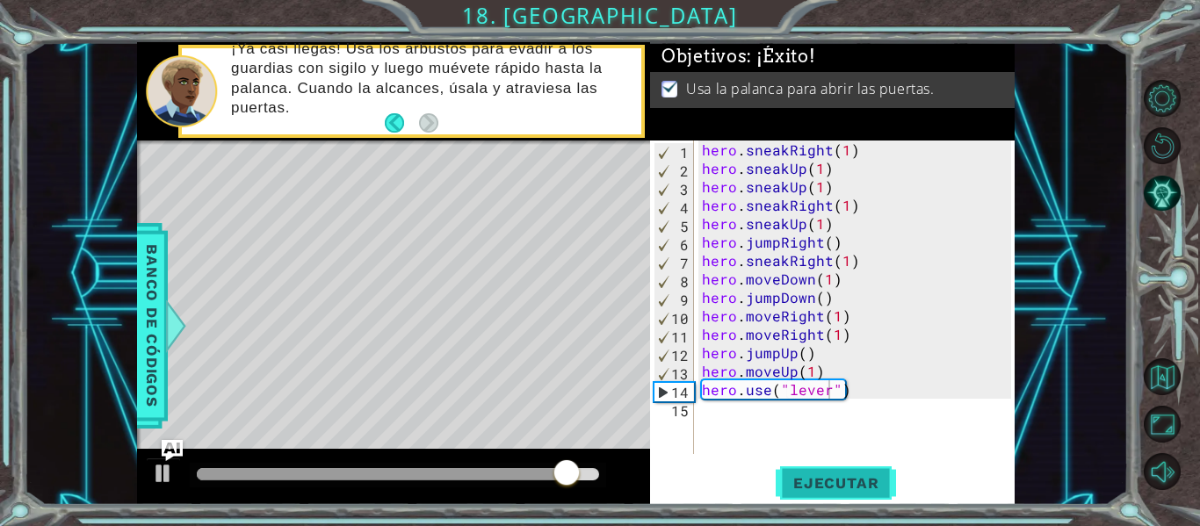
click at [805, 475] on span "Ejecutar" at bounding box center [836, 484] width 120 height 18
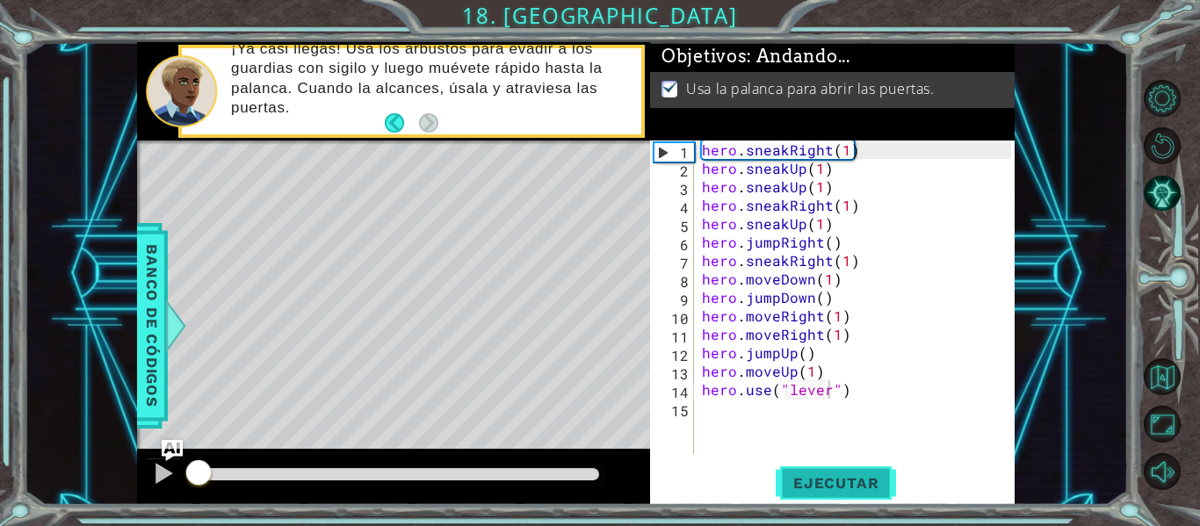
click at [805, 475] on span "Ejecutar" at bounding box center [836, 484] width 120 height 18
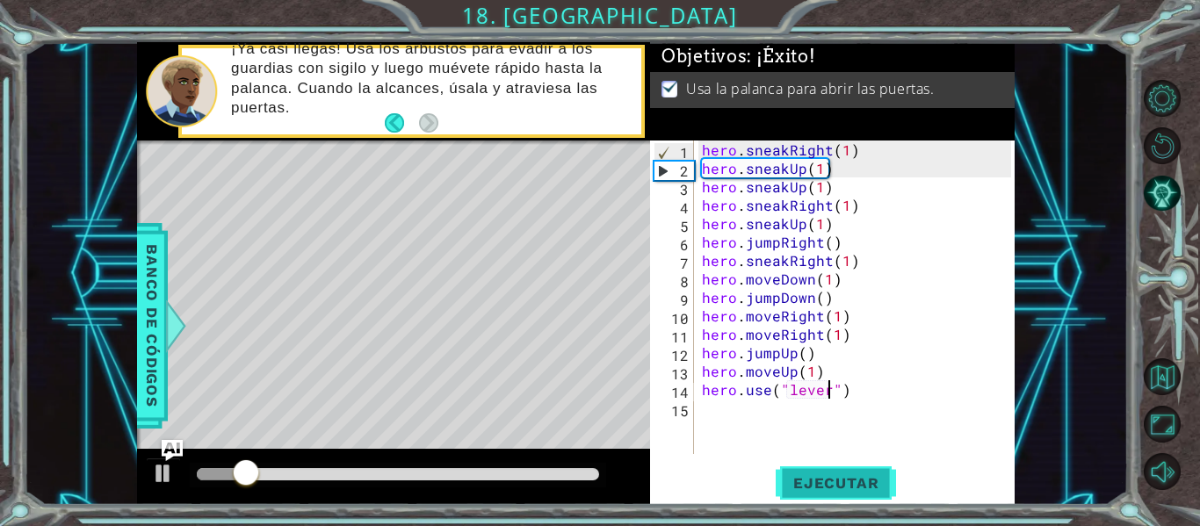
click at [868, 471] on button "Ejecutar" at bounding box center [836, 484] width 120 height 36
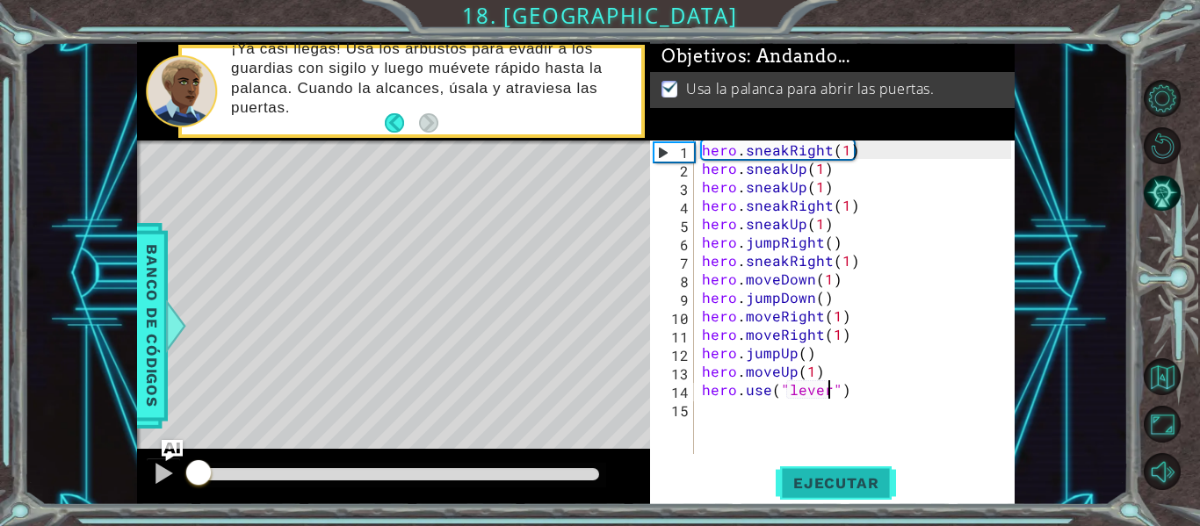
click at [868, 470] on button "Ejecutar" at bounding box center [836, 484] width 120 height 36
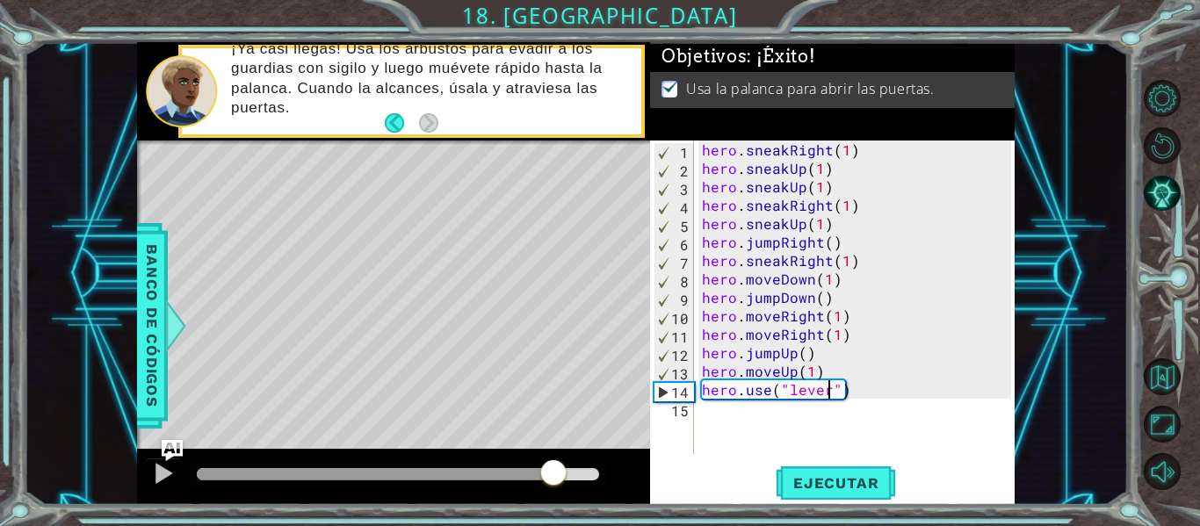
click at [553, 430] on div "methods hero use(thing) moveUp(steps) moveDown(steps) moveLeft(steps) moveRight…" at bounding box center [576, 273] width 878 height 463
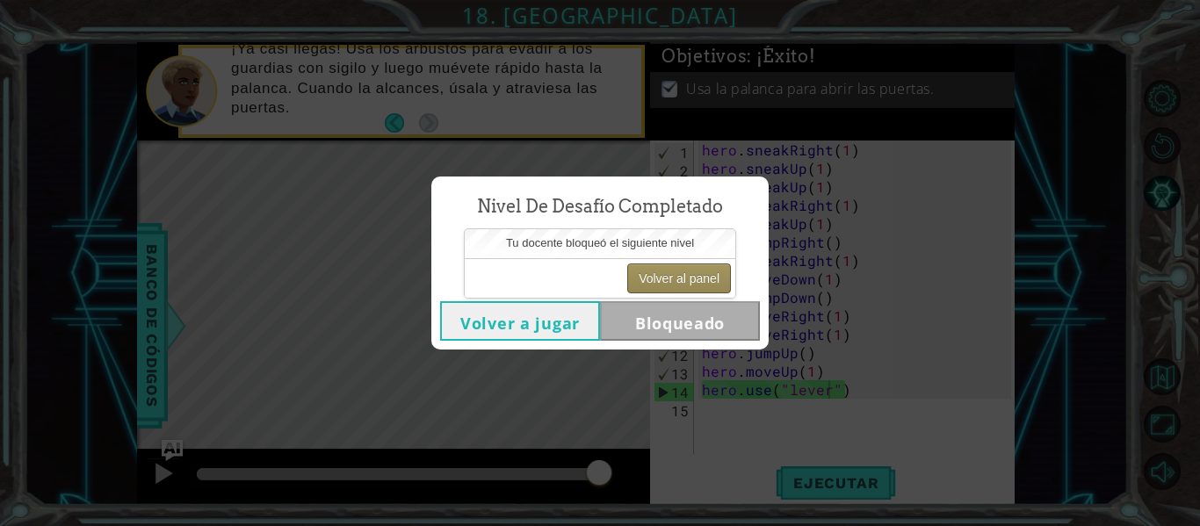
click at [664, 268] on button "Volver al panel" at bounding box center [679, 279] width 104 height 30
click at [568, 312] on button "Volver a jugar" at bounding box center [520, 321] width 160 height 40
